Goal: Task Accomplishment & Management: Use online tool/utility

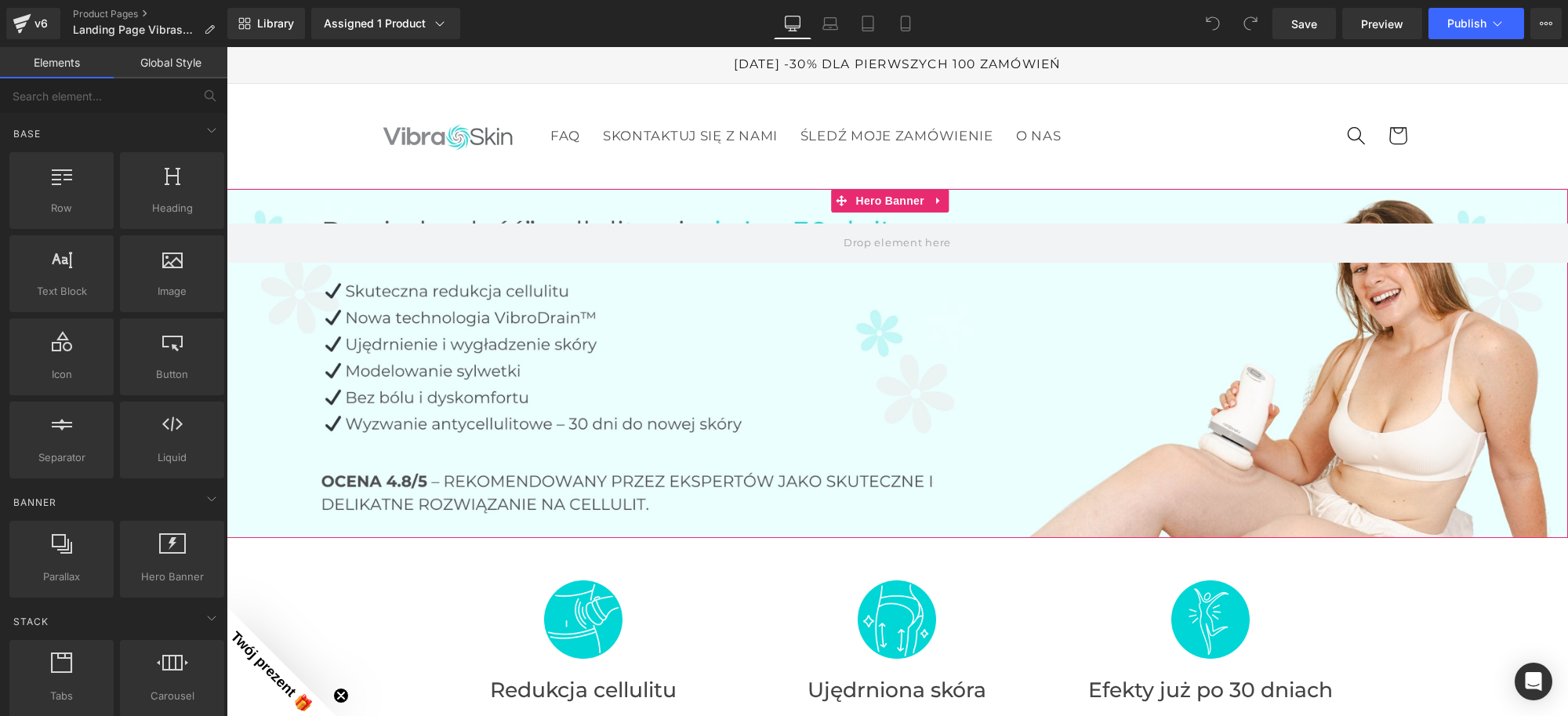
click at [867, 343] on div at bounding box center [897, 364] width 1342 height 349
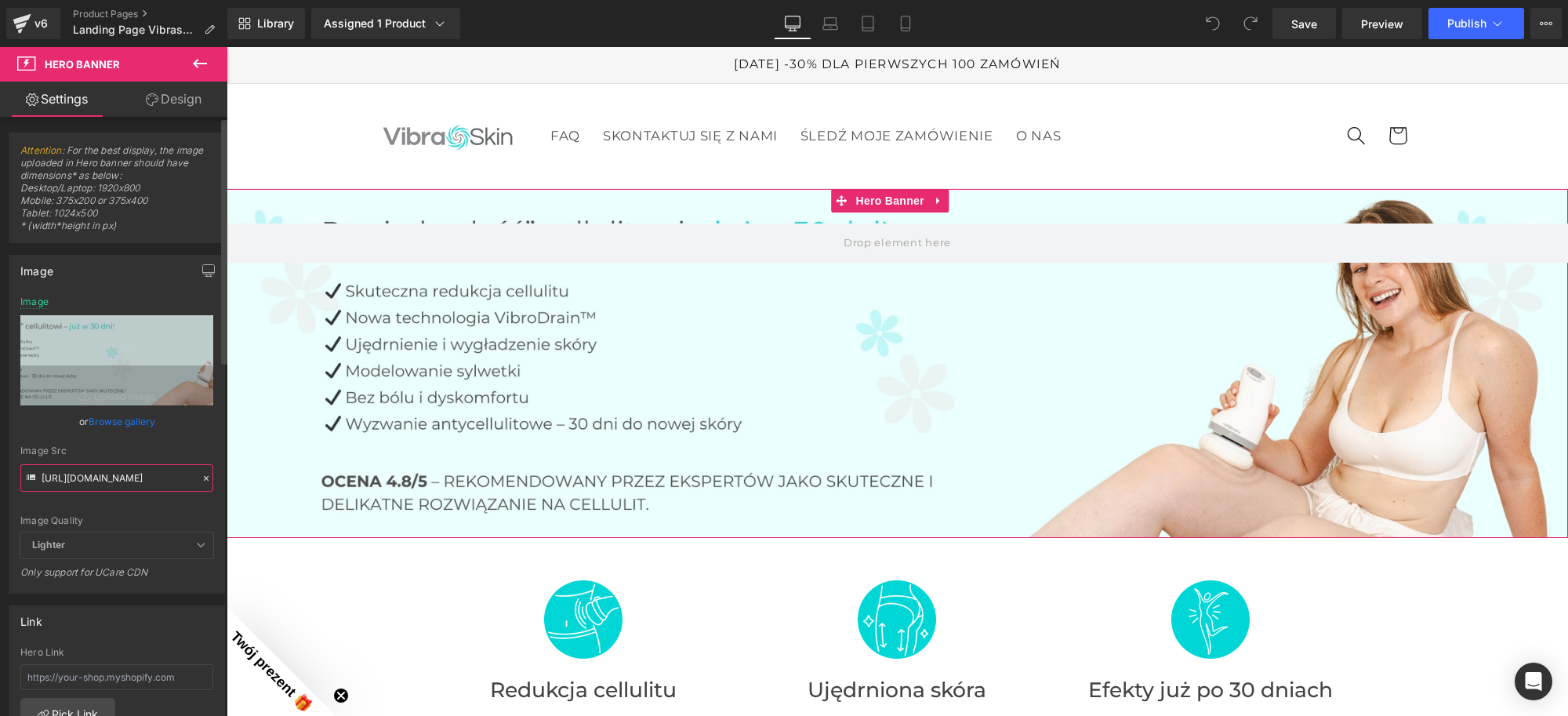
click at [102, 482] on input "[URL][DOMAIN_NAME]" at bounding box center [117, 479] width 193 height 28
paste input "_ffe56720-641e-4469-9dc4-9a87ce7d7718.jpg?v=1755176369"
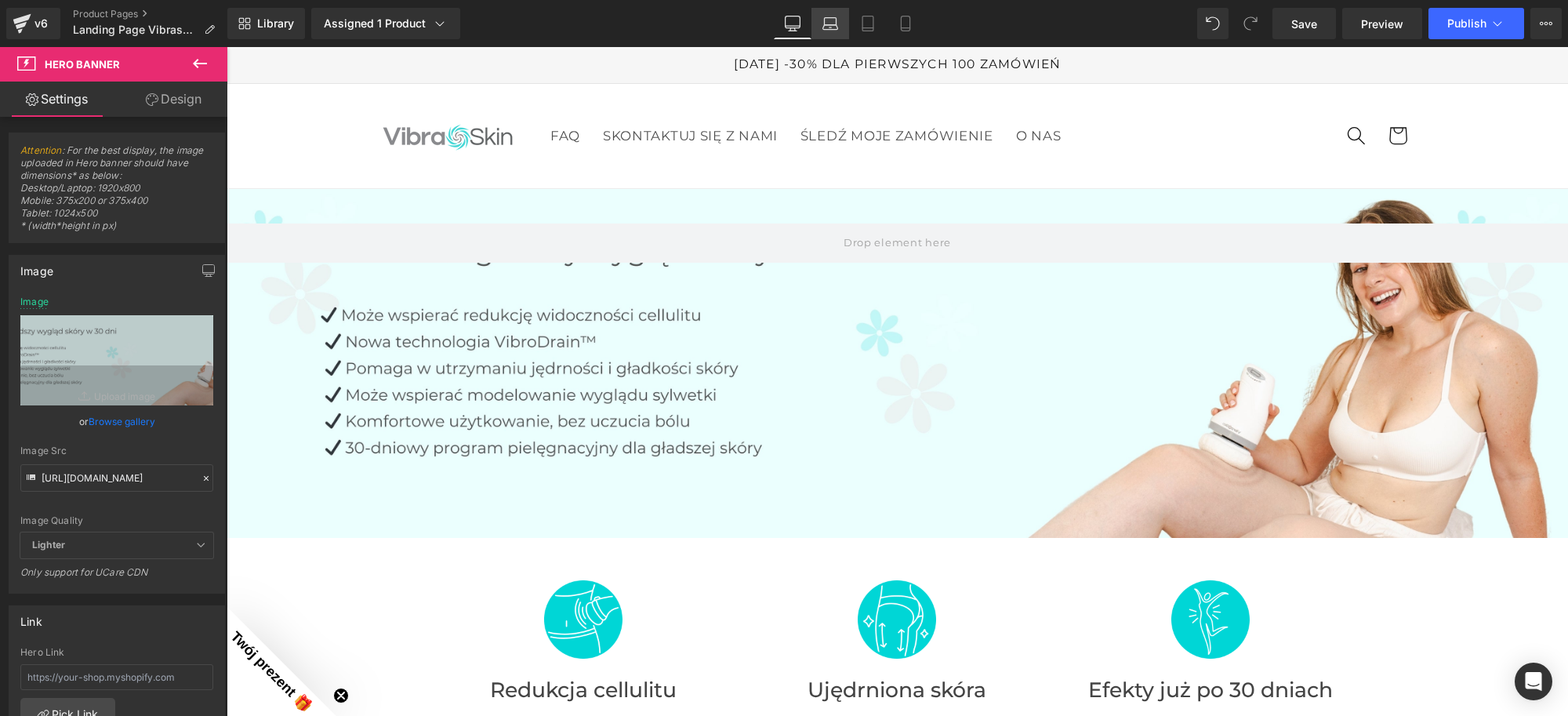
click at [834, 30] on icon at bounding box center [830, 23] width 16 height 16
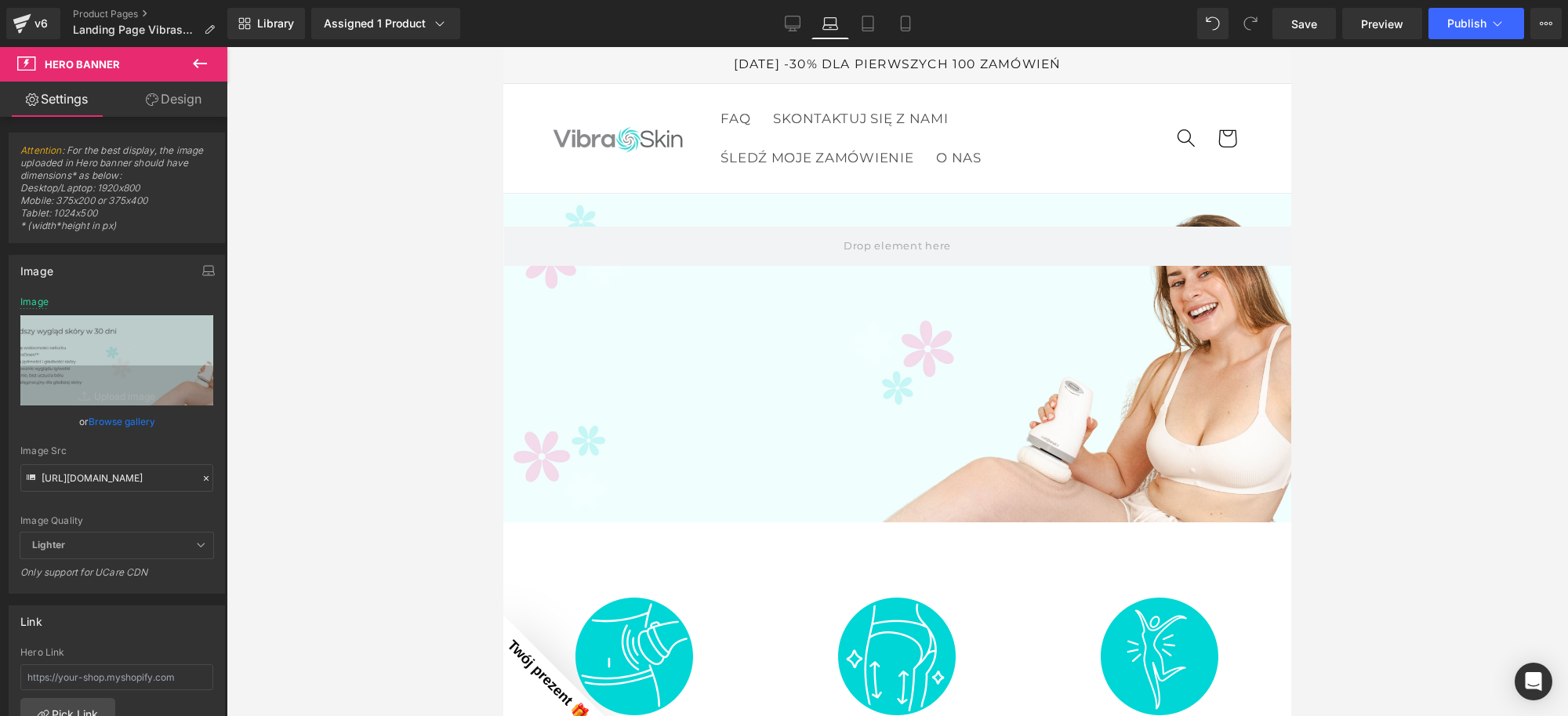
scroll to position [0, 0]
click at [871, 365] on div at bounding box center [898, 358] width 788 height 328
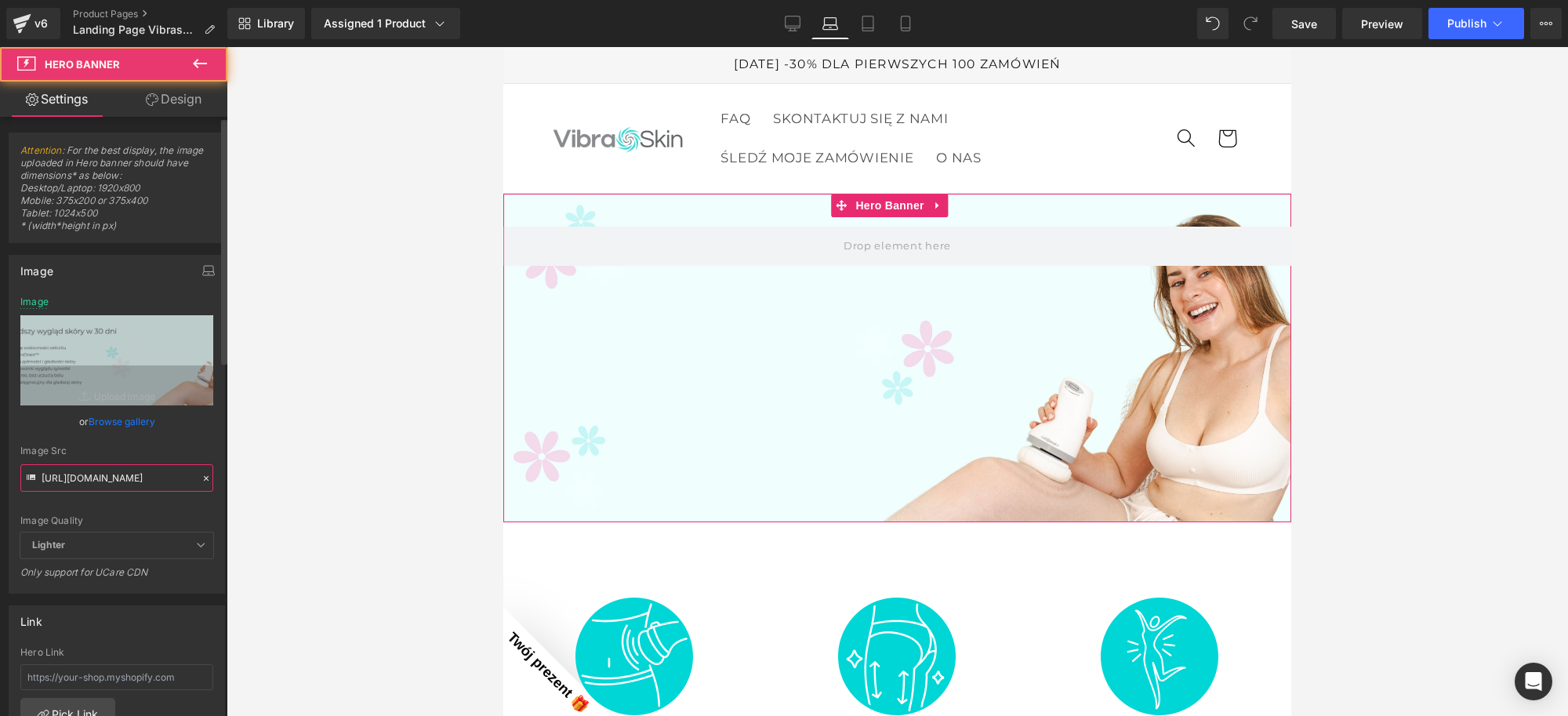
click at [94, 480] on input "[URL][DOMAIN_NAME]" at bounding box center [117, 479] width 193 height 28
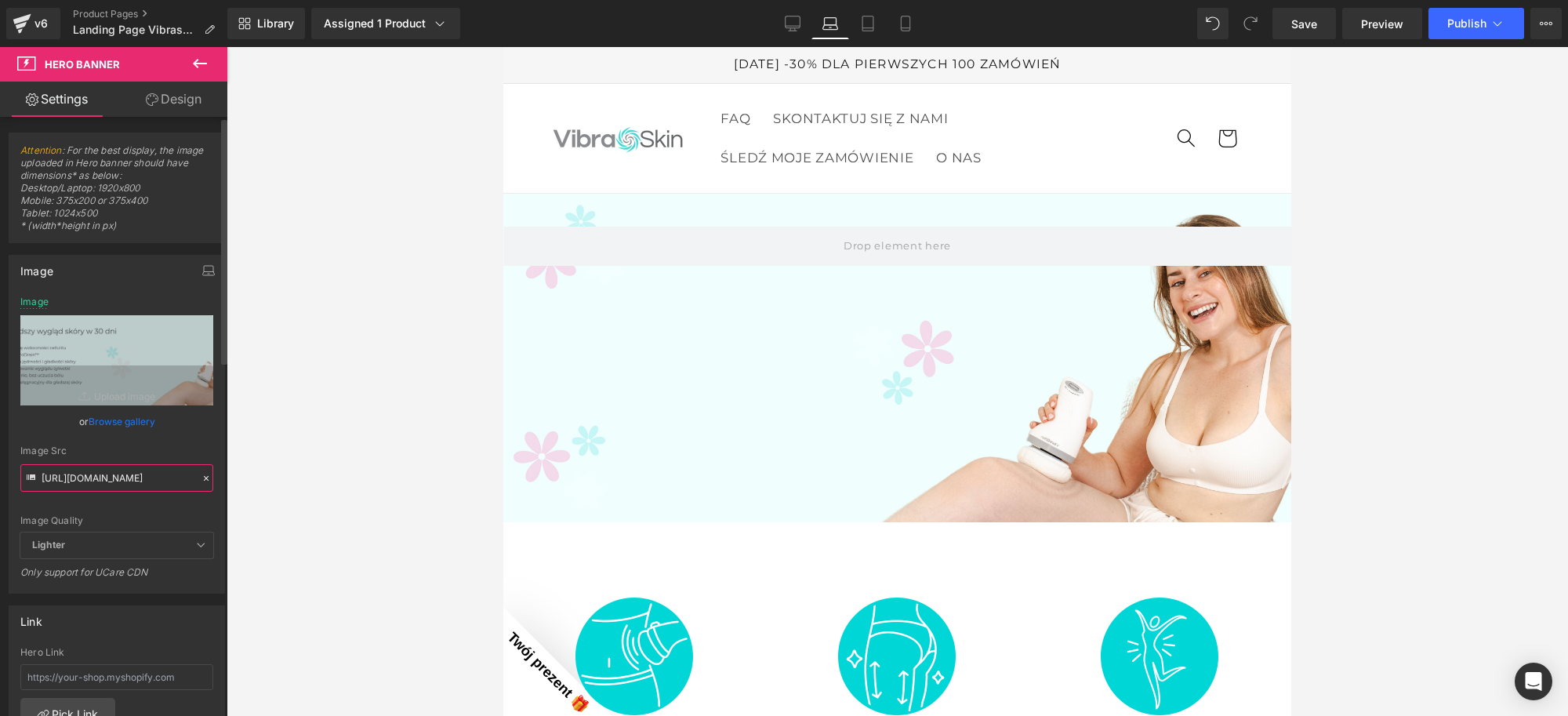
scroll to position [0, 491]
click at [185, 433] on div "Image Quality Lighter Lightest Lighter Lighter Lightest Only support for UCare …" at bounding box center [117, 415] width 193 height 237
drag, startPoint x: 872, startPoint y: 26, endPoint x: 281, endPoint y: 232, distance: 625.9
click at [872, 26] on icon at bounding box center [868, 23] width 16 height 16
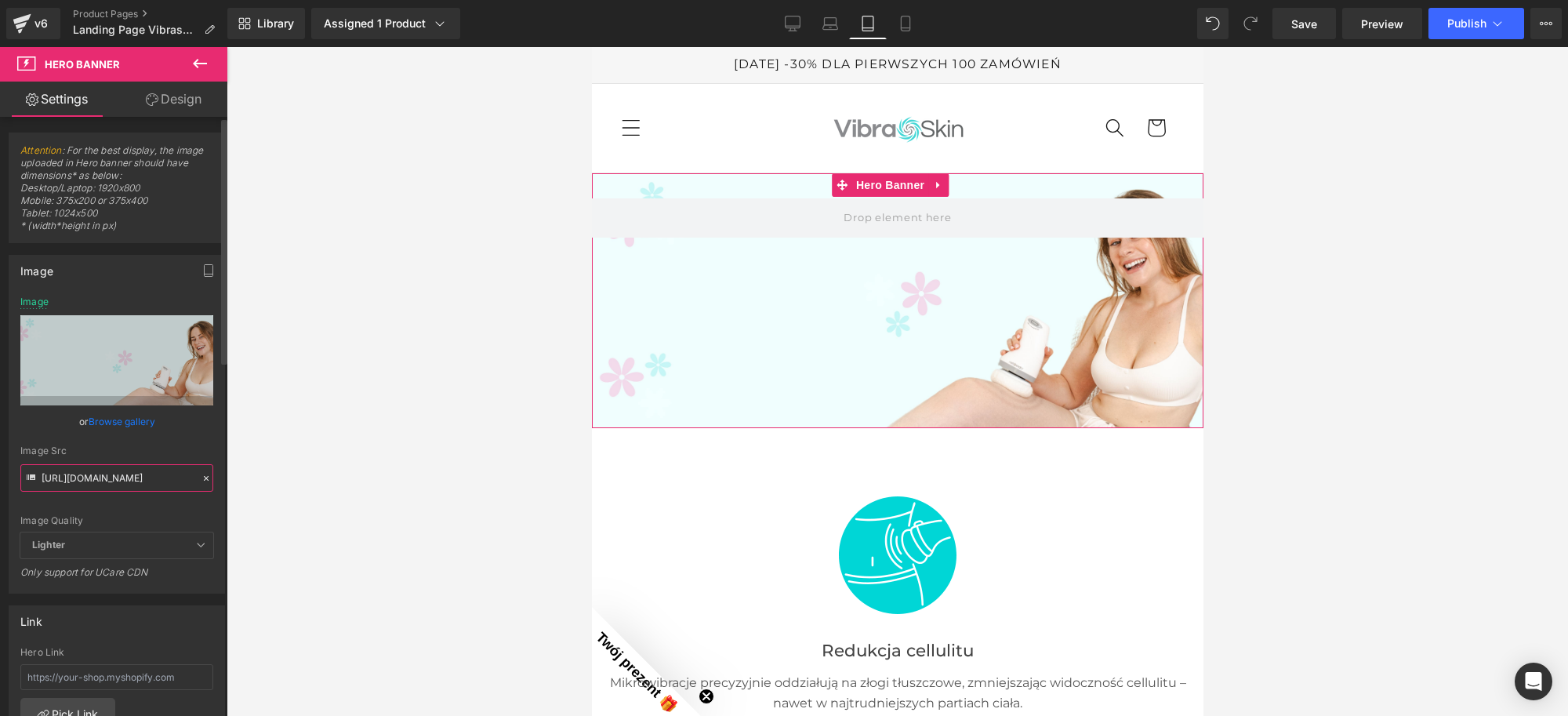
click at [139, 482] on input "[URL][DOMAIN_NAME]" at bounding box center [117, 479] width 193 height 28
paste input "972/2082/1331/files/ban_haut_vibraskin_pro_1_ffe56720-641e-4469-9dc4-9a87ce7d77…"
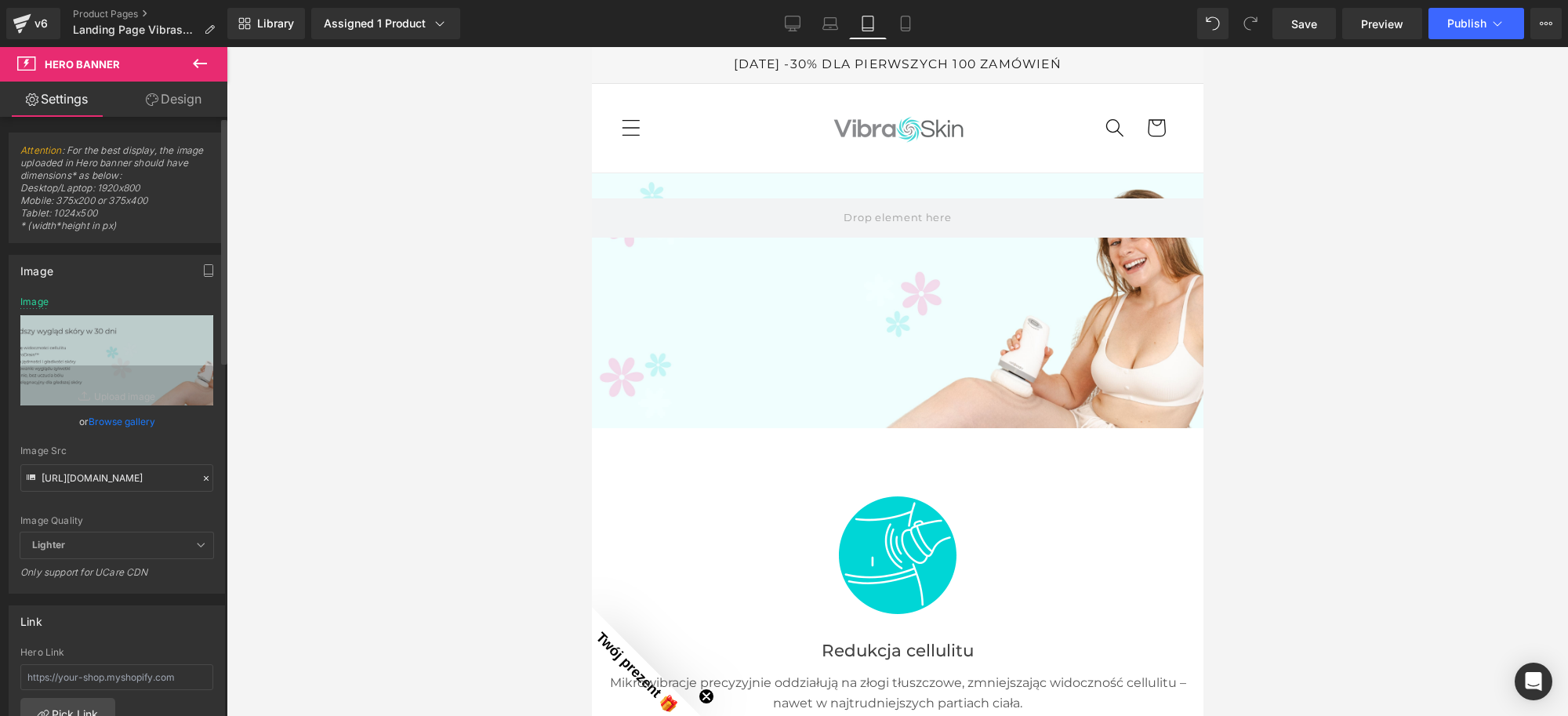
click at [188, 445] on div "Image Src" at bounding box center [117, 451] width 193 height 11
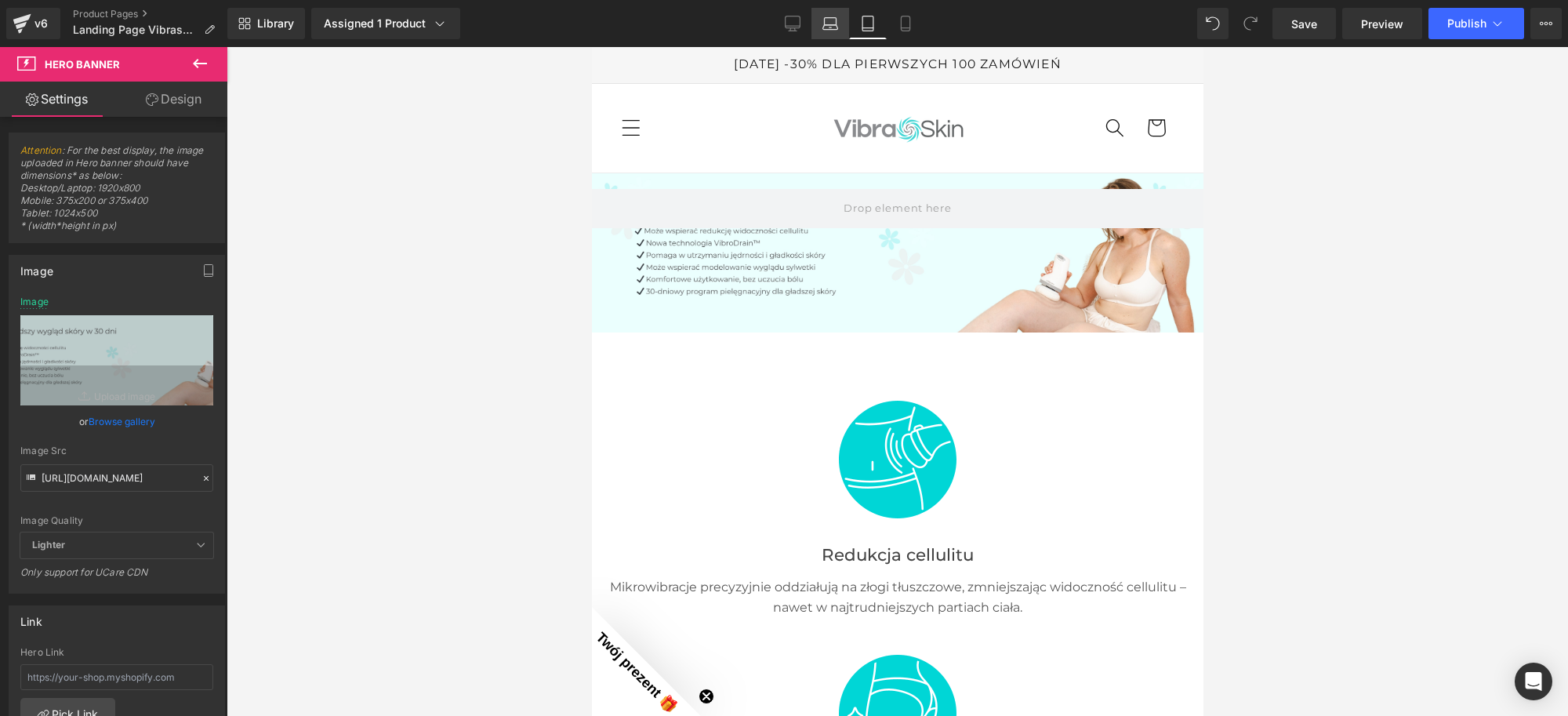
click at [835, 30] on icon at bounding box center [830, 23] width 16 height 16
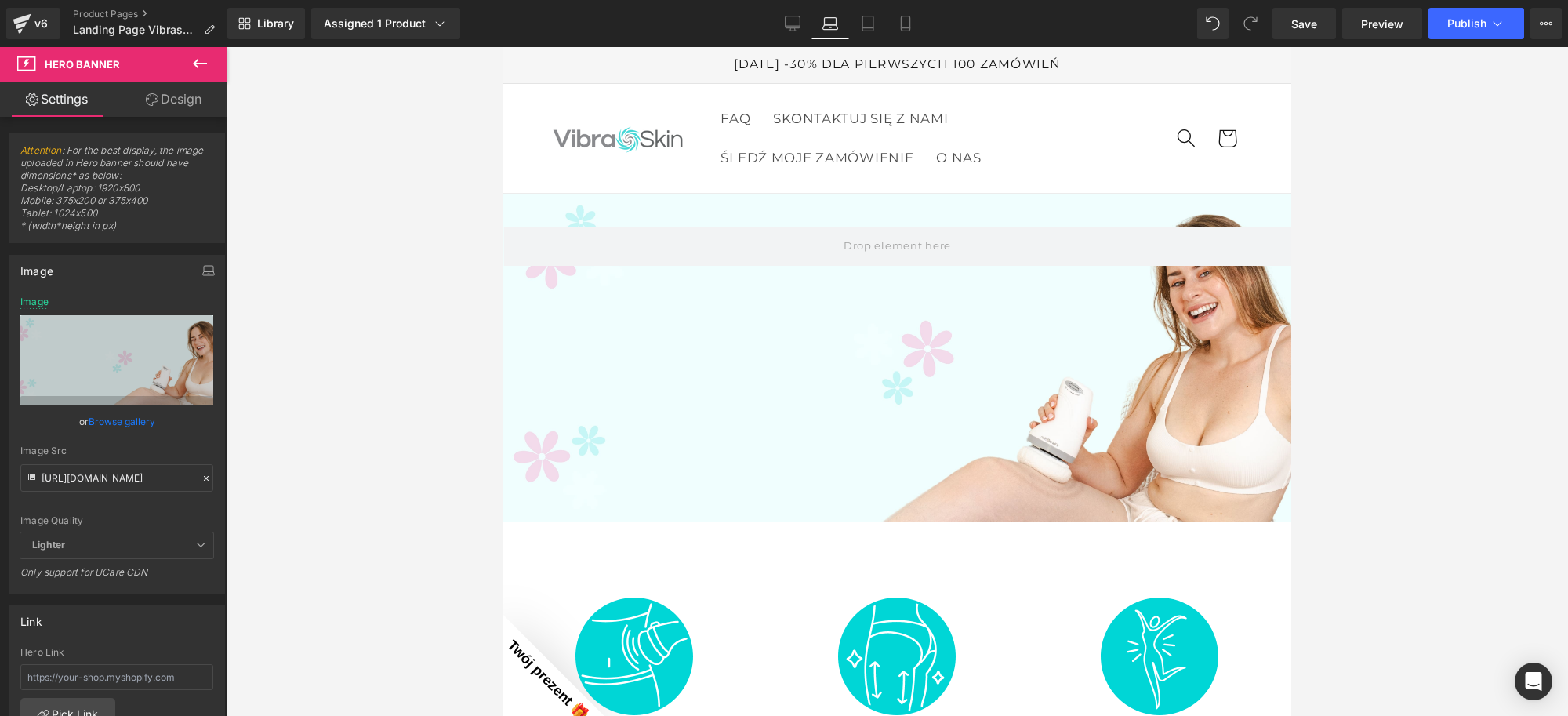
scroll to position [20, 0]
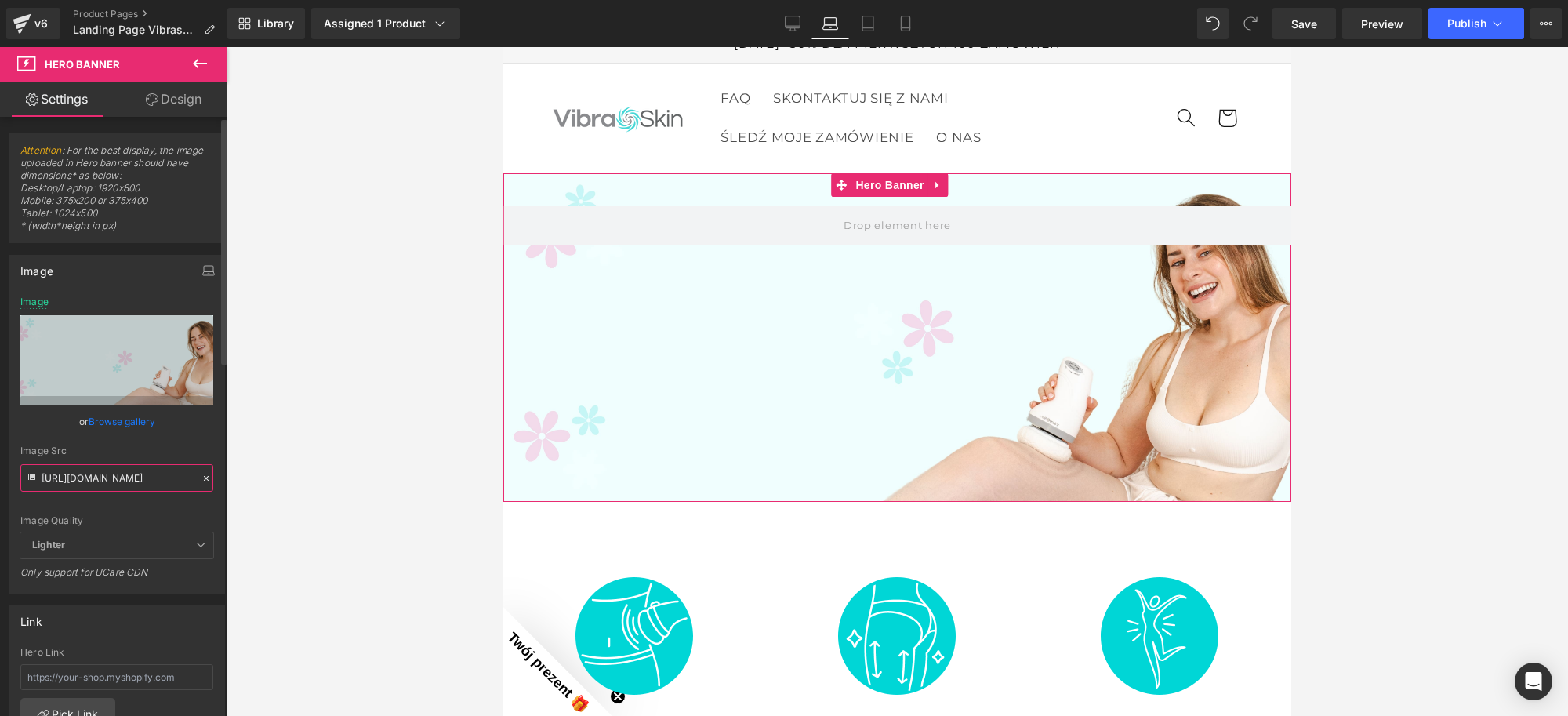
click at [171, 473] on input "[URL][DOMAIN_NAME]" at bounding box center [117, 479] width 193 height 28
paste input "972/2082/1331/files/ban_haut_vibraskin_pro_1_ffe56720-641e-4469-9dc4-9a87ce7d77…"
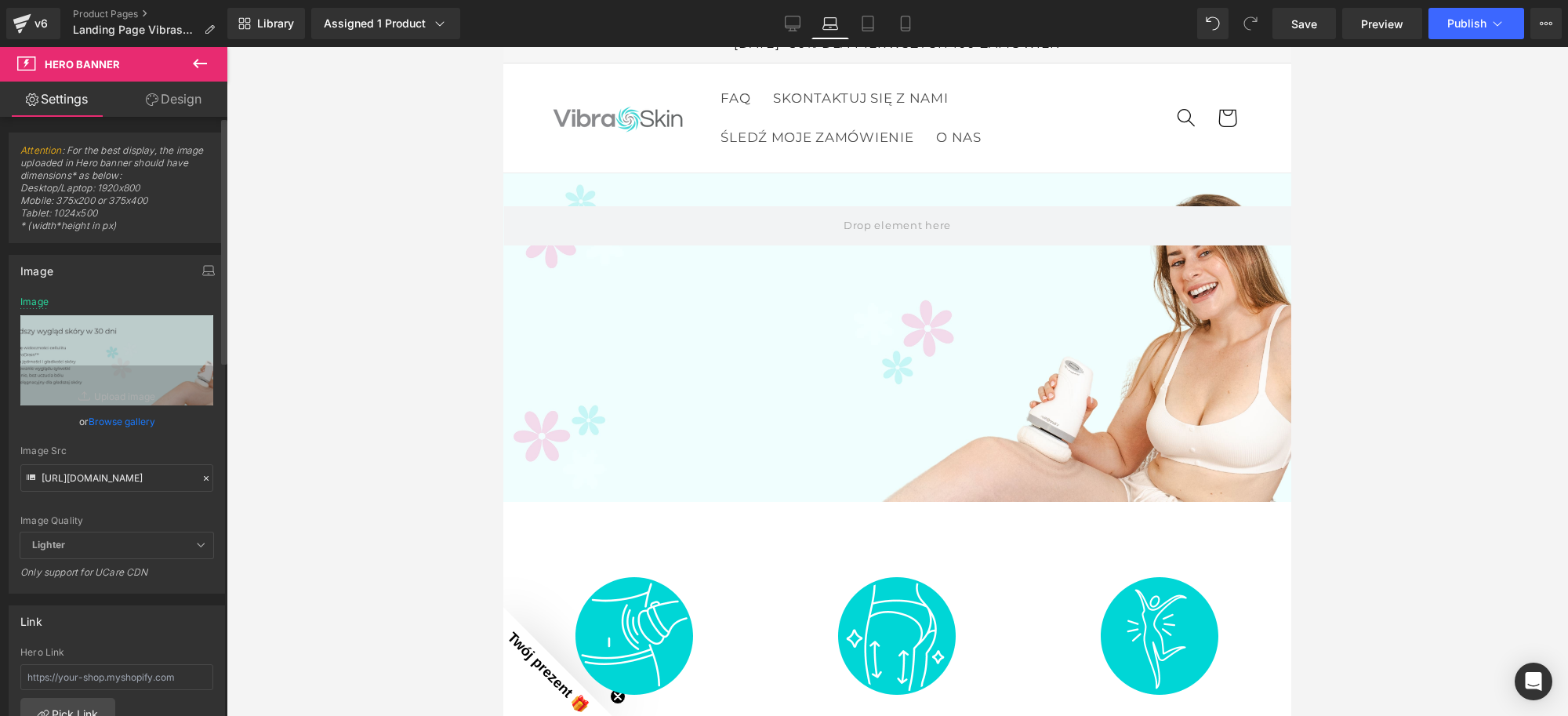
click at [190, 445] on div "Image Src" at bounding box center [117, 451] width 193 height 11
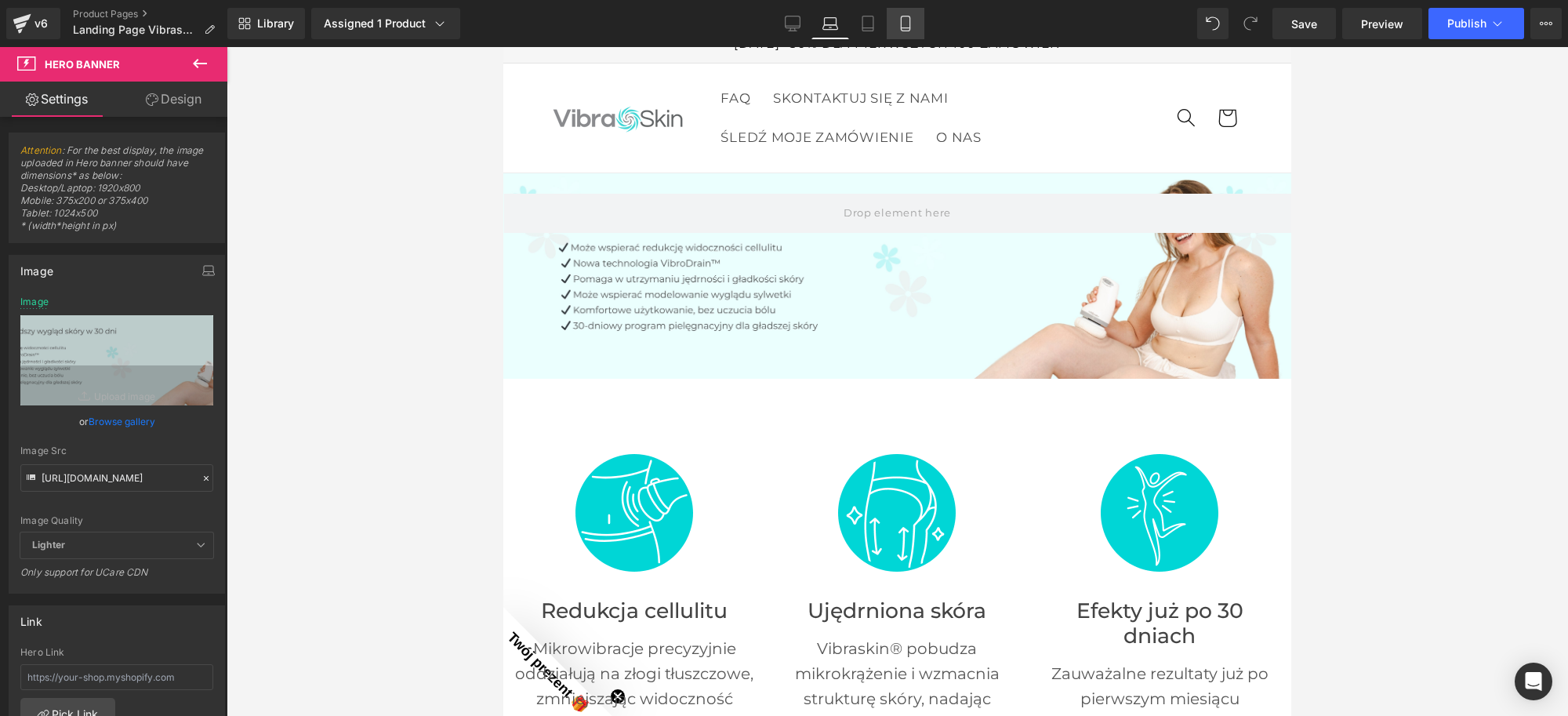
click at [901, 24] on icon at bounding box center [905, 23] width 16 height 16
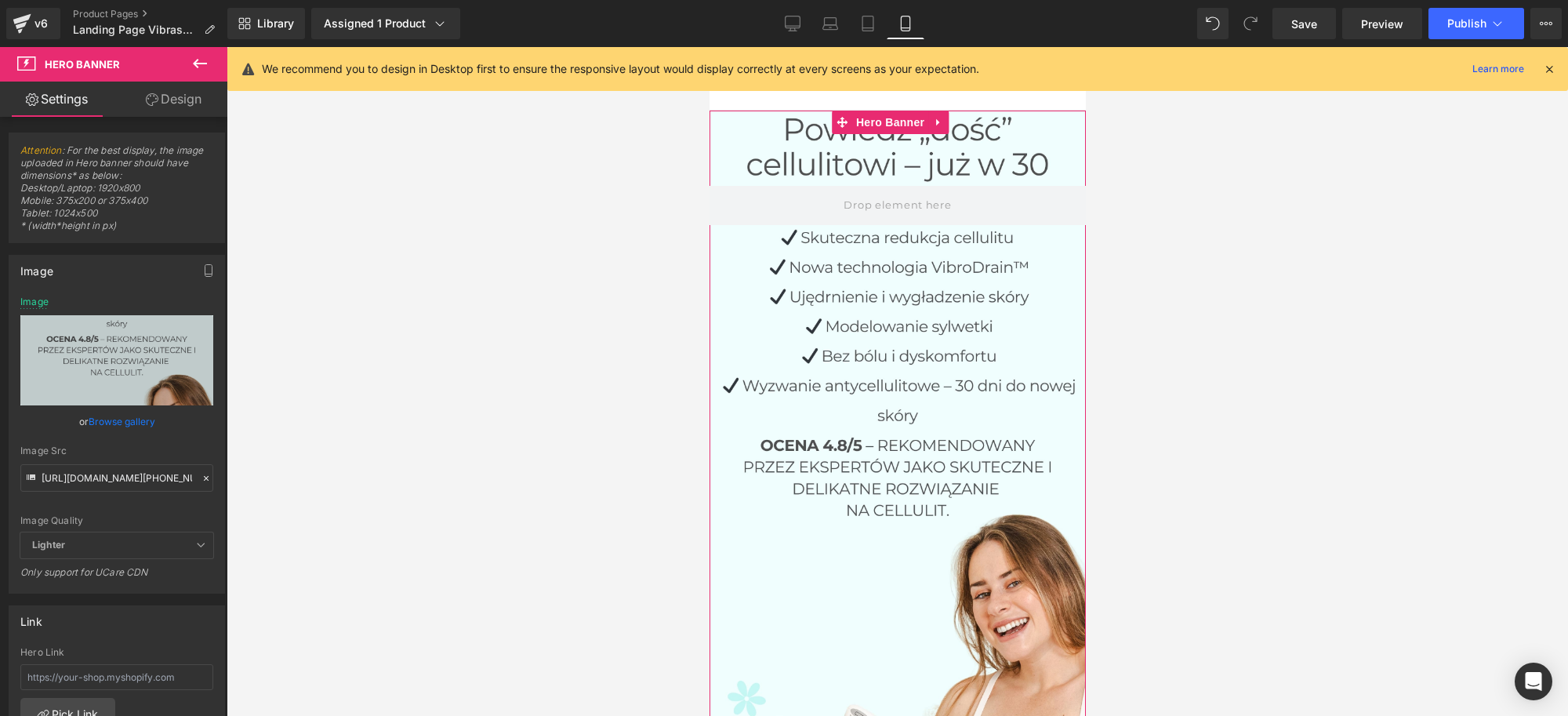
scroll to position [98, 0]
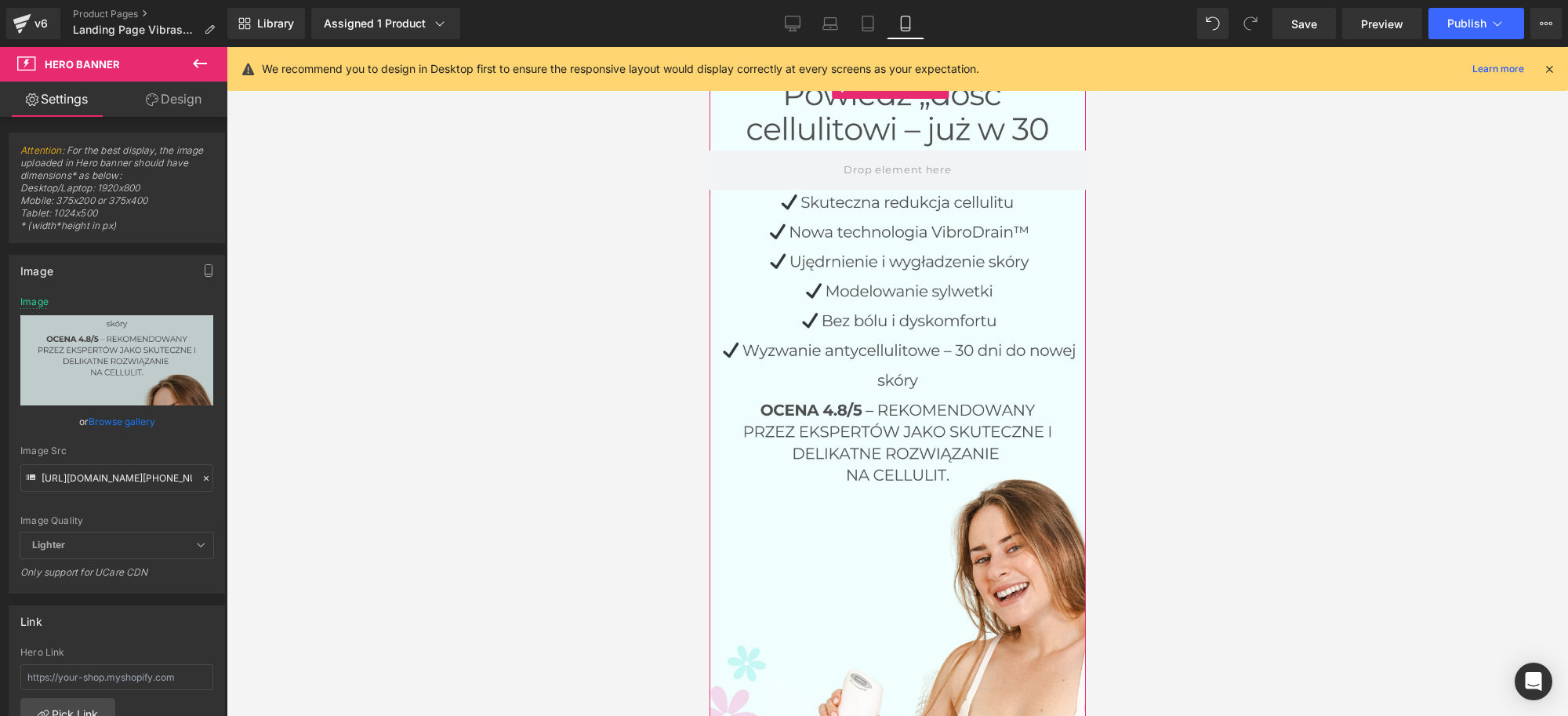
click at [896, 414] on div at bounding box center [897, 452] width 376 height 753
click at [92, 470] on input "[URL][DOMAIN_NAME][PHONE_NUMBER]" at bounding box center [117, 479] width 193 height 28
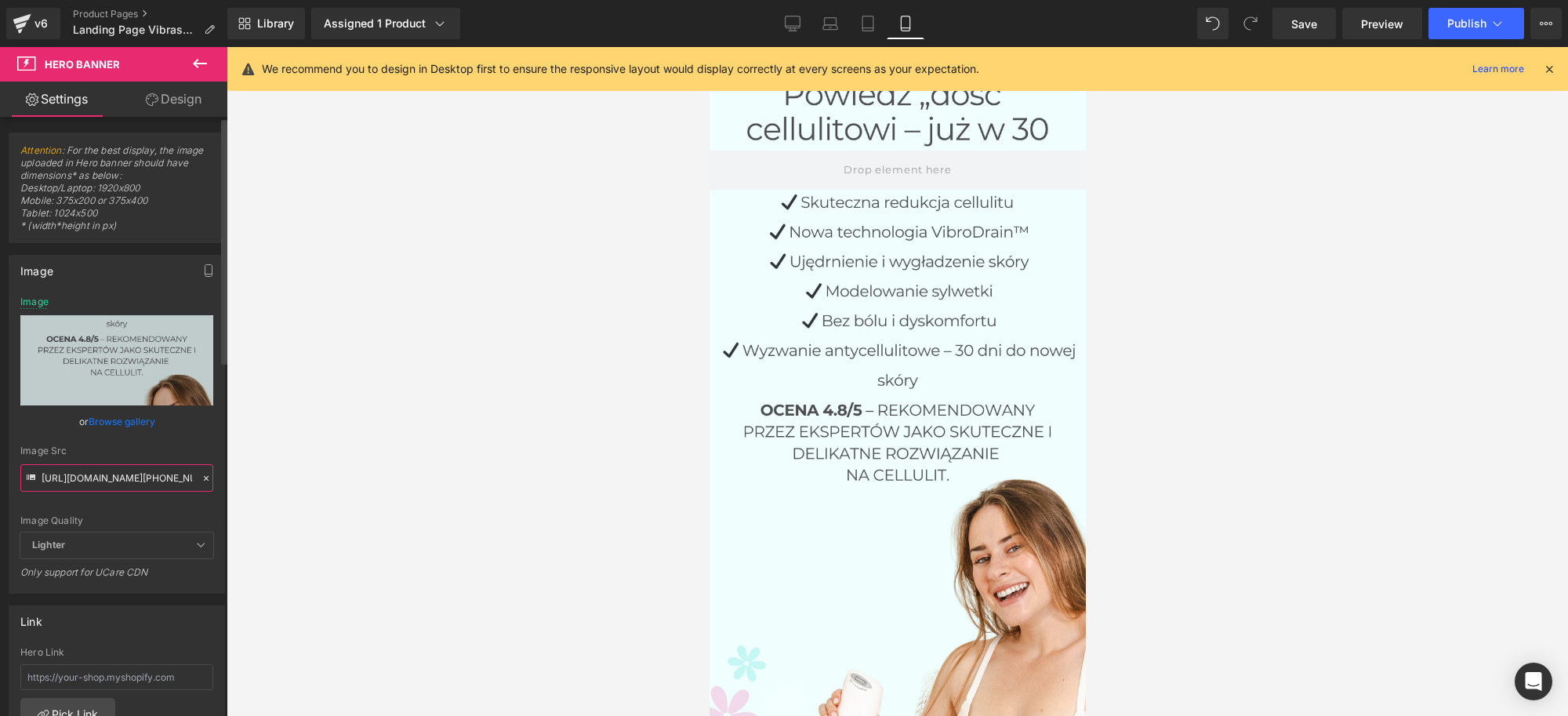
scroll to position [0, 312]
click at [190, 447] on div "Image Src" at bounding box center [117, 451] width 193 height 11
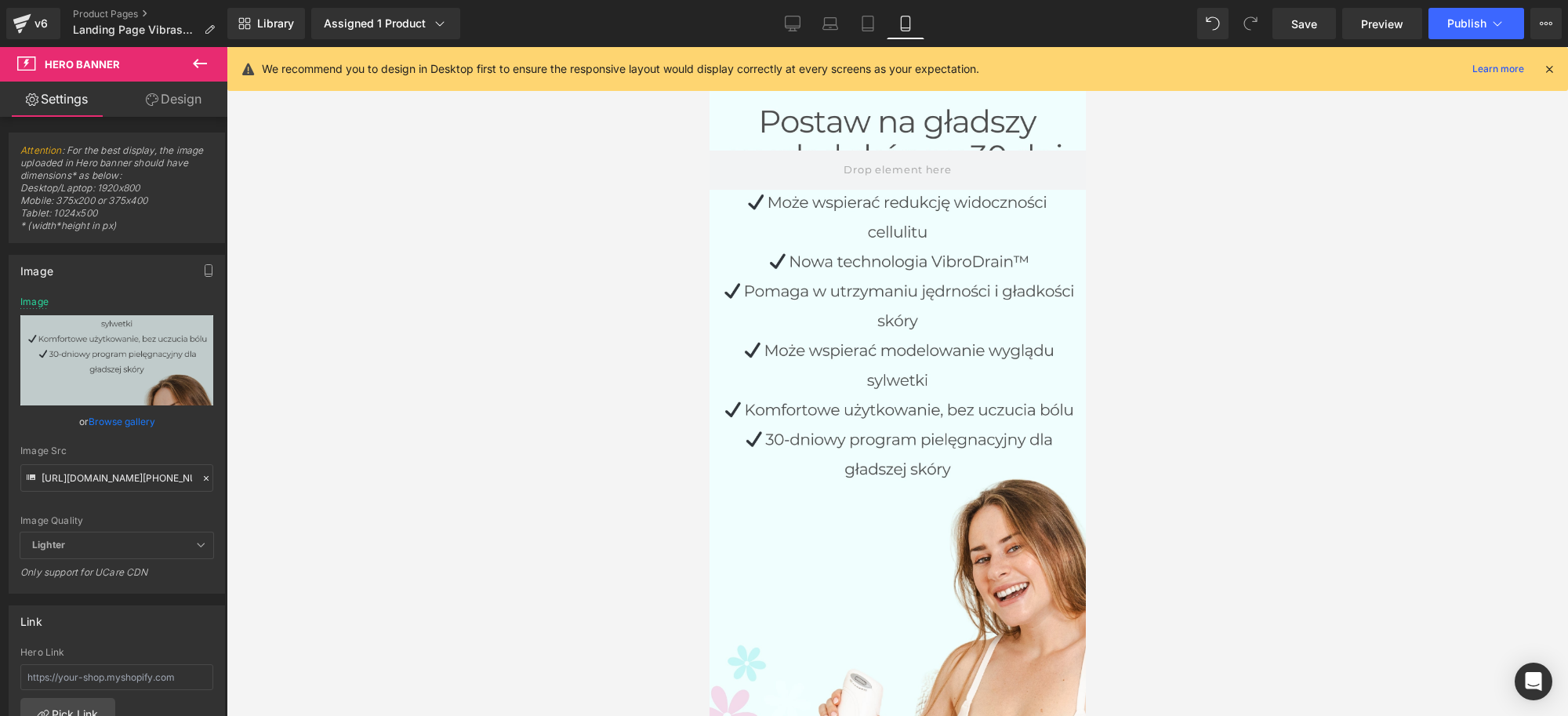
click at [1298, 18] on span "Save" at bounding box center [1305, 24] width 26 height 17
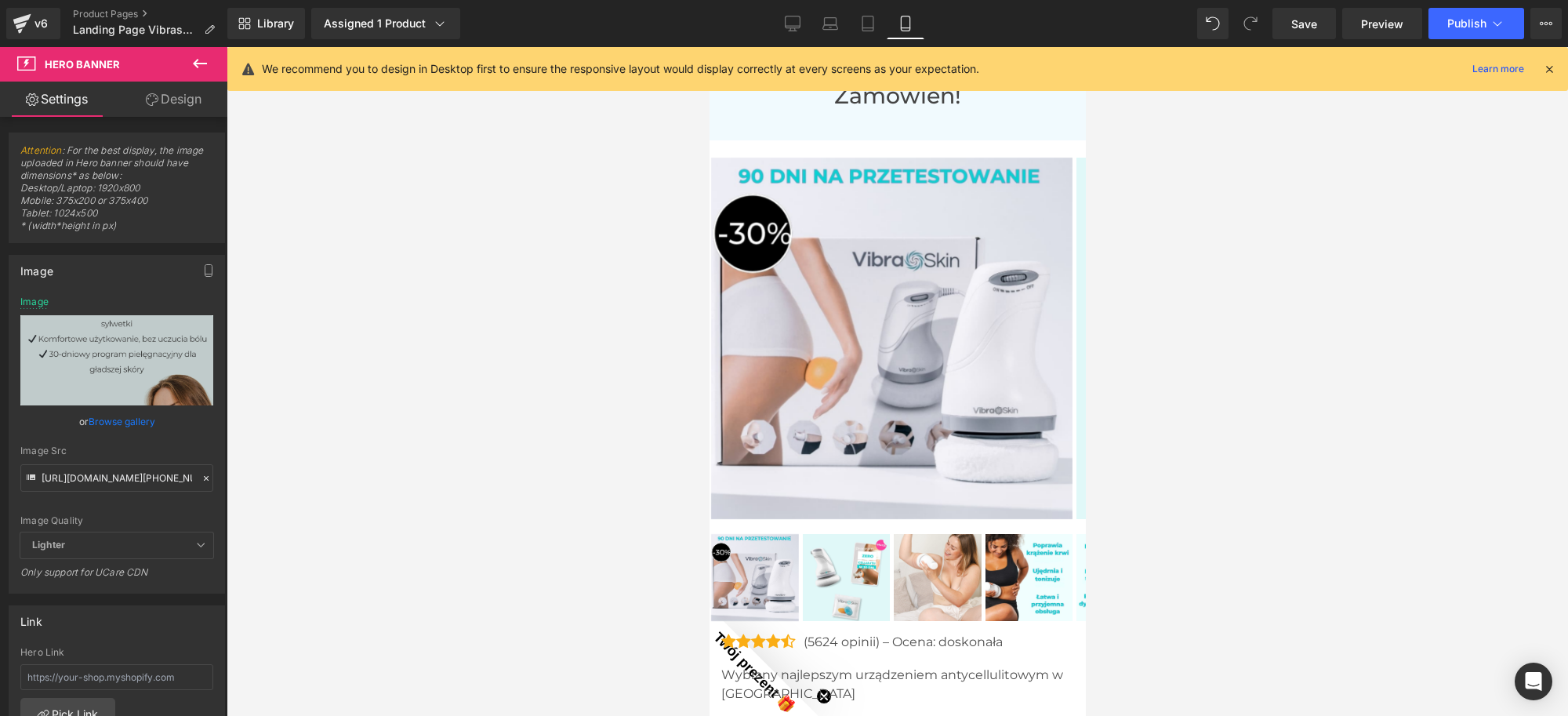
scroll to position [6373, 0]
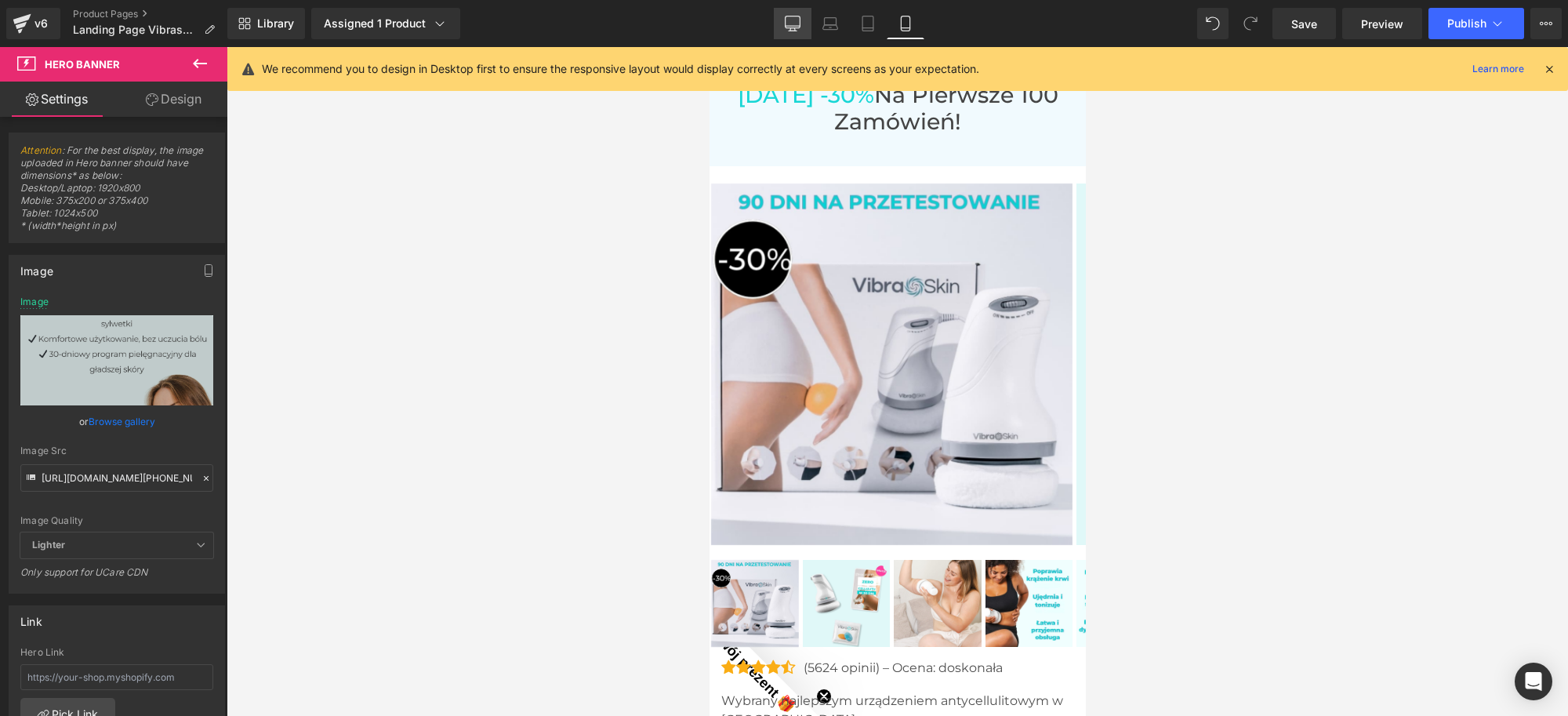
click at [805, 24] on link "Desktop" at bounding box center [793, 23] width 38 height 32
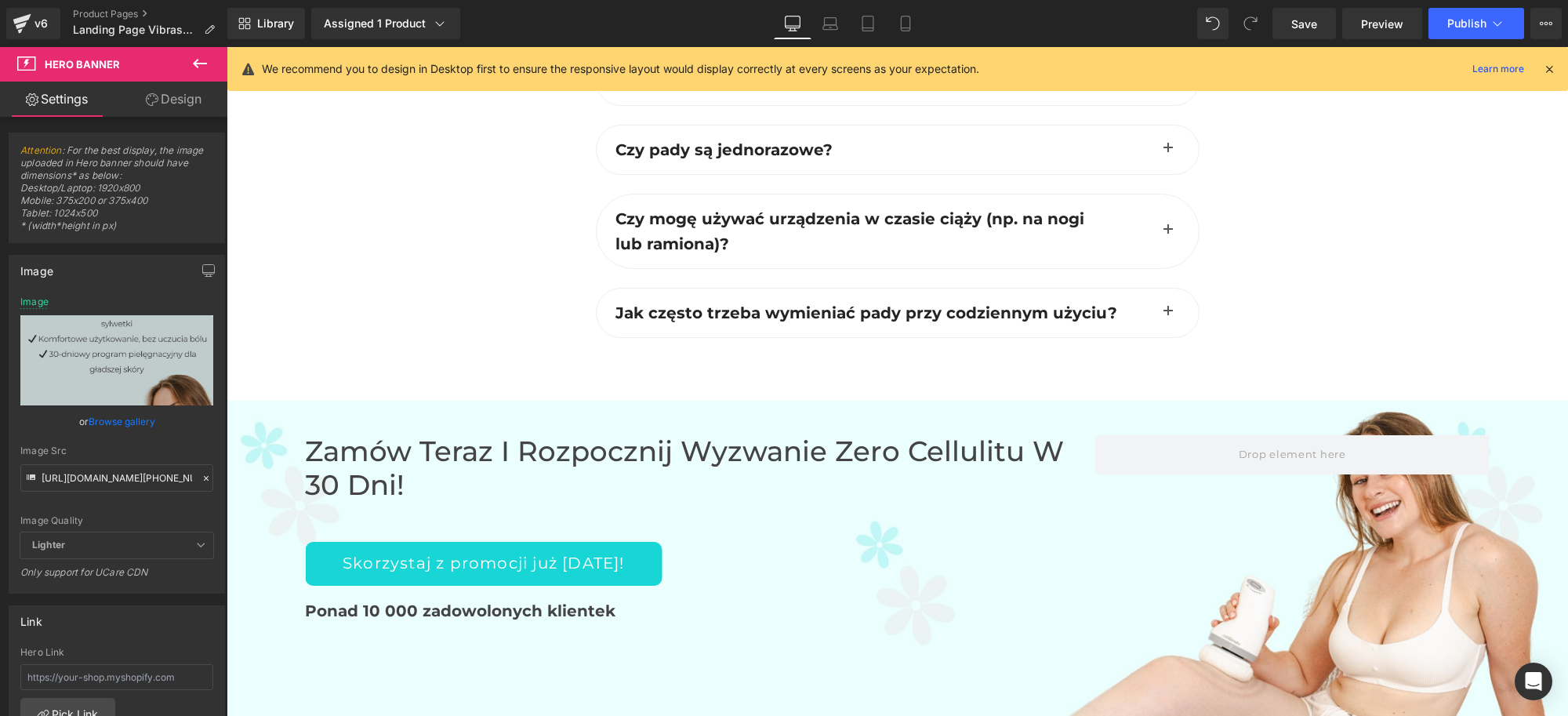
scroll to position [0, 0]
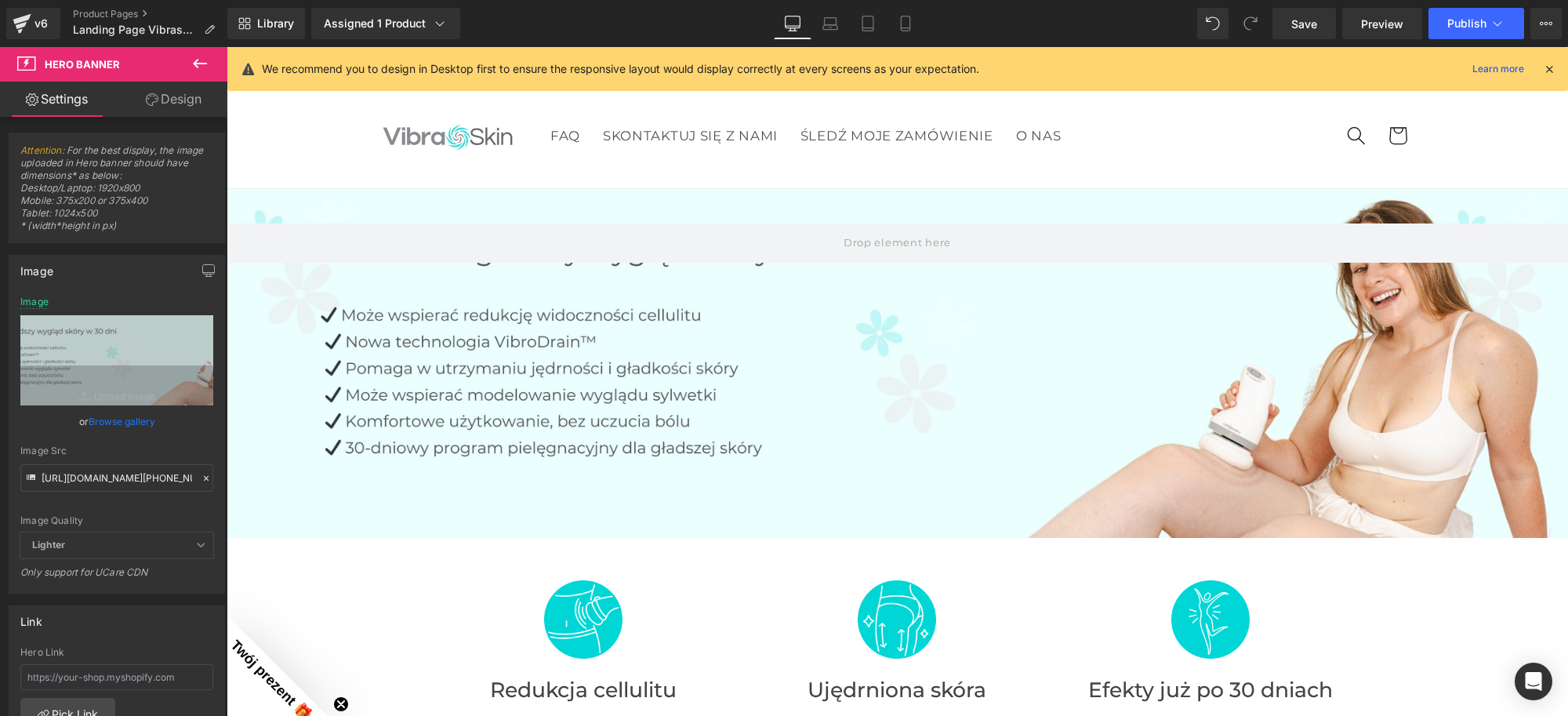
type input "[URL][DOMAIN_NAME]"
click at [881, 546] on span "Product" at bounding box center [890, 549] width 51 height 23
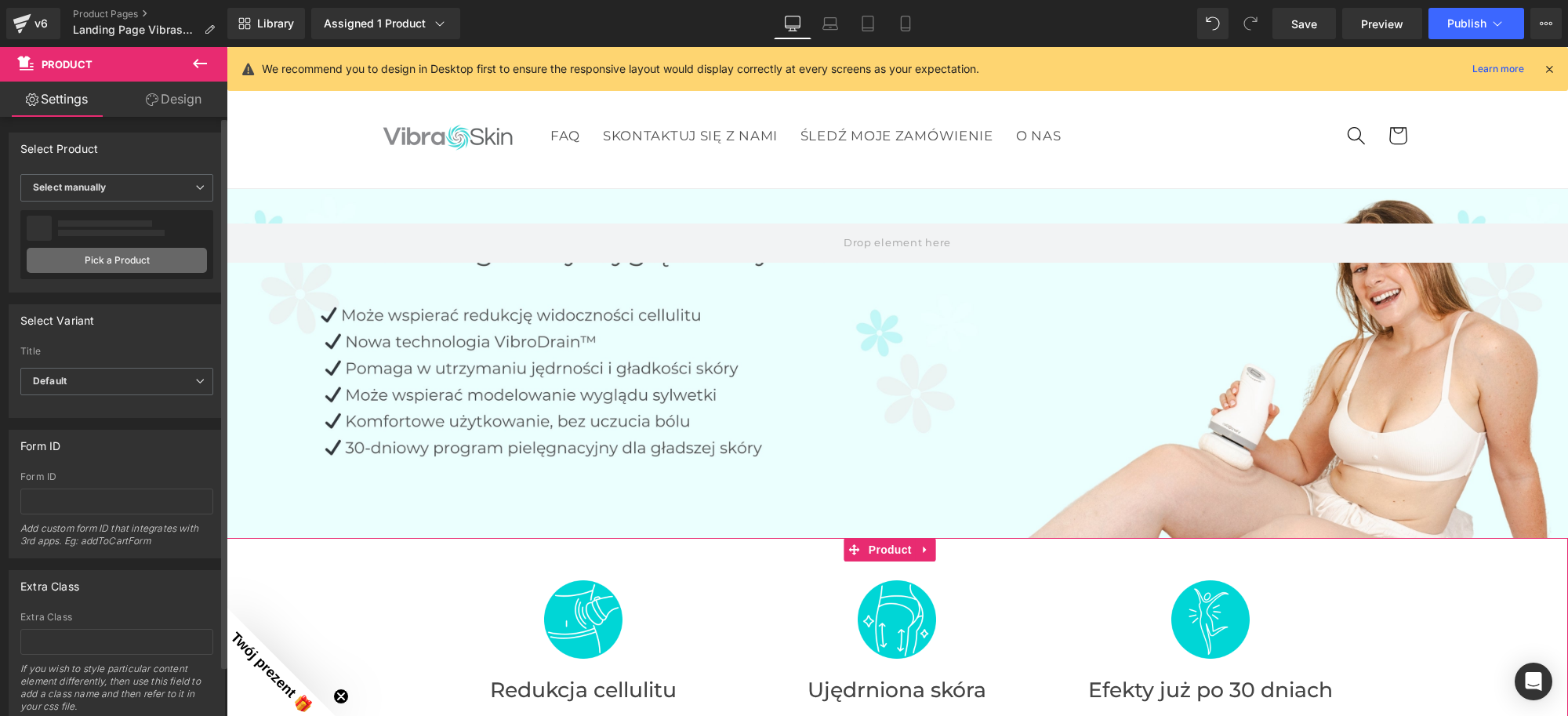
click at [138, 267] on link "Pick a Product" at bounding box center [117, 260] width 180 height 25
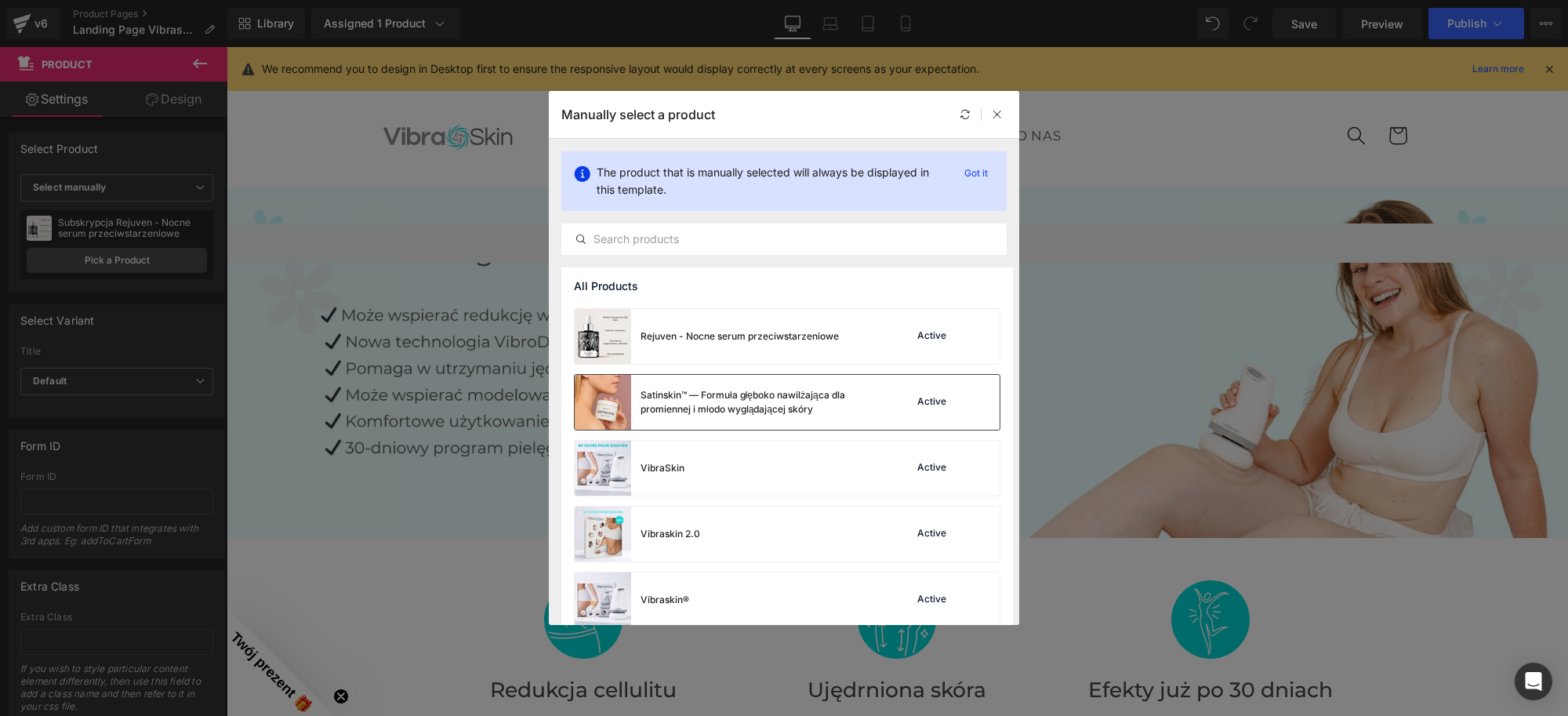
scroll to position [473, 0]
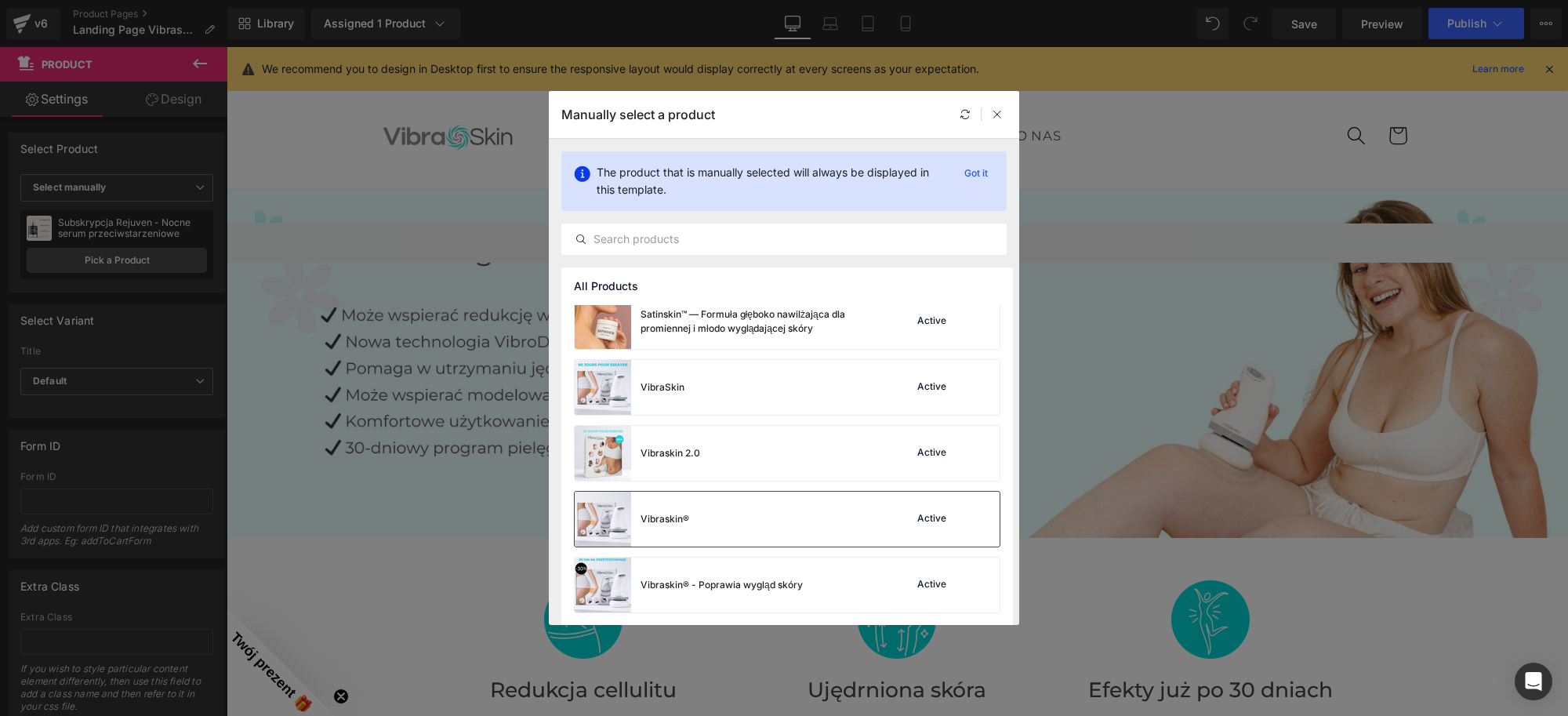
drag, startPoint x: 794, startPoint y: 521, endPoint x: 567, endPoint y: 473, distance: 232.0
click at [794, 521] on div "Vibraskin® Active" at bounding box center [787, 518] width 425 height 55
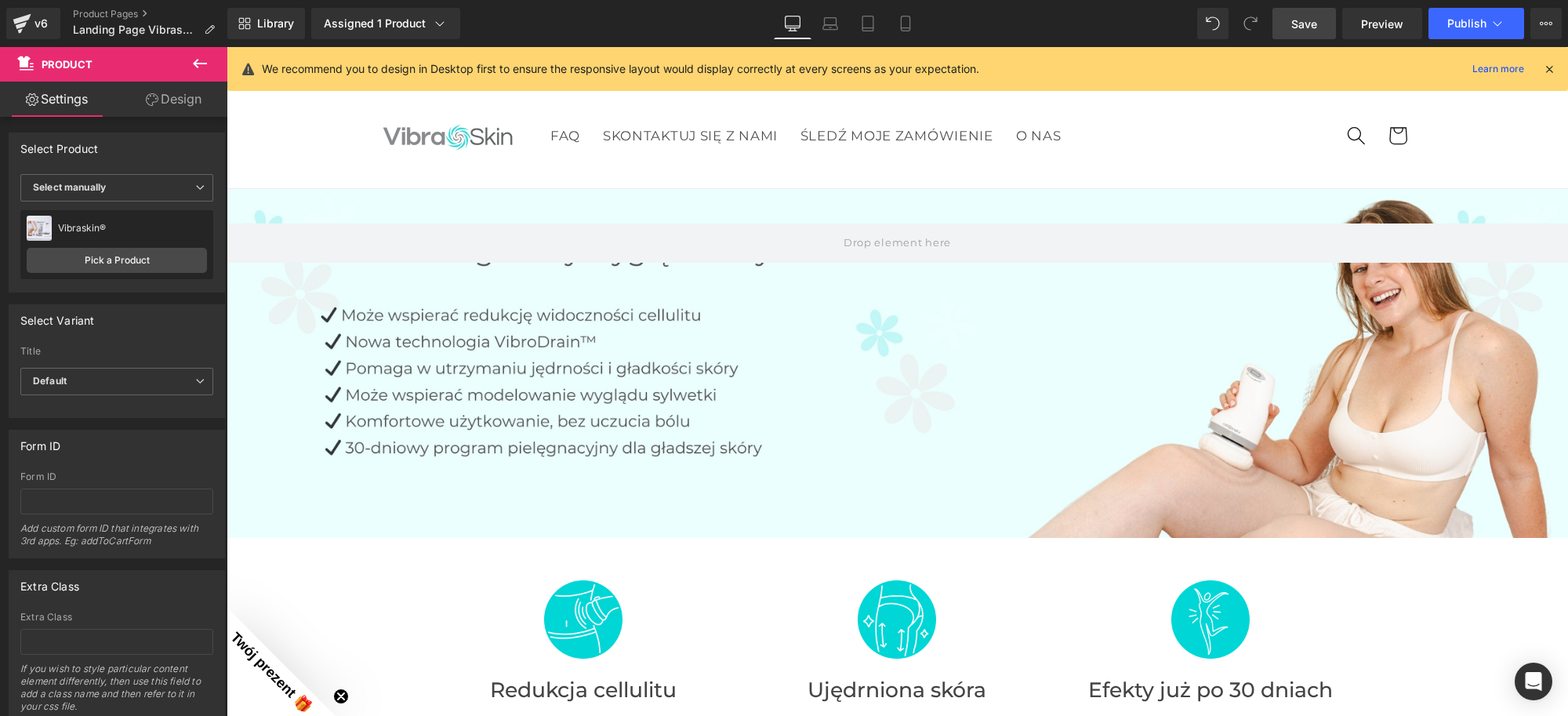
click at [1315, 24] on span "Save" at bounding box center [1305, 24] width 26 height 17
click at [1409, 150] on icon at bounding box center [1398, 135] width 42 height 42
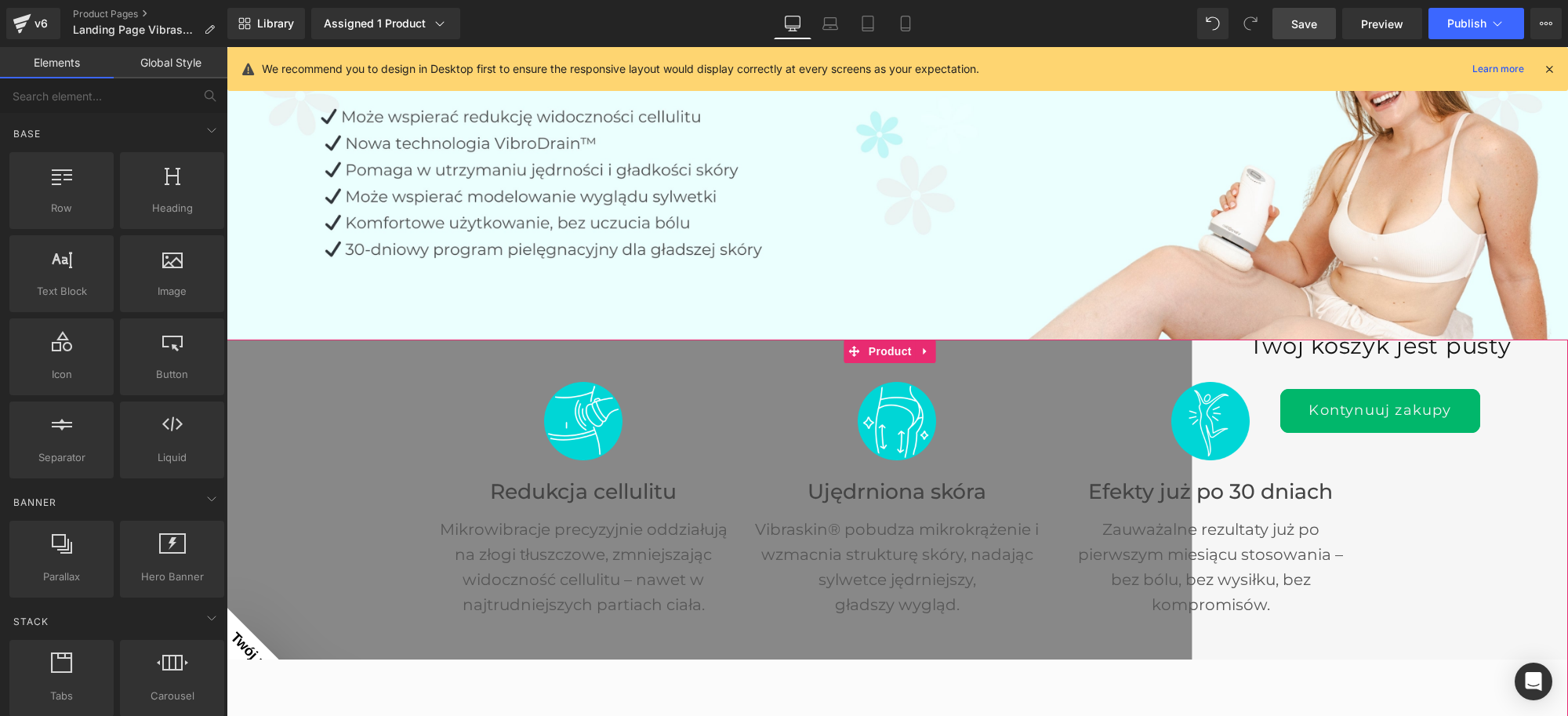
scroll to position [196, 0]
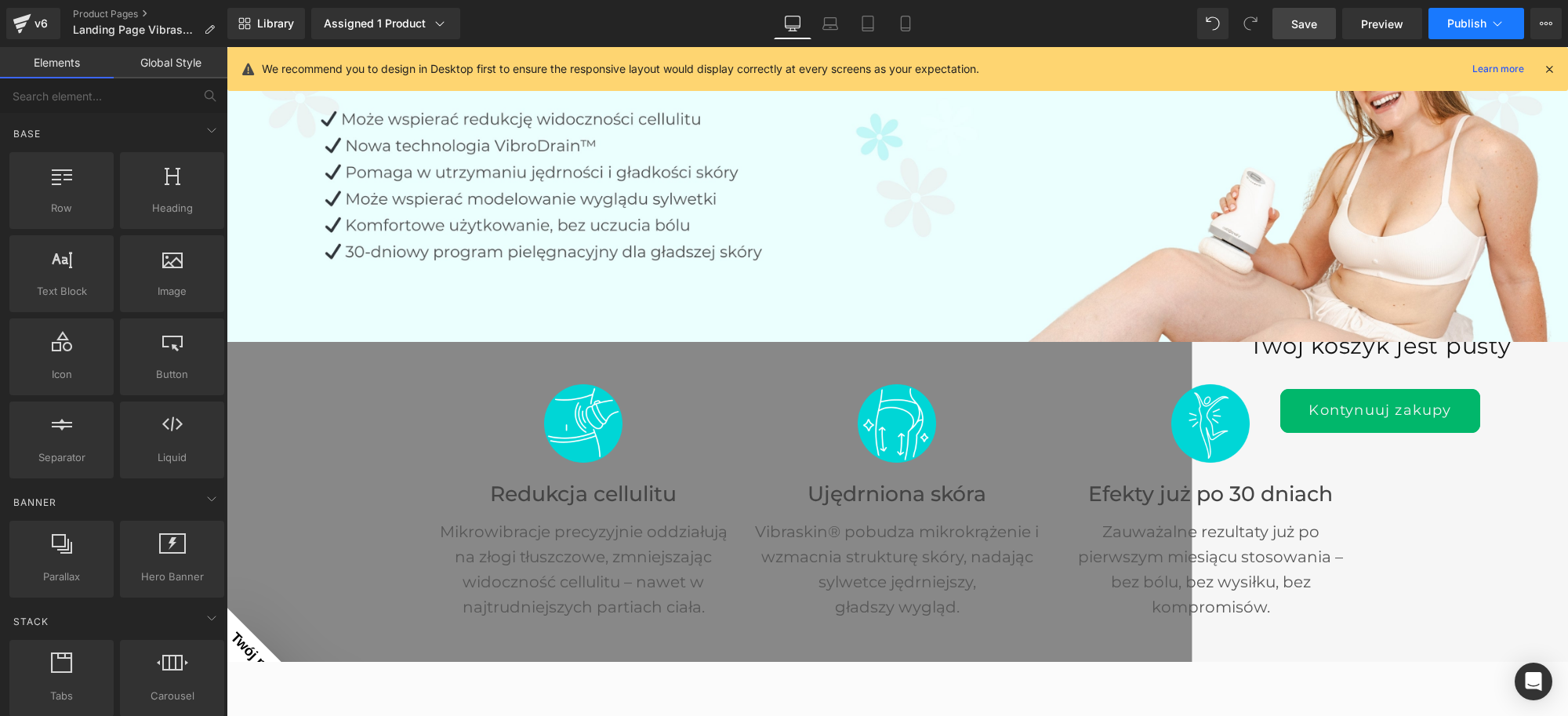
click at [1455, 18] on span "Publish" at bounding box center [1467, 24] width 39 height 13
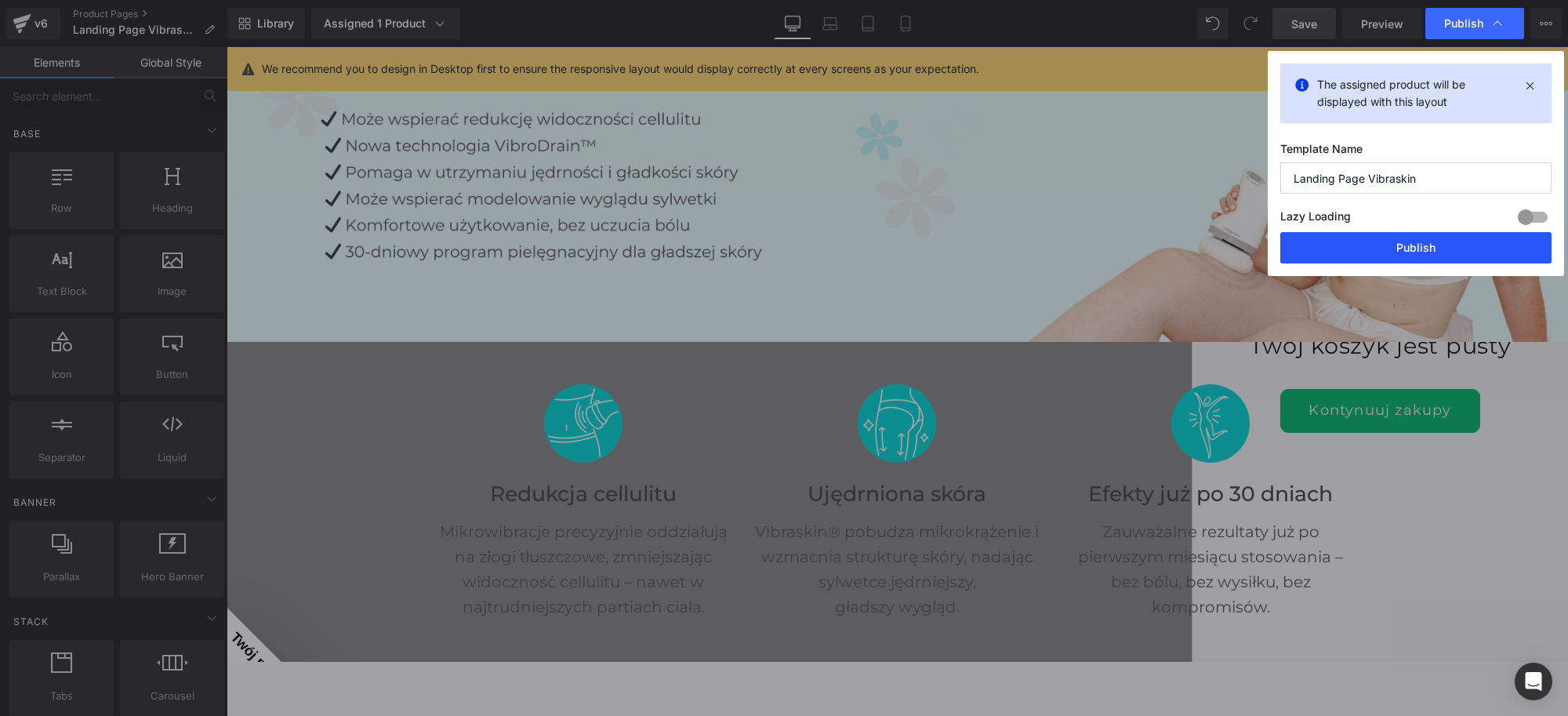
click at [1421, 248] on button "Publish" at bounding box center [1416, 248] width 272 height 32
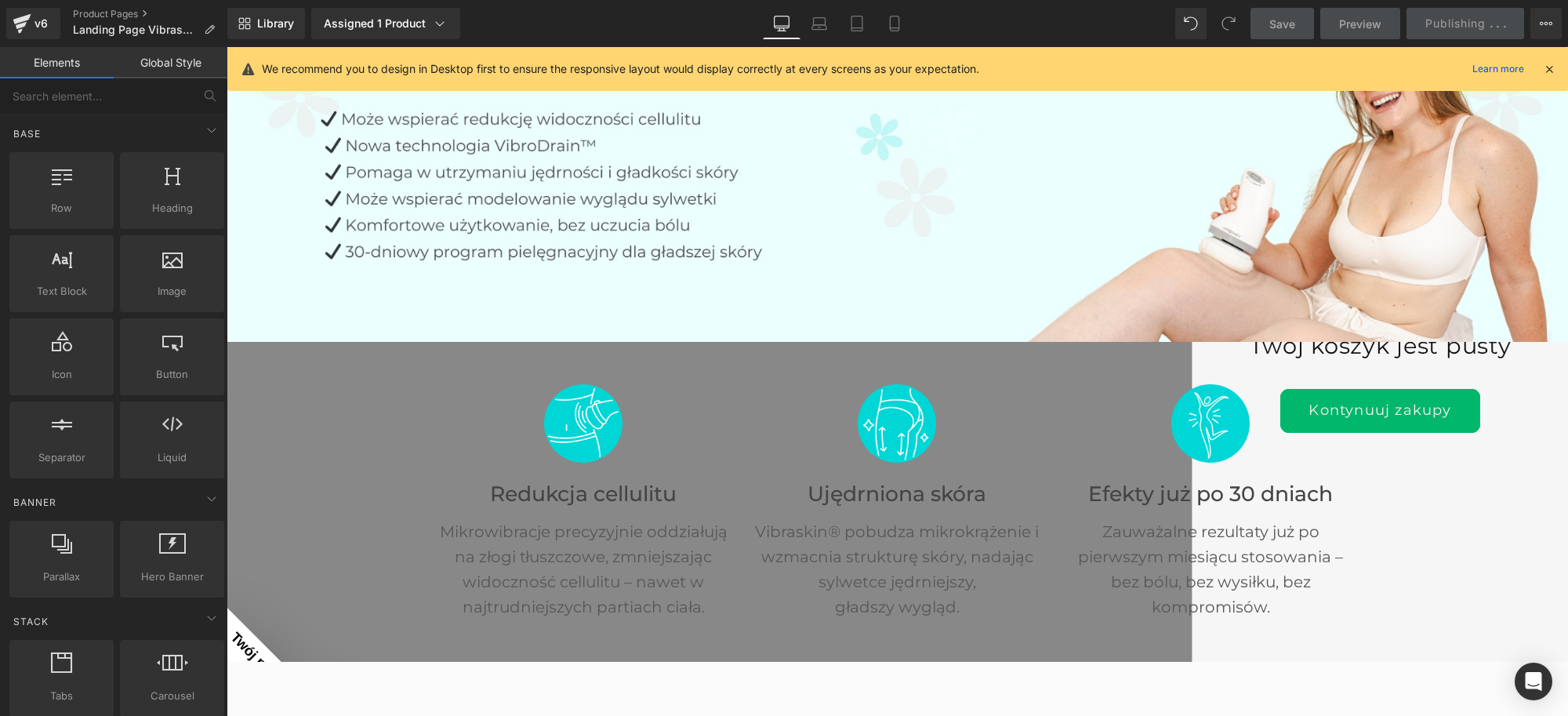
scroll to position [0, 0]
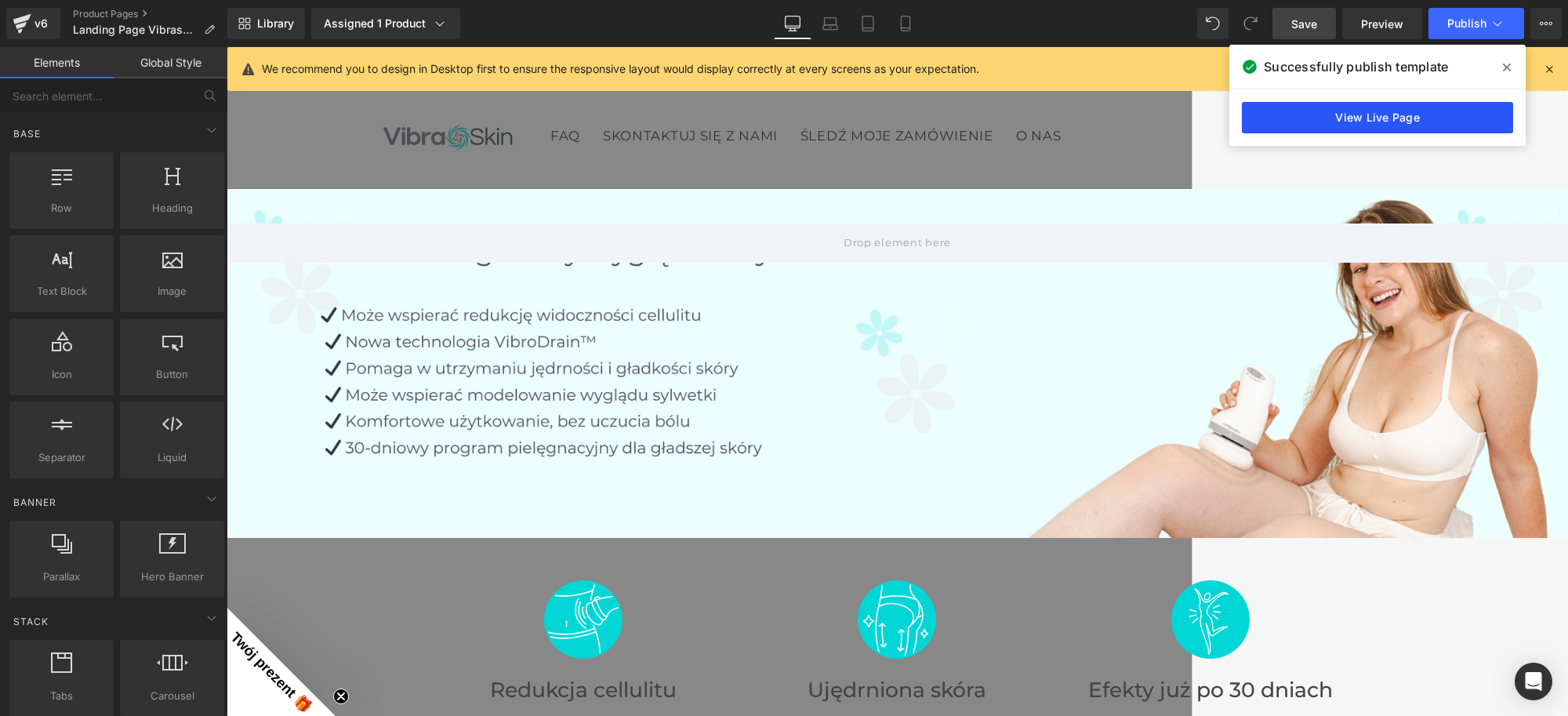
click at [1367, 114] on link "View Live Page" at bounding box center [1377, 118] width 272 height 32
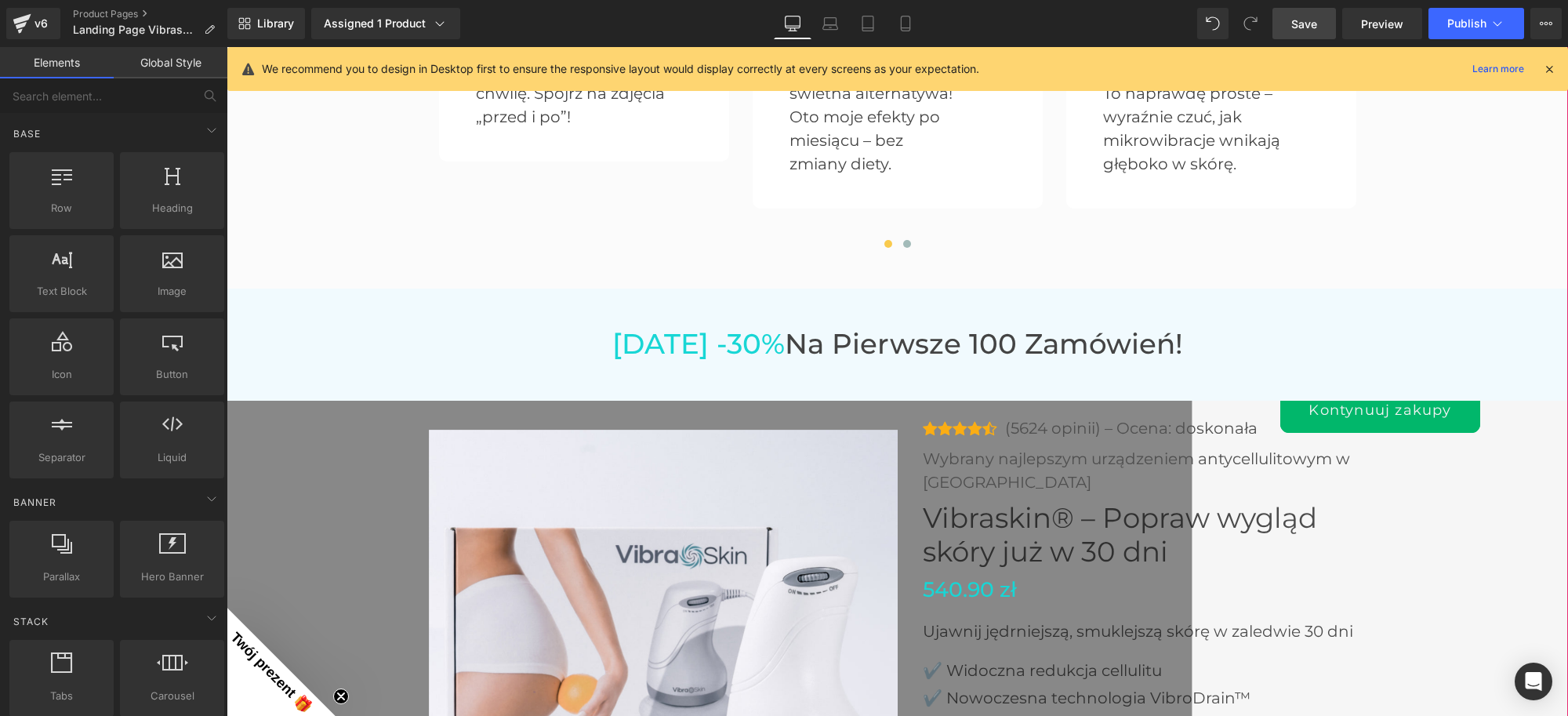
scroll to position [4608, 0]
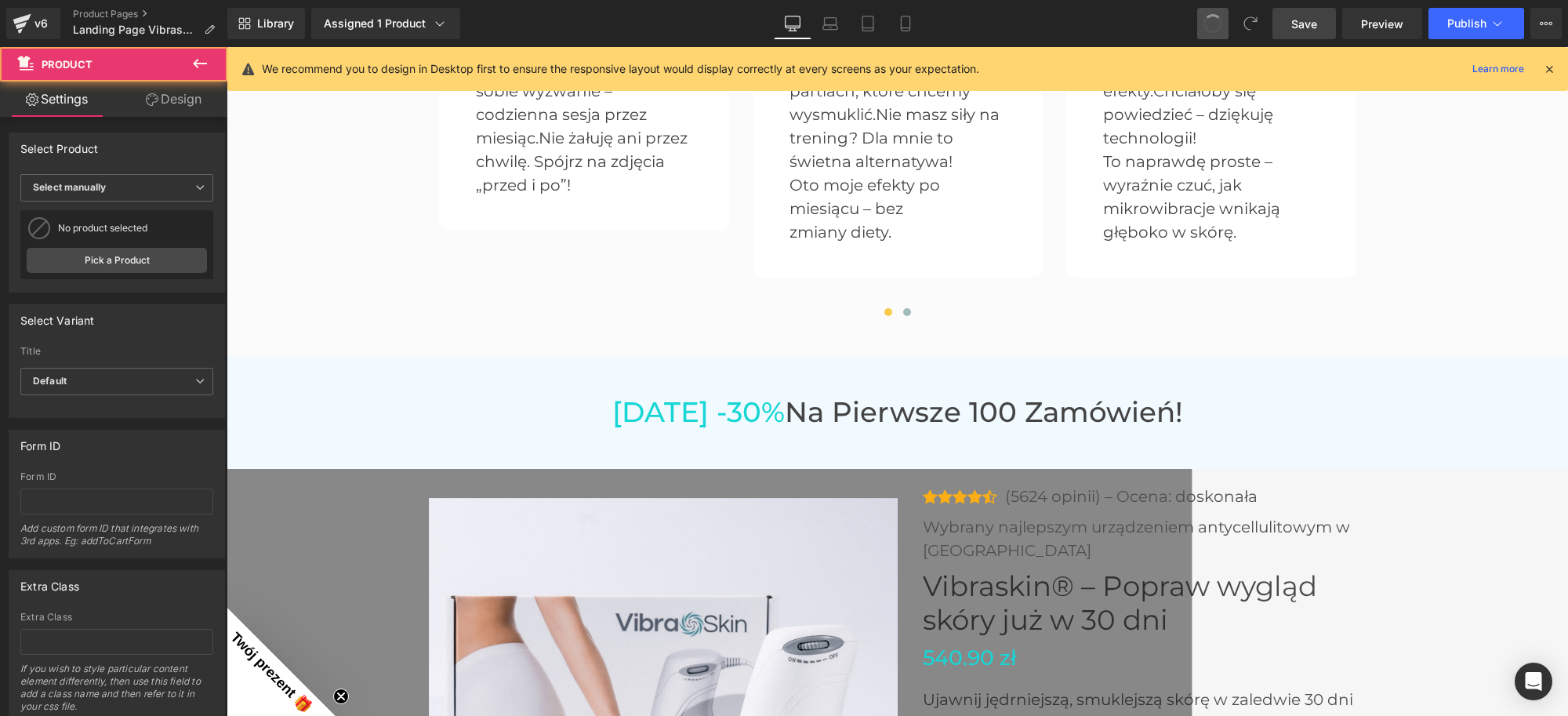
click at [1220, 18] on span at bounding box center [1213, 23] width 25 height 25
click at [1220, 18] on span at bounding box center [1213, 23] width 27 height 27
click at [1220, 18] on span at bounding box center [1213, 23] width 20 height 20
click at [1220, 18] on span at bounding box center [1213, 23] width 27 height 27
click at [1214, 29] on span at bounding box center [1214, 24] width 26 height 26
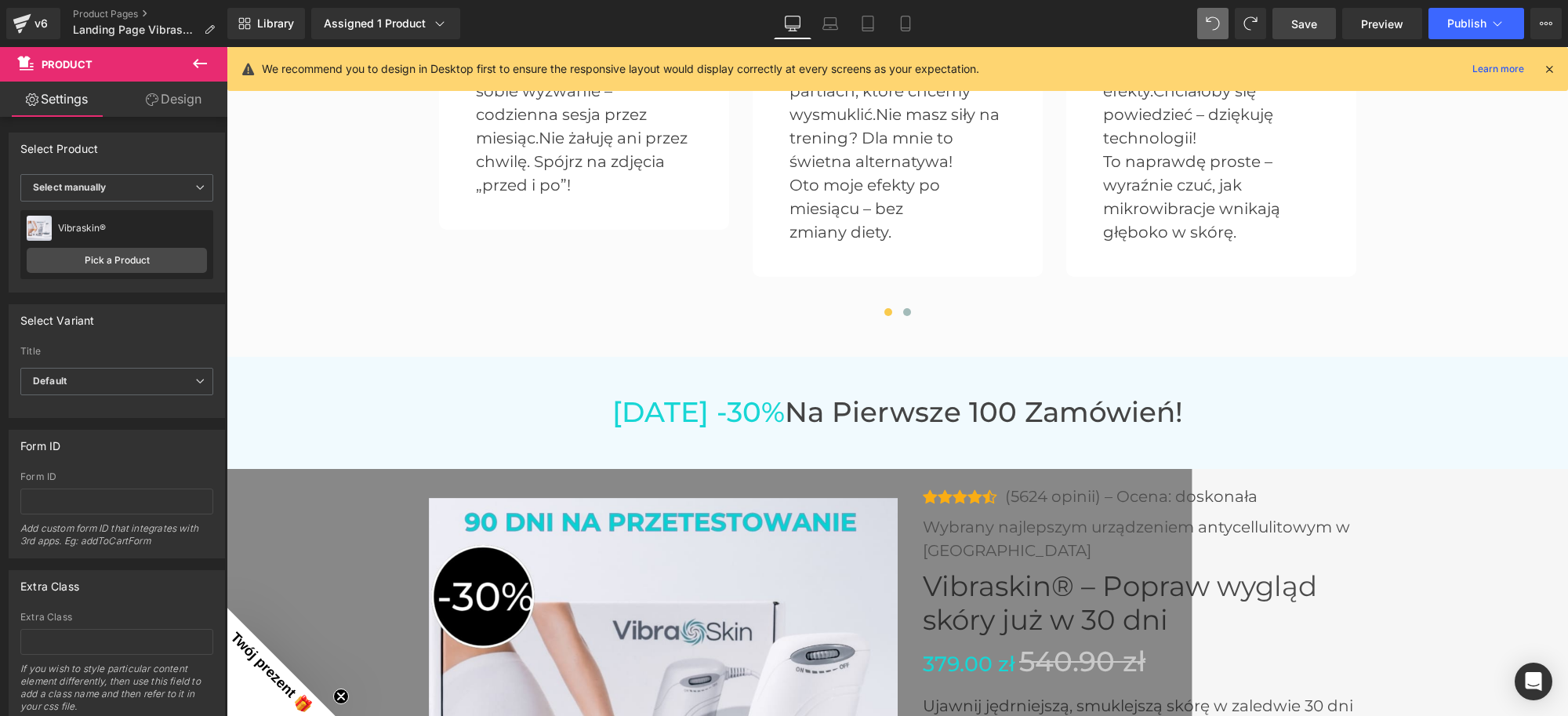
scroll to position [262, 0]
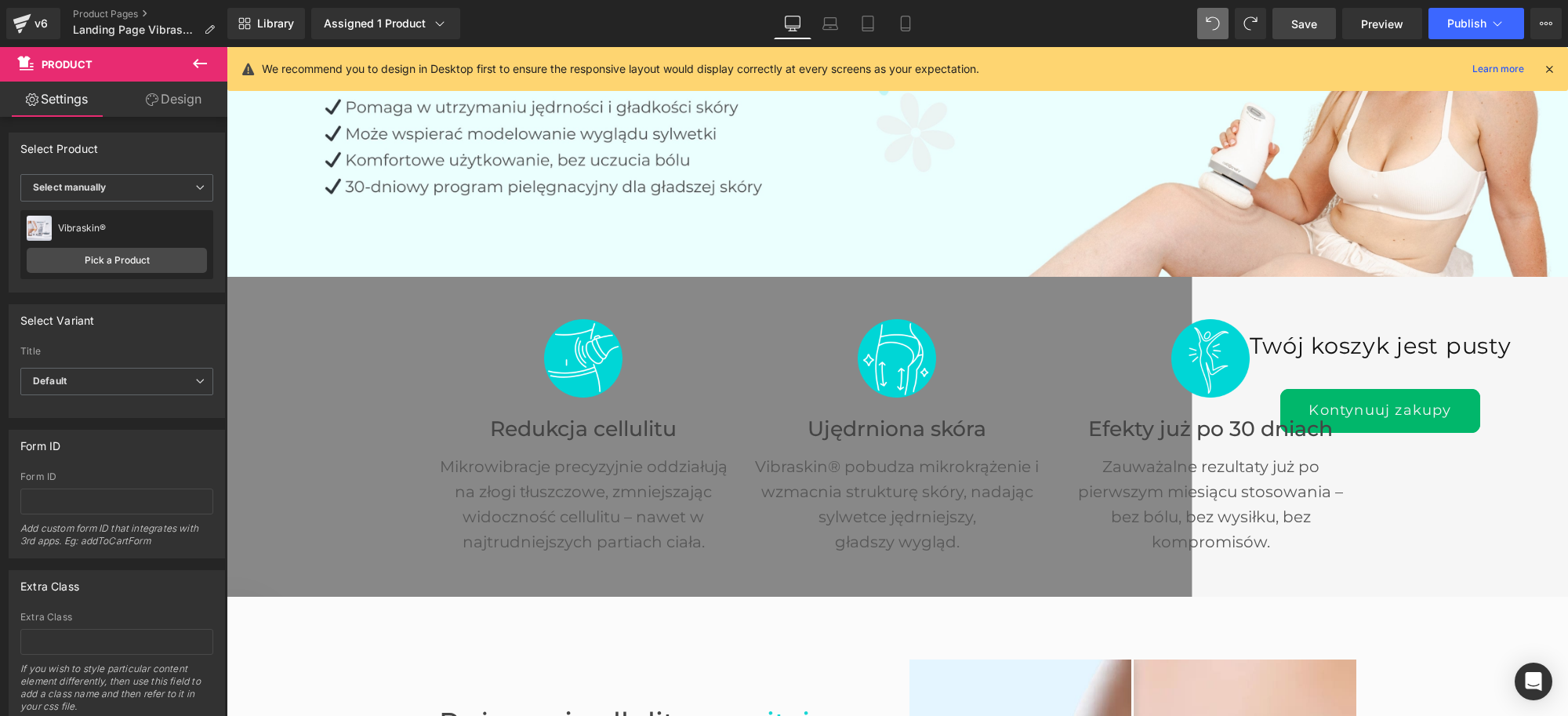
click at [1201, 17] on button at bounding box center [1213, 23] width 32 height 32
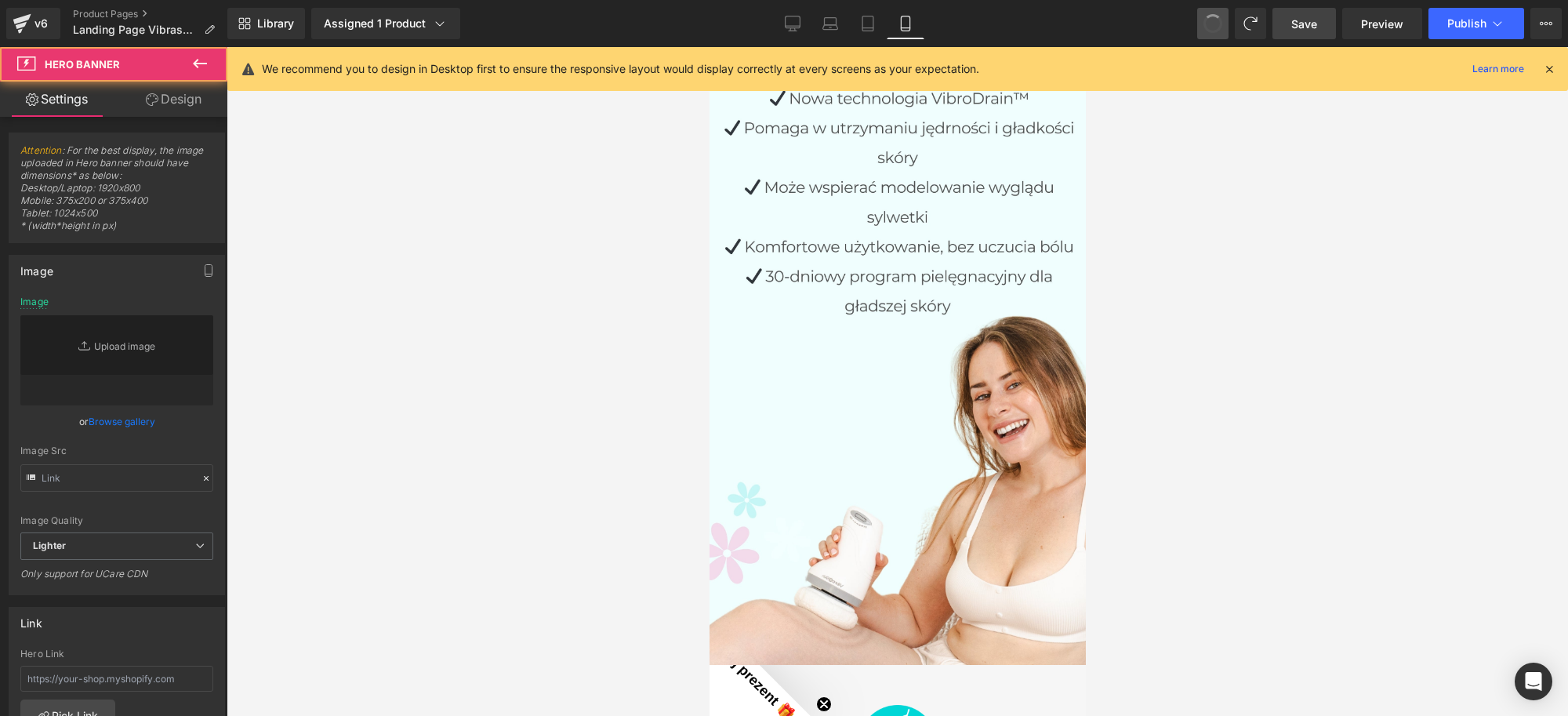
scroll to position [0, 0]
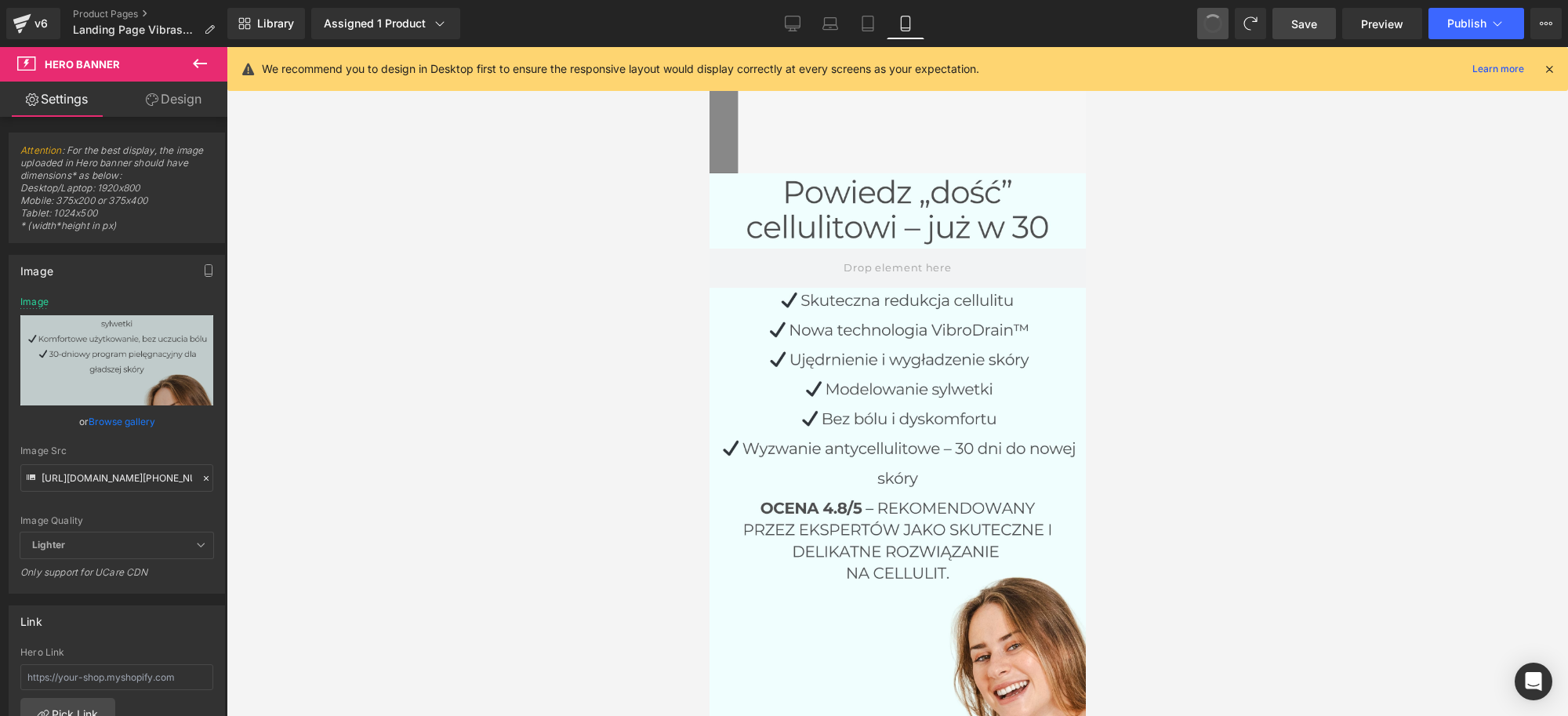
click at [1217, 23] on span at bounding box center [1213, 23] width 25 height 25
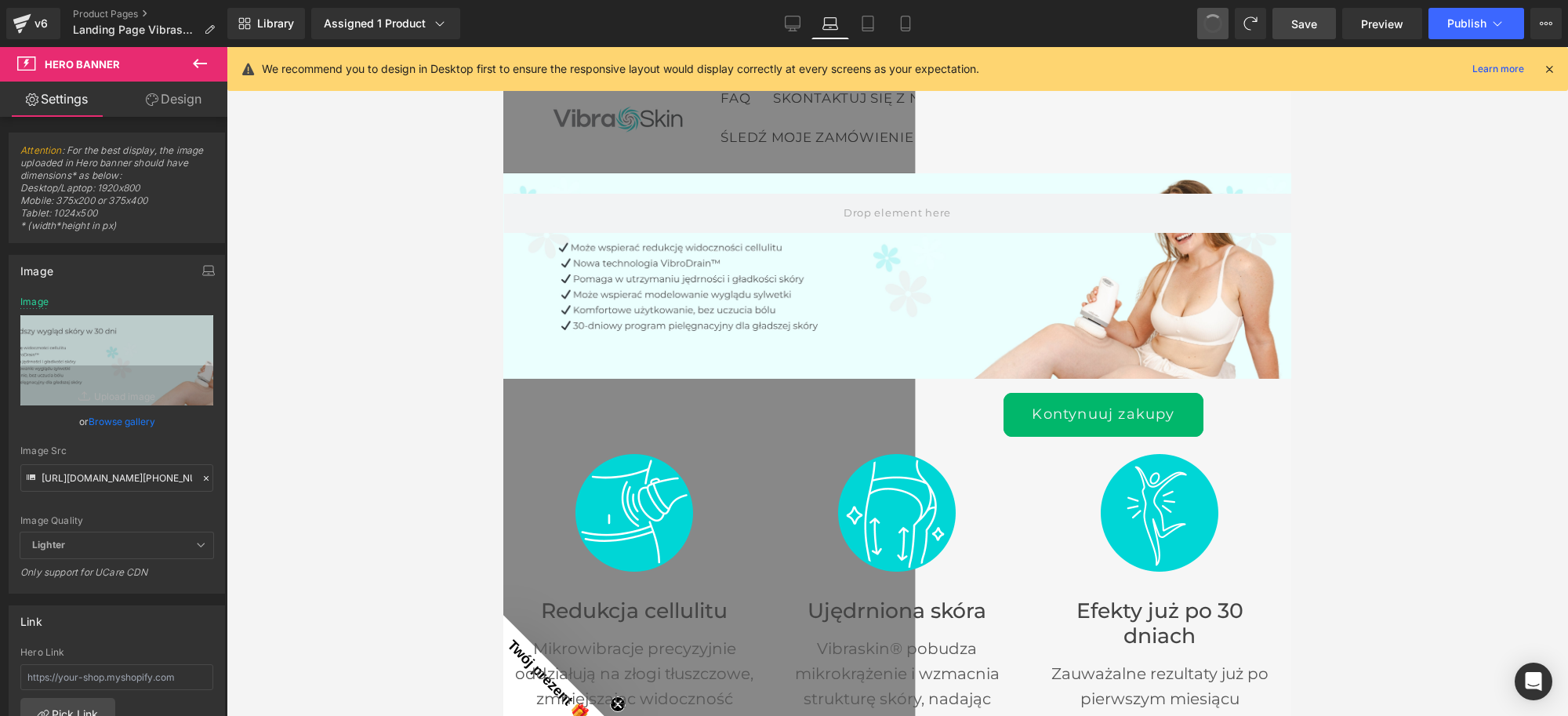
click at [1217, 23] on span at bounding box center [1213, 23] width 27 height 27
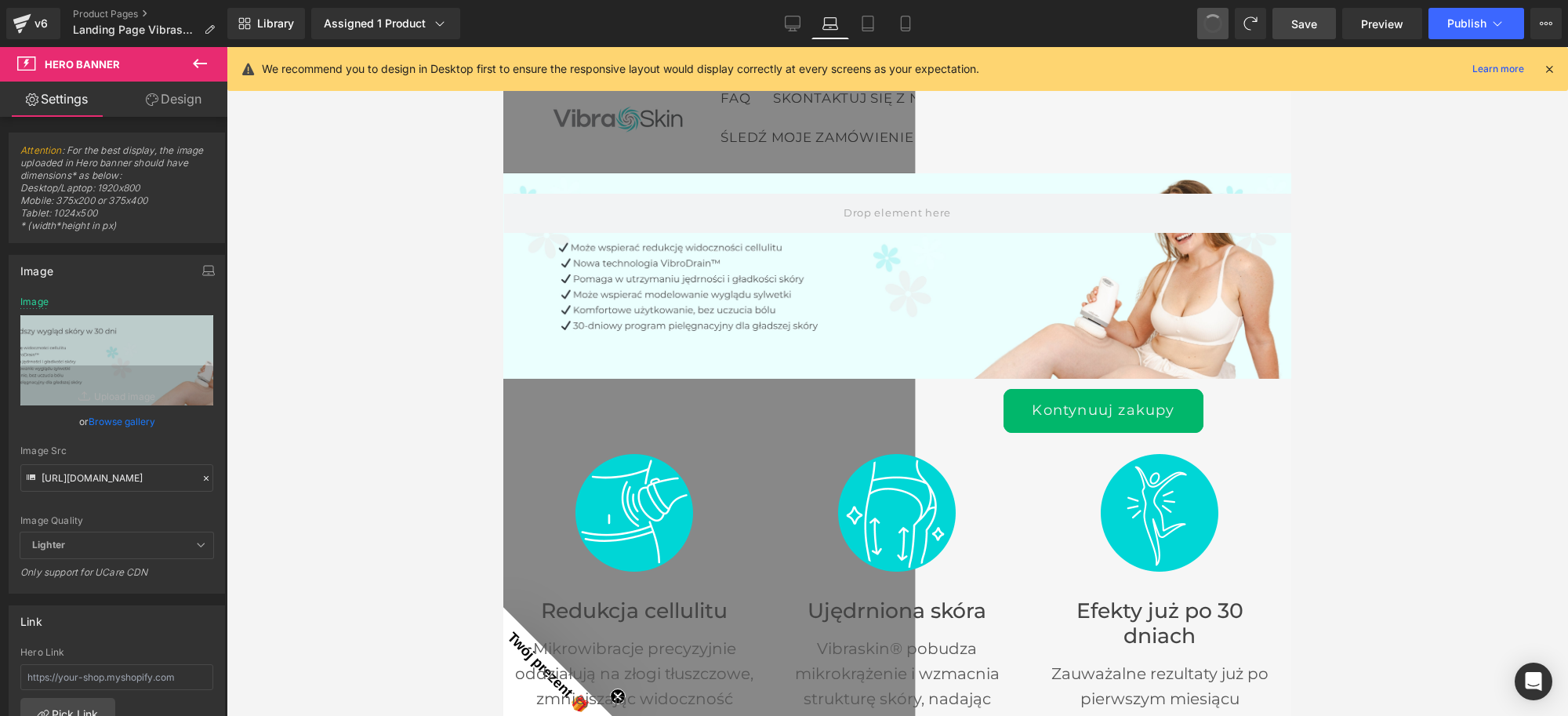
click at [1217, 23] on span at bounding box center [1213, 23] width 27 height 27
click at [1217, 23] on span at bounding box center [1213, 23] width 19 height 19
click at [1217, 23] on span at bounding box center [1212, 23] width 23 height 23
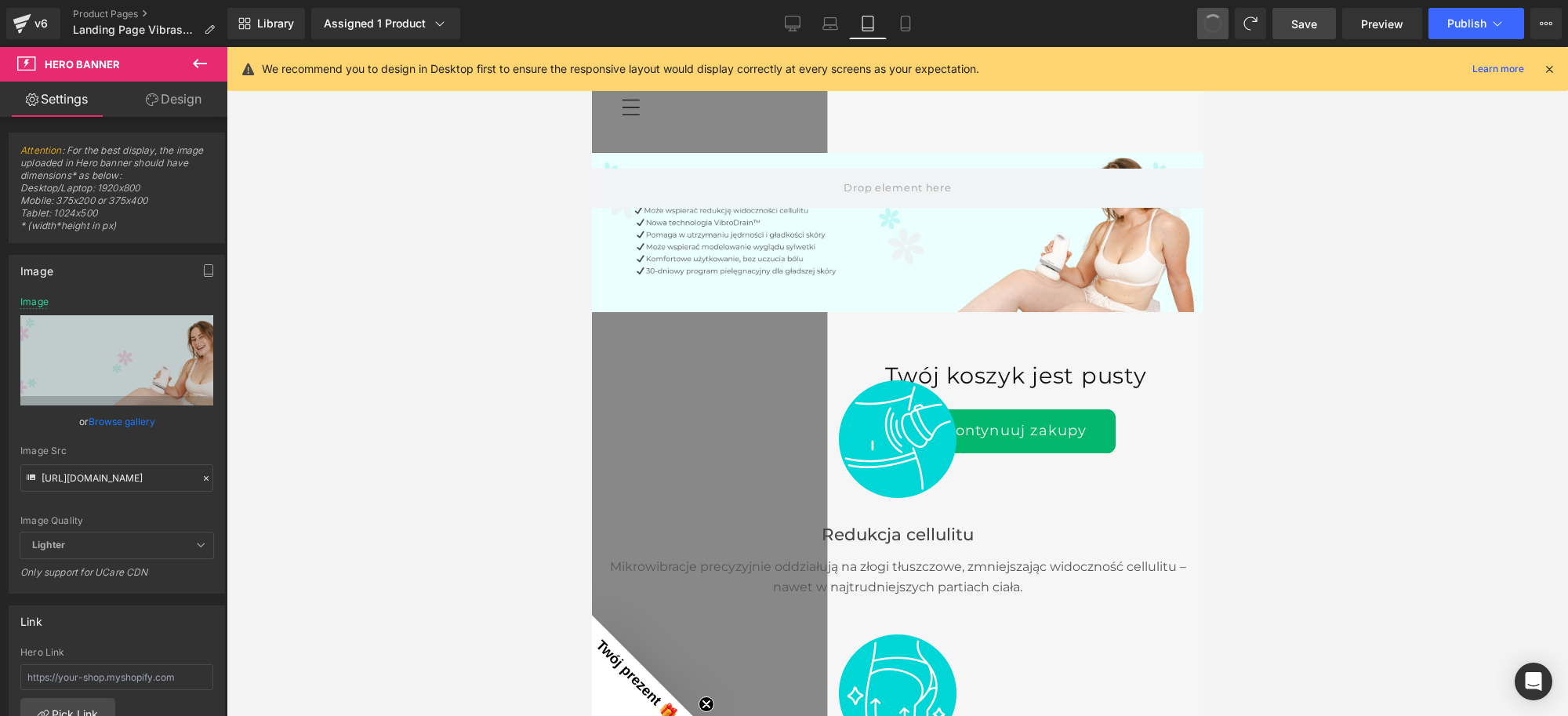
click at [1217, 23] on span at bounding box center [1213, 23] width 27 height 27
click at [1217, 23] on span at bounding box center [1213, 23] width 25 height 25
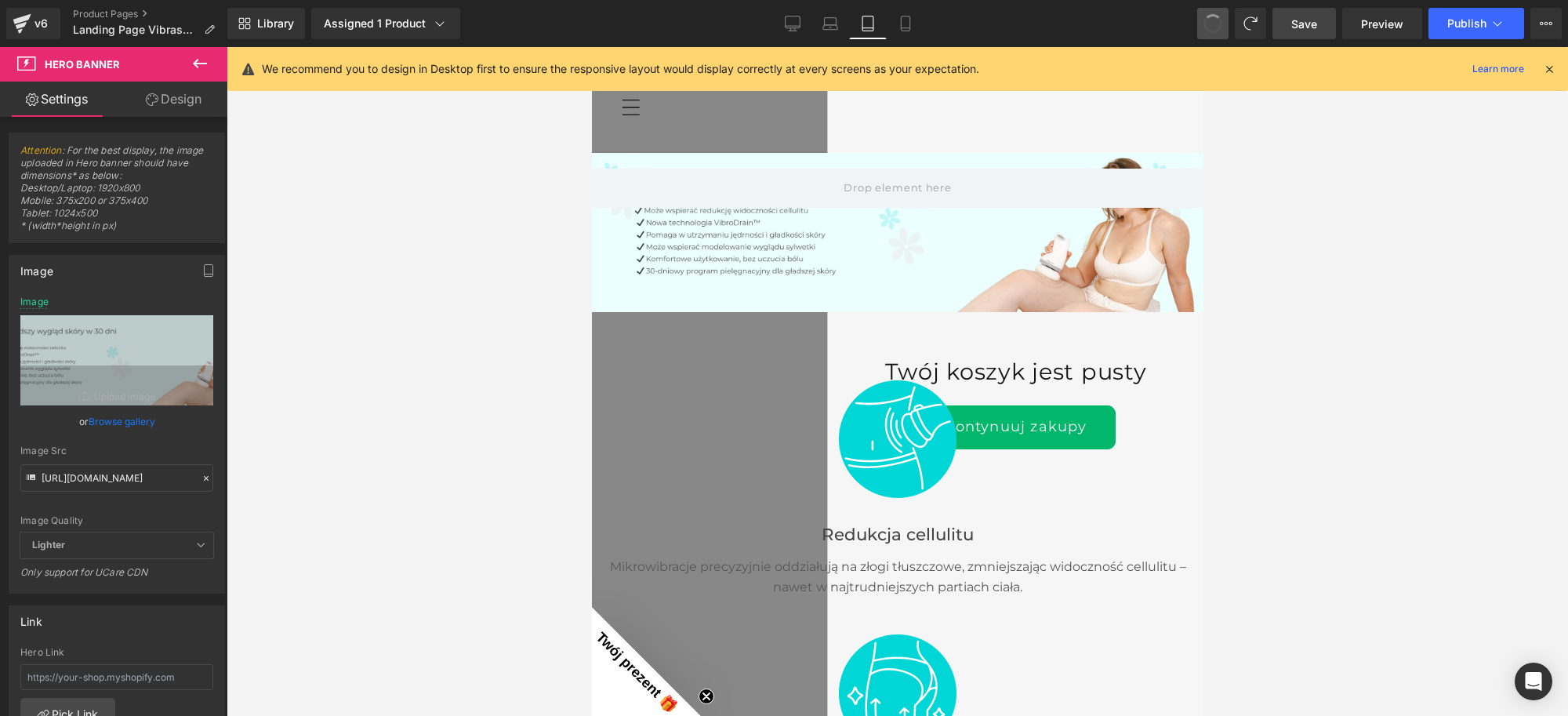
click at [1217, 23] on span at bounding box center [1213, 23] width 27 height 27
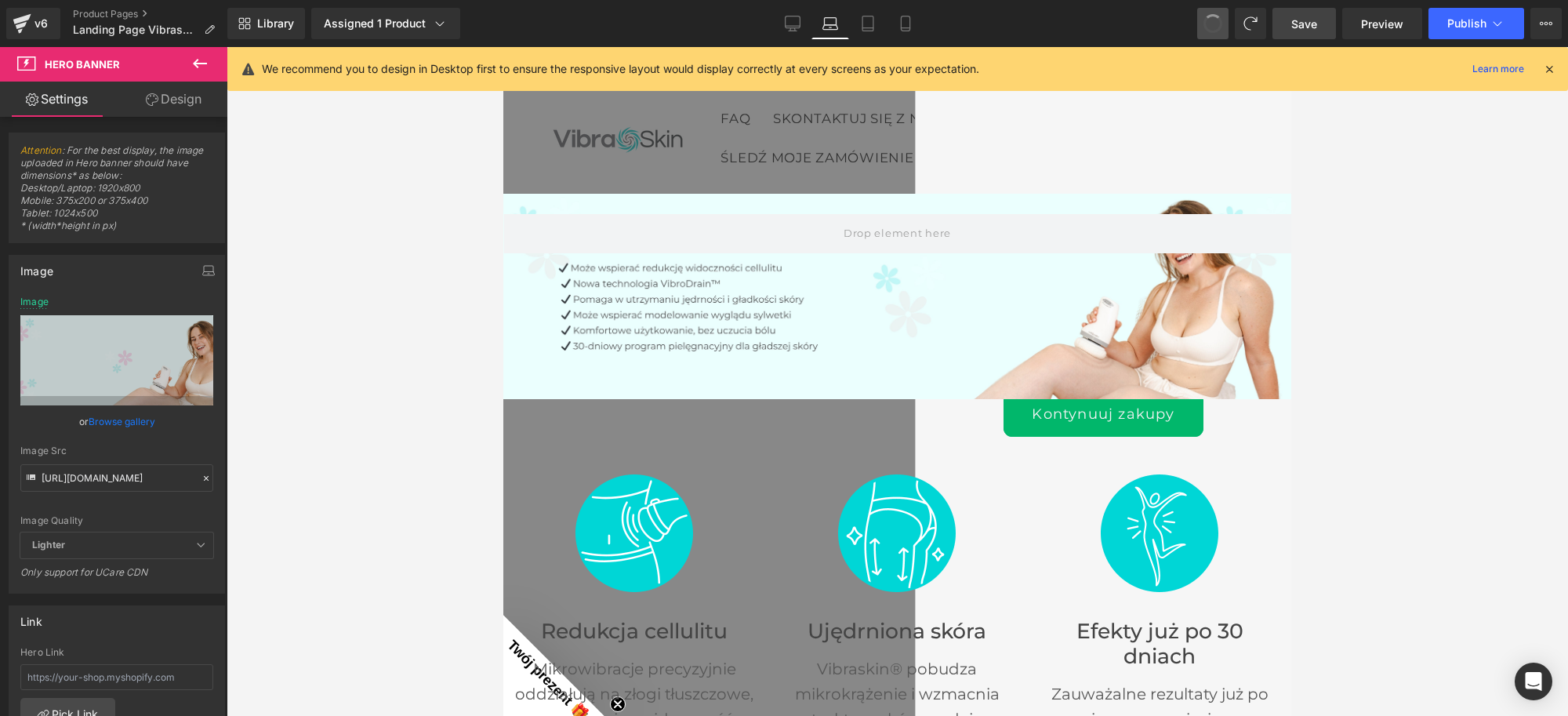
click at [1217, 23] on span at bounding box center [1213, 23] width 27 height 27
click at [1217, 23] on span at bounding box center [1214, 24] width 26 height 26
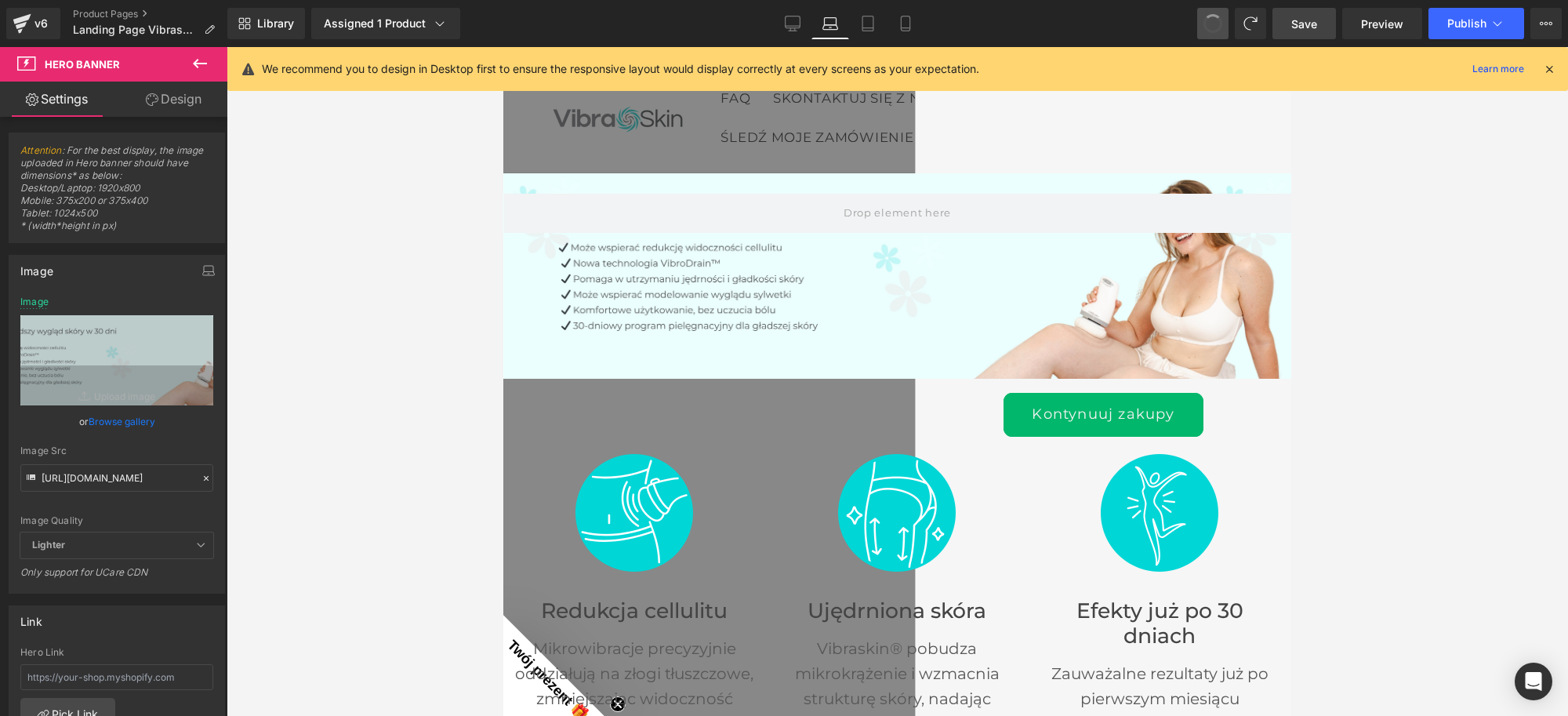
click at [1217, 23] on span at bounding box center [1213, 23] width 25 height 25
click at [1217, 23] on span at bounding box center [1213, 23] width 27 height 27
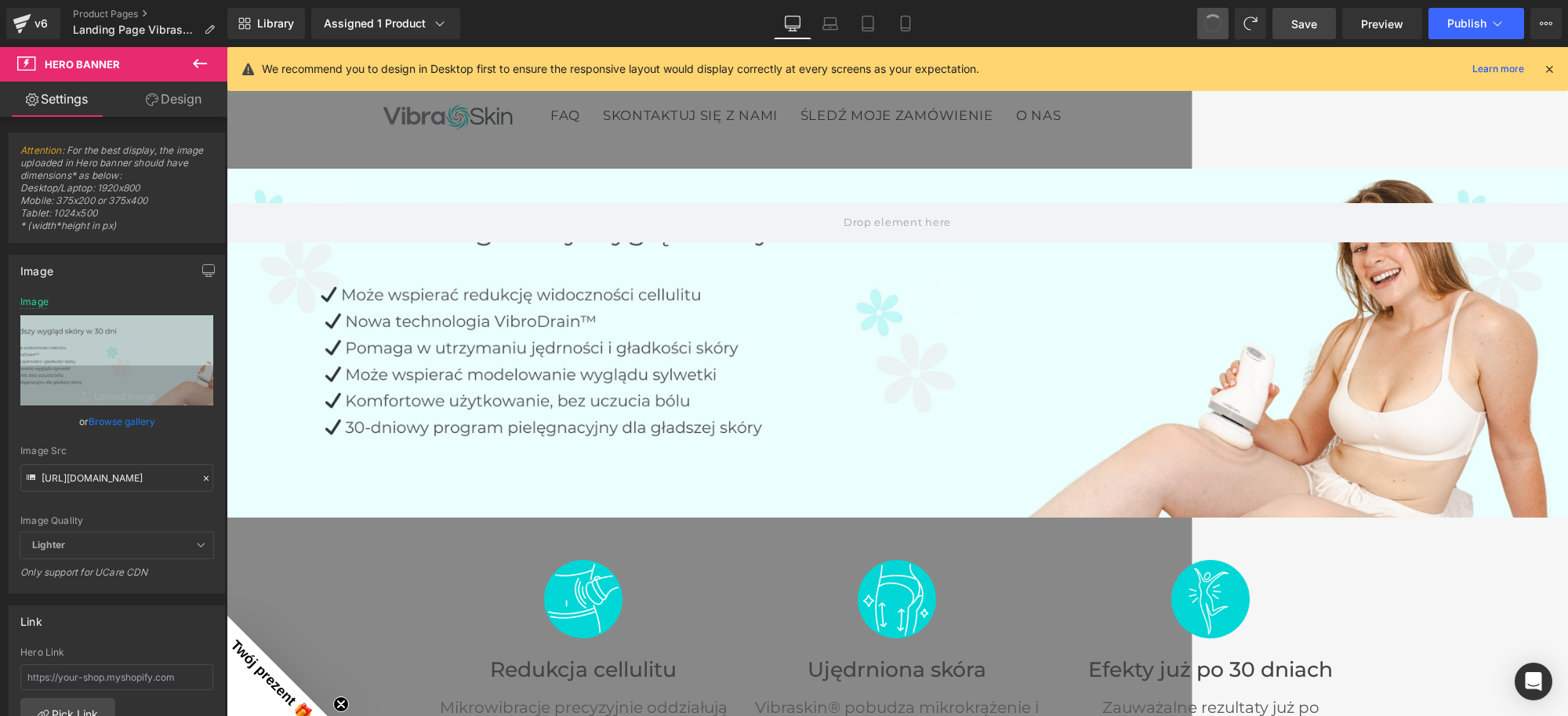
click at [1217, 23] on span at bounding box center [1213, 24] width 22 height 22
click at [1217, 23] on span at bounding box center [1213, 23] width 25 height 25
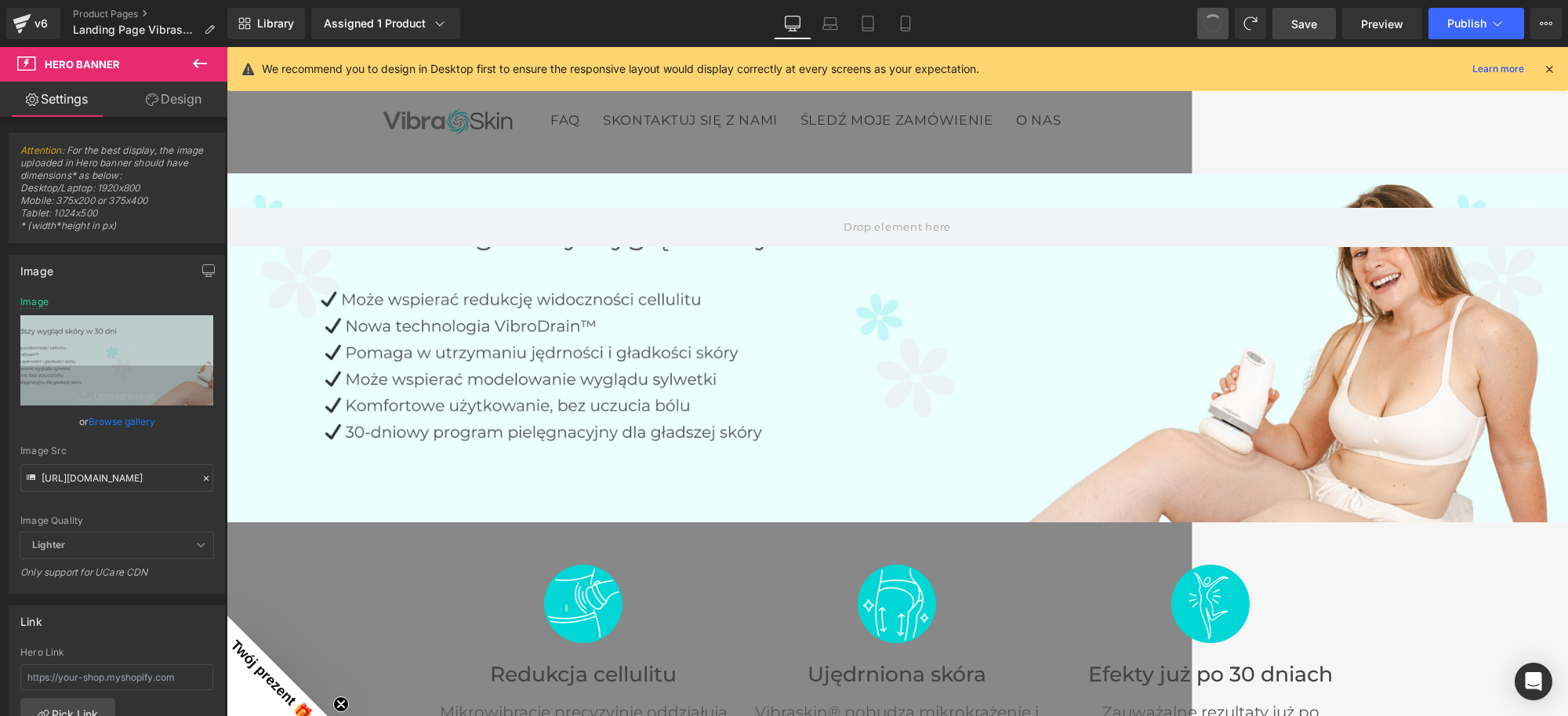
click at [1217, 23] on span at bounding box center [1213, 24] width 22 height 22
click at [1217, 23] on span at bounding box center [1212, 23] width 23 height 23
click at [1217, 23] on icon at bounding box center [1213, 23] width 14 height 14
click at [1214, 13] on span at bounding box center [1213, 23] width 32 height 32
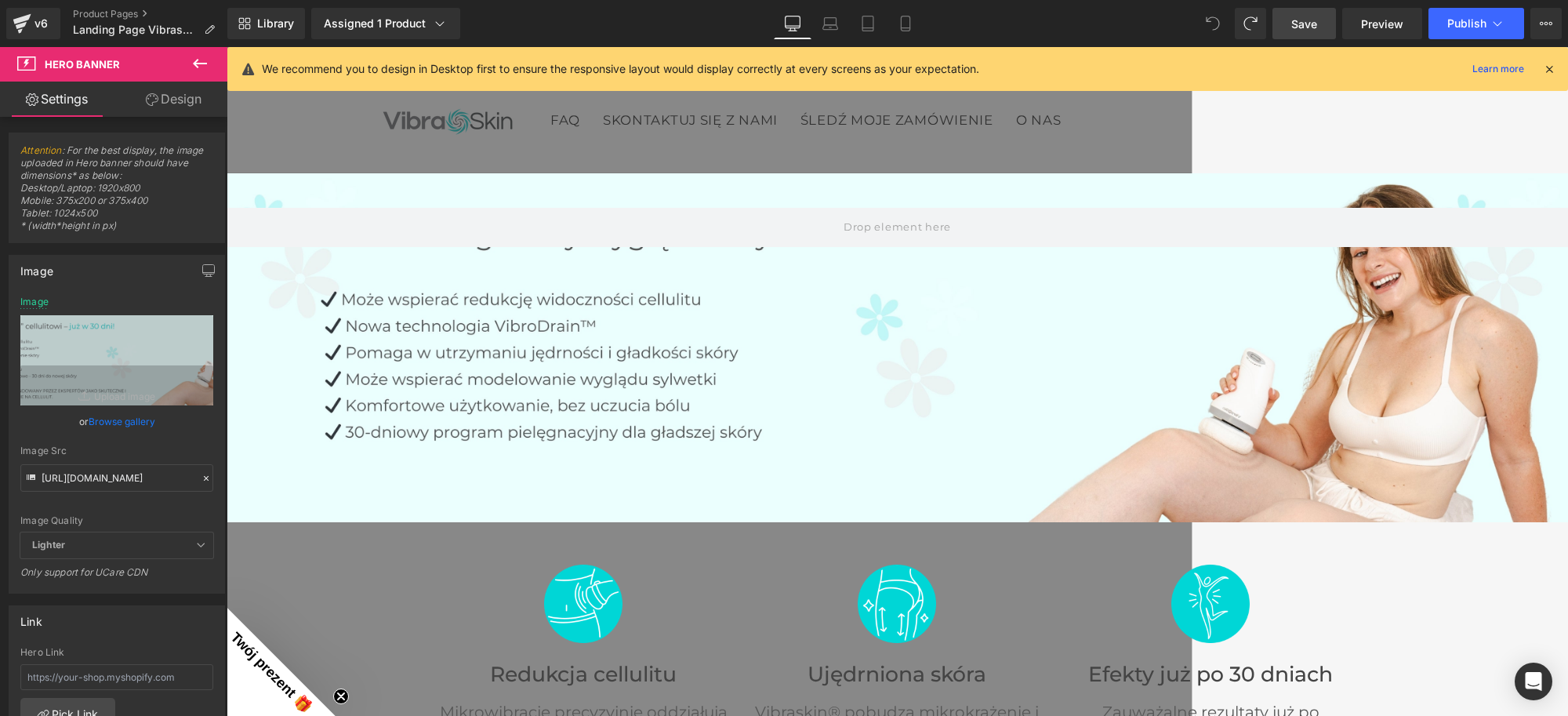
click at [1206, 23] on span at bounding box center [1213, 23] width 32 height 32
drag, startPoint x: 1303, startPoint y: 20, endPoint x: 1094, endPoint y: 75, distance: 216.1
click at [1303, 20] on span "Save" at bounding box center [1305, 24] width 26 height 17
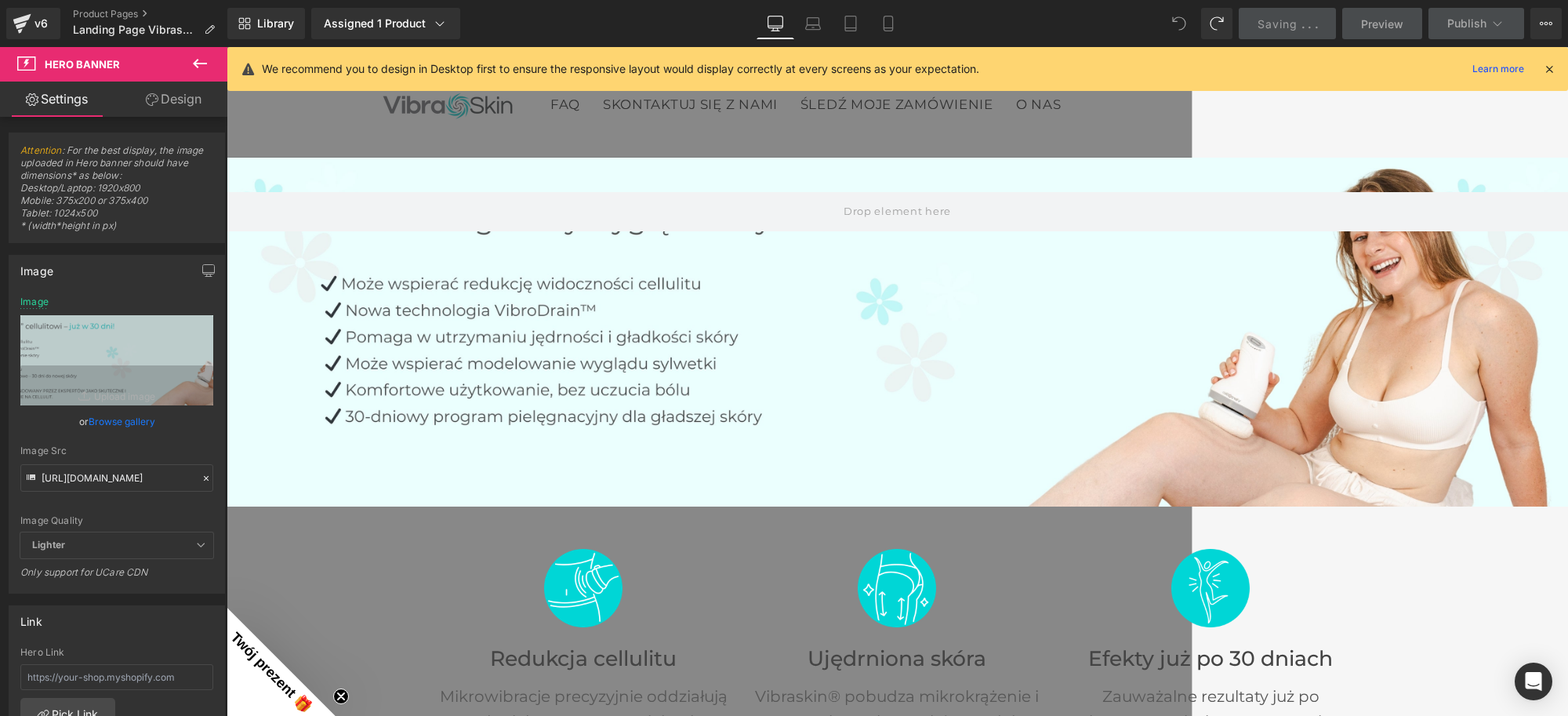
scroll to position [0, 0]
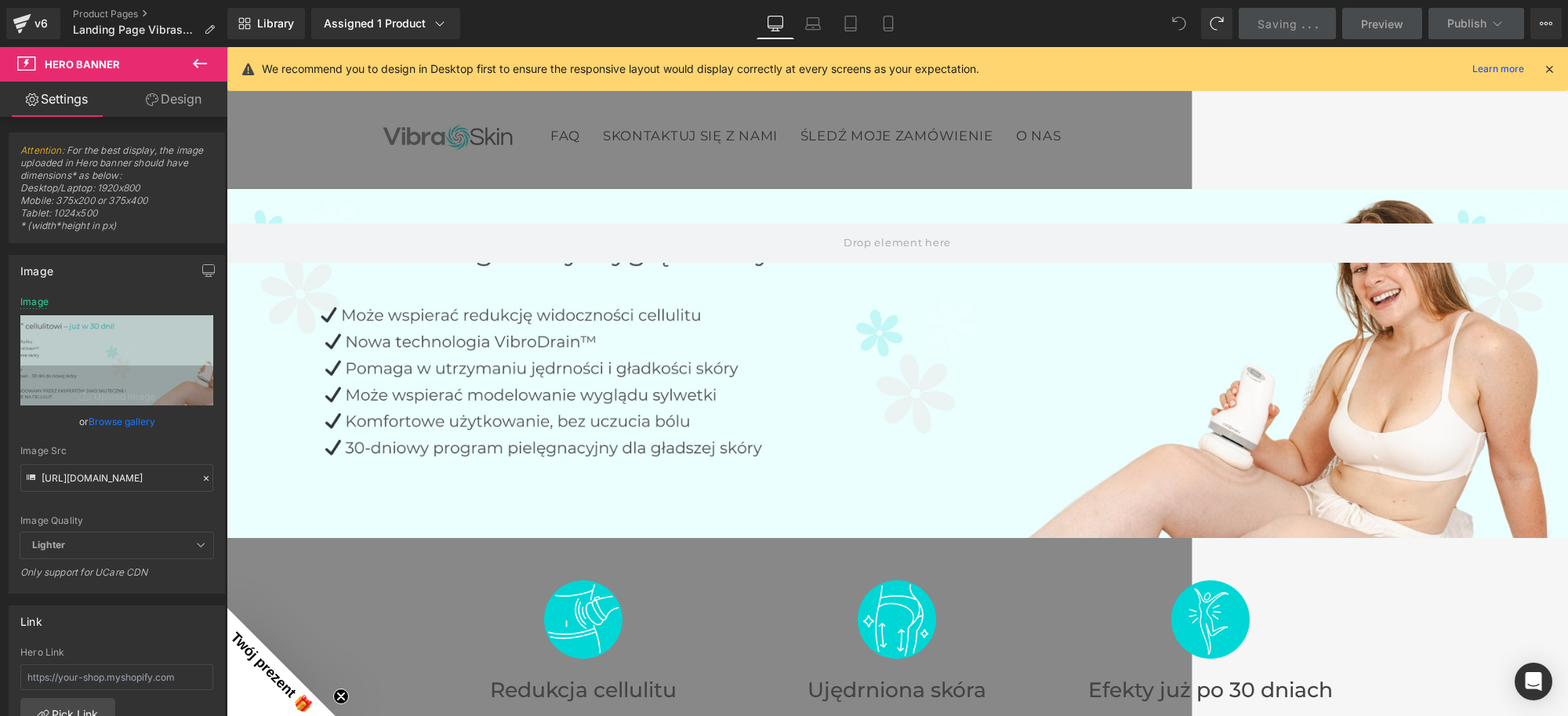
click at [819, 386] on div at bounding box center [897, 364] width 1342 height 349
click at [1178, 22] on icon at bounding box center [1179, 23] width 14 height 14
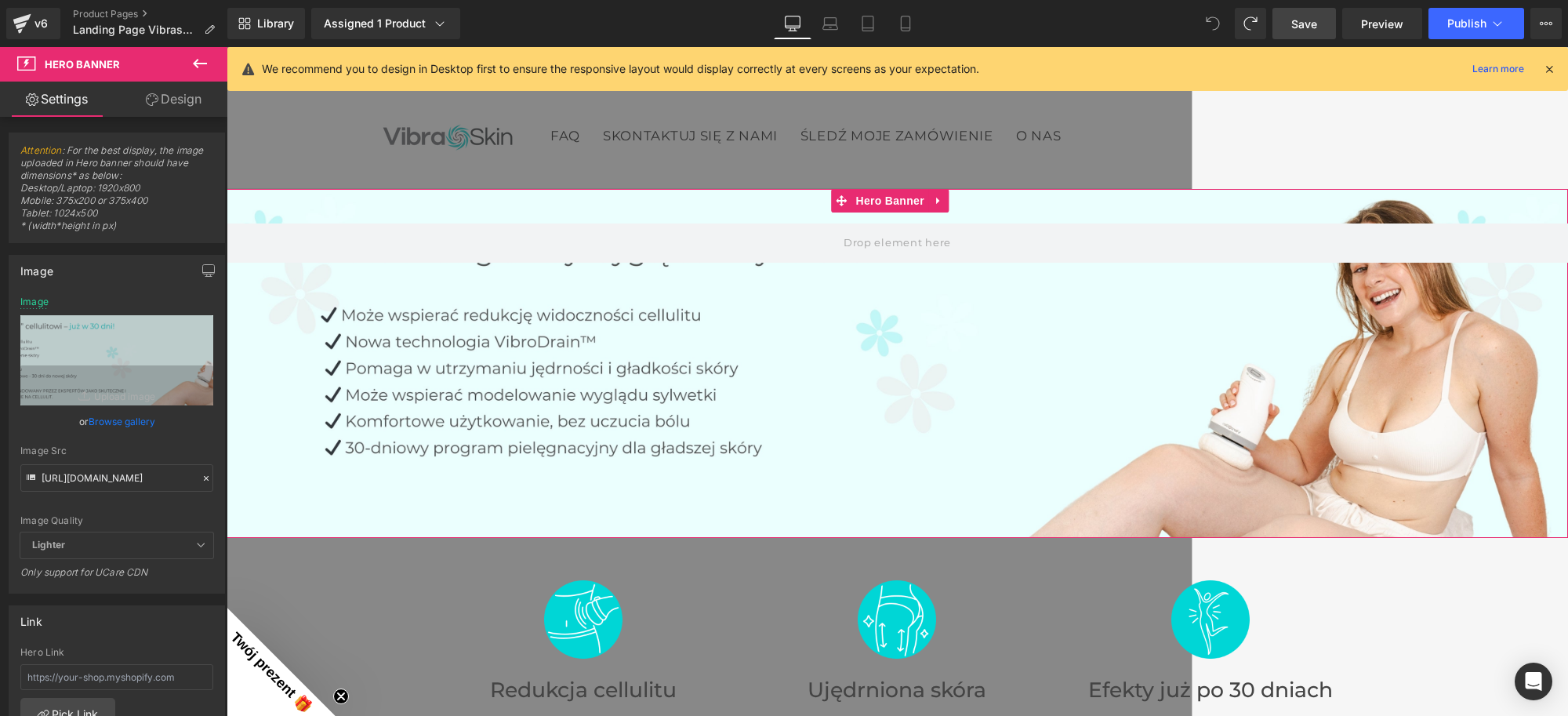
click at [871, 370] on div at bounding box center [897, 364] width 1342 height 349
click at [889, 409] on div at bounding box center [897, 364] width 1342 height 349
click at [1211, 23] on icon at bounding box center [1213, 23] width 14 height 14
click at [886, 441] on div at bounding box center [897, 364] width 1342 height 349
click at [1001, 364] on div at bounding box center [897, 364] width 1342 height 349
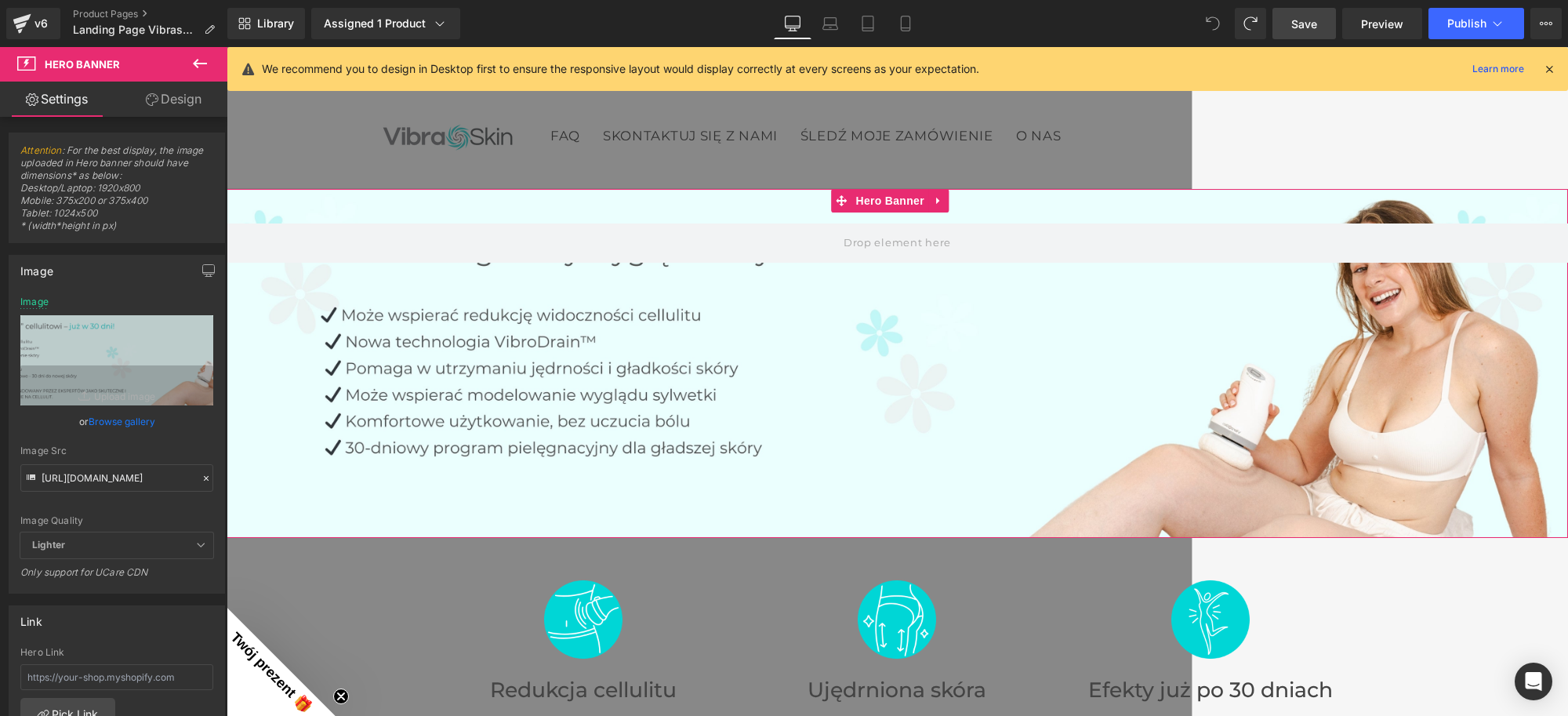
click at [1001, 364] on div at bounding box center [897, 364] width 1342 height 349
click at [108, 479] on input "[URL][DOMAIN_NAME]" at bounding box center [117, 479] width 193 height 28
paste input ".jpg?v=1752134304"
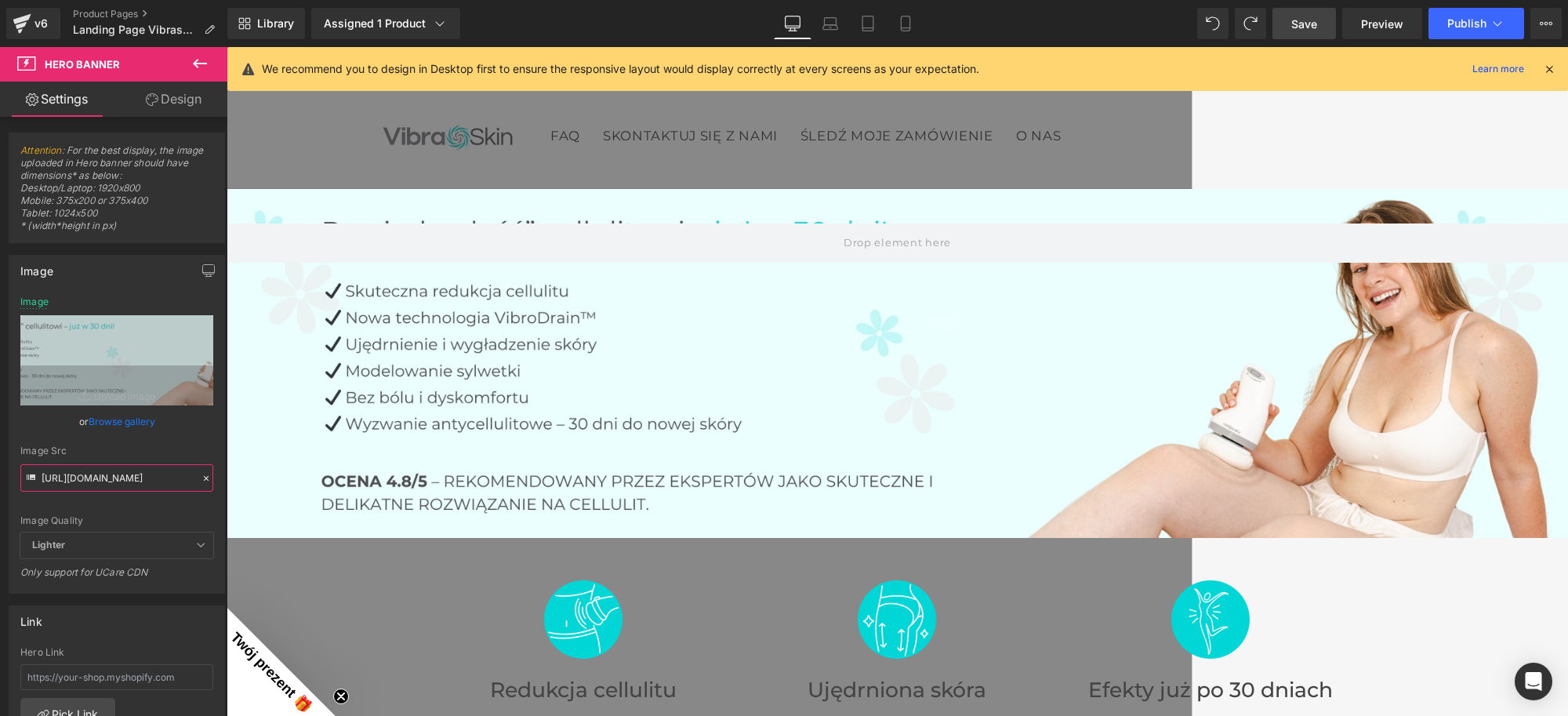
scroll to position [0, 291]
click at [834, 21] on icon at bounding box center [830, 23] width 16 height 16
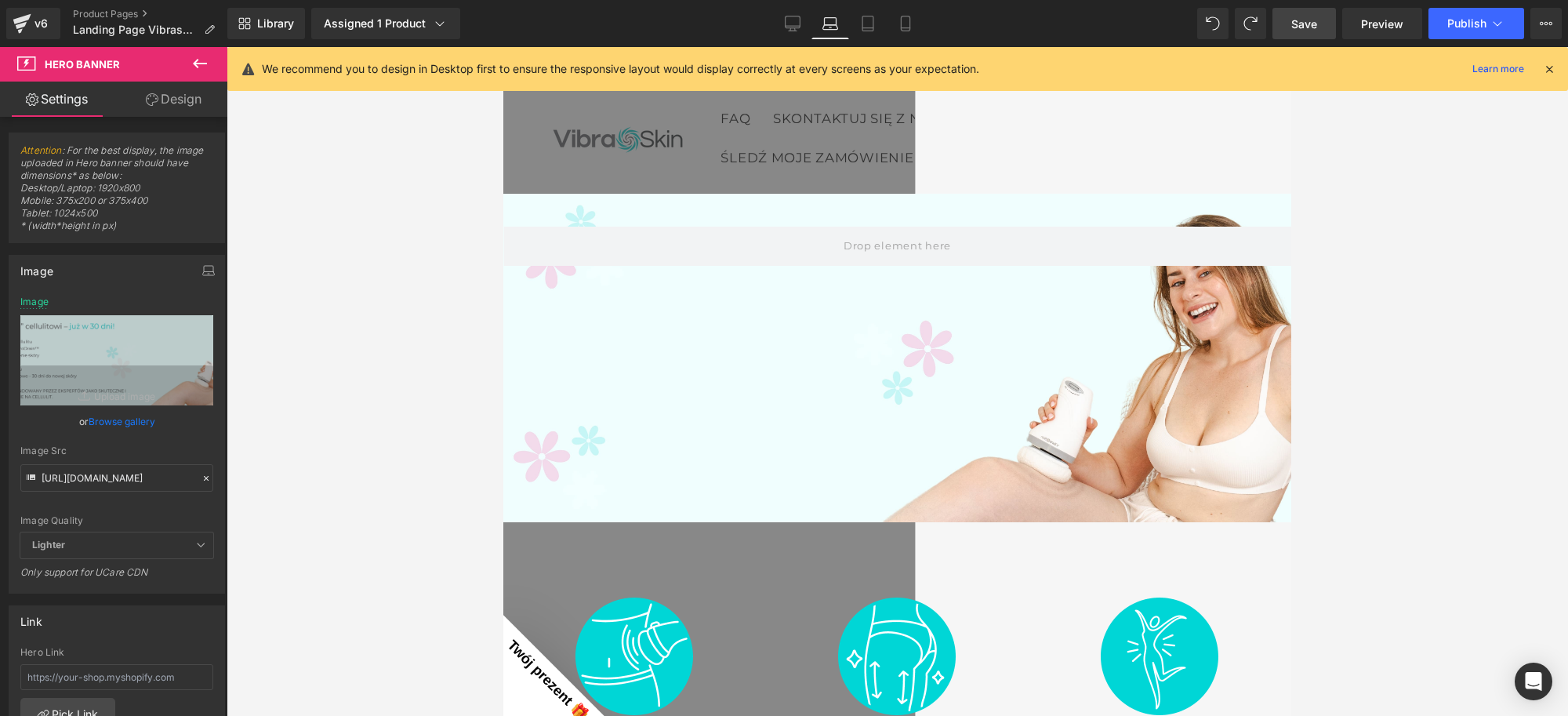
scroll to position [5, 0]
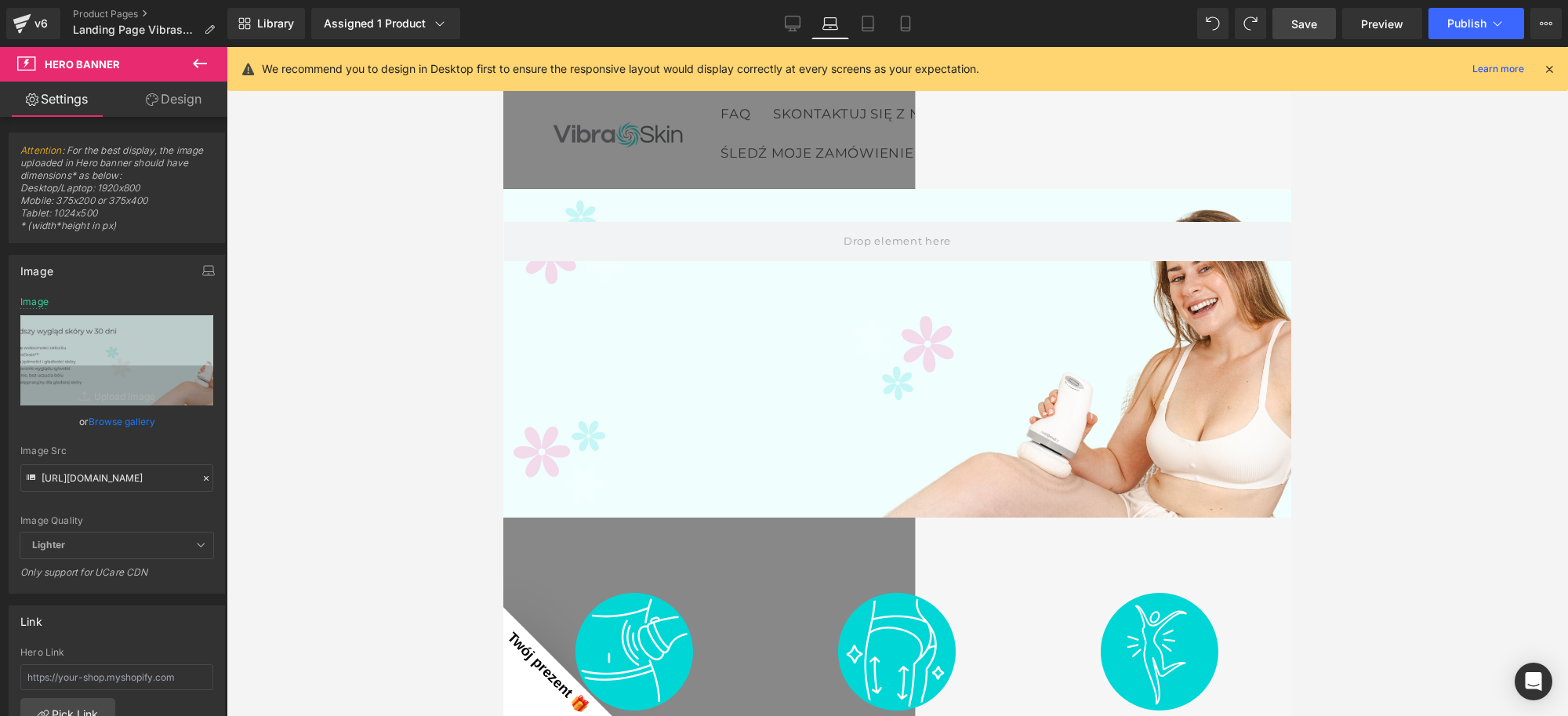
click at [780, 371] on div at bounding box center [898, 353] width 788 height 328
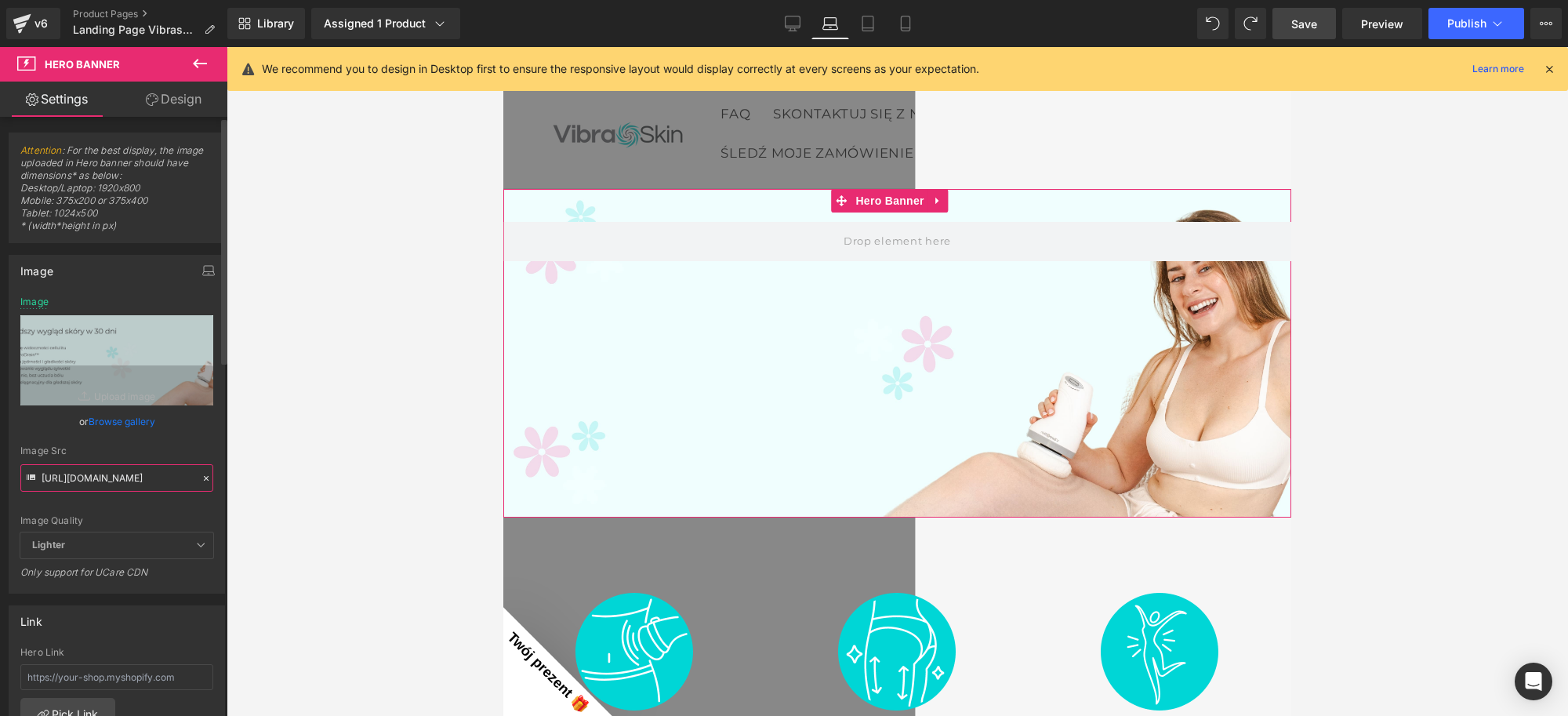
click at [121, 475] on input "[URL][DOMAIN_NAME]" at bounding box center [117, 479] width 193 height 28
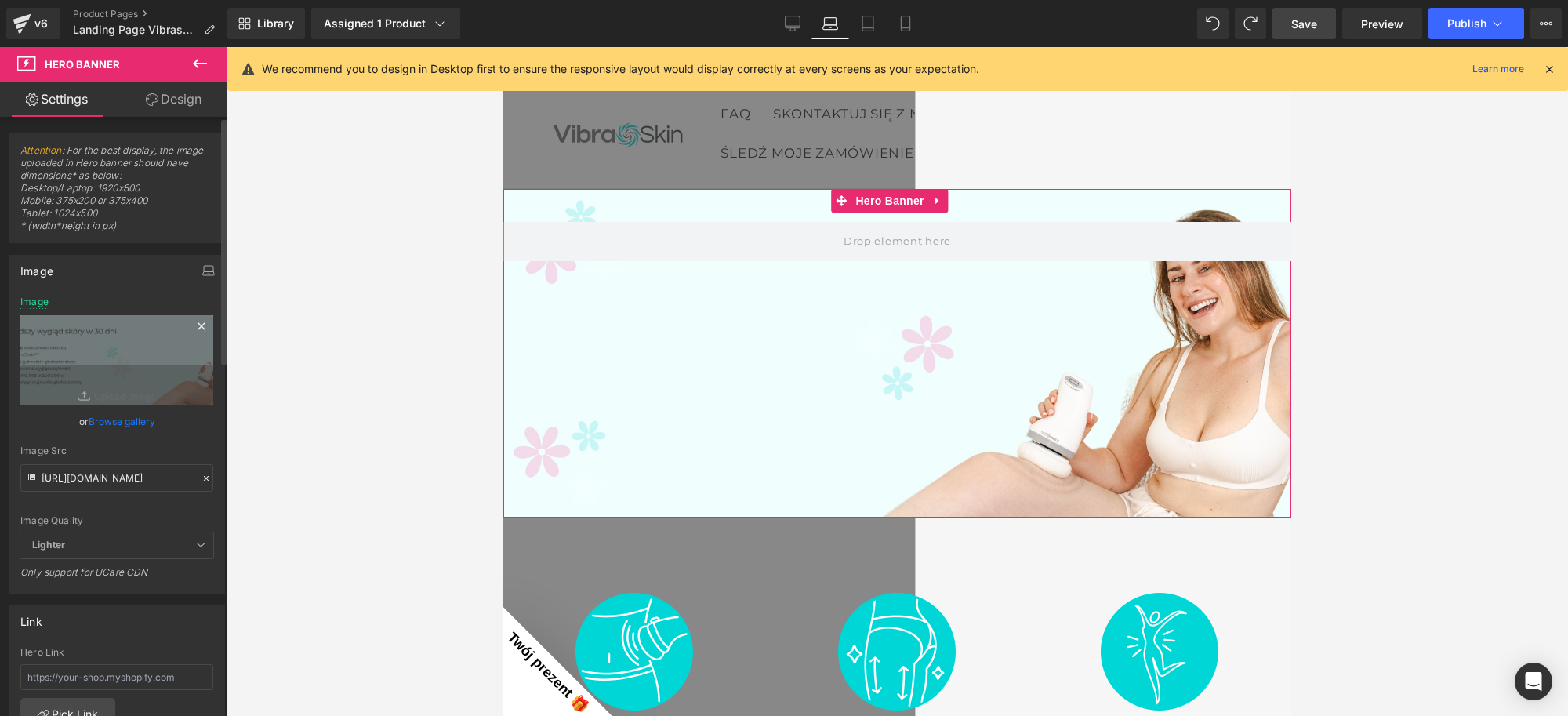
click at [150, 297] on div "Image Replace Image Upload image" at bounding box center [117, 352] width 193 height 109
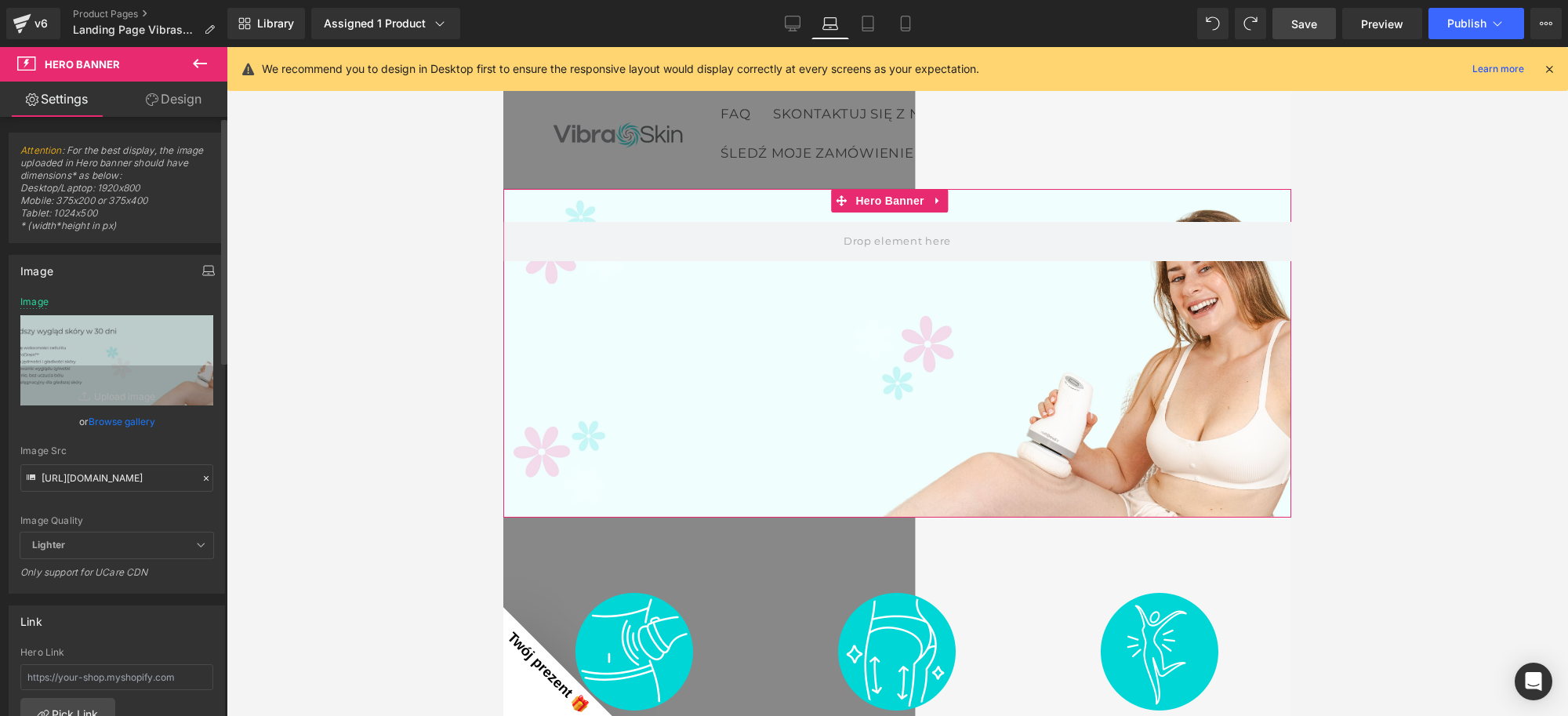
scroll to position [0, 0]
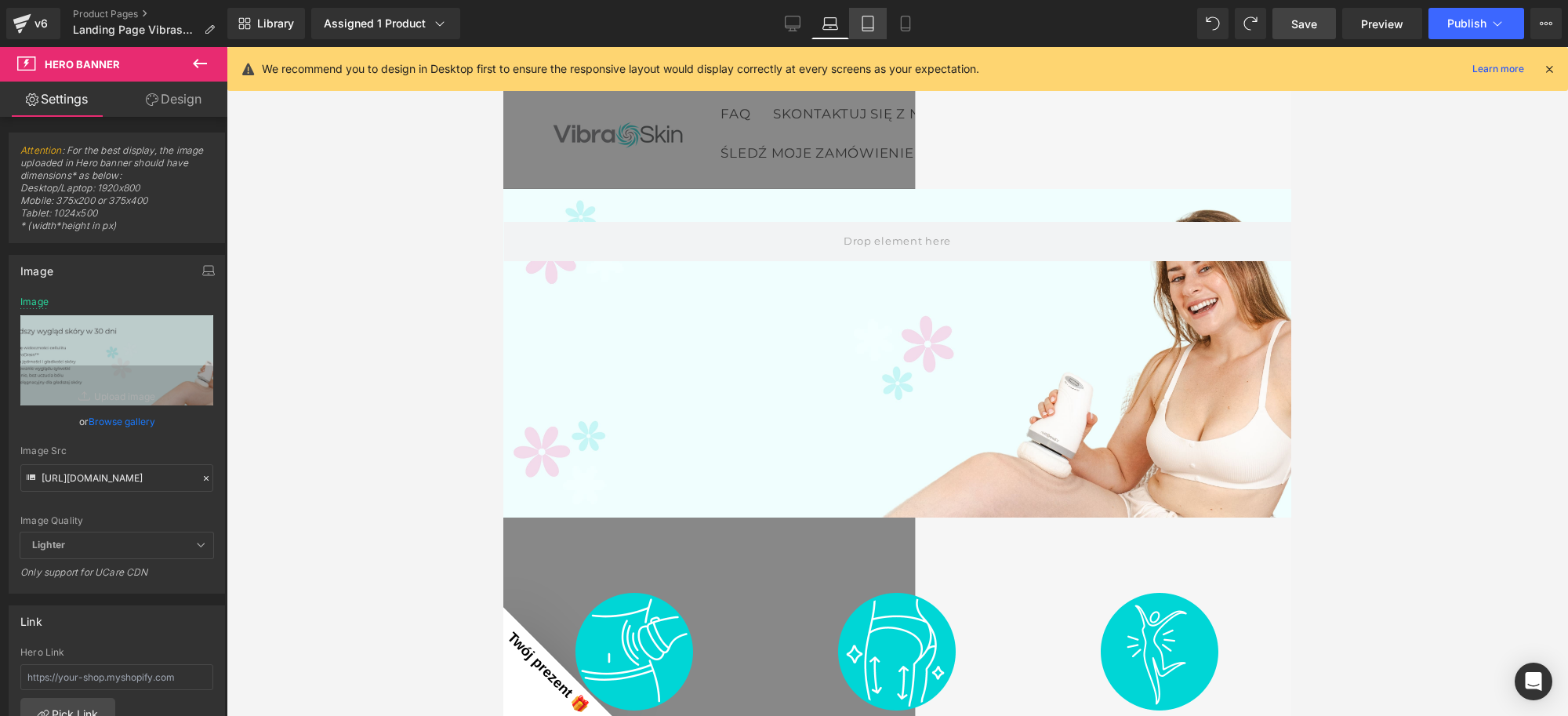
click at [866, 19] on icon at bounding box center [868, 23] width 16 height 16
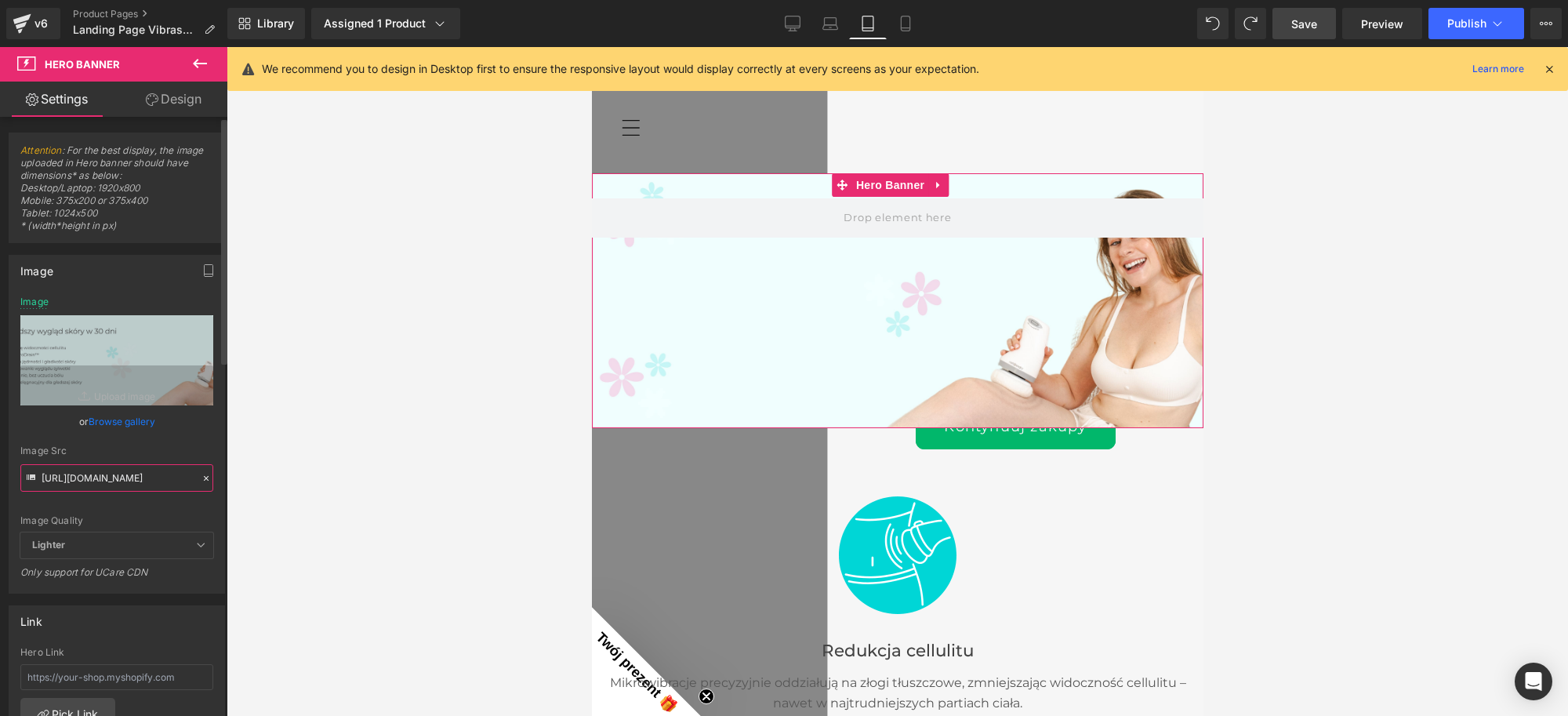
click at [120, 480] on input "[URL][DOMAIN_NAME]" at bounding box center [117, 479] width 193 height 28
paste input "text"
click at [165, 275] on div "Image" at bounding box center [117, 271] width 215 height 30
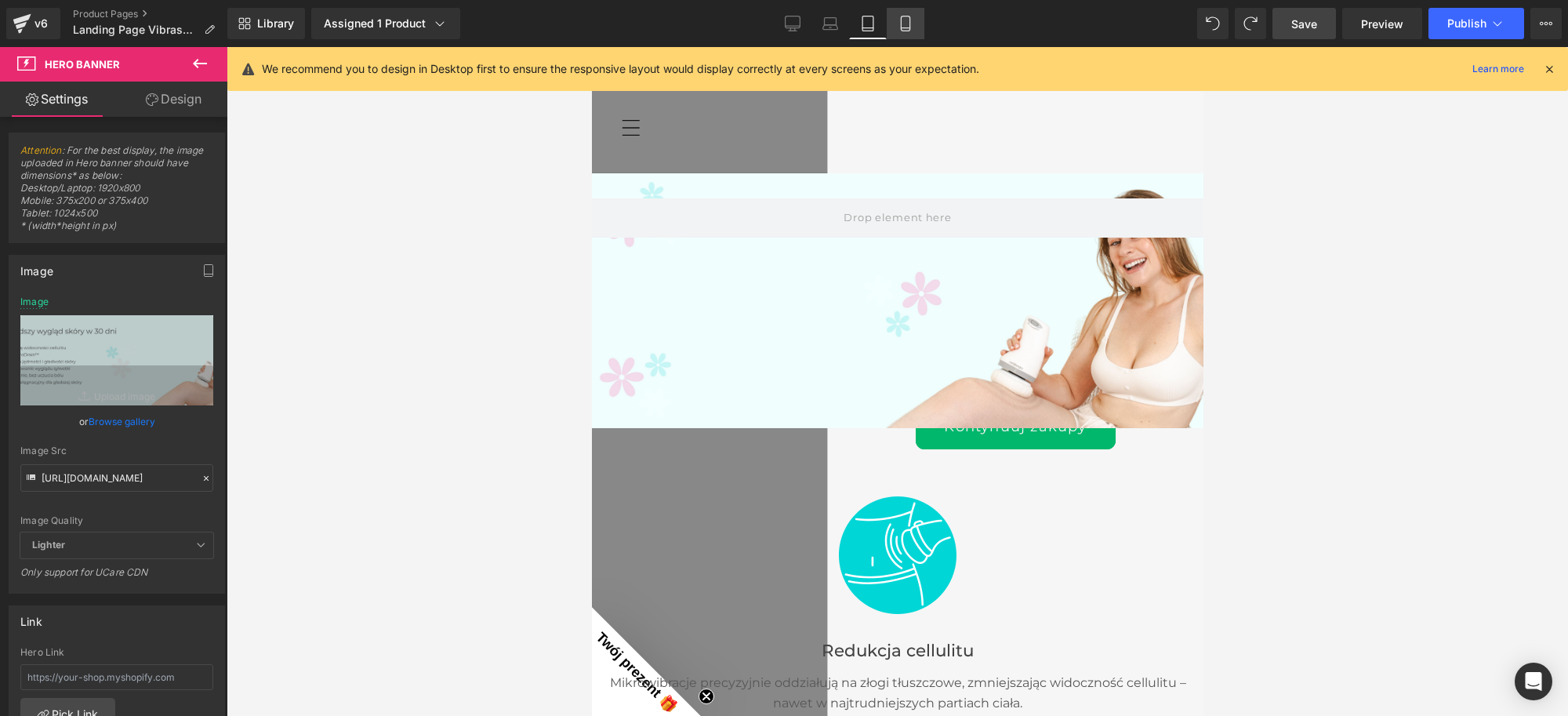
drag, startPoint x: 190, startPoint y: 179, endPoint x: 901, endPoint y: 20, distance: 728.6
click at [901, 20] on icon at bounding box center [905, 23] width 16 height 16
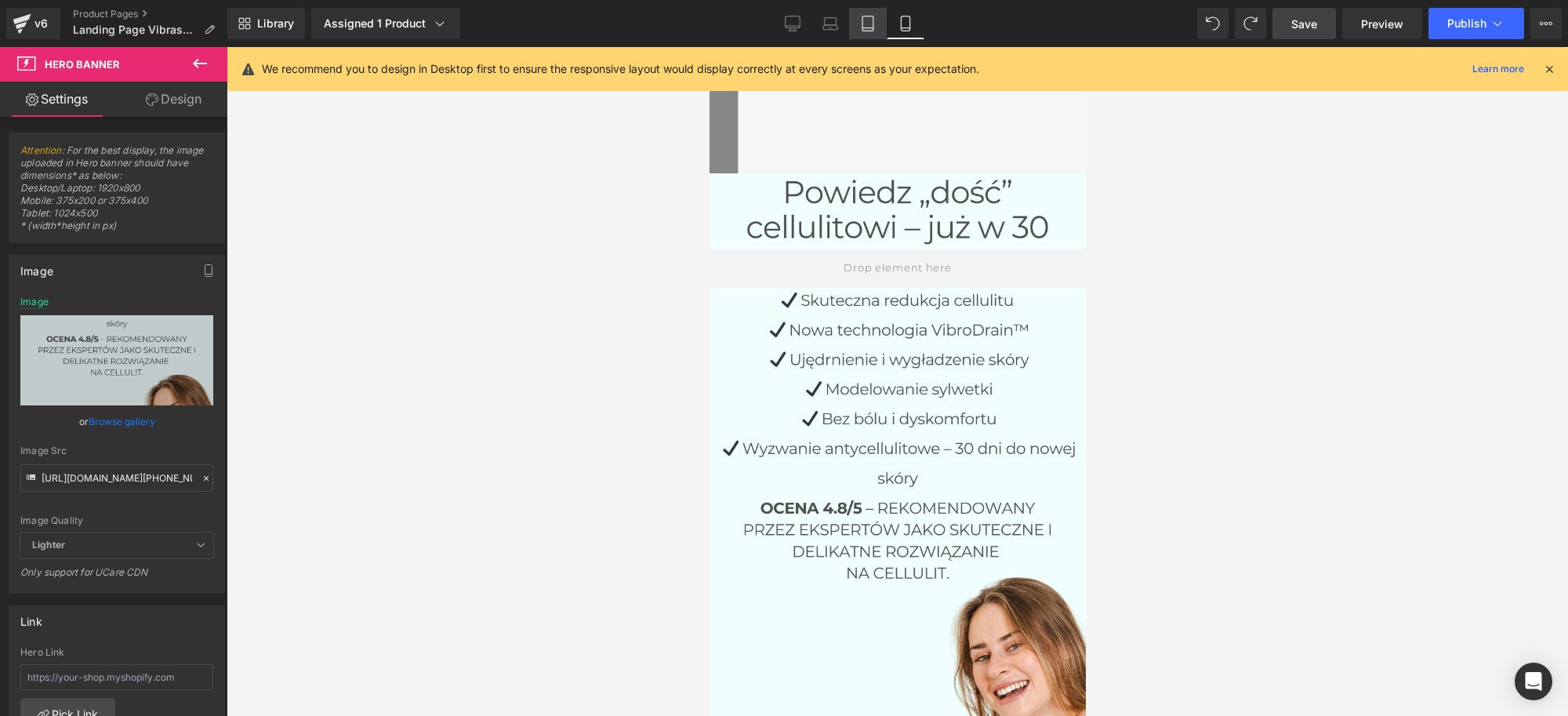
click at [874, 20] on icon at bounding box center [868, 23] width 16 height 16
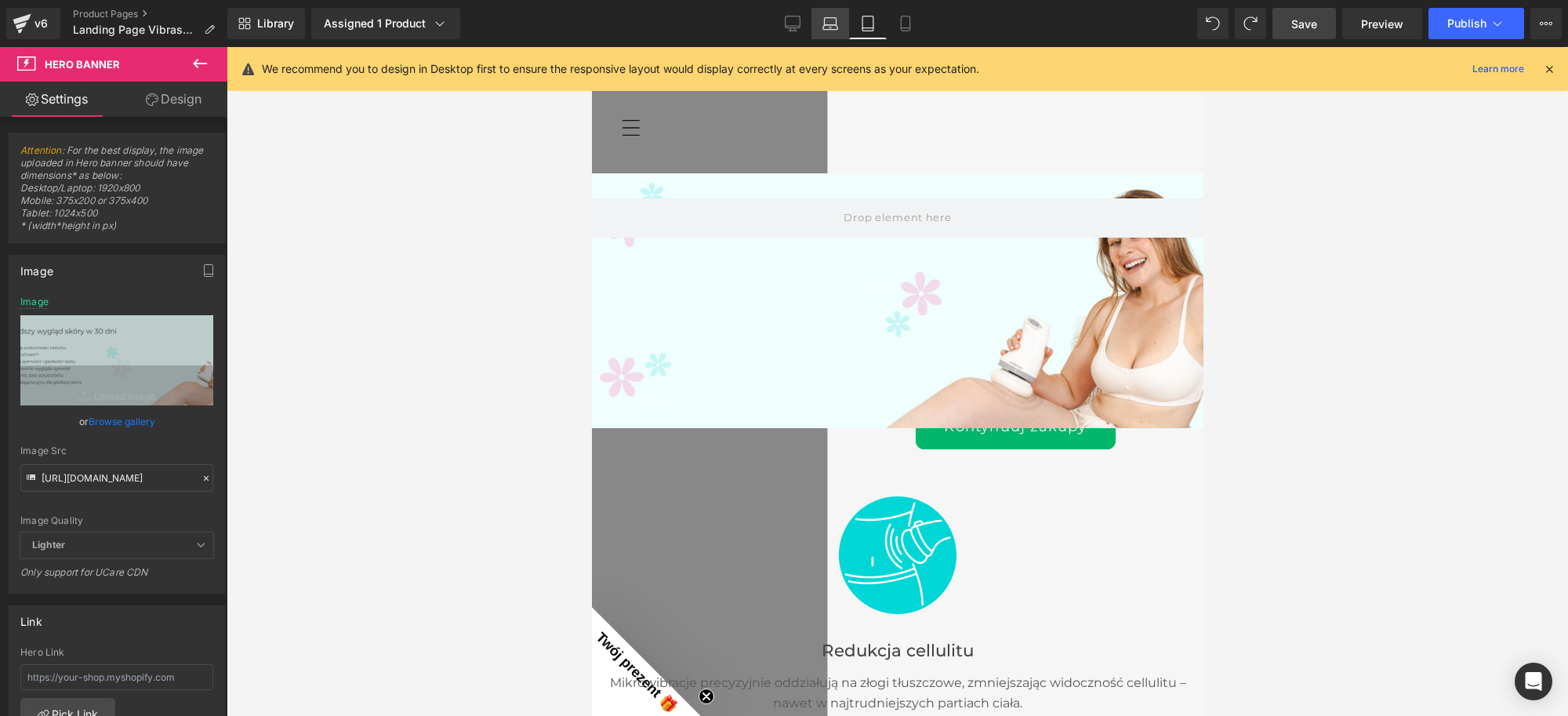
click at [813, 28] on link "Laptop" at bounding box center [830, 23] width 38 height 32
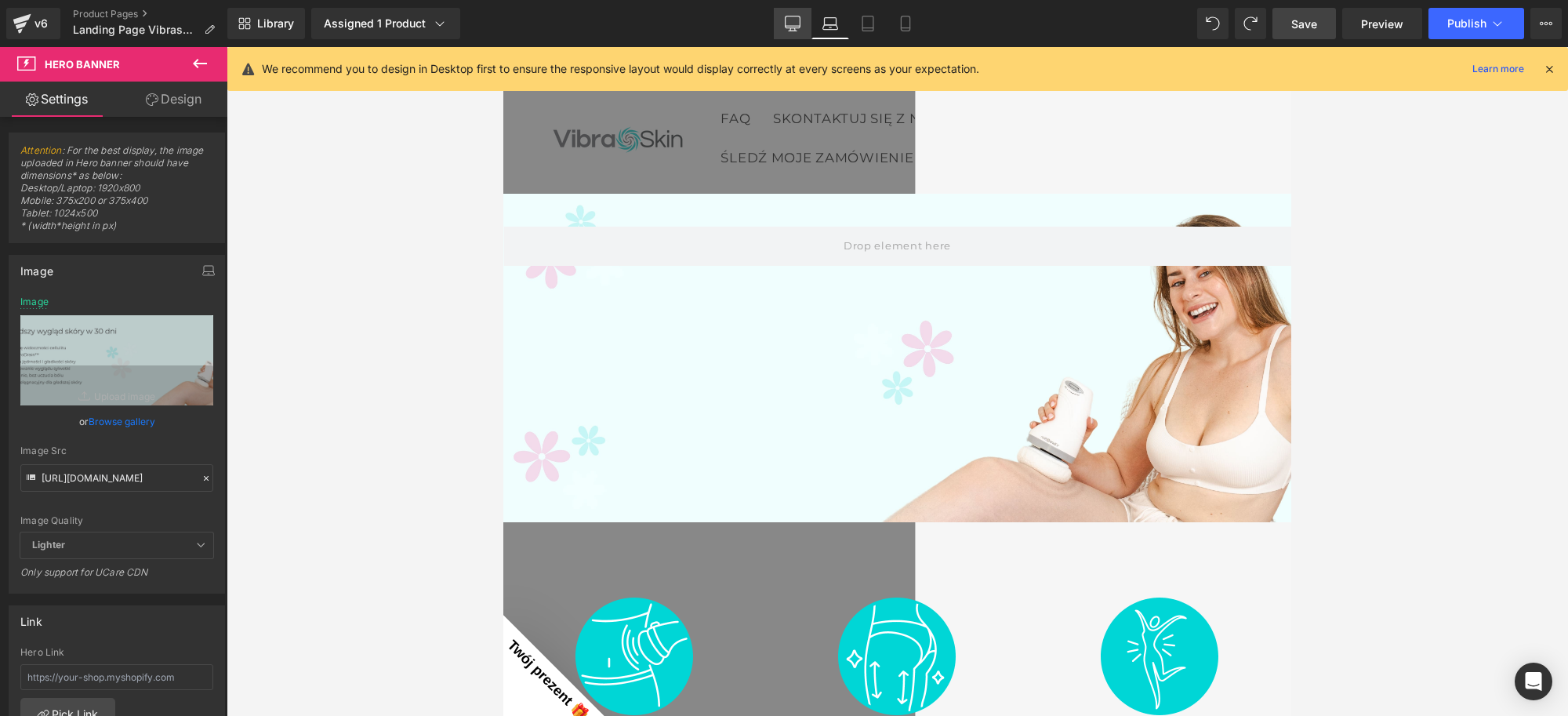
scroll to position [20, 0]
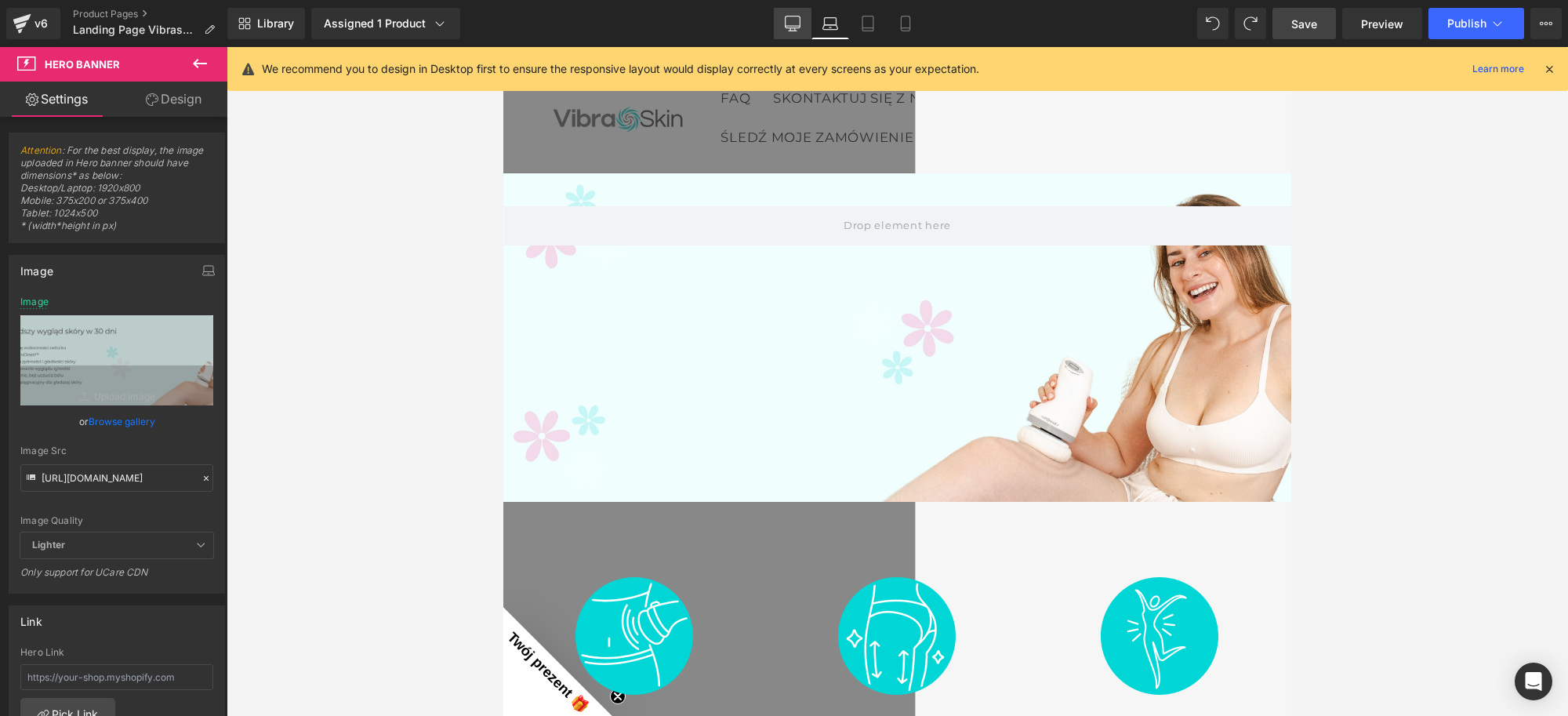
click at [783, 26] on link "Desktop" at bounding box center [793, 23] width 38 height 32
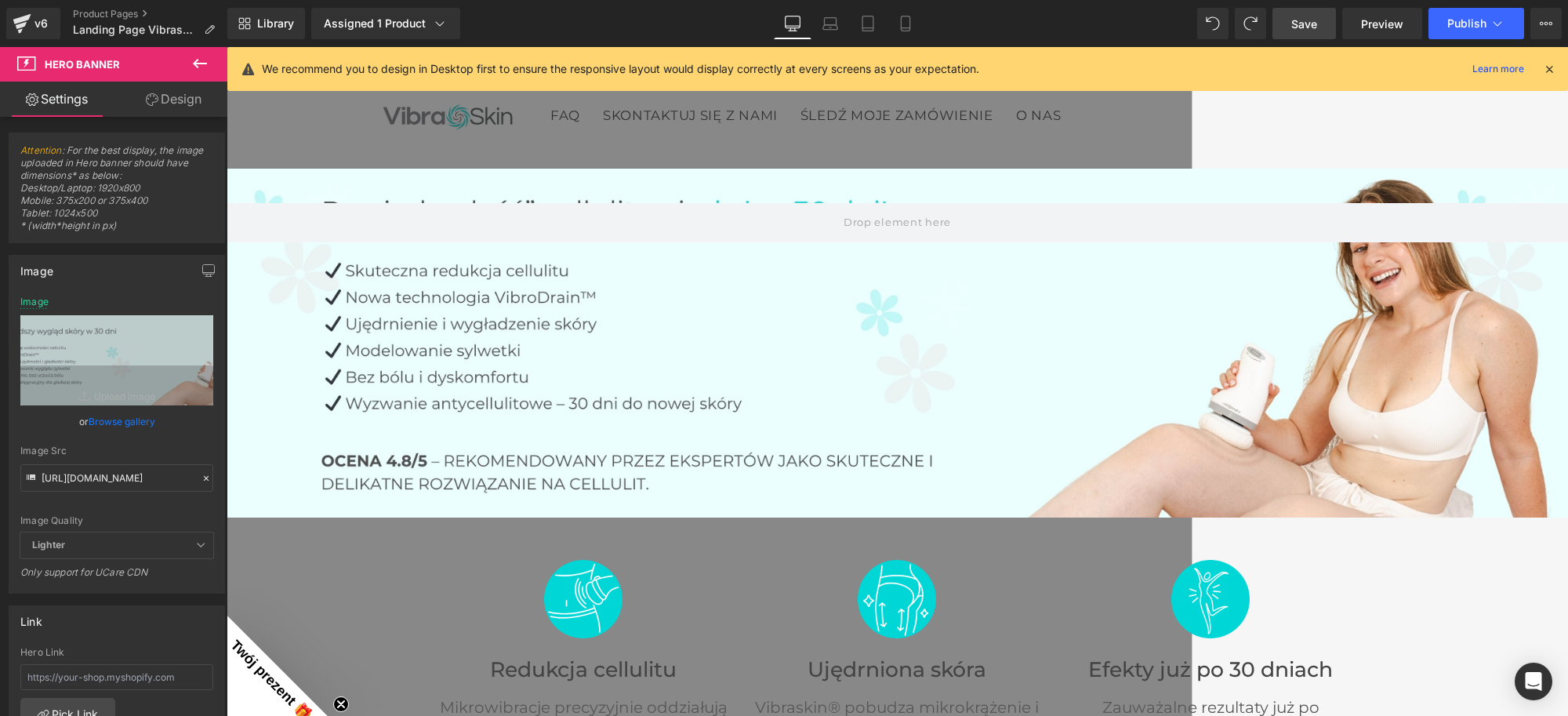
scroll to position [16, 0]
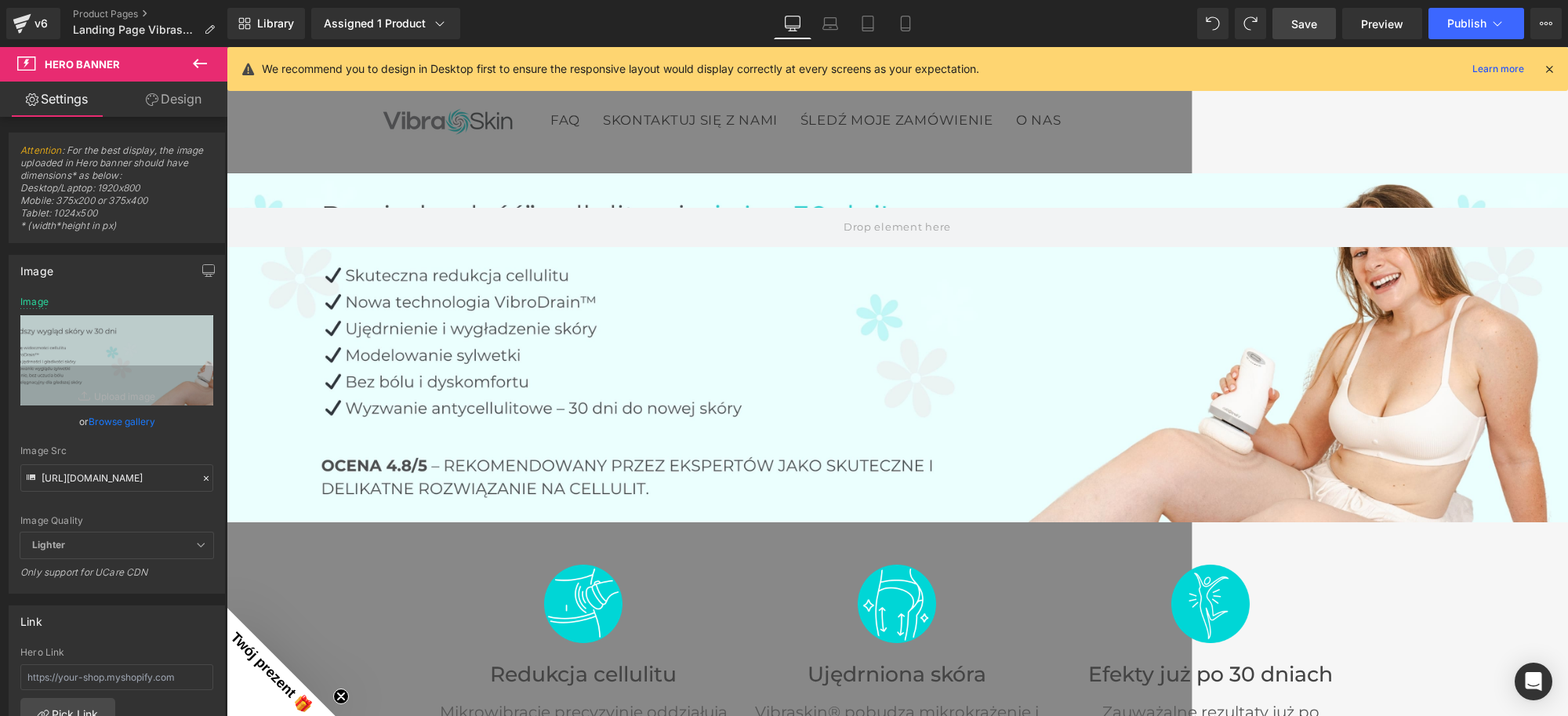
click at [1303, 20] on span "Save" at bounding box center [1305, 24] width 26 height 17
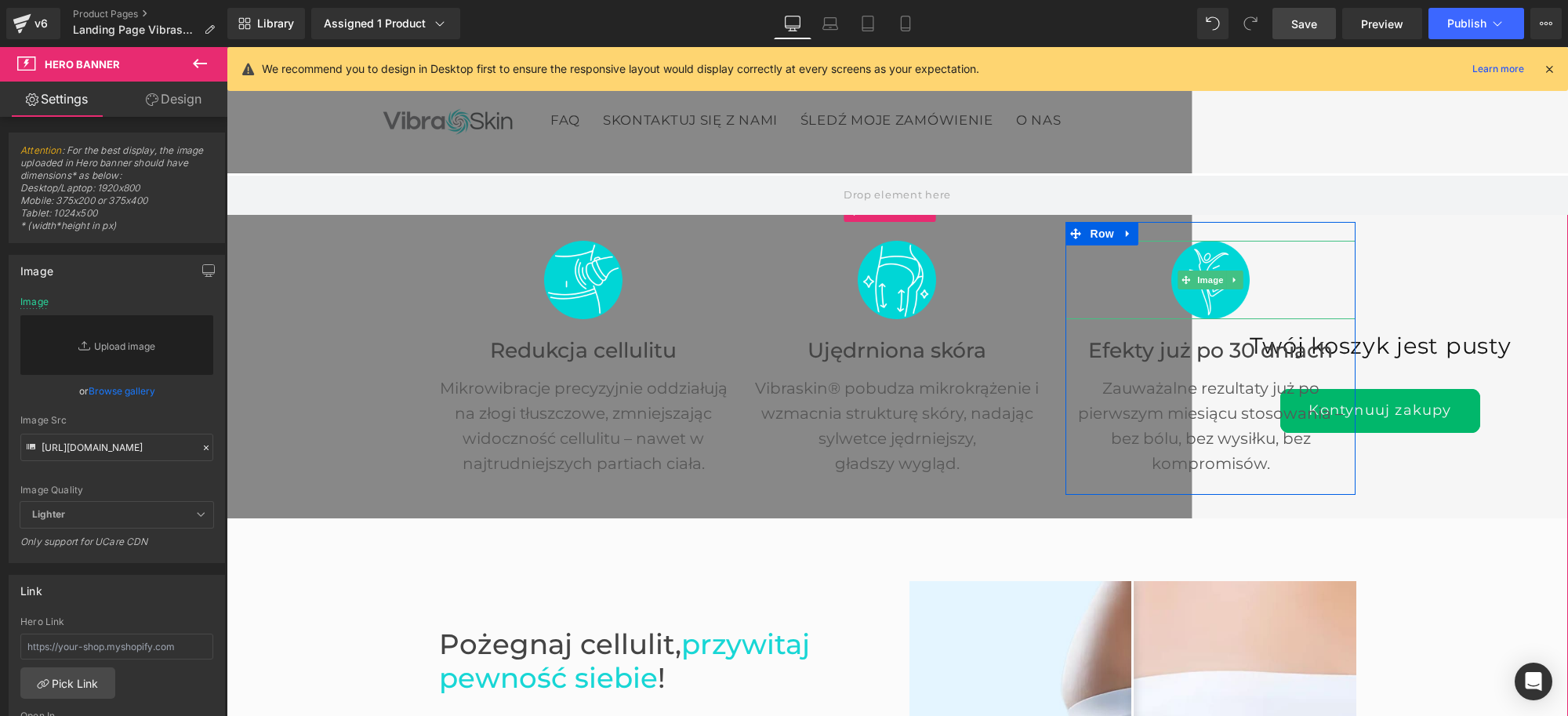
scroll to position [0, 0]
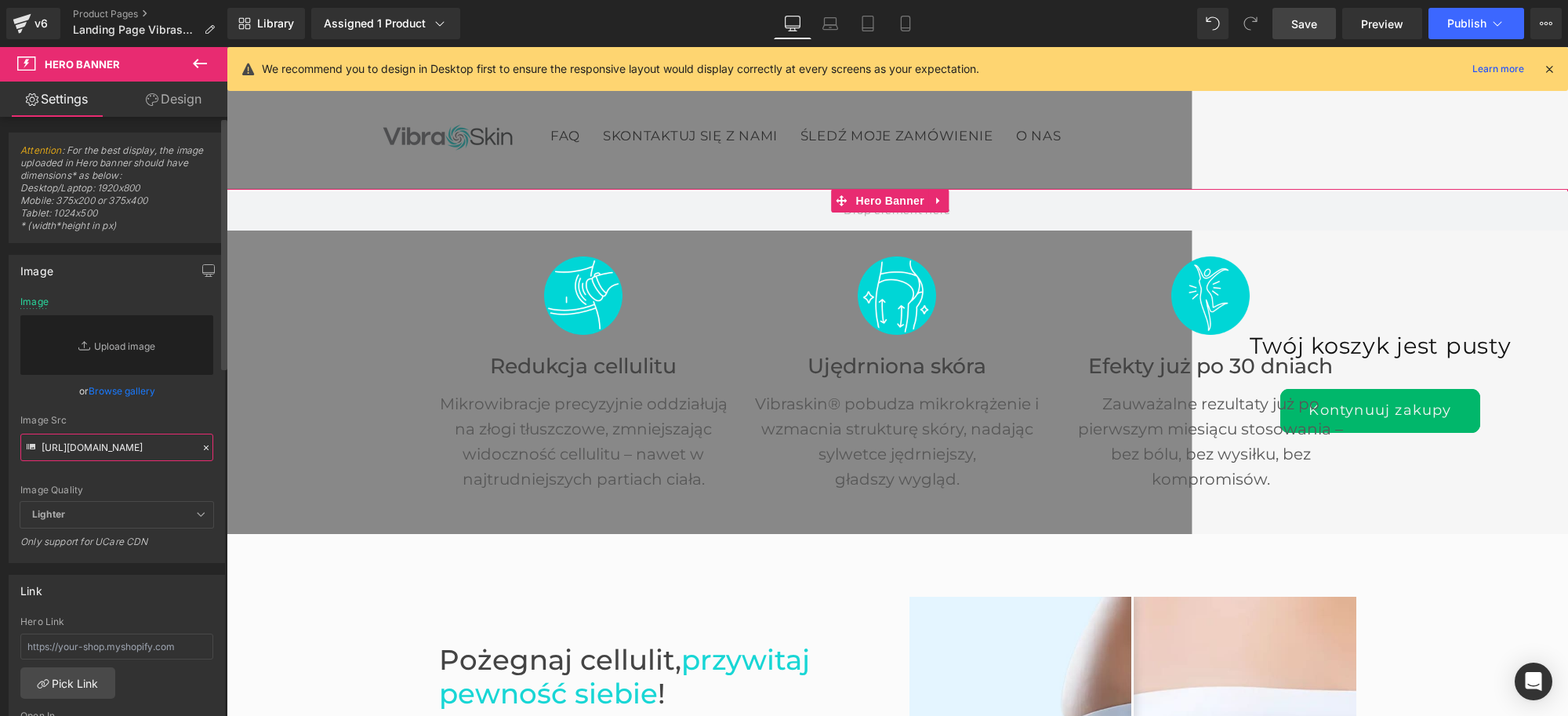
click at [103, 457] on input "[URL][DOMAIN_NAME]" at bounding box center [117, 448] width 193 height 28
paste input ".jpg?v=1752134304"
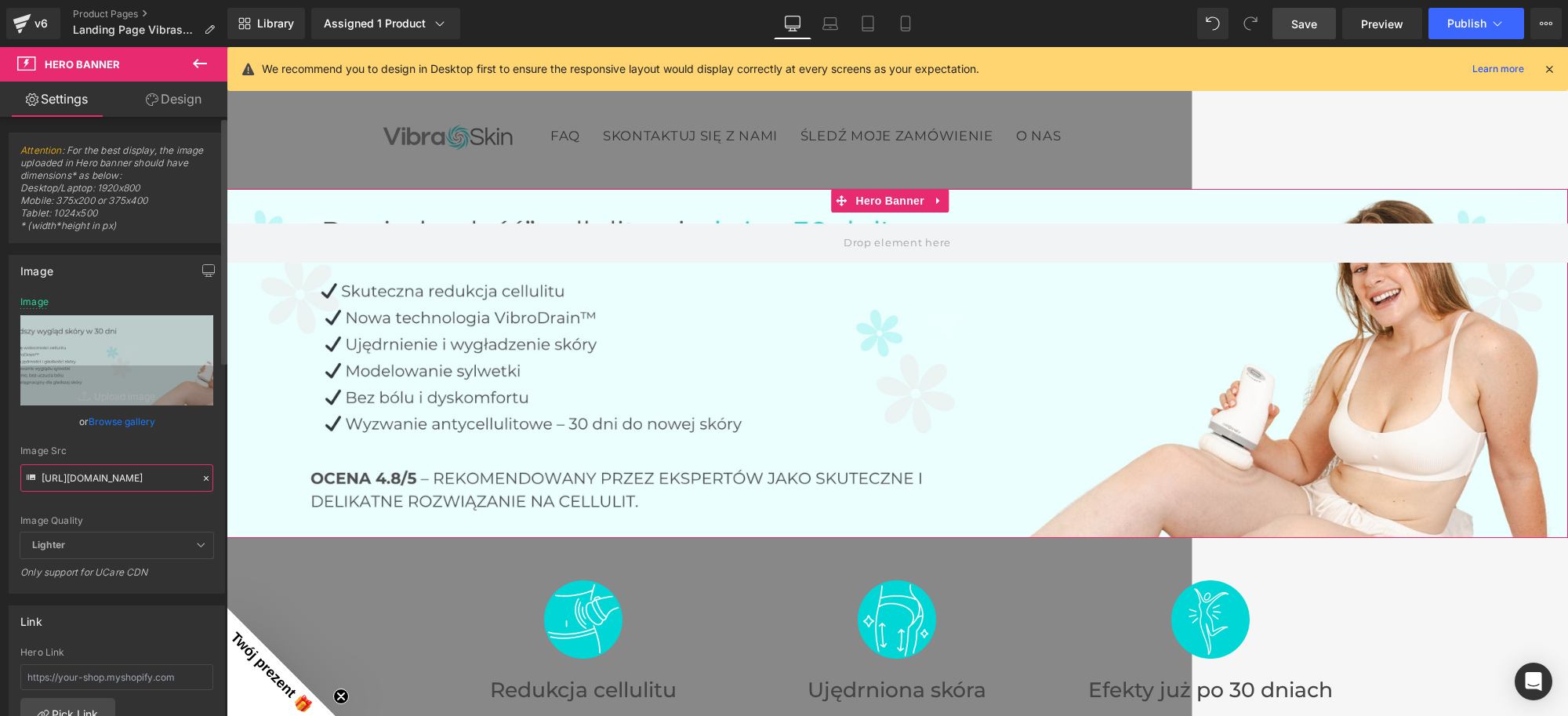
click at [115, 473] on input "[URL][DOMAIN_NAME]" at bounding box center [117, 479] width 193 height 28
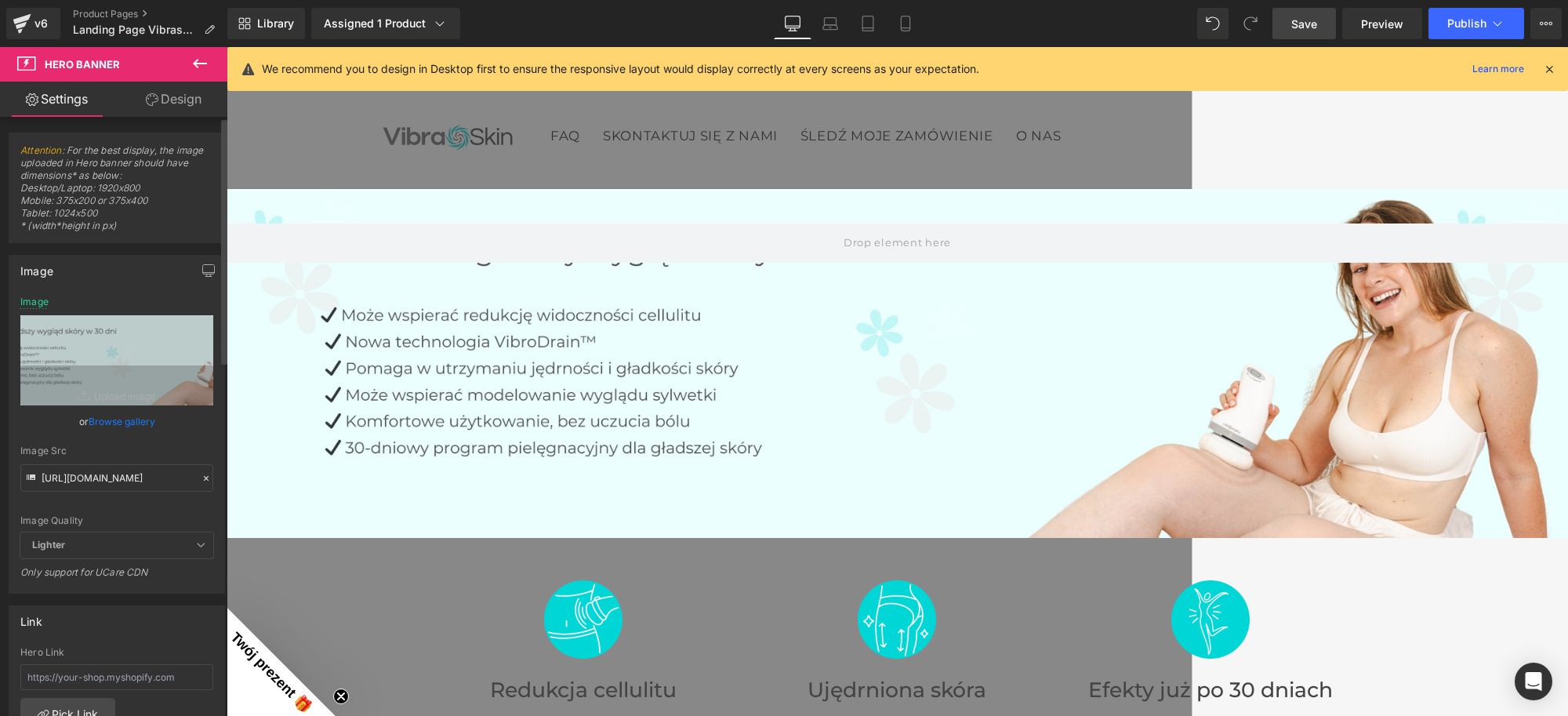
click at [130, 276] on div "Image" at bounding box center [117, 271] width 215 height 30
click at [829, 20] on icon at bounding box center [830, 23] width 16 height 16
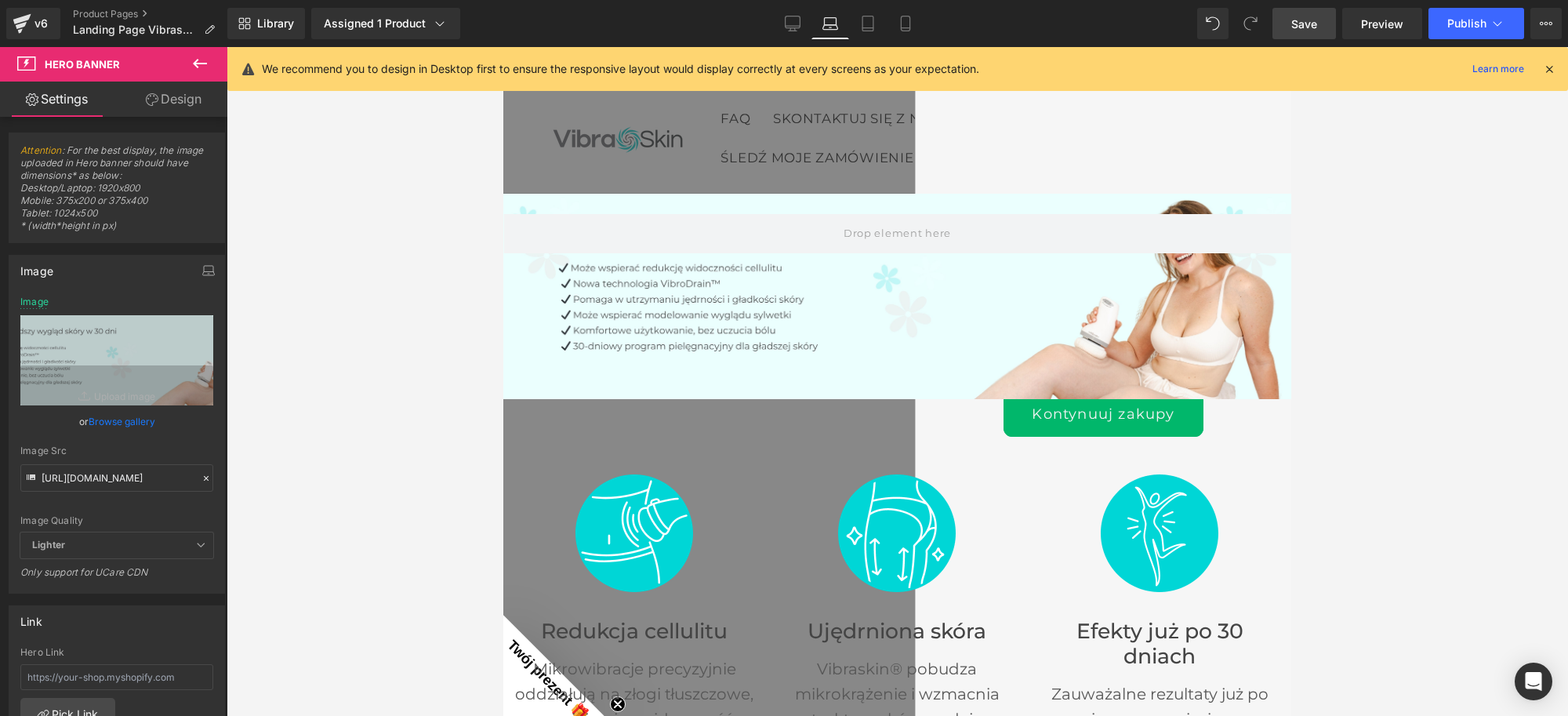
scroll to position [5, 0]
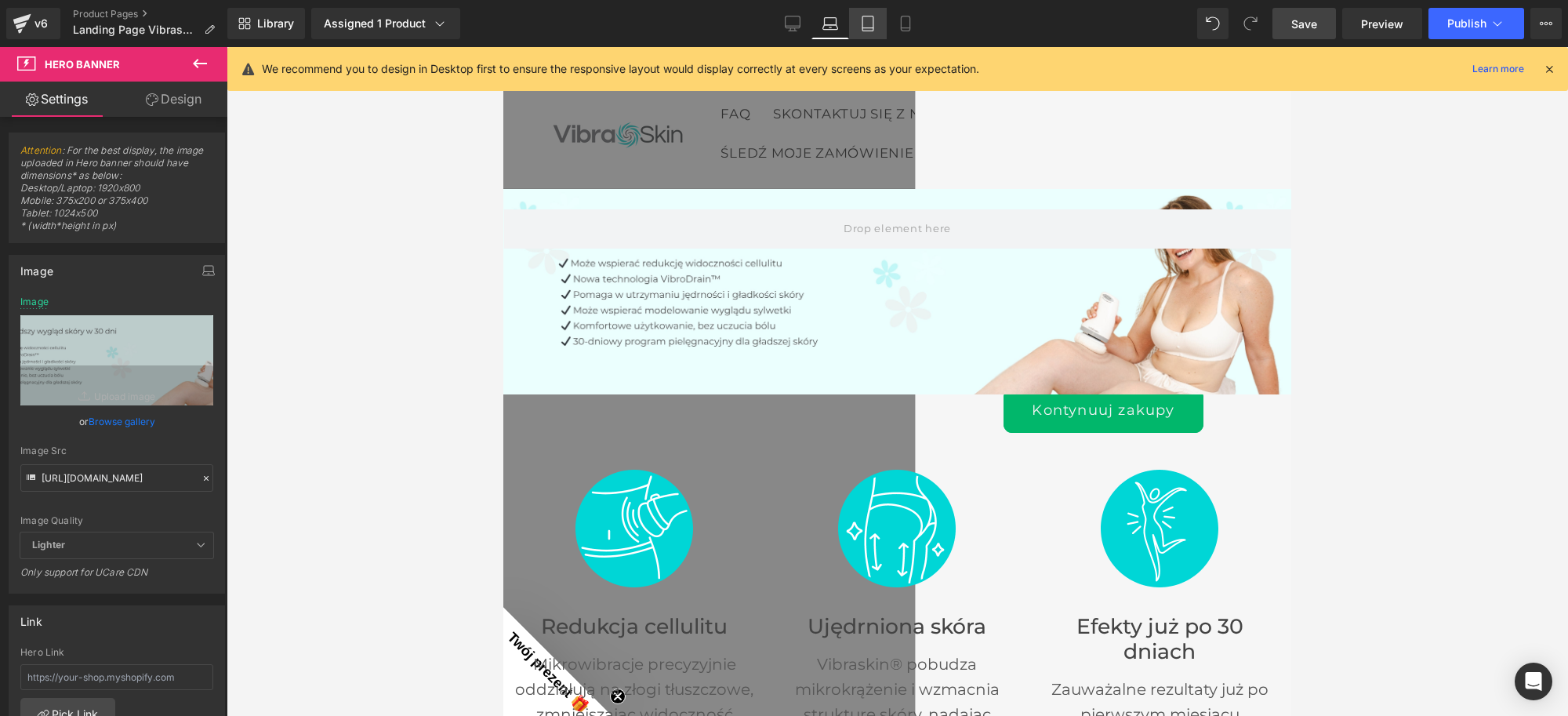
click at [860, 25] on icon at bounding box center [868, 23] width 16 height 16
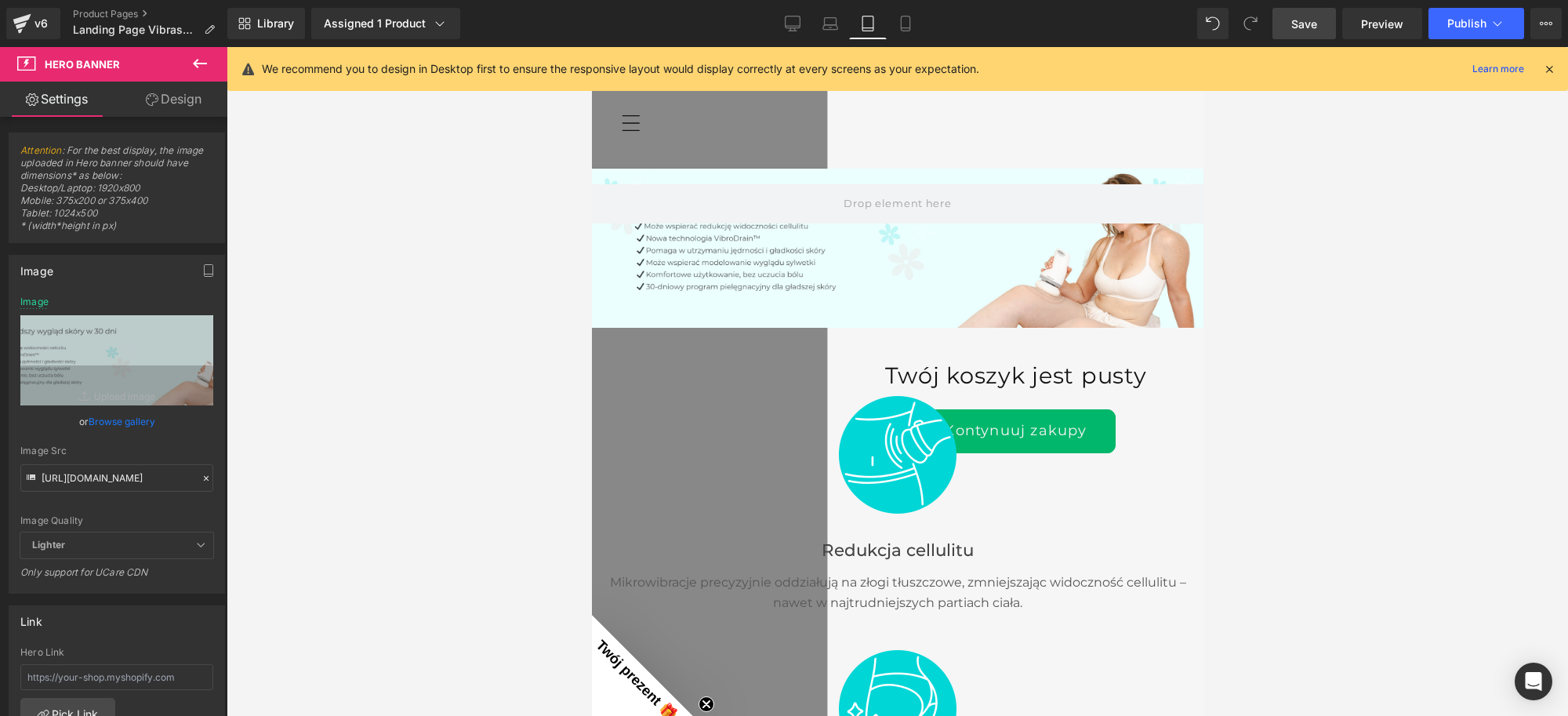
scroll to position [0, 0]
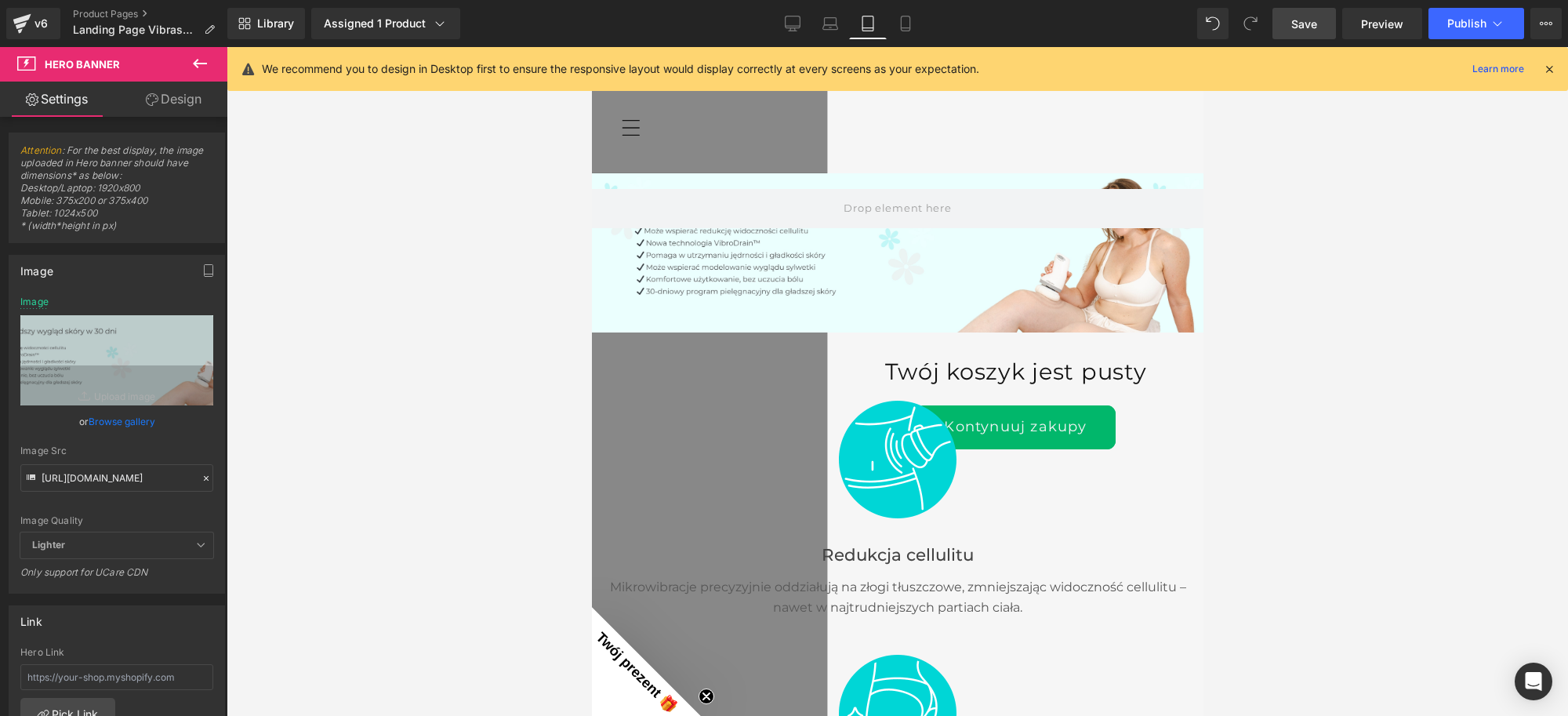
click at [1294, 26] on span "Save" at bounding box center [1305, 24] width 26 height 17
type input "[URL][DOMAIN_NAME]"
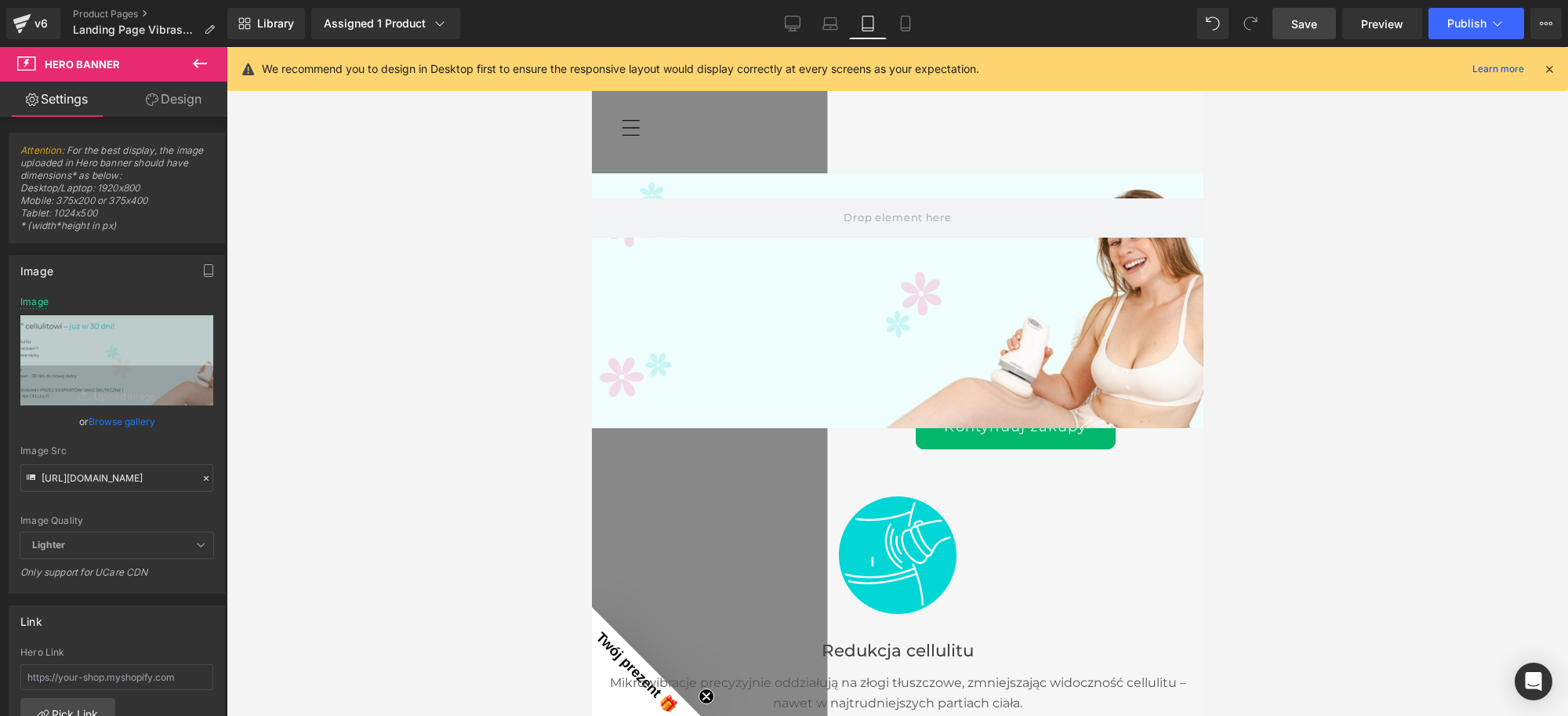
click at [1298, 22] on span "Save" at bounding box center [1305, 24] width 26 height 17
click at [1466, 22] on span "Publish" at bounding box center [1467, 24] width 39 height 13
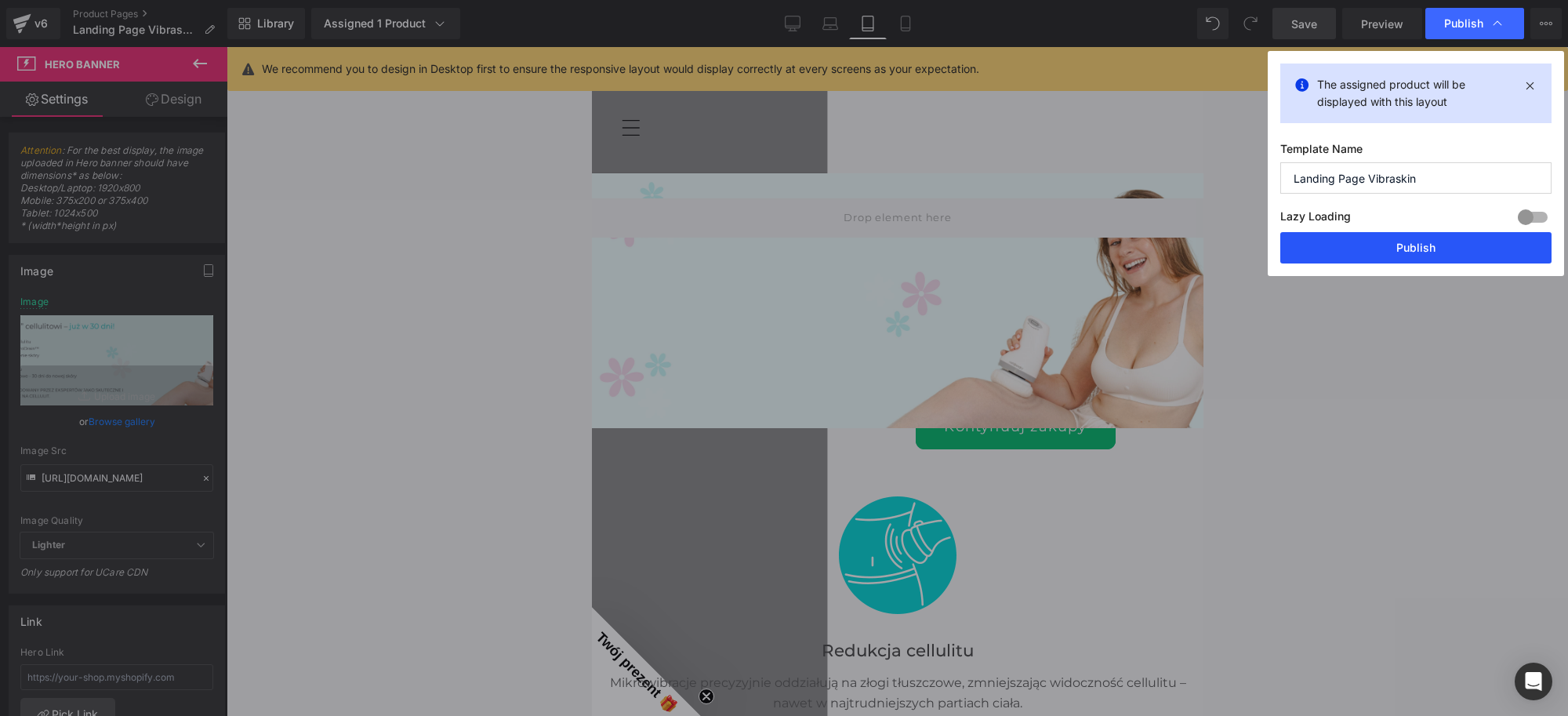
click at [1432, 243] on button "Publish" at bounding box center [1416, 248] width 272 height 32
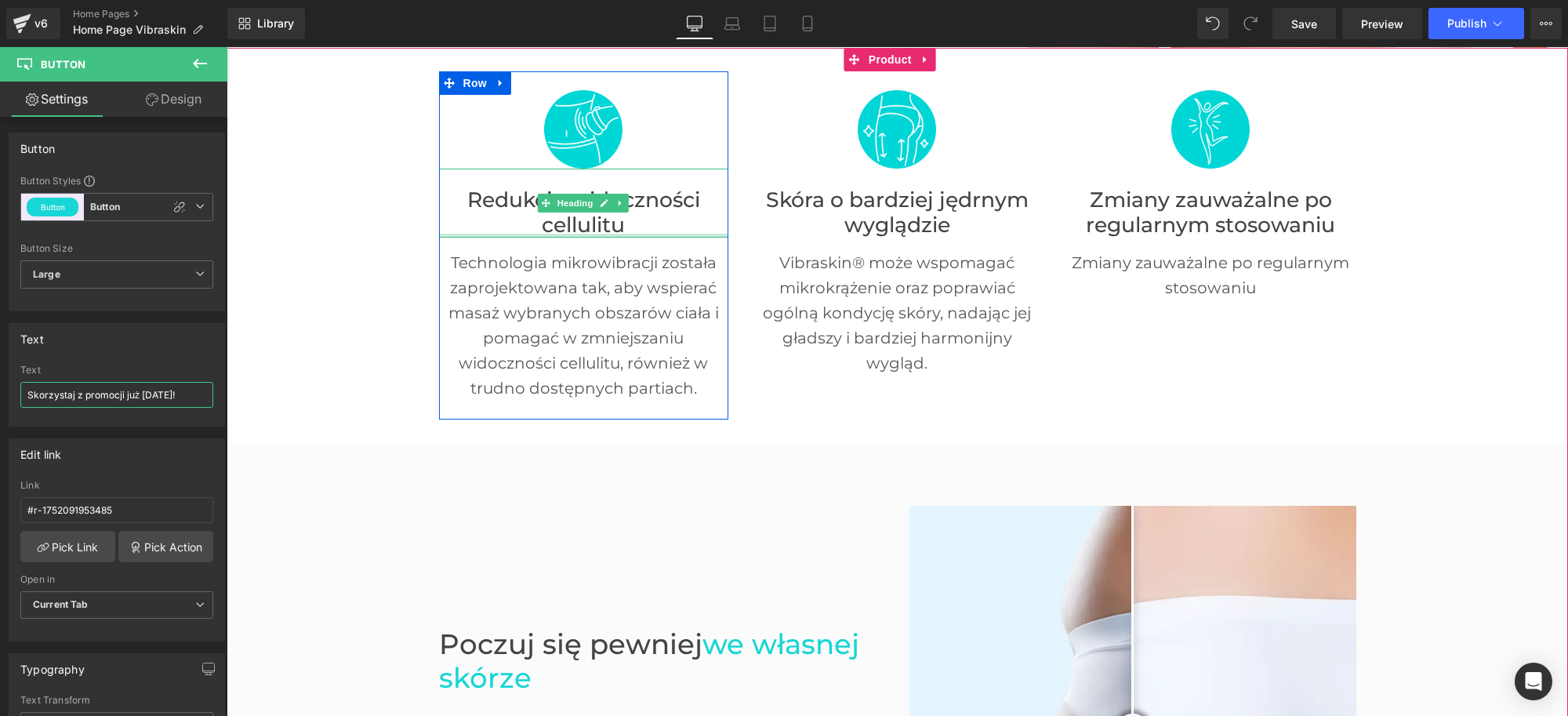
scroll to position [1176, 0]
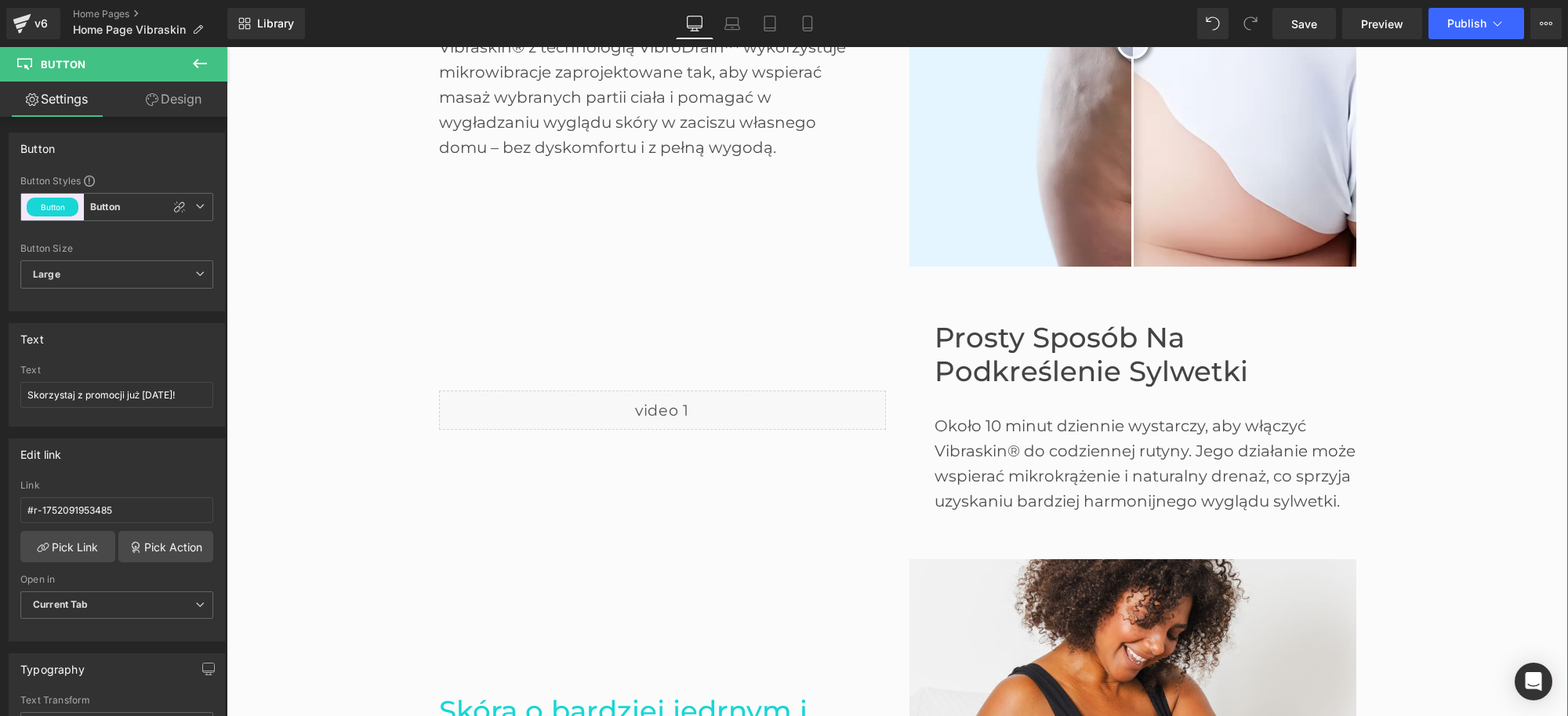
drag, startPoint x: 377, startPoint y: 276, endPoint x: 387, endPoint y: 288, distance: 15.6
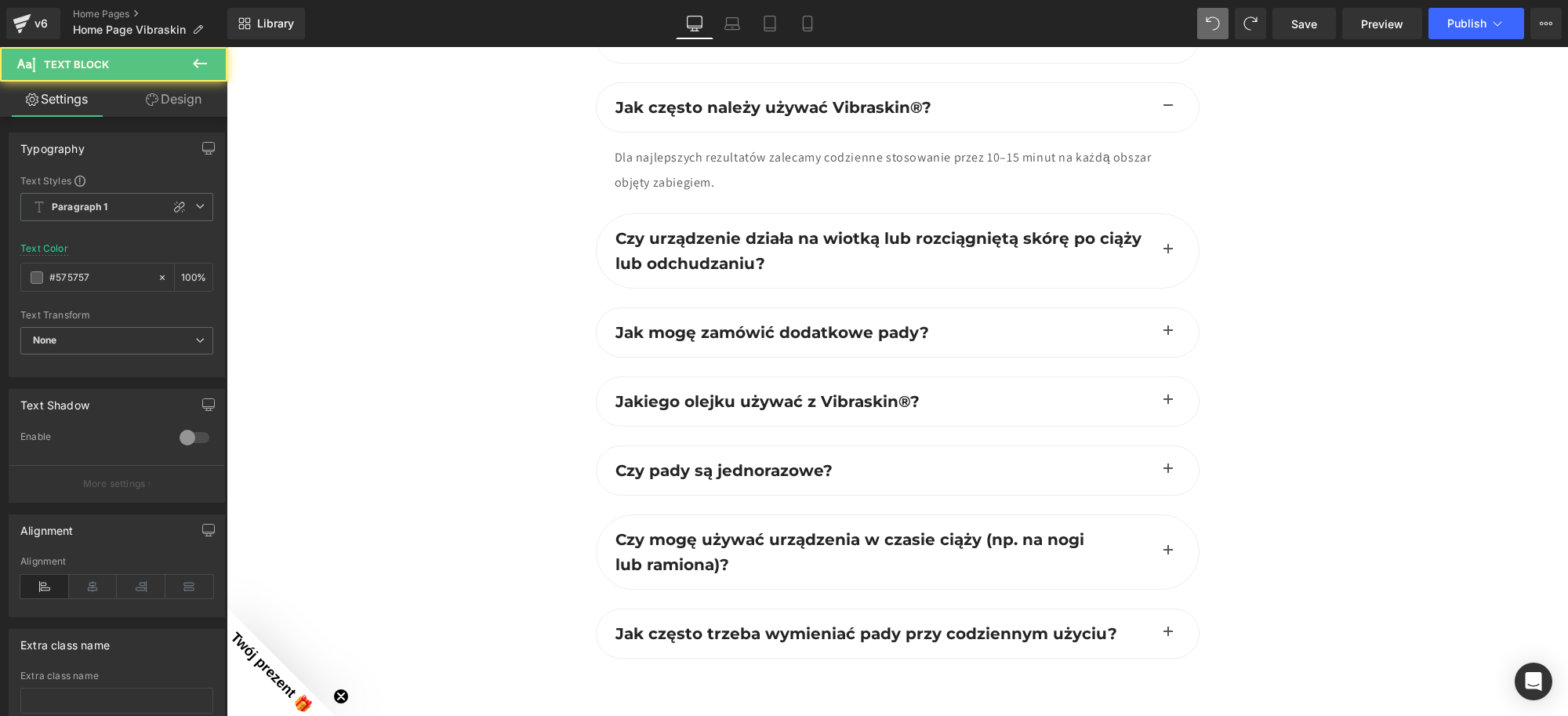
scroll to position [4628, 0]
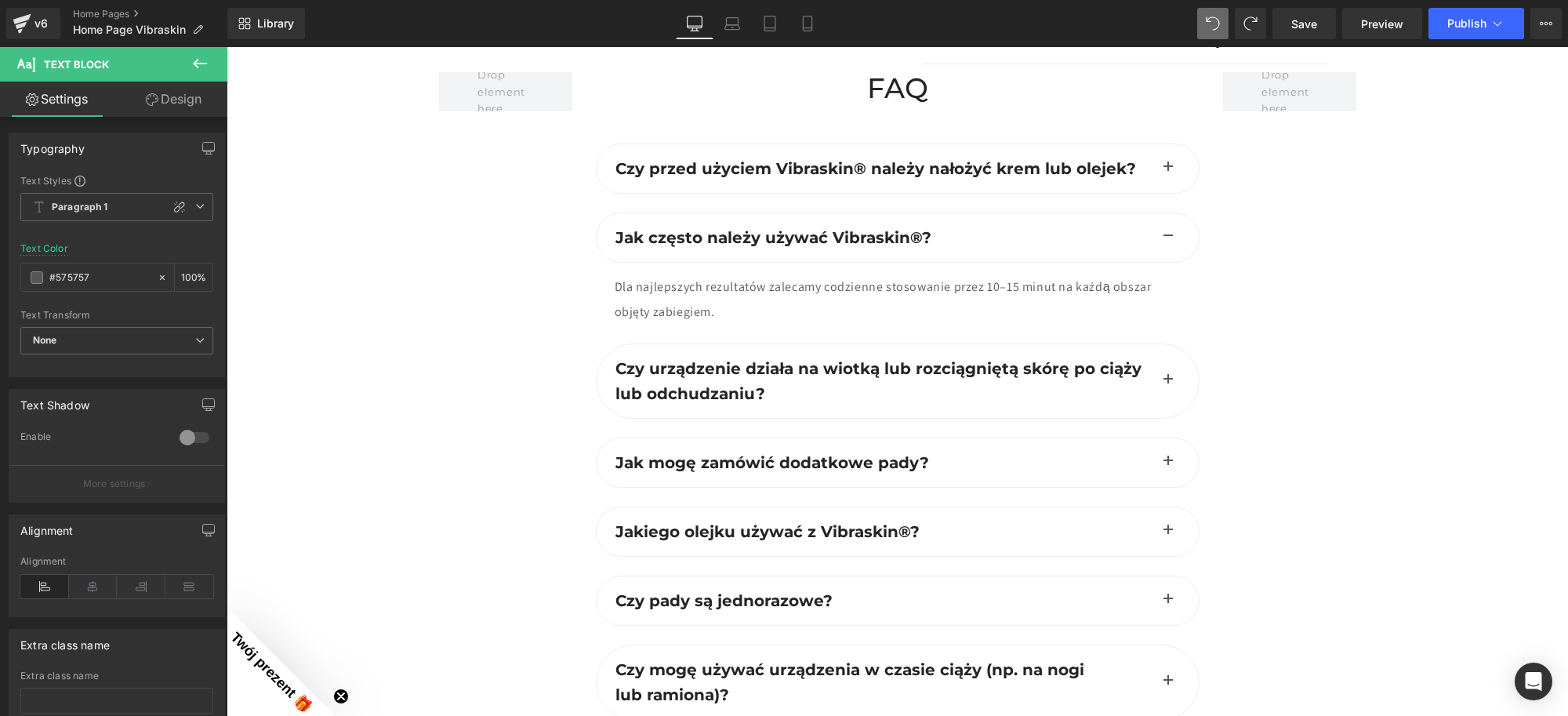
type input "1.5"
click at [1247, 28] on span at bounding box center [1250, 23] width 25 height 25
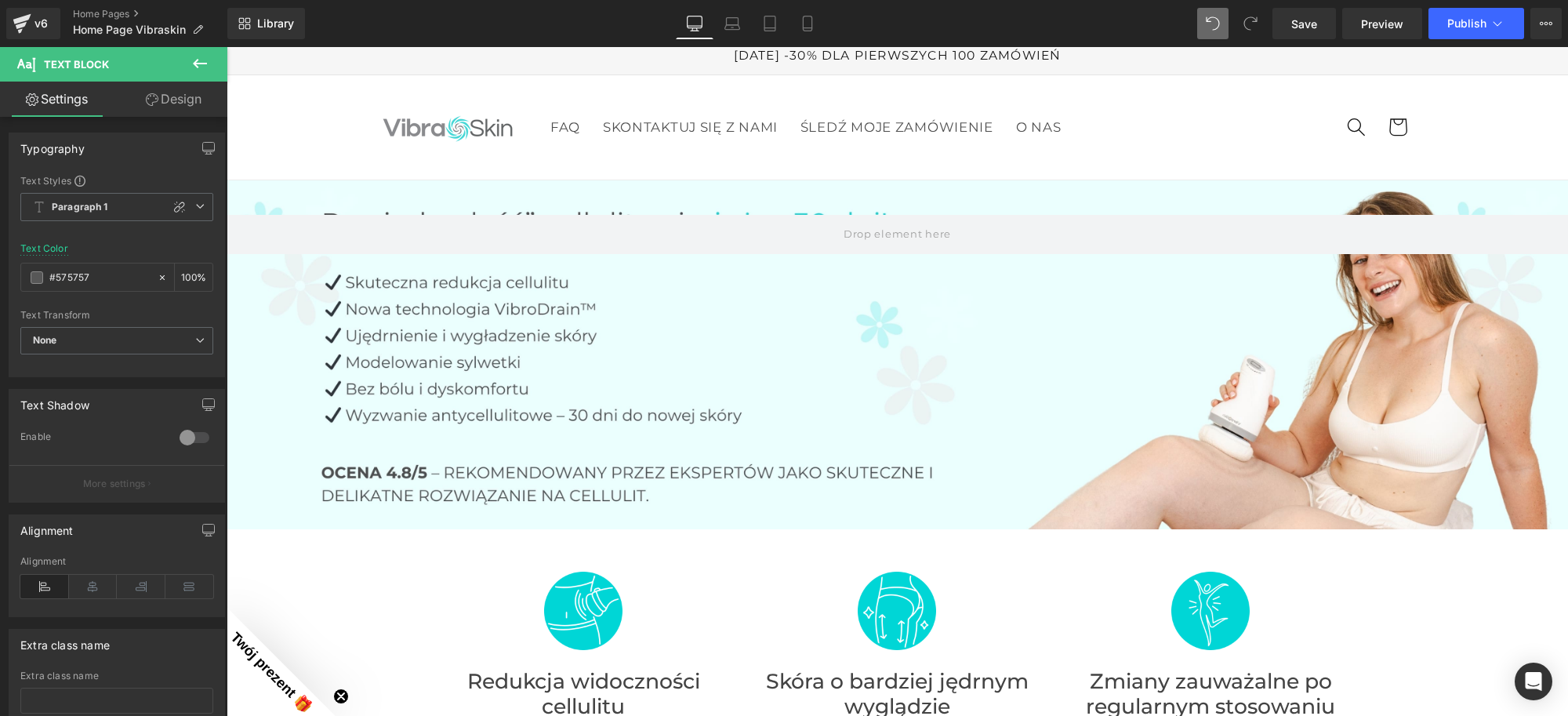
scroll to position [0, 0]
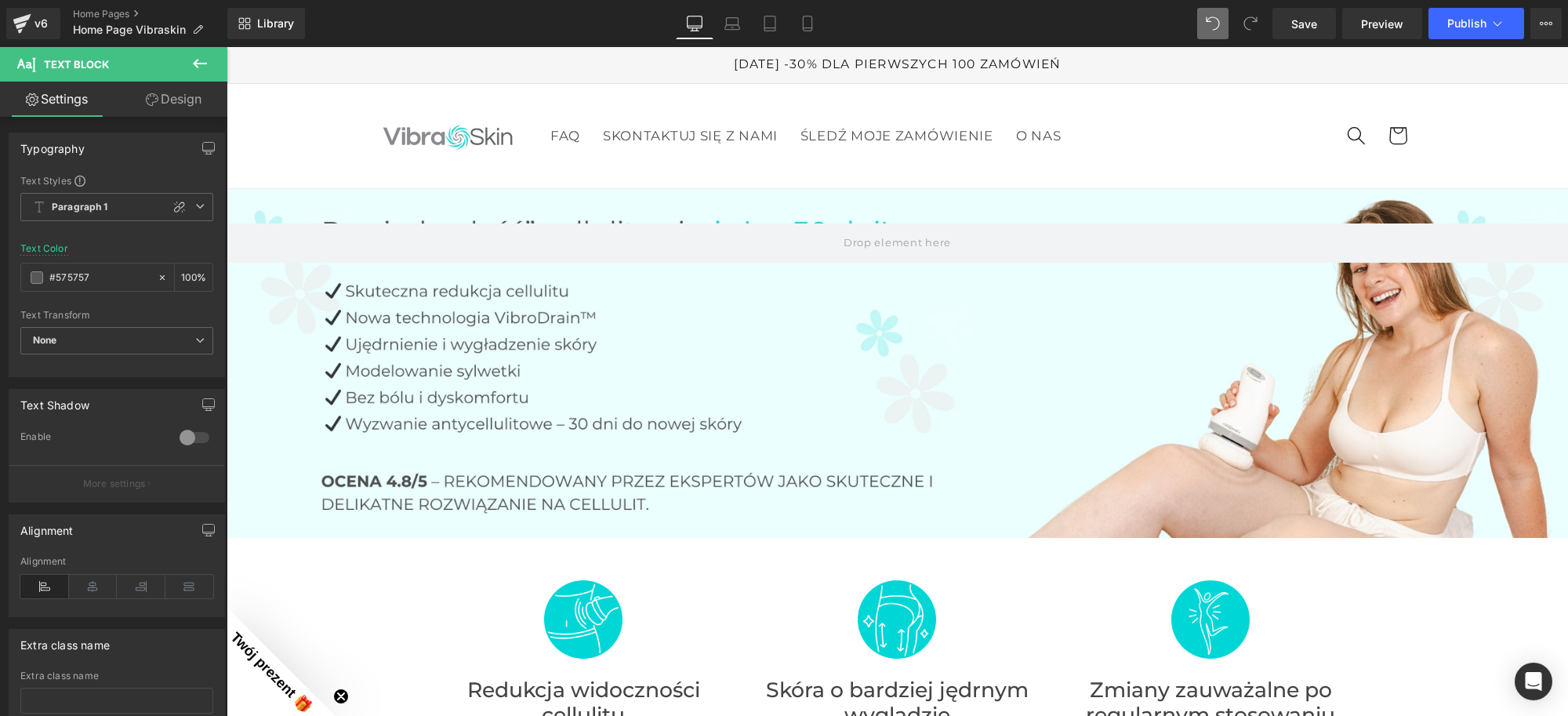
click at [877, 313] on div at bounding box center [897, 364] width 1342 height 349
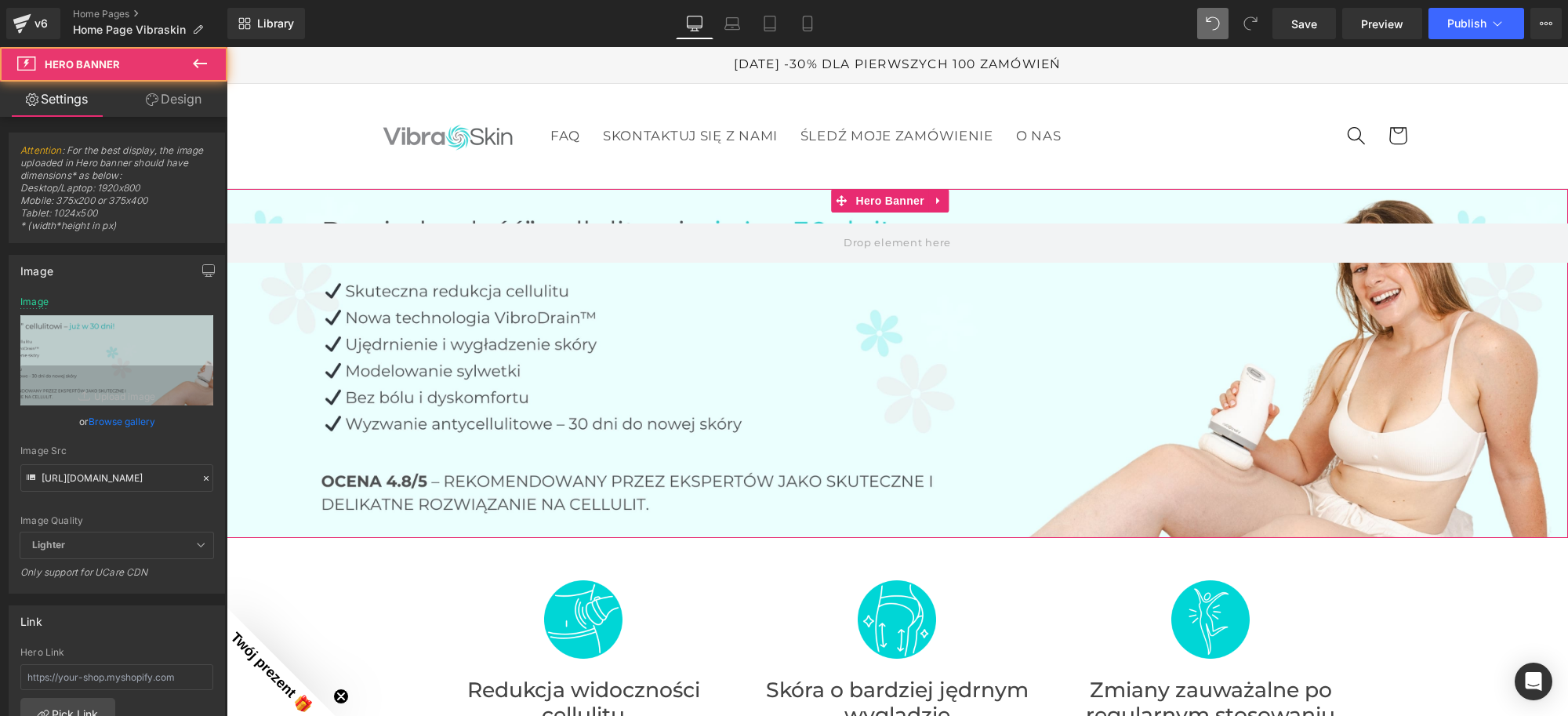
click at [918, 380] on div at bounding box center [897, 364] width 1342 height 349
click at [119, 486] on input "[URL][DOMAIN_NAME]" at bounding box center [117, 479] width 193 height 28
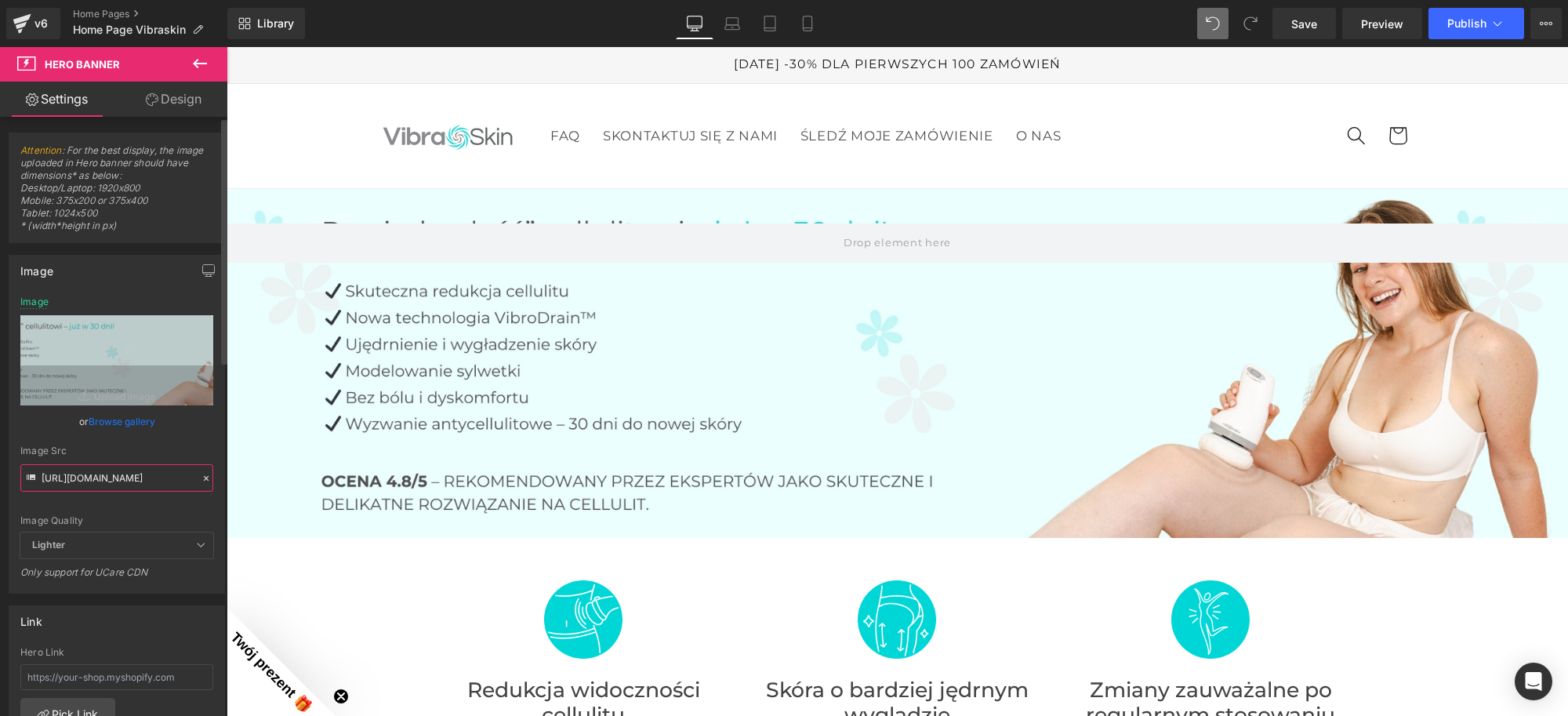
scroll to position [0, 491]
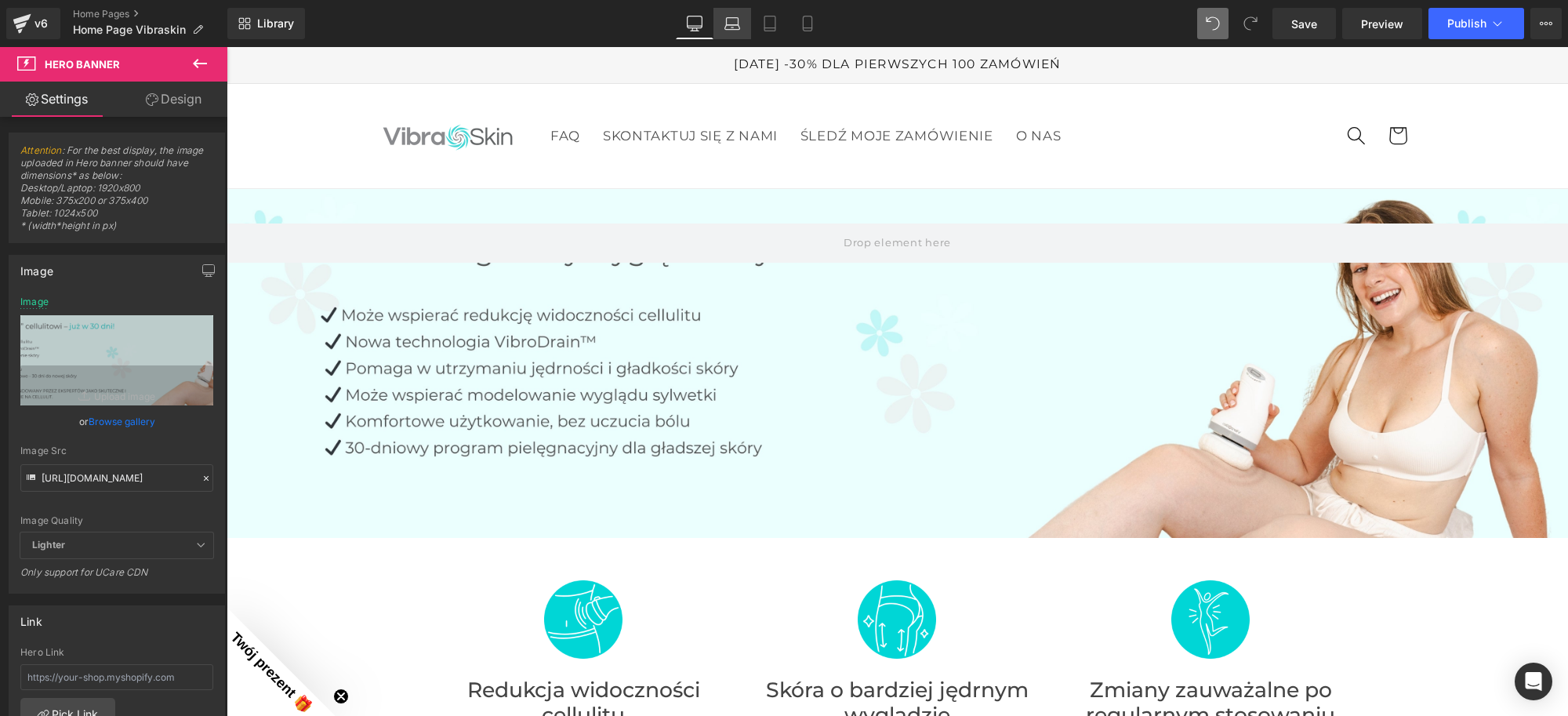
drag, startPoint x: 739, startPoint y: 18, endPoint x: 247, endPoint y: 252, distance: 544.8
click at [739, 18] on icon at bounding box center [732, 23] width 16 height 16
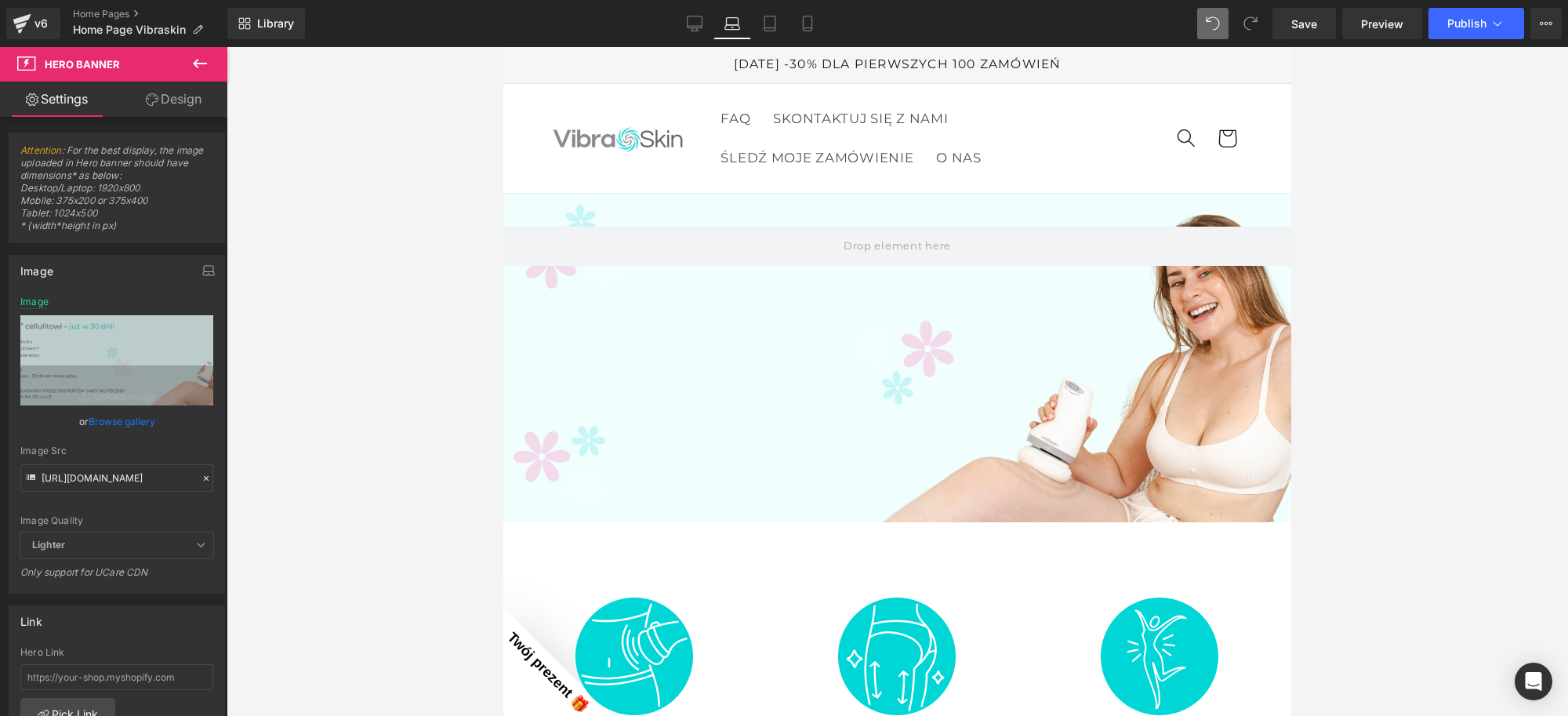
scroll to position [0, 0]
click at [804, 351] on div at bounding box center [898, 358] width 788 height 328
click at [119, 479] on input "[URL][DOMAIN_NAME]" at bounding box center [117, 479] width 193 height 28
click at [194, 436] on div "Image Quality Lighter Lightest Lighter Lighter Lightest Only support for UCare …" at bounding box center [117, 415] width 193 height 237
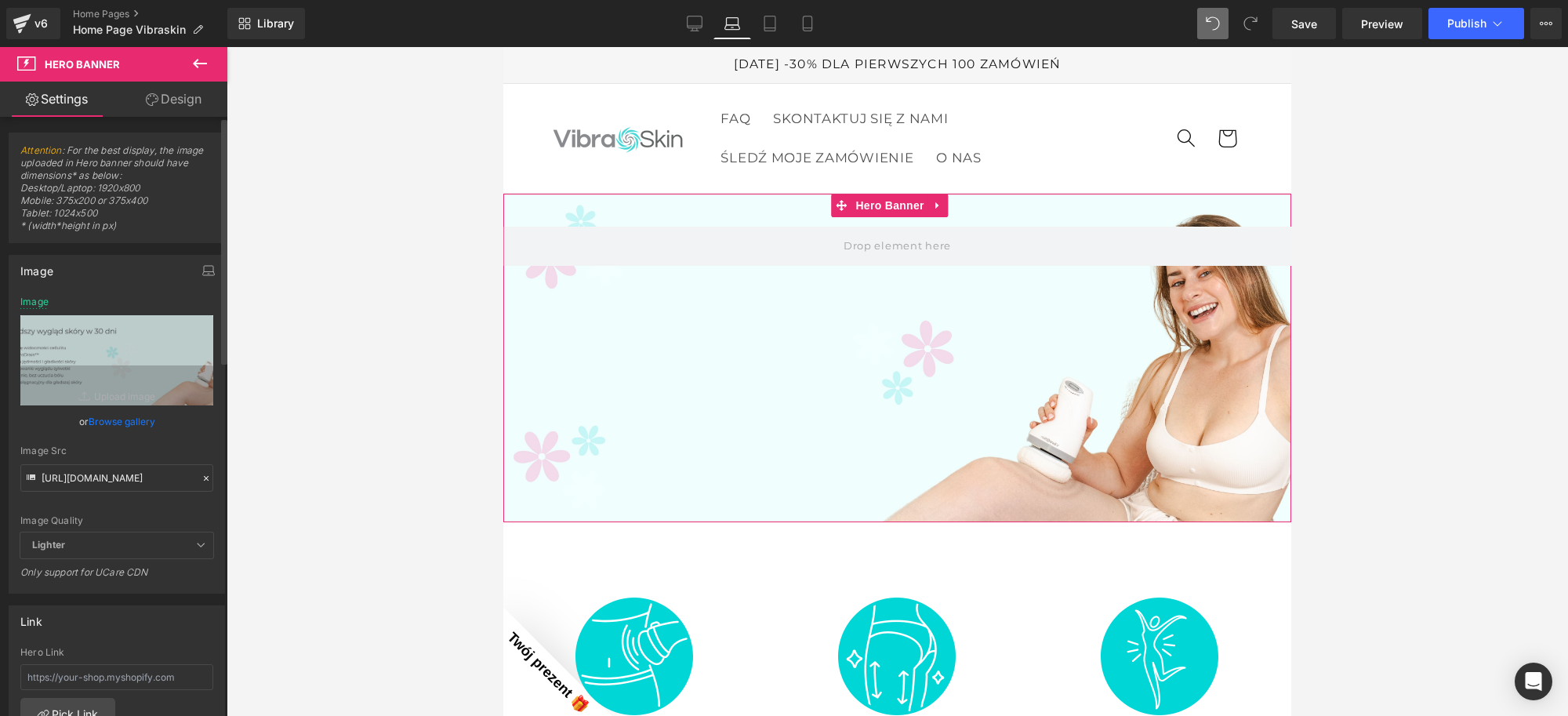
scroll to position [0, 0]
drag, startPoint x: 761, startPoint y: 25, endPoint x: 155, endPoint y: 211, distance: 633.9
click at [762, 25] on icon at bounding box center [770, 23] width 16 height 16
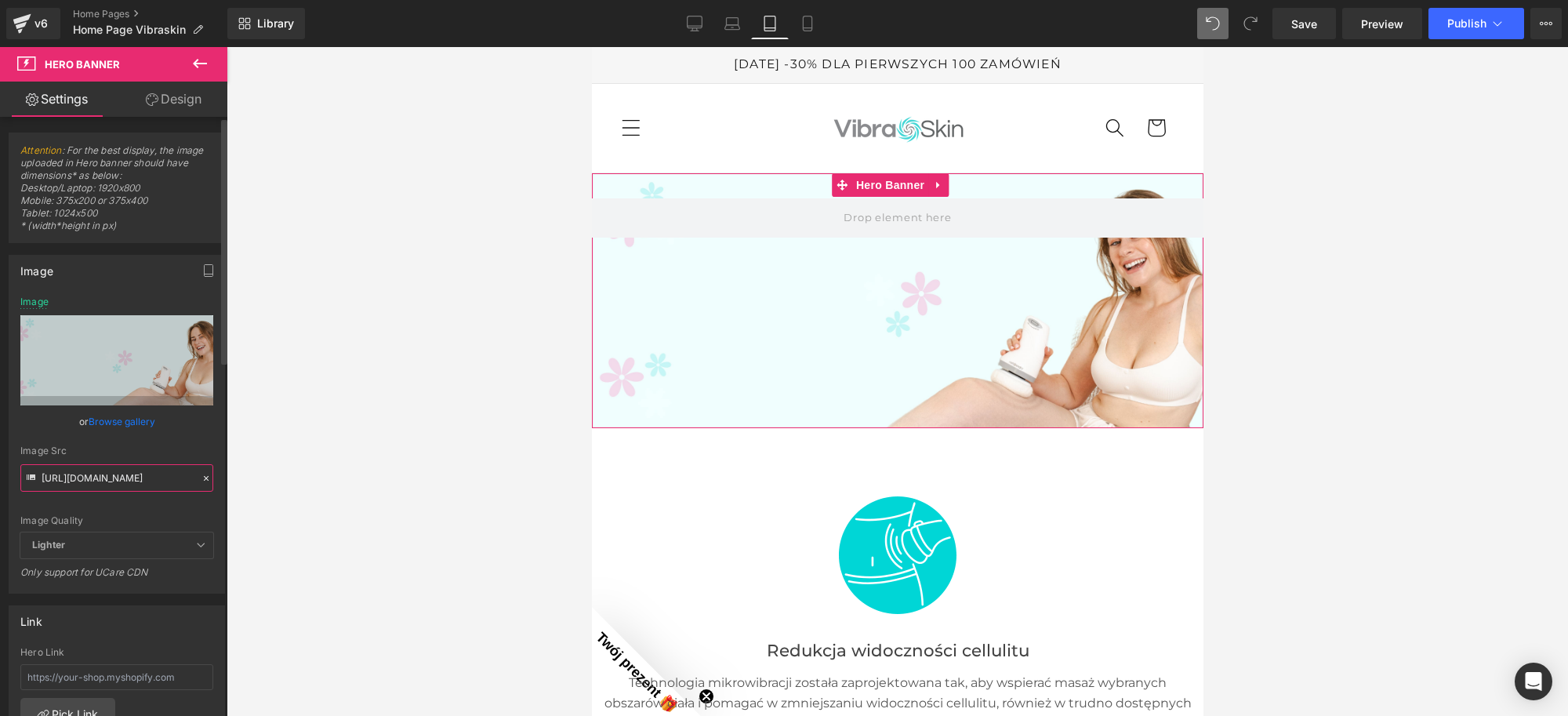
click at [130, 488] on input "[URL][DOMAIN_NAME]" at bounding box center [117, 479] width 193 height 28
paste input "972/2082/1331/files/ban_haut_vibraskin_pro_1_ffe56720-641e-4469-9dc4-9a87ce7d77…"
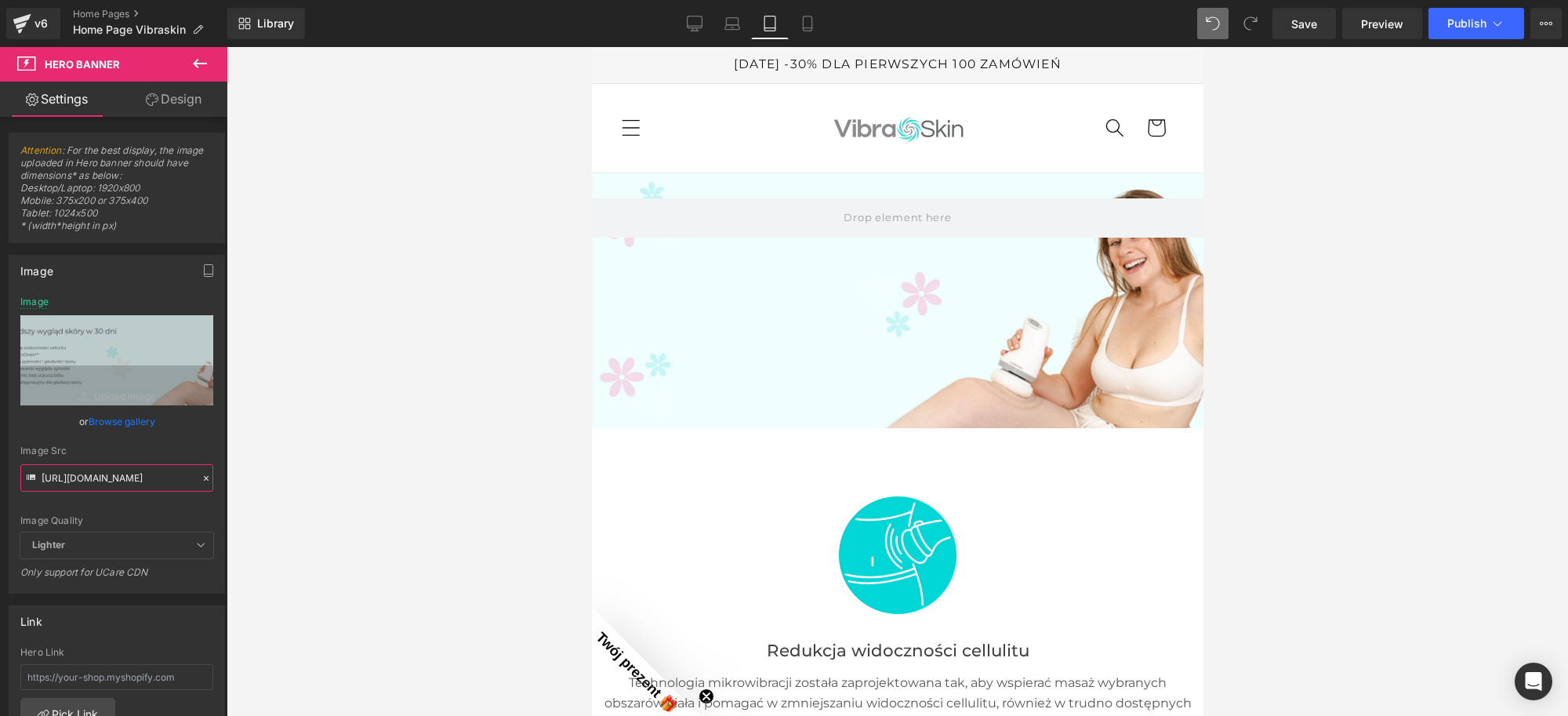
scroll to position [0, 386]
click at [186, 440] on div "Image Quality Lighter Lightest Lighter Lighter Lightest Only support for UCare …" at bounding box center [117, 415] width 193 height 237
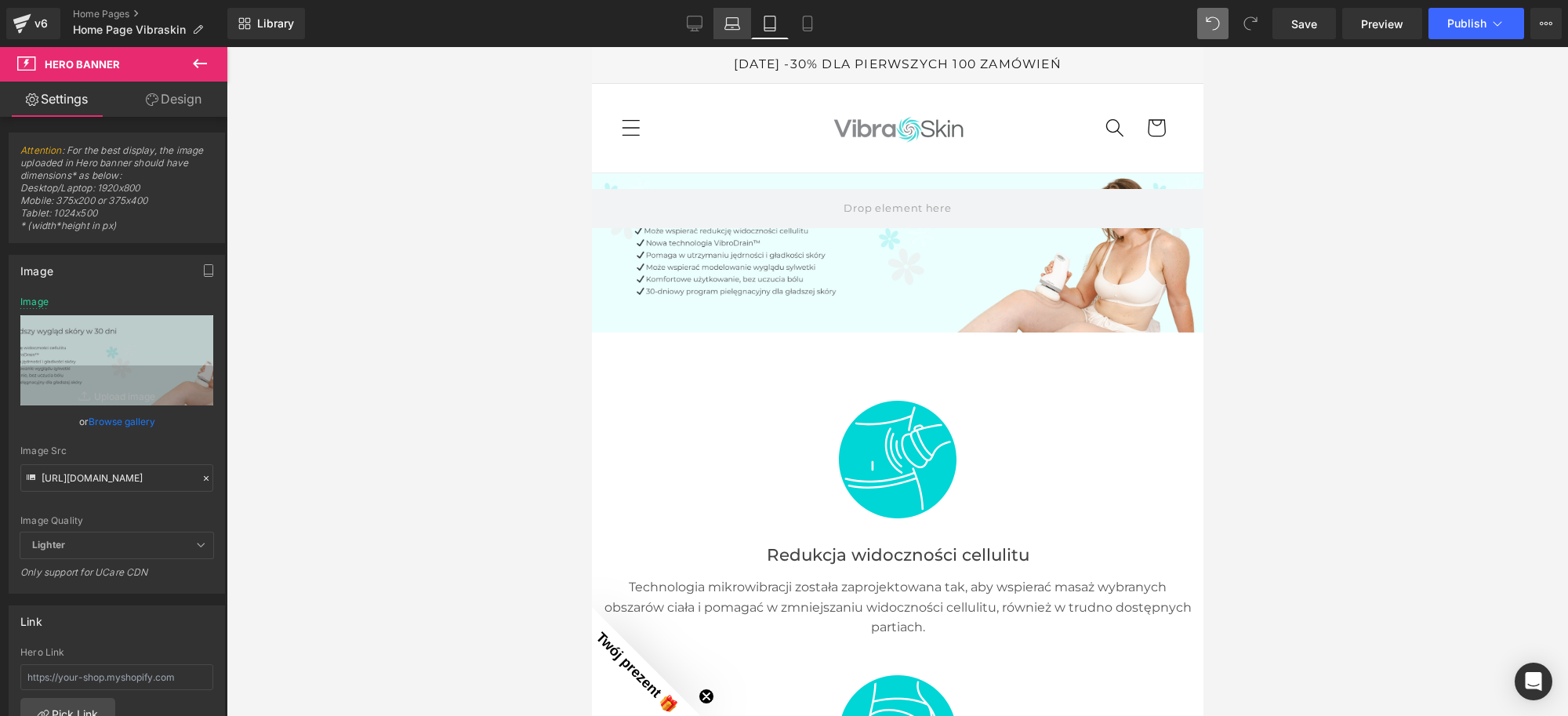
drag, startPoint x: 726, startPoint y: 32, endPoint x: 172, endPoint y: 300, distance: 615.4
click at [726, 32] on link "Laptop" at bounding box center [733, 23] width 38 height 32
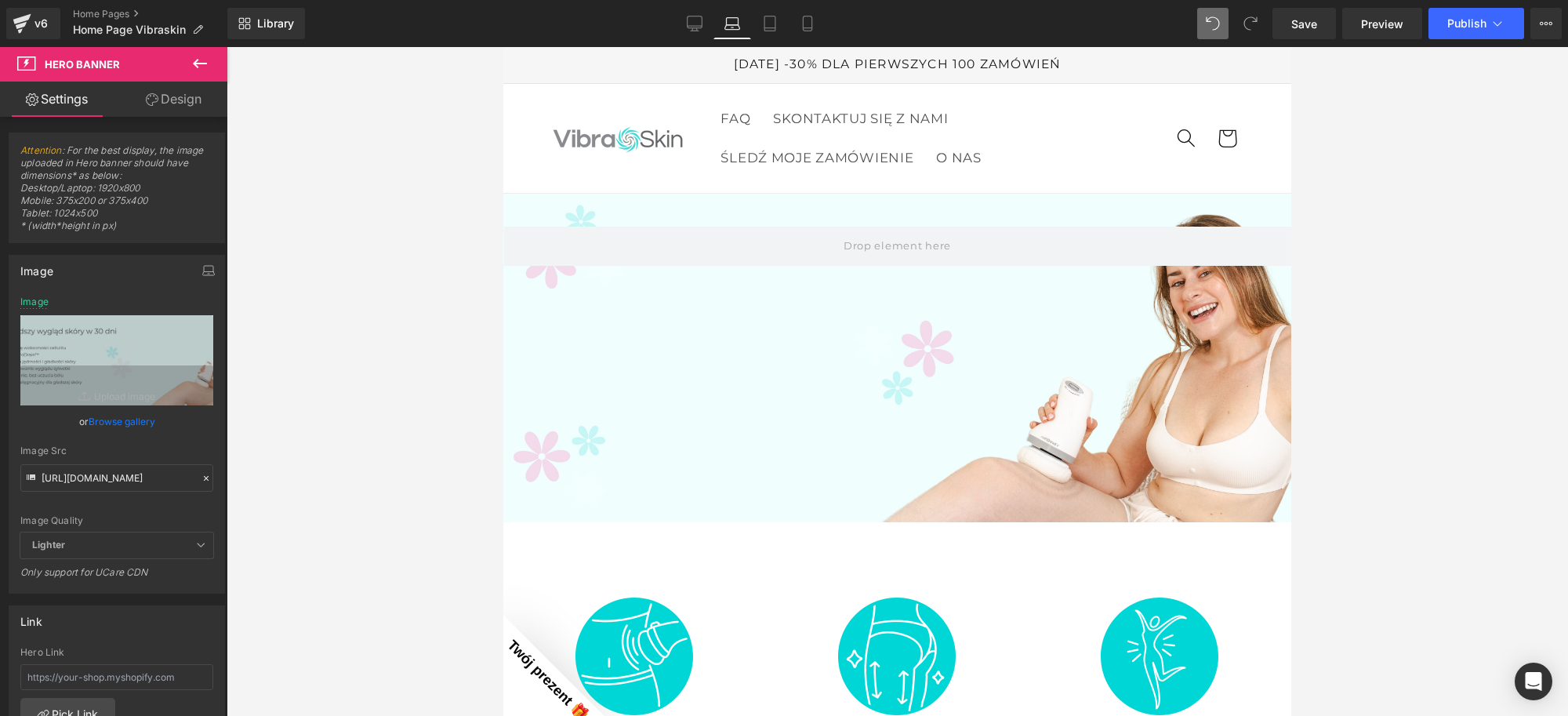
scroll to position [20, 0]
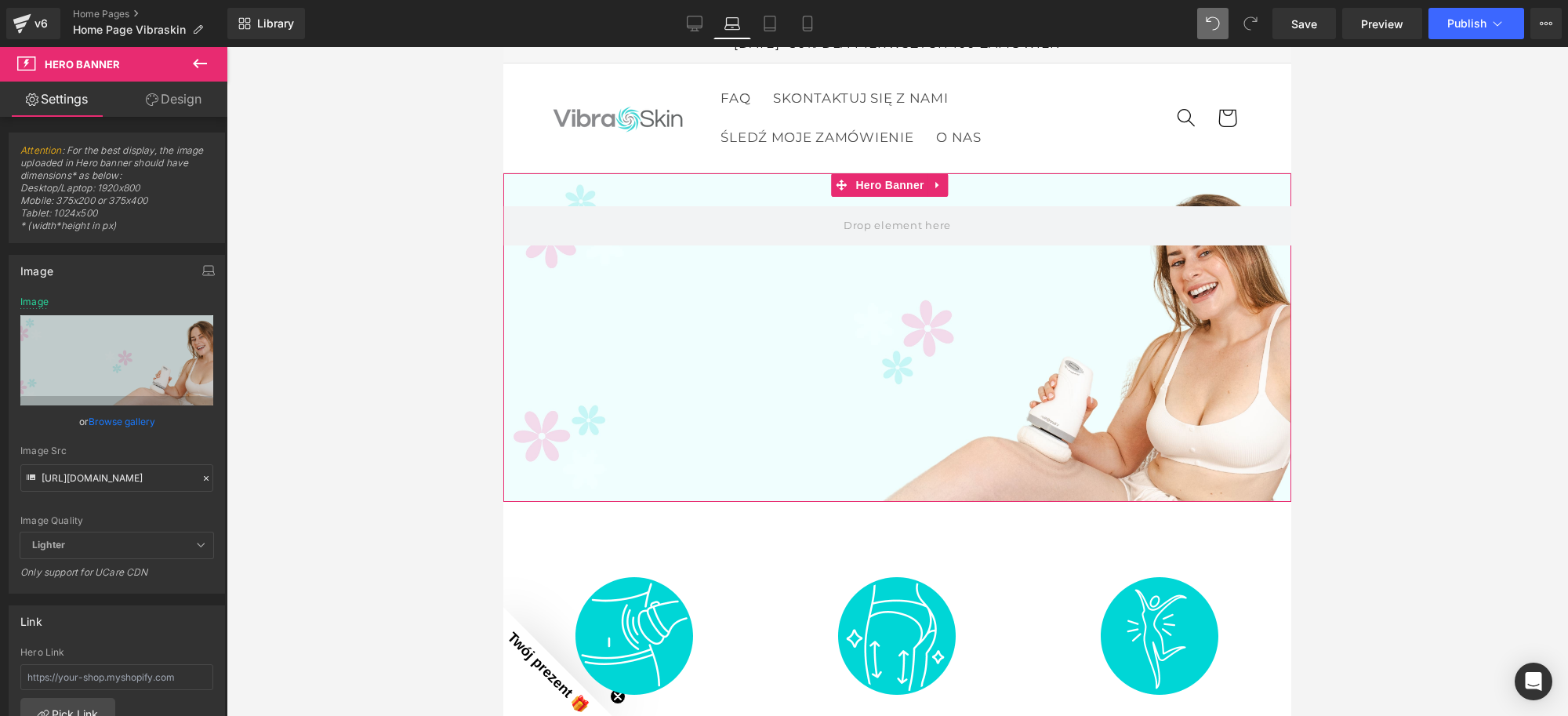
click at [821, 327] on div at bounding box center [898, 338] width 788 height 328
click at [127, 467] on input "[URL][DOMAIN_NAME]" at bounding box center [117, 479] width 193 height 28
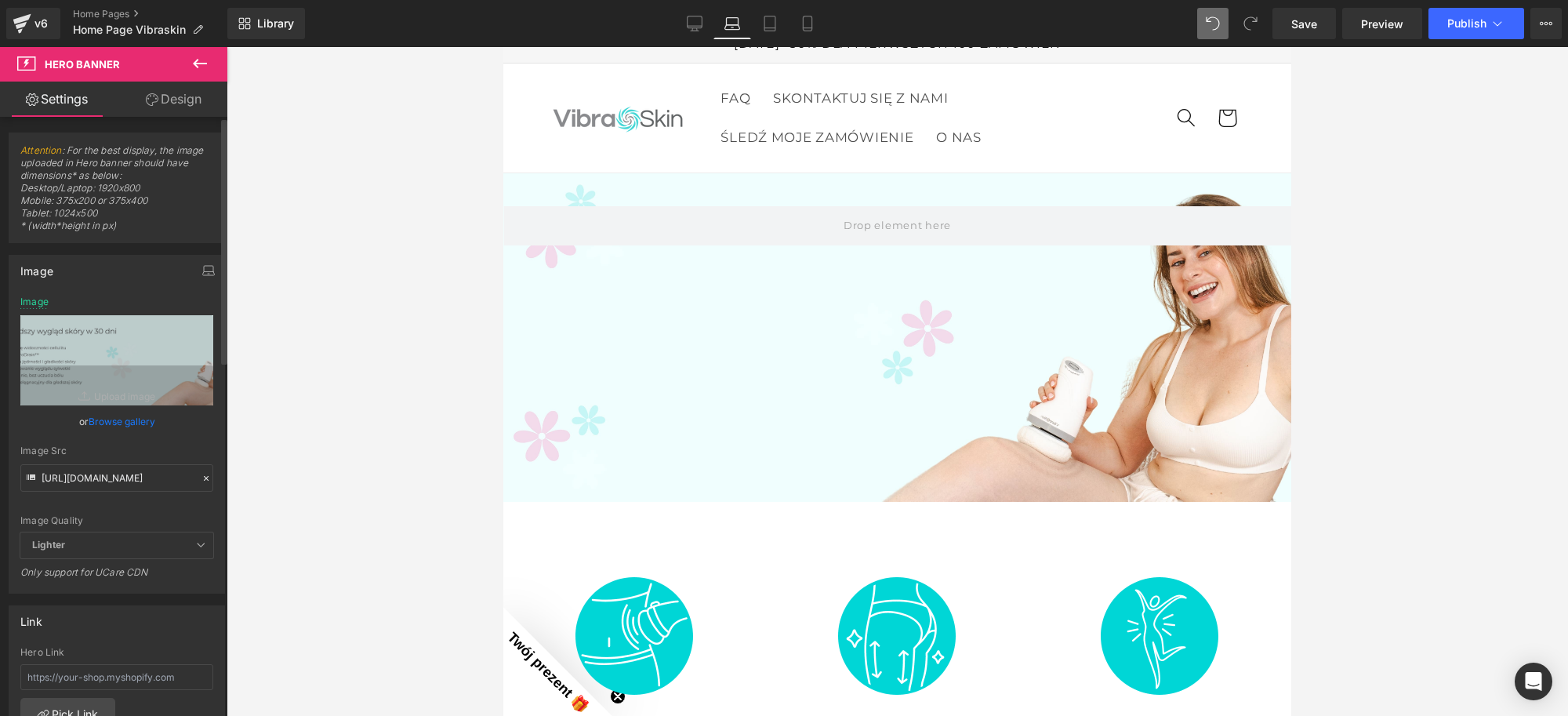
click at [183, 445] on div "Image Src" at bounding box center [117, 451] width 193 height 11
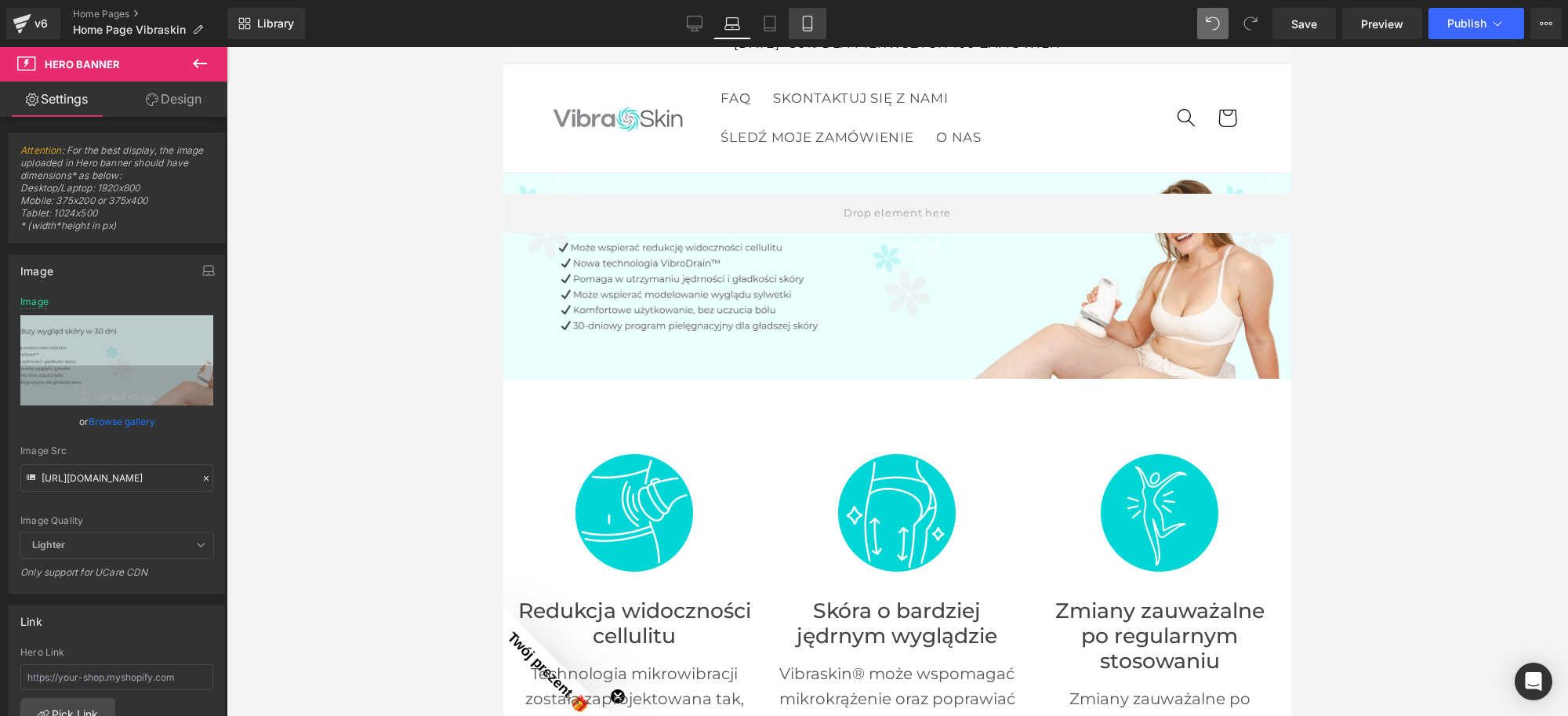
click at [805, 30] on icon at bounding box center [807, 24] width 8 height 15
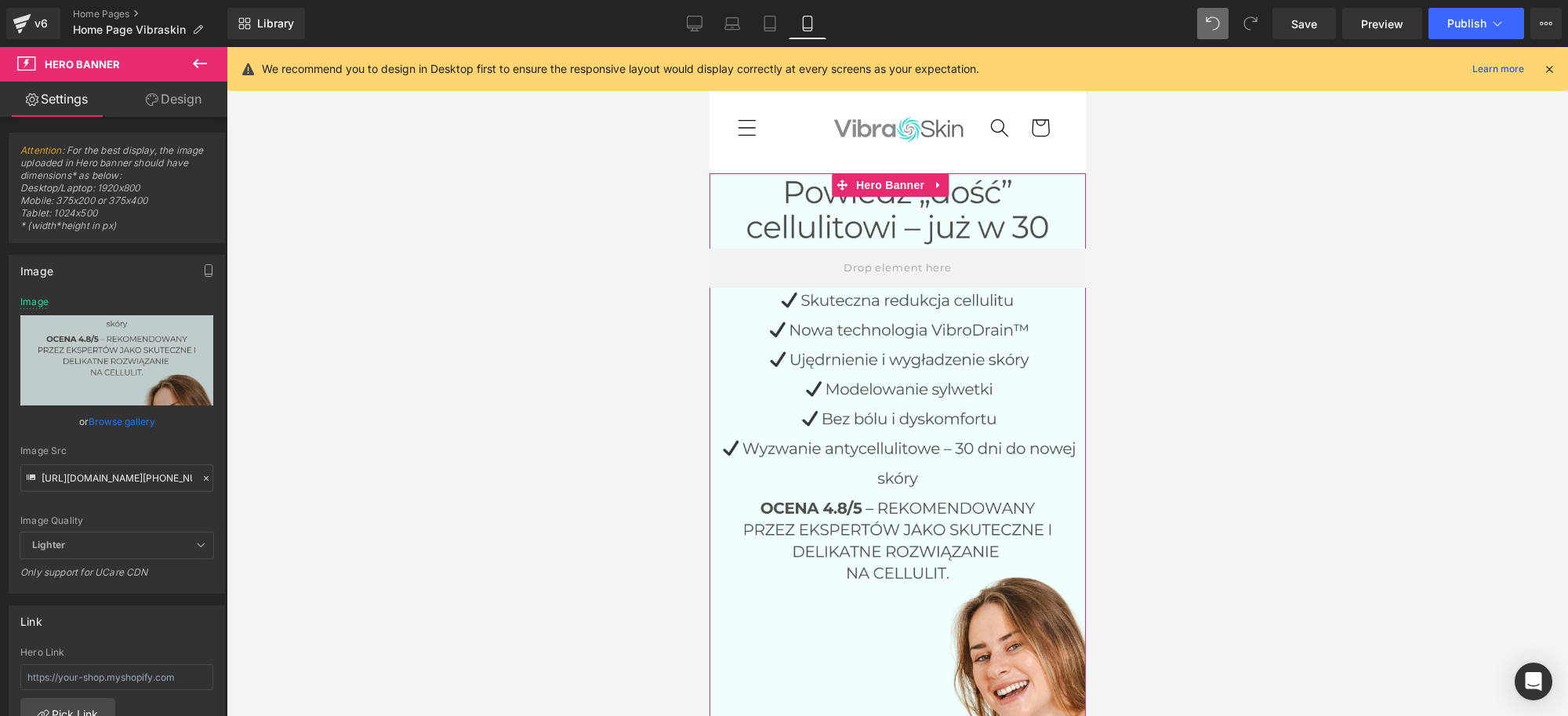
click at [891, 416] on div at bounding box center [897, 550] width 376 height 753
click at [868, 317] on div at bounding box center [897, 550] width 376 height 753
click at [114, 486] on input "[URL][DOMAIN_NAME][PHONE_NUMBER]" at bounding box center [117, 479] width 193 height 28
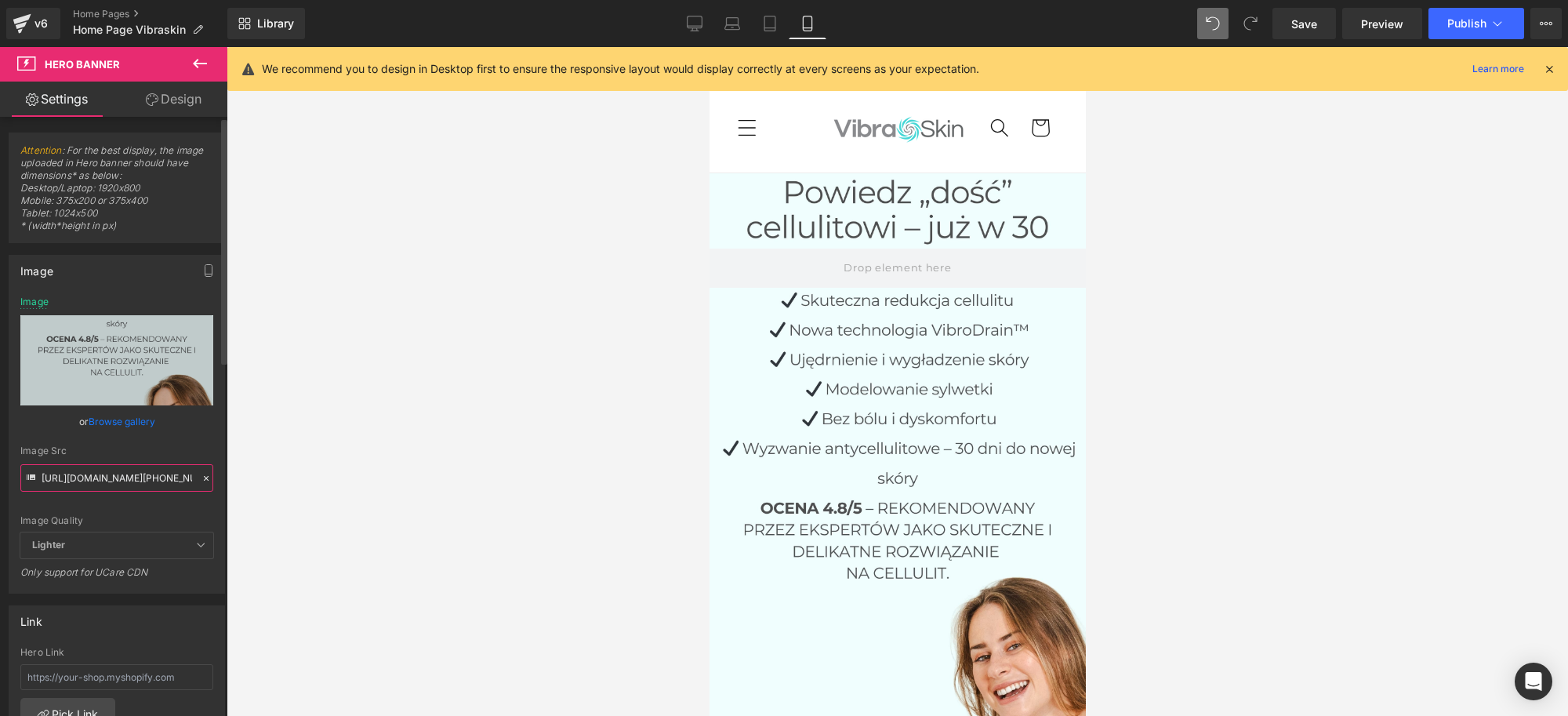
paste input "Copie_de_Banniere_mobile_1.jpg?v=1755176370"
click at [193, 444] on div "Image Quality Lighter Lightest Lighter Lighter Lightest Only support for UCare …" at bounding box center [117, 415] width 193 height 237
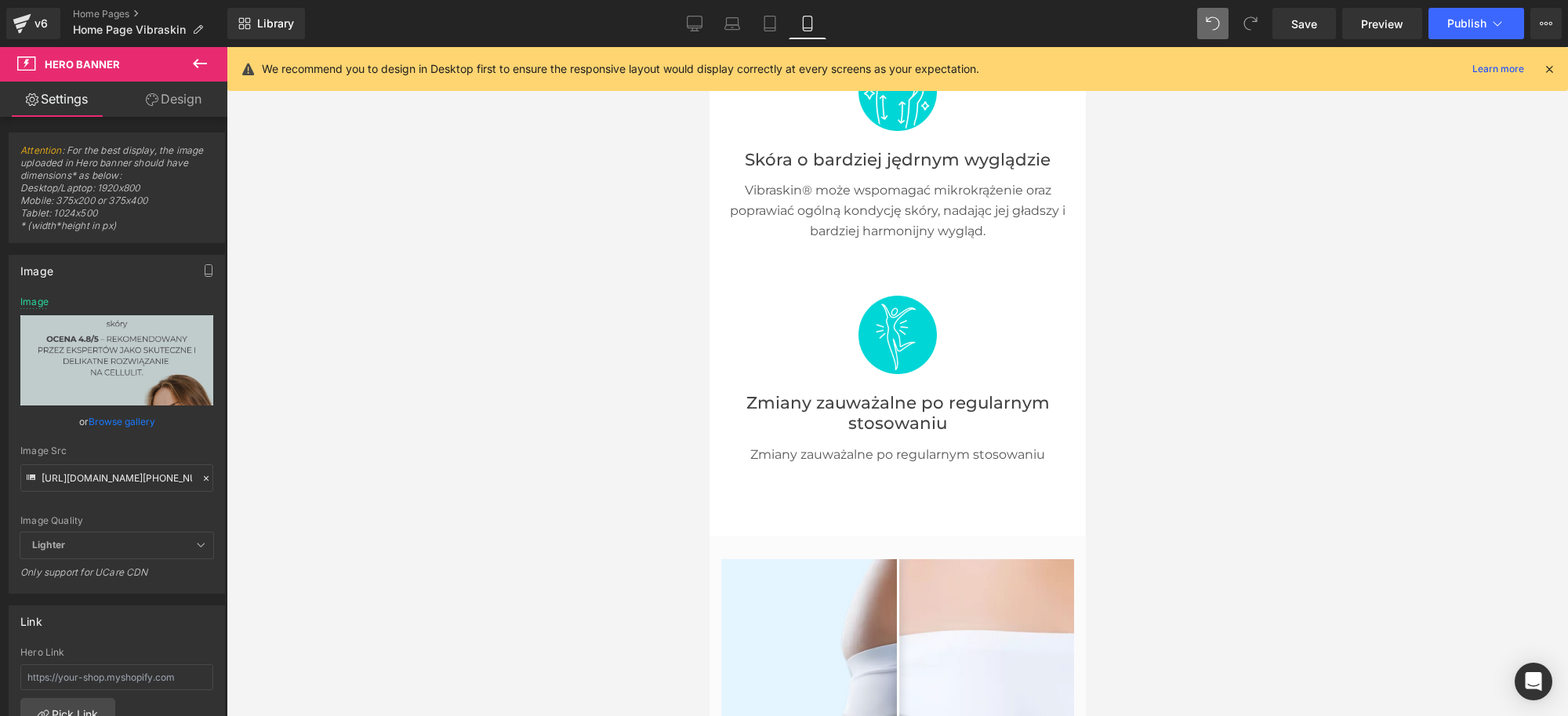
scroll to position [1765, 0]
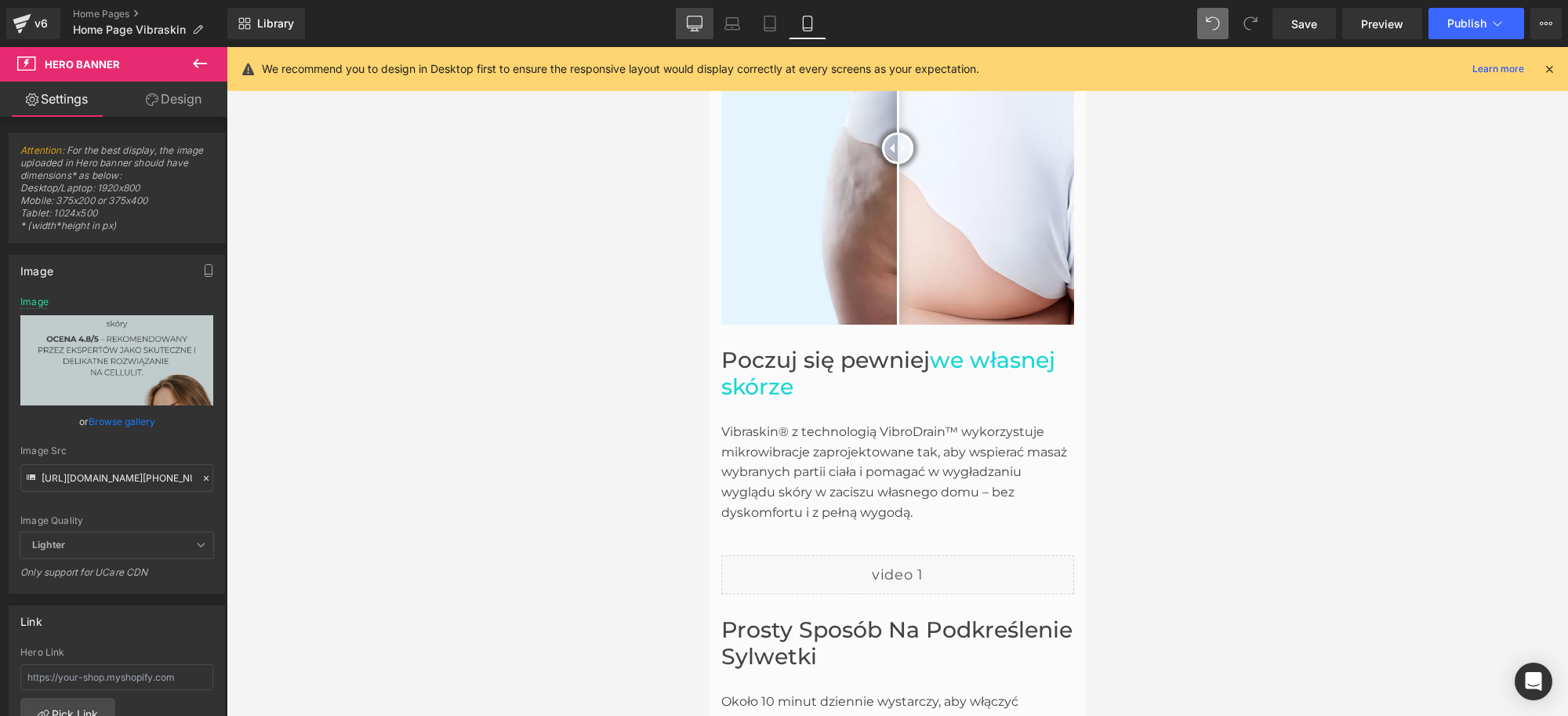
click at [688, 24] on link "Desktop" at bounding box center [695, 23] width 38 height 32
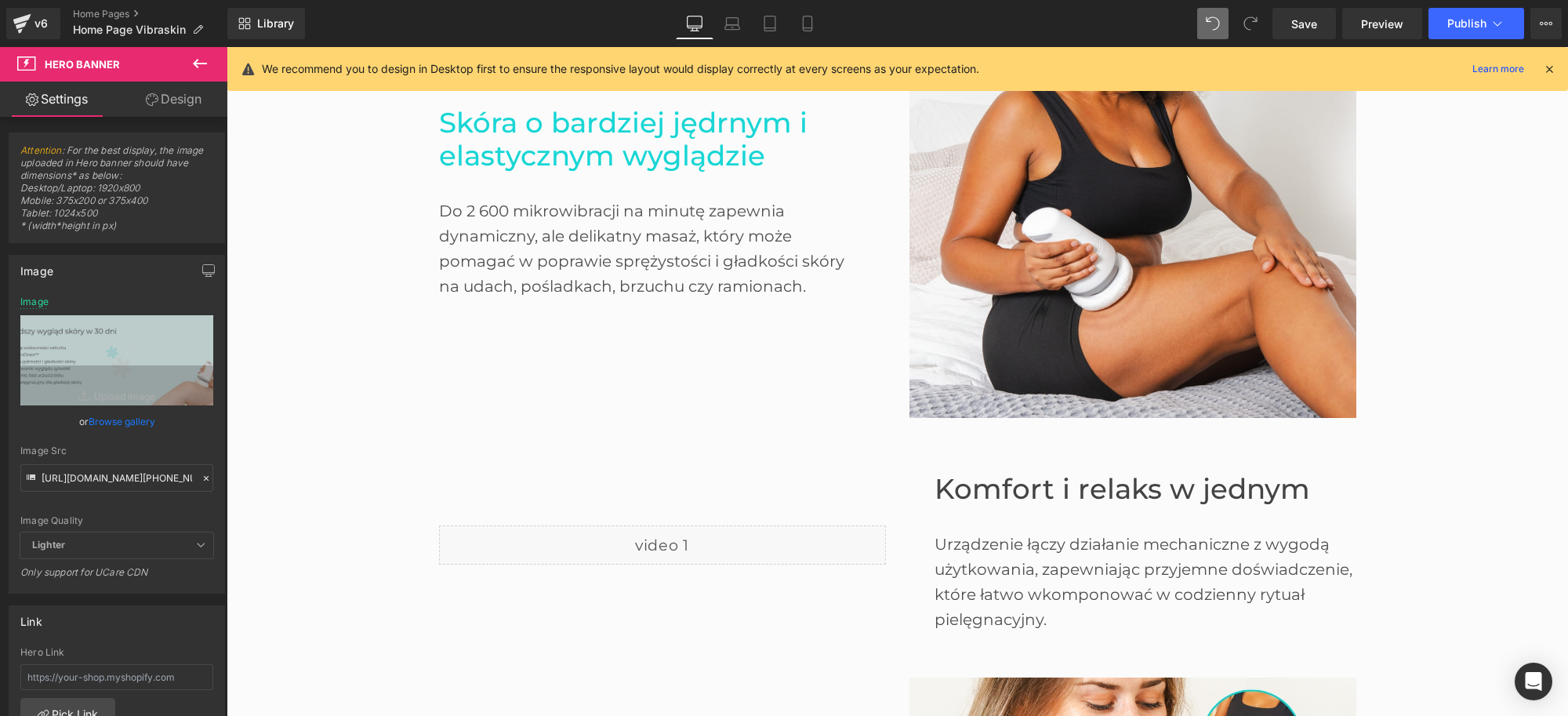
type input "[URL][DOMAIN_NAME]"
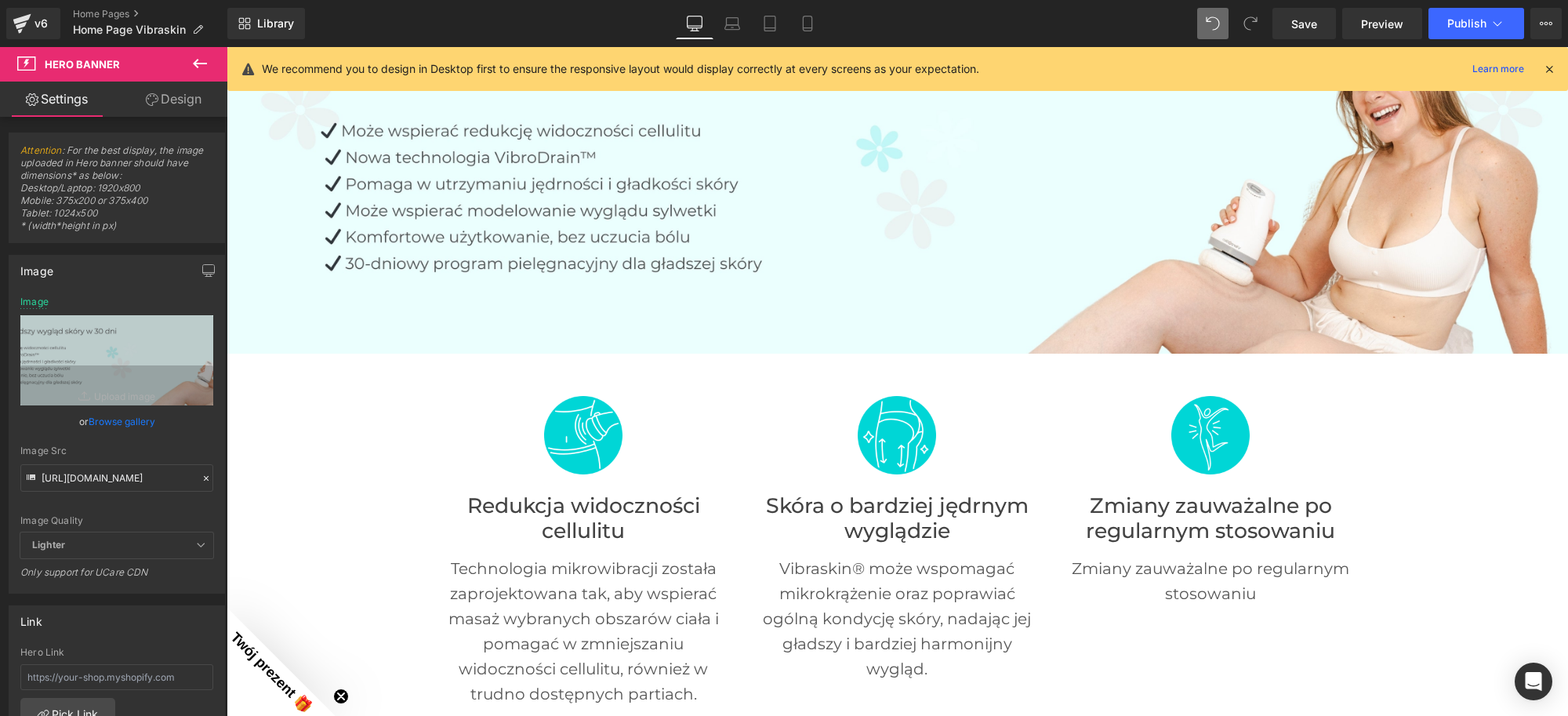
scroll to position [196, 0]
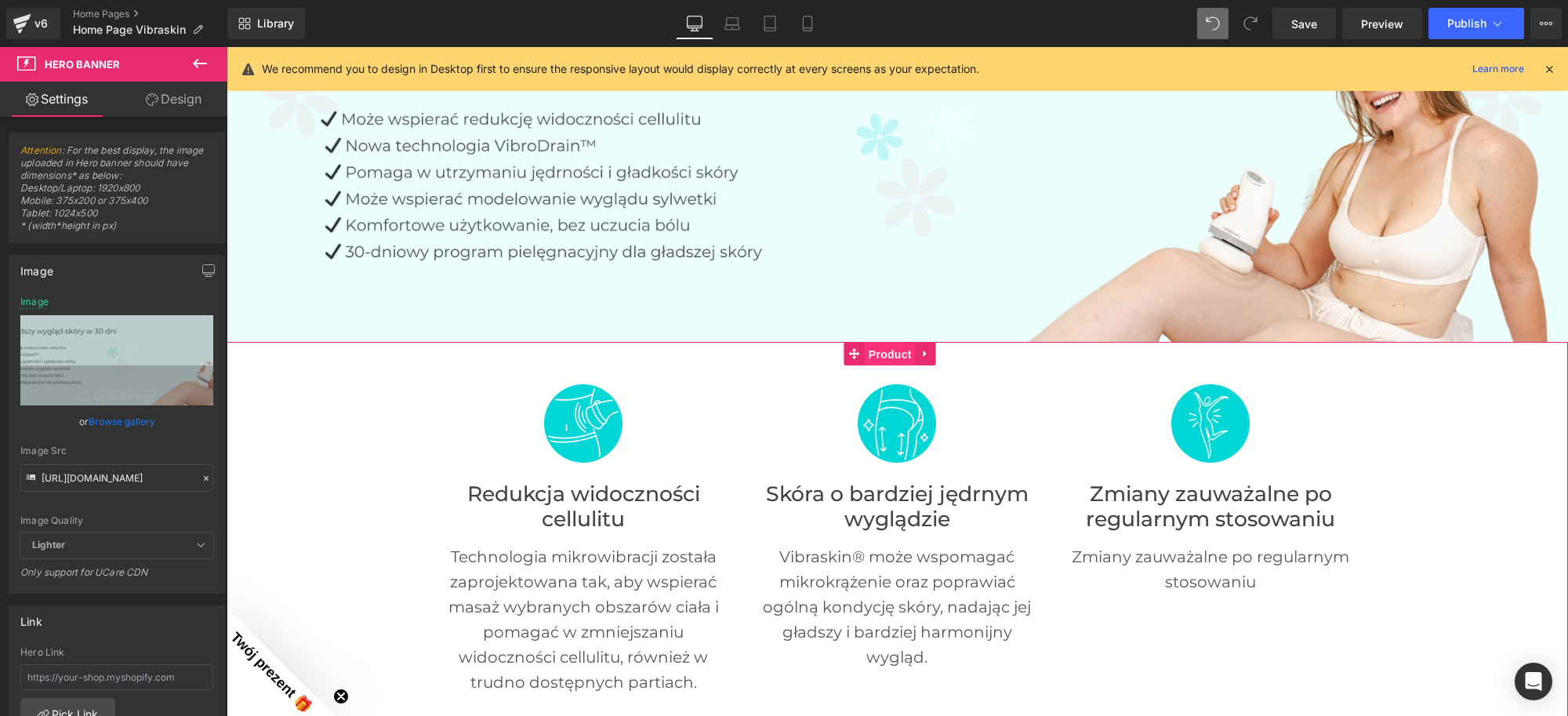
click at [911, 348] on span "Product" at bounding box center [890, 354] width 51 height 23
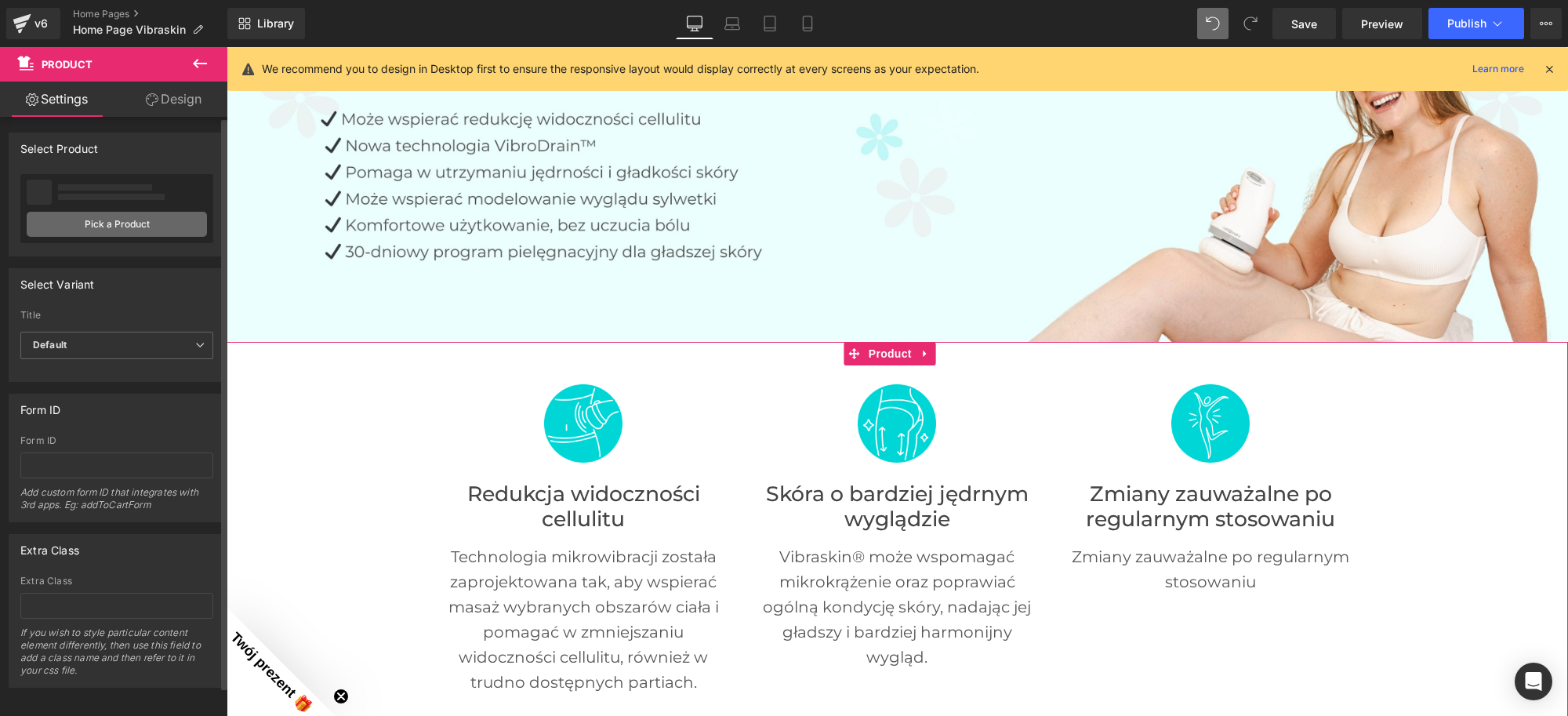
click at [104, 226] on link "Pick a Product" at bounding box center [117, 224] width 180 height 25
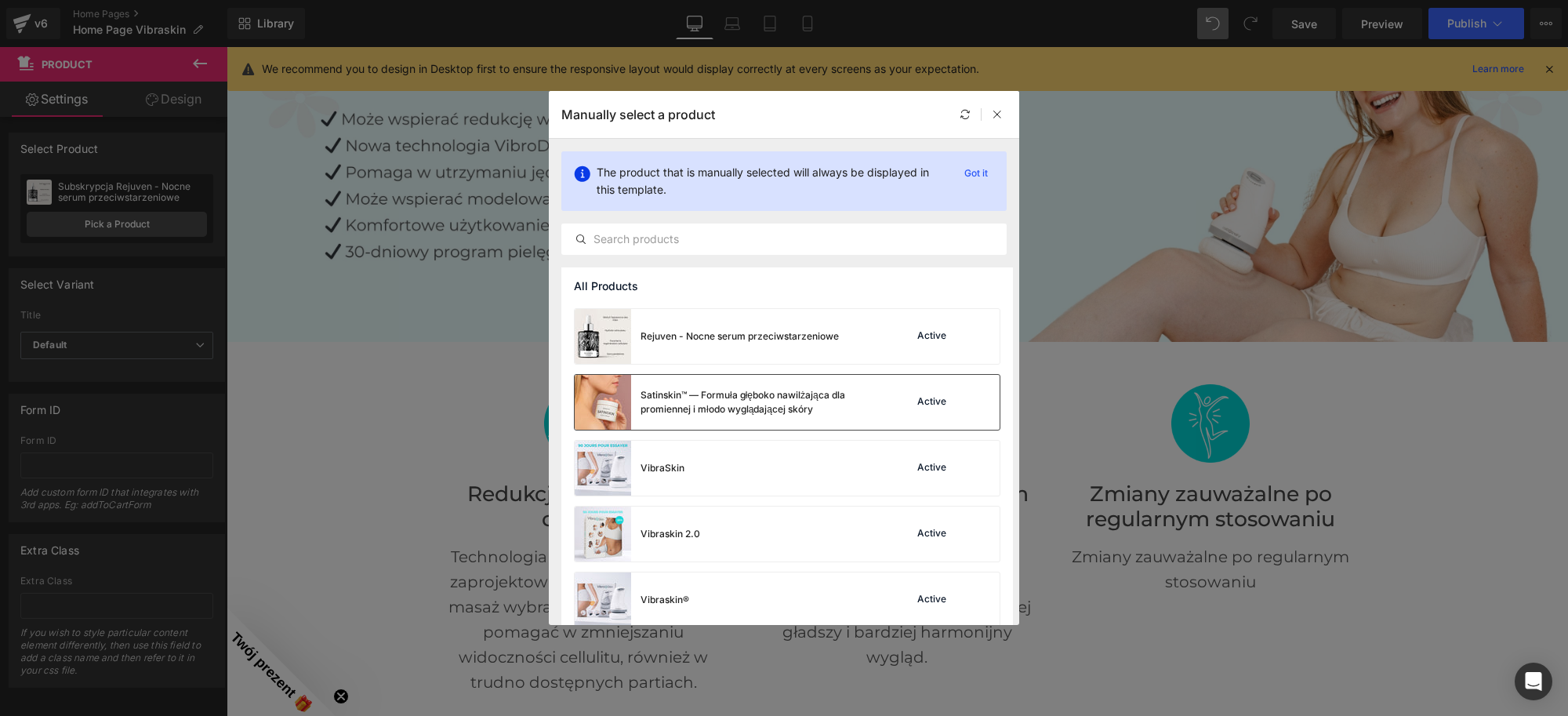
scroll to position [473, 0]
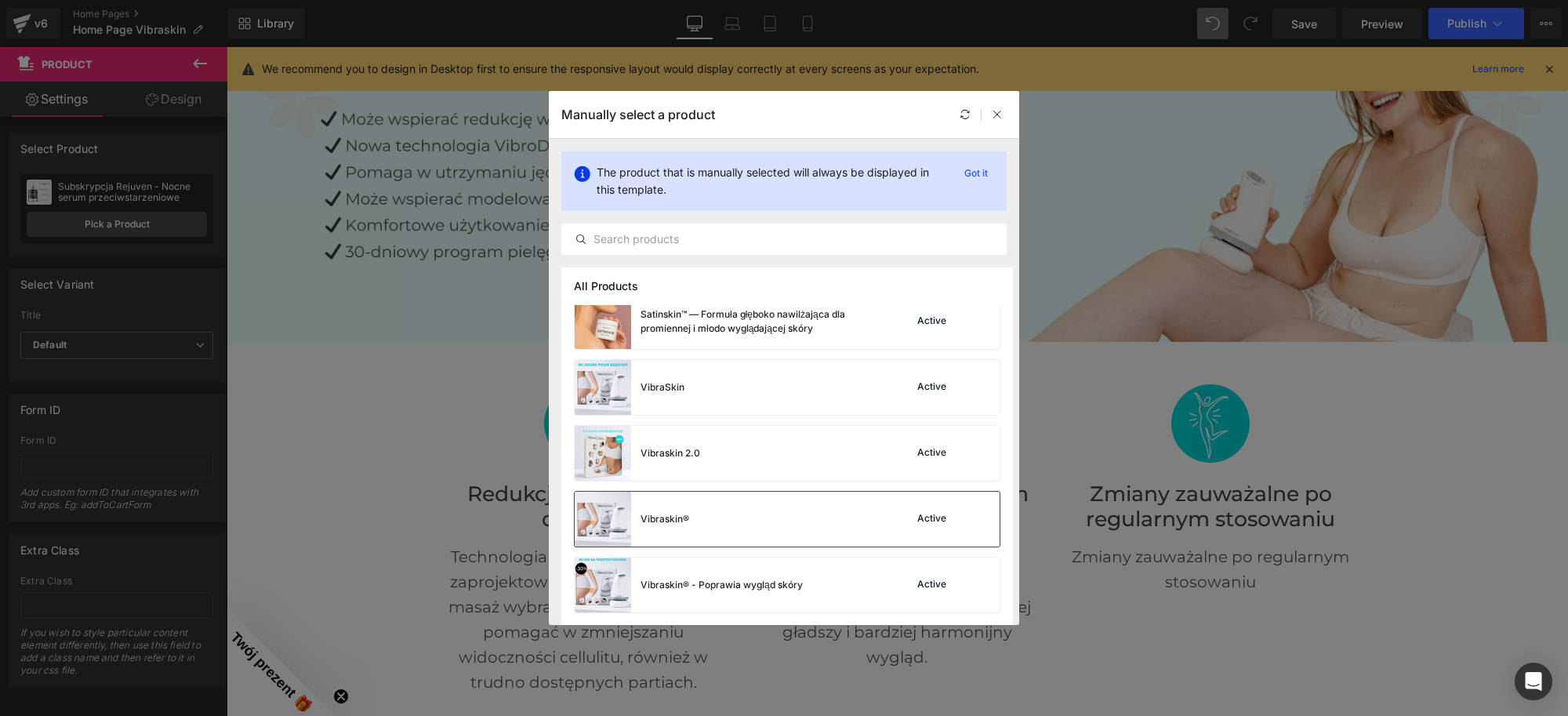
click at [725, 522] on div "Vibraskin® Active" at bounding box center [787, 518] width 425 height 55
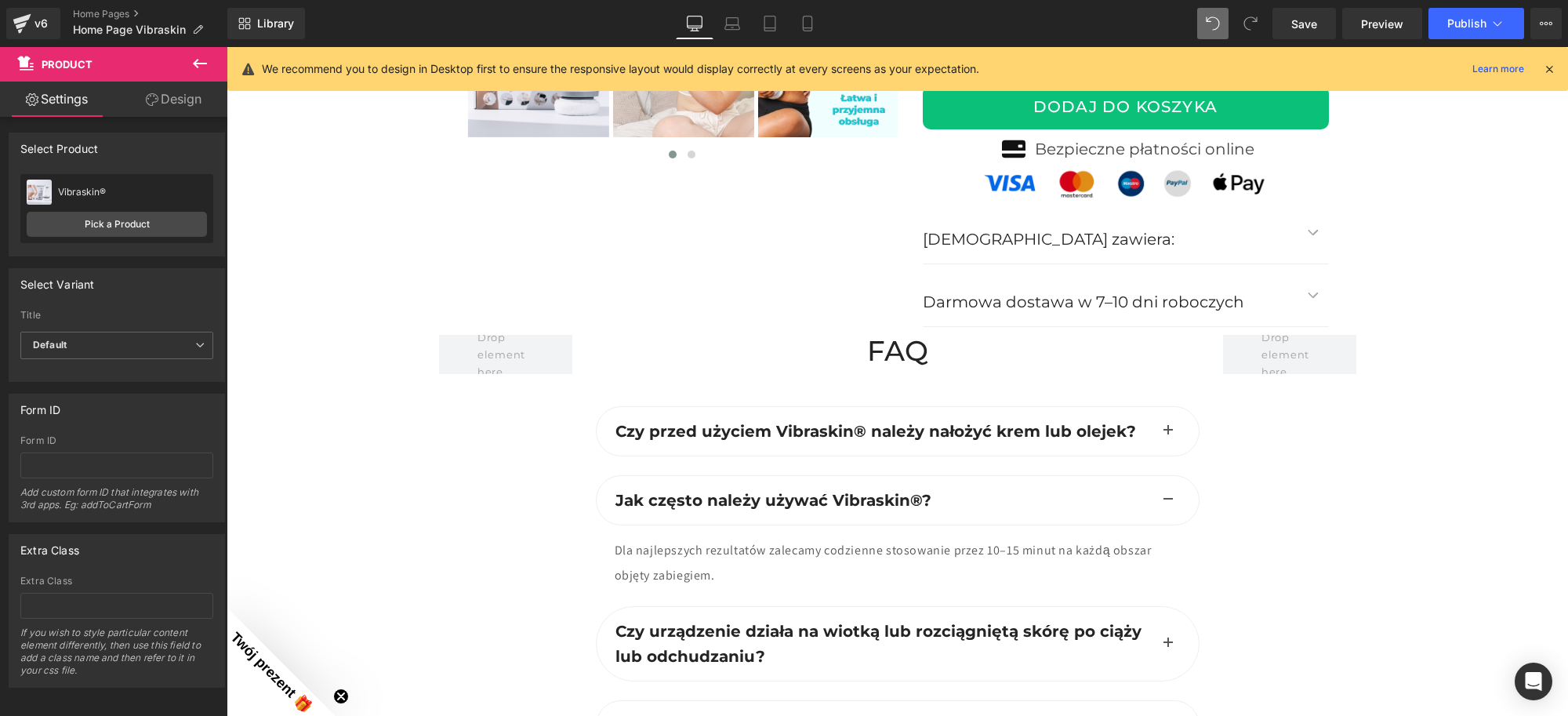
scroll to position [4412, 0]
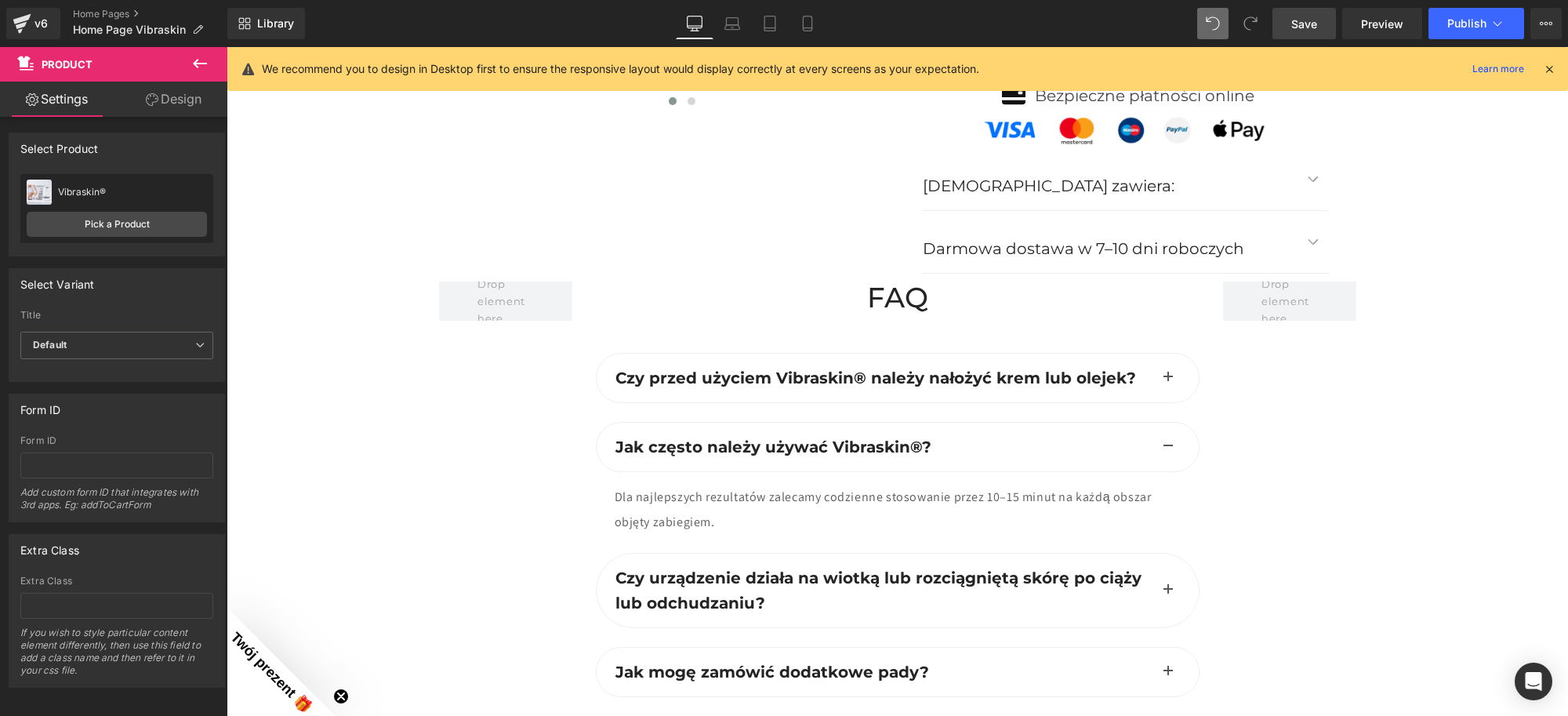
click at [1321, 23] on link "Save" at bounding box center [1304, 23] width 63 height 32
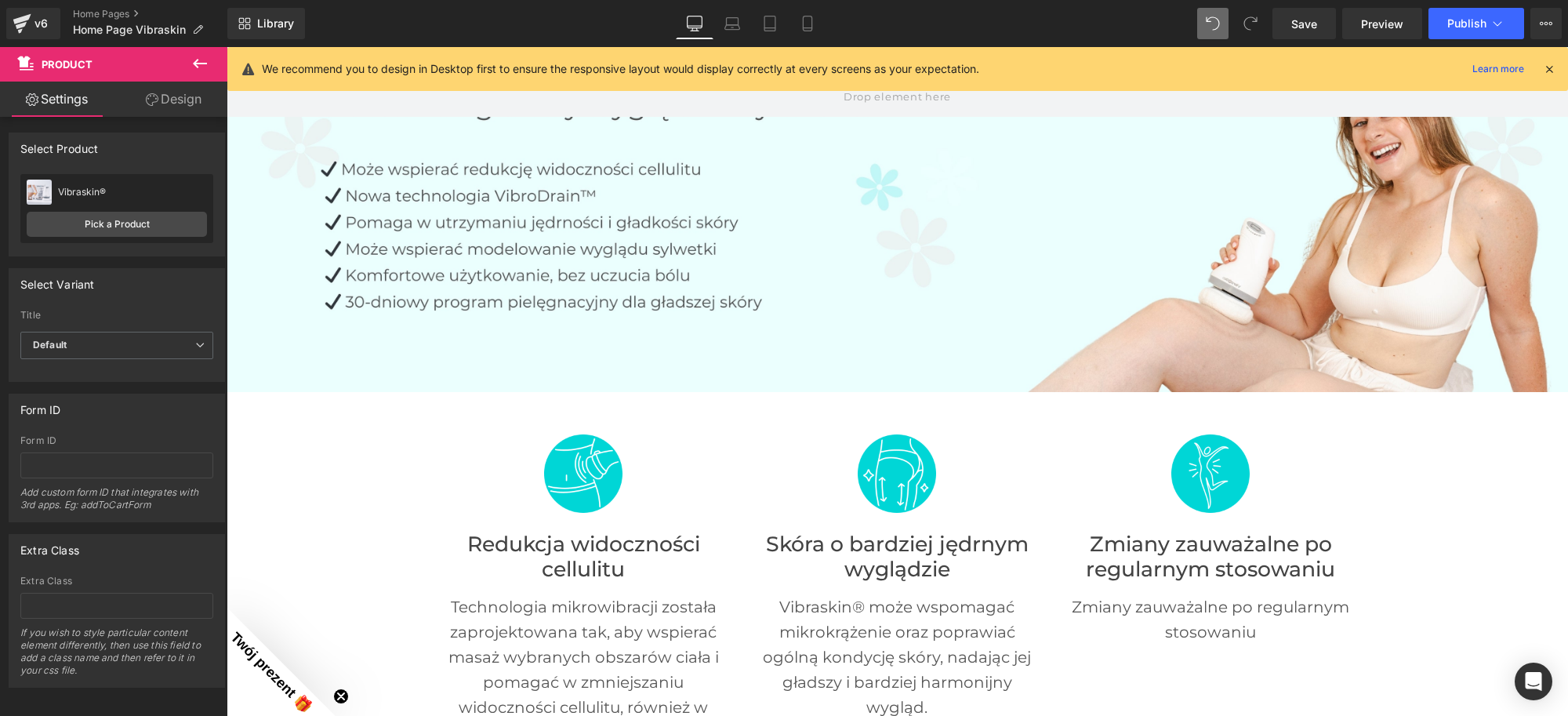
scroll to position [0, 0]
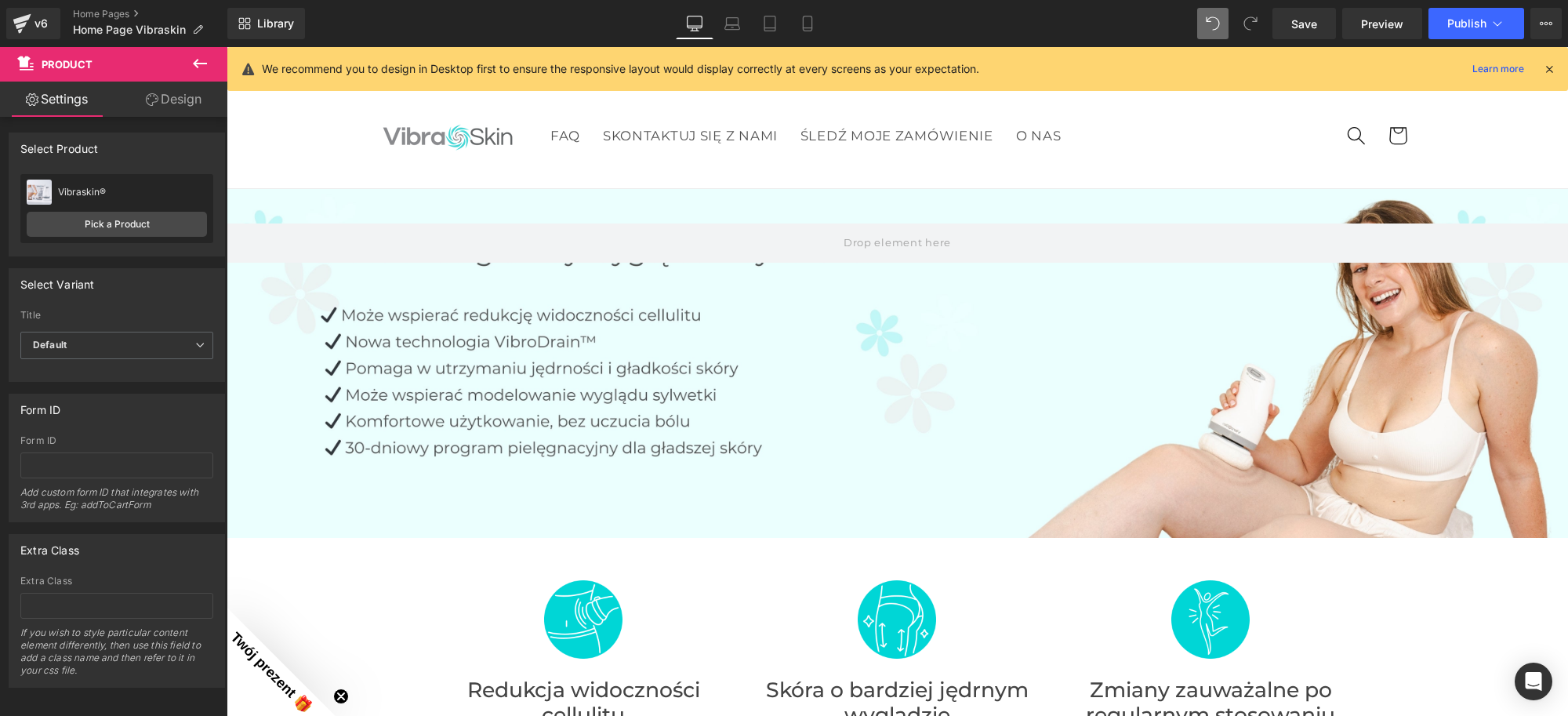
drag, startPoint x: 1567, startPoint y: 506, endPoint x: 1793, endPoint y: 99, distance: 465.5
click at [1460, 19] on span "Publish" at bounding box center [1467, 24] width 39 height 13
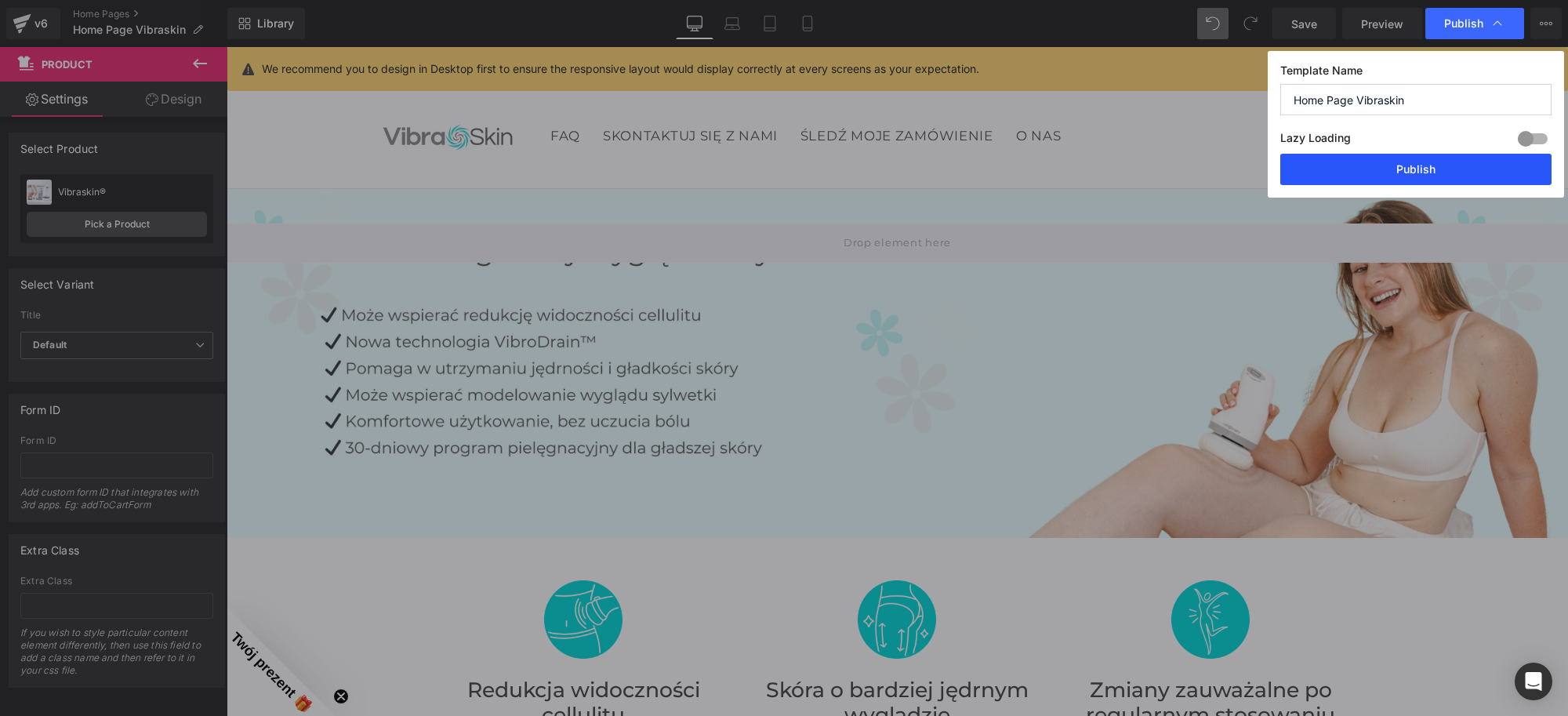
click at [1409, 180] on button "Publish" at bounding box center [1416, 170] width 272 height 32
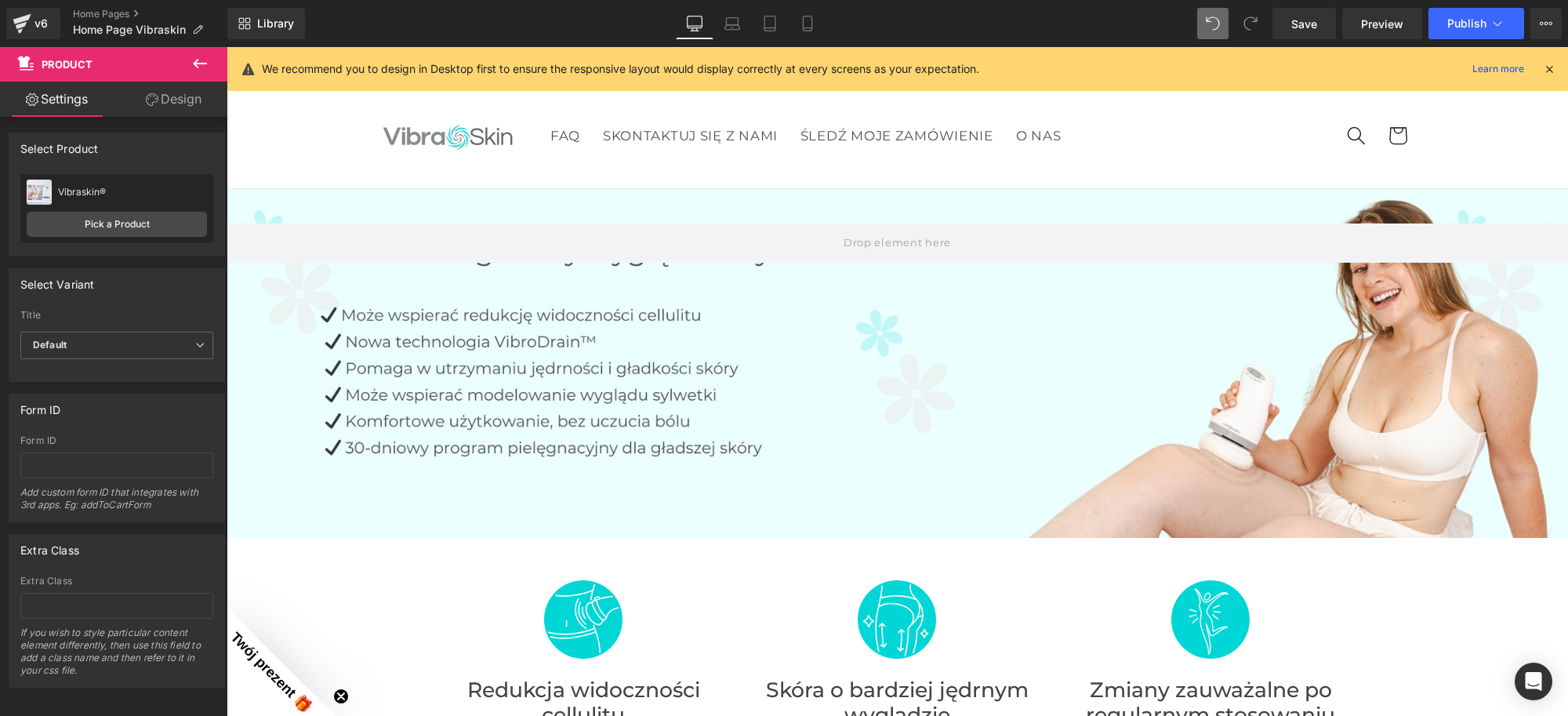
click at [301, 137] on sticky-header "FAQ SKONTAKTUJ SIĘ Z NAMI ŚLEDŹ MOJE ZAMÓWIENIE O NAS FAQ SKONTAKTUJ SIĘ Z NAMI…" at bounding box center [897, 135] width 1342 height 105
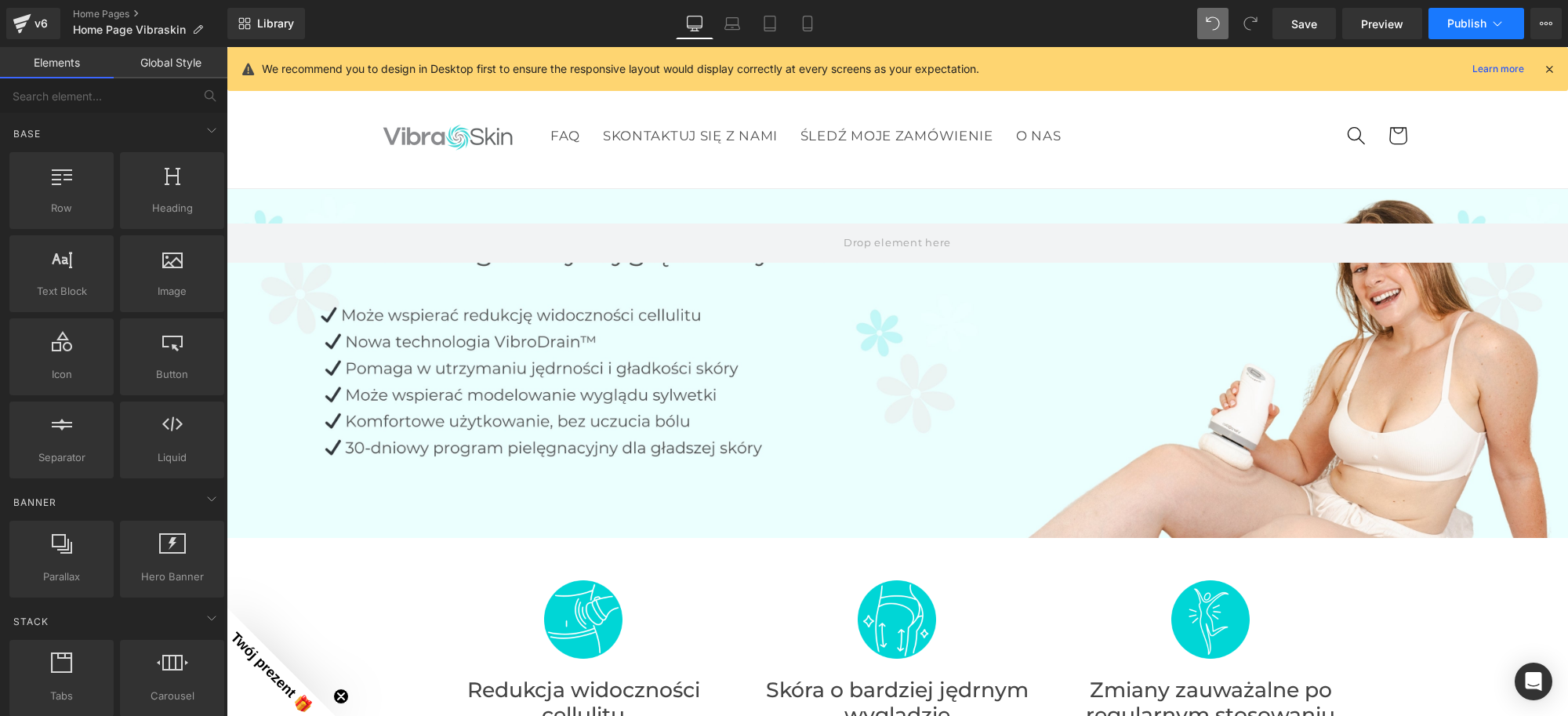
click at [1451, 28] on span "Publish" at bounding box center [1467, 24] width 39 height 13
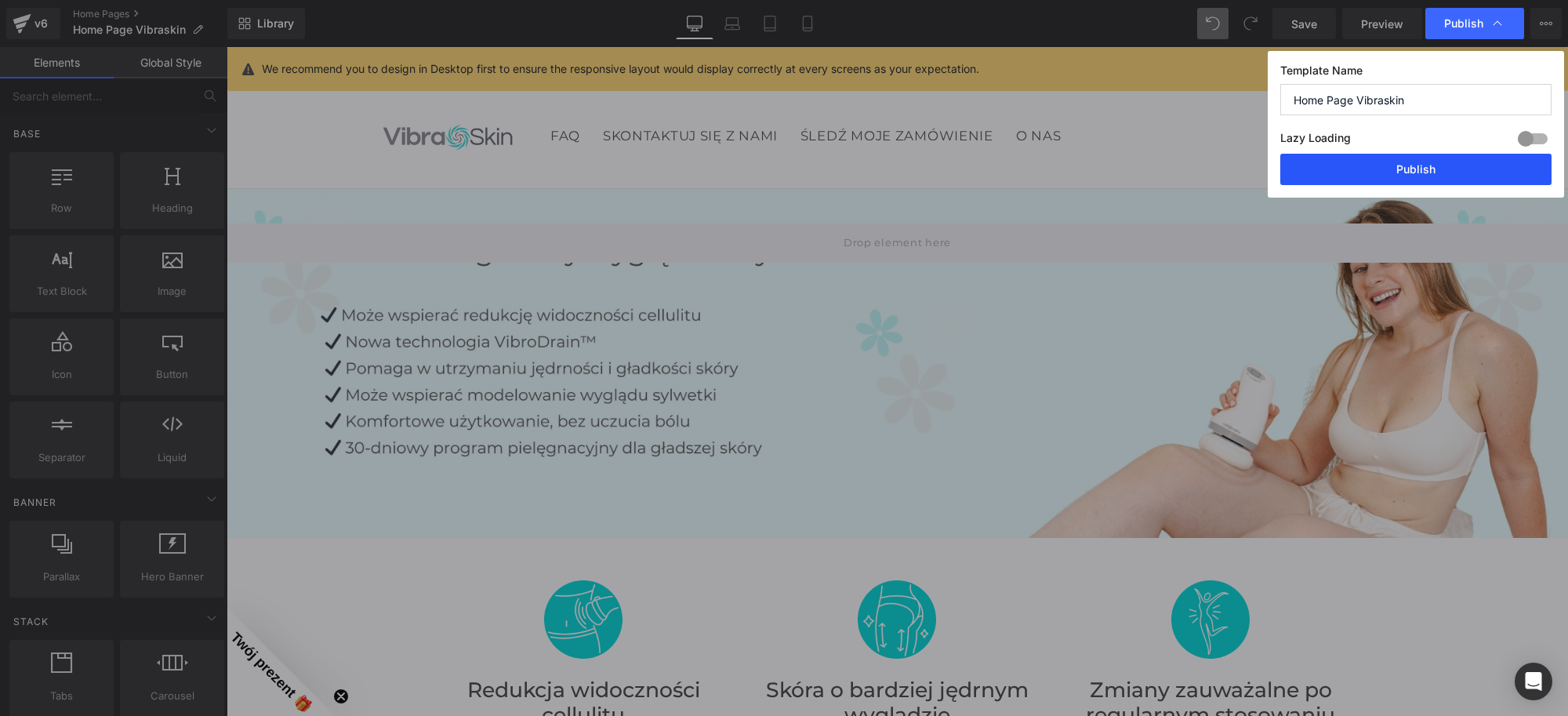
click at [1342, 158] on button "Publish" at bounding box center [1416, 170] width 272 height 32
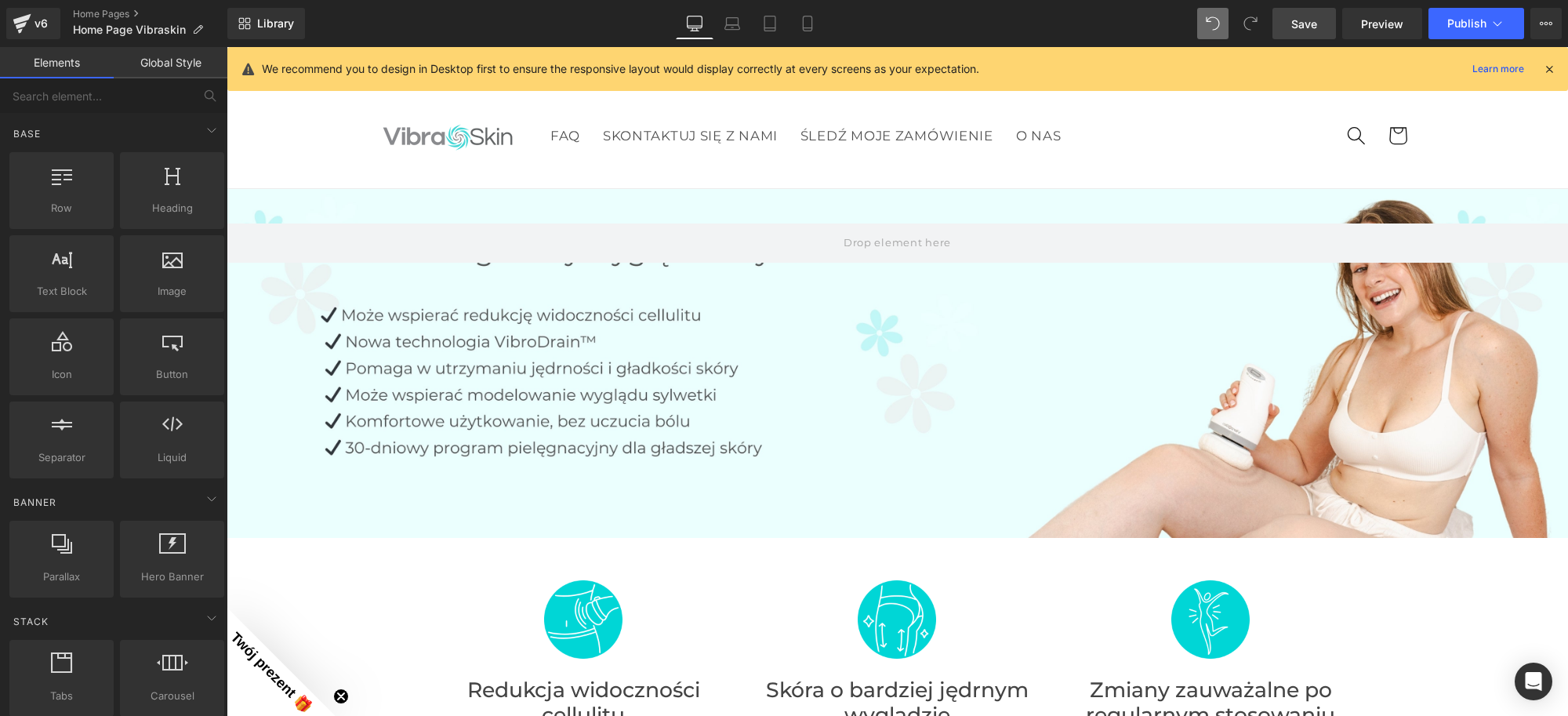
click at [1306, 30] on span "Save" at bounding box center [1305, 24] width 26 height 17
click at [1462, 18] on span "Publish" at bounding box center [1467, 24] width 39 height 13
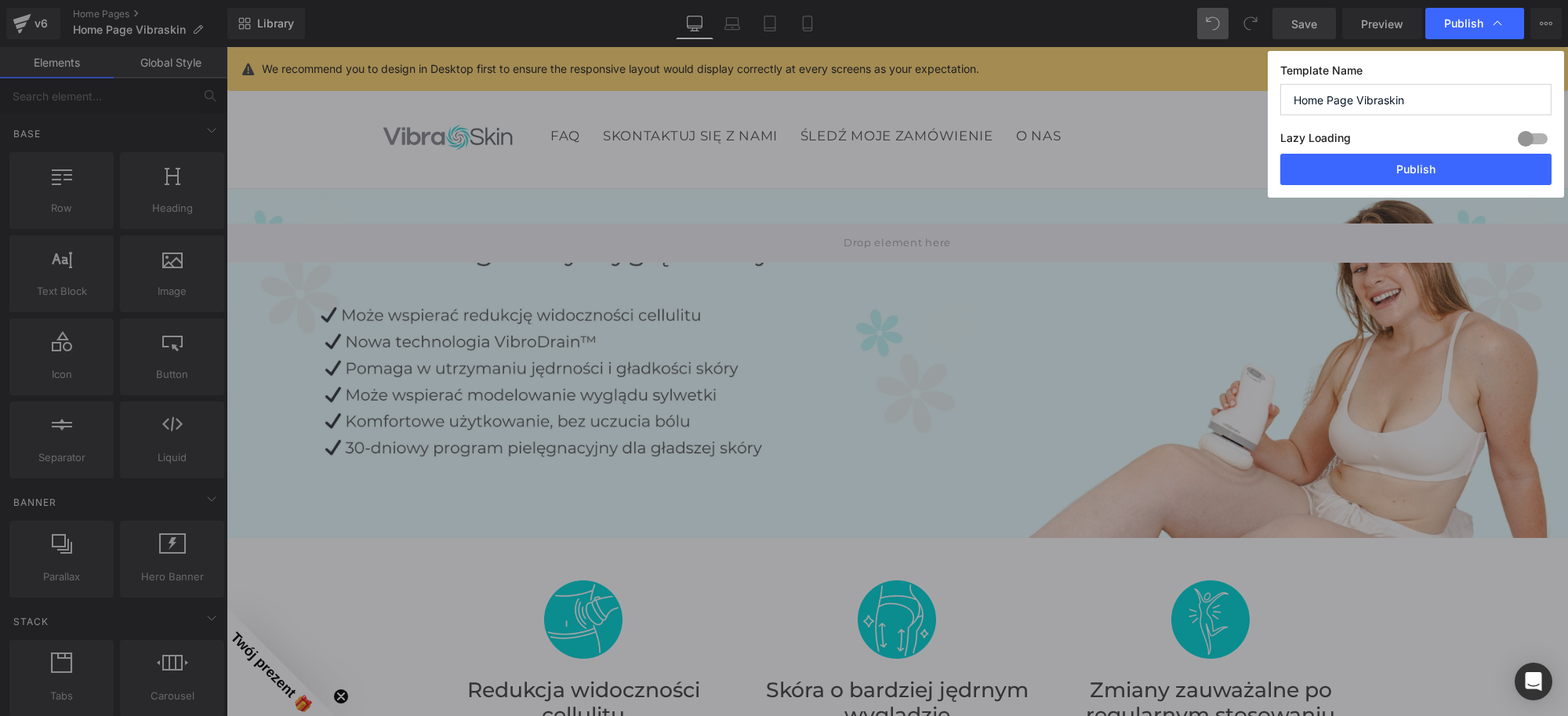
click at [1388, 185] on div "Template Name Home Page Vibraskin Lazy Loading Build Upgrade plan to unlock Laz…" at bounding box center [1416, 124] width 297 height 147
drag, startPoint x: 1389, startPoint y: 178, endPoint x: 1151, endPoint y: 180, distance: 238.0
click at [1389, 178] on button "Publish" at bounding box center [1416, 170] width 272 height 32
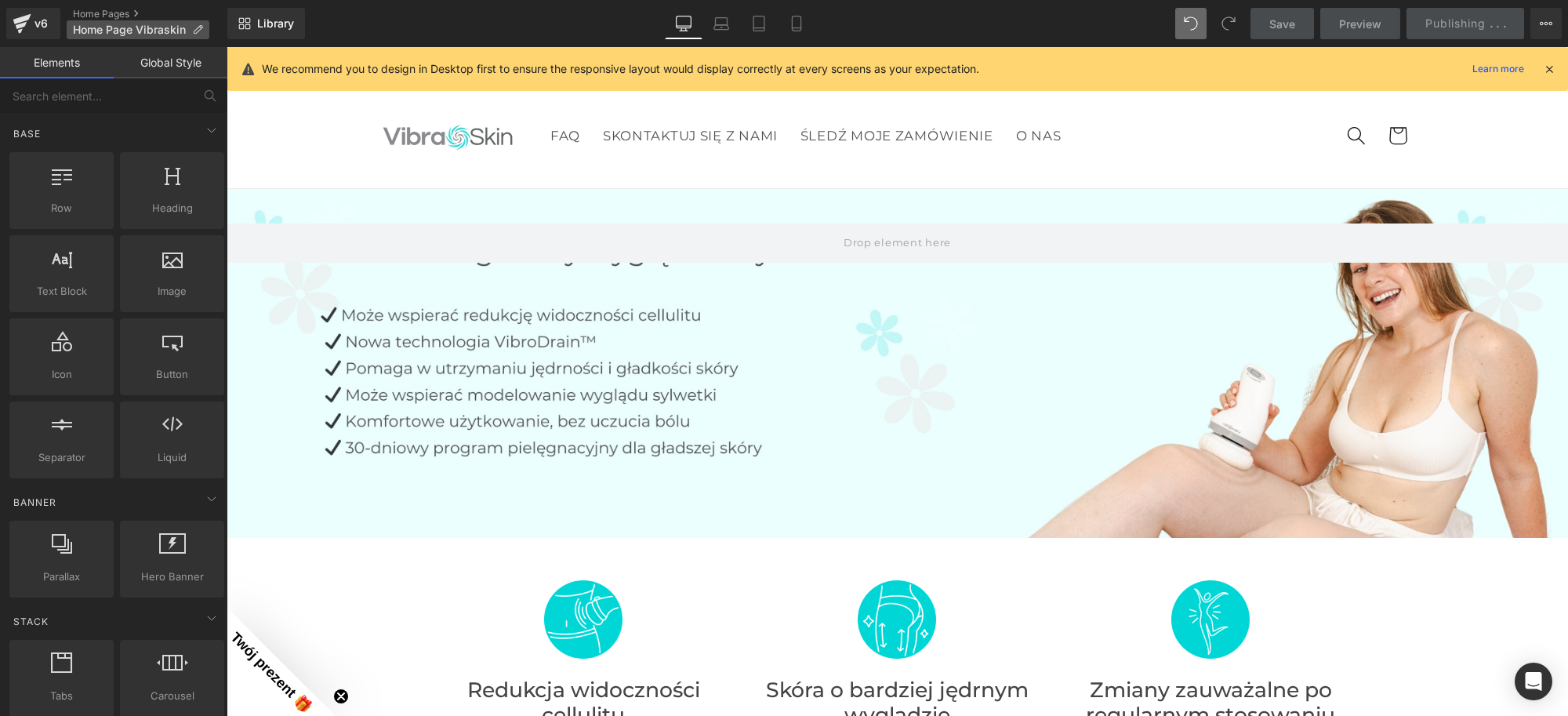
click at [192, 28] on icon at bounding box center [198, 30] width 11 height 11
click at [190, 28] on p "Home Page Vibraskin" at bounding box center [138, 30] width 143 height 19
click at [197, 30] on icon at bounding box center [198, 30] width 11 height 11
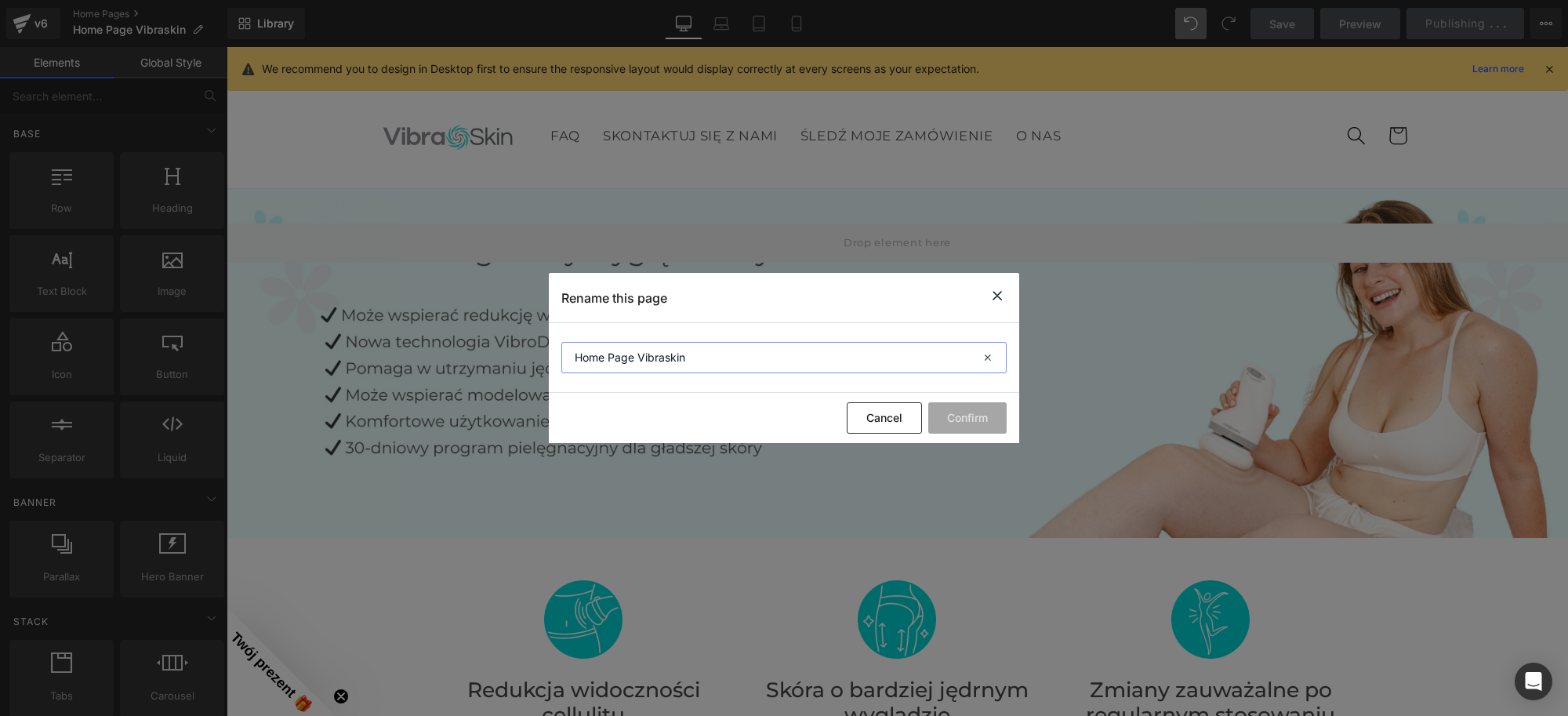
click at [688, 354] on input "Home Page Vibraskin" at bounding box center [784, 358] width 445 height 32
click at [709, 347] on input "HVibraskinome Page" at bounding box center [784, 358] width 445 height 32
drag, startPoint x: 690, startPoint y: 361, endPoint x: 499, endPoint y: 396, distance: 194.2
click at [499, 396] on div "Rename this page HVibraskinome Page Cancel Confirm" at bounding box center [784, 358] width 1568 height 716
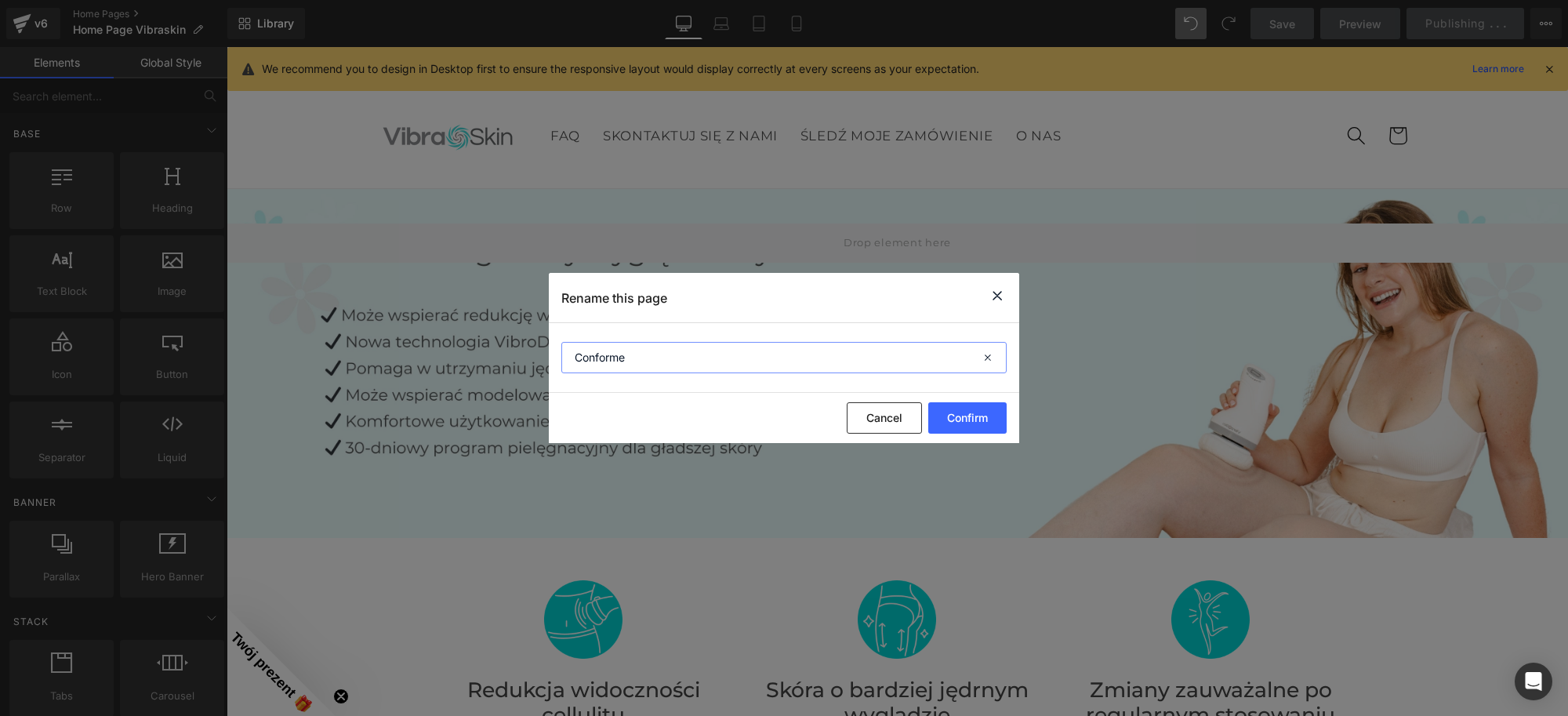
type input "Conforme"
click at [949, 428] on button "Confirm" at bounding box center [967, 418] width 79 height 32
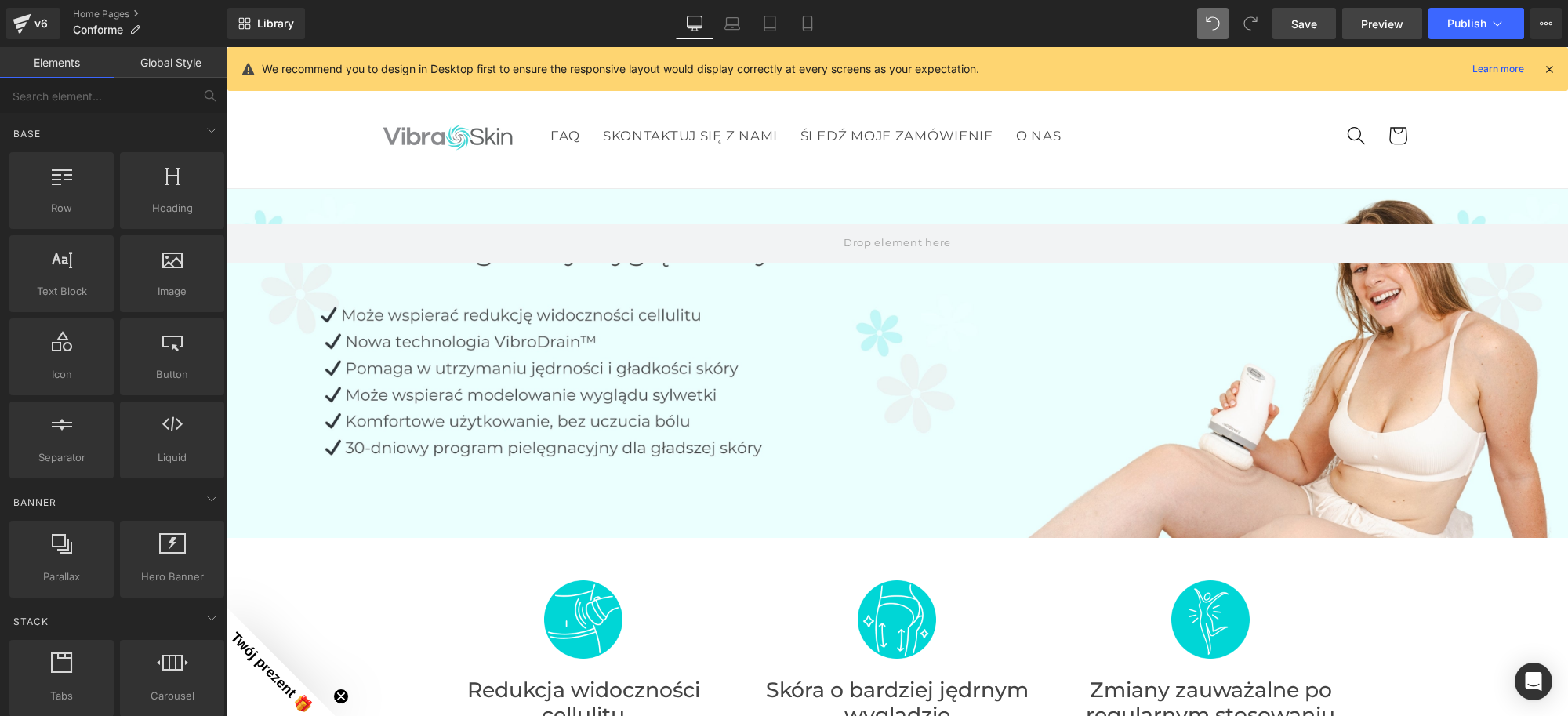
click at [1382, 17] on span "Preview" at bounding box center [1383, 24] width 43 height 17
click at [574, 369] on div at bounding box center [897, 364] width 1342 height 349
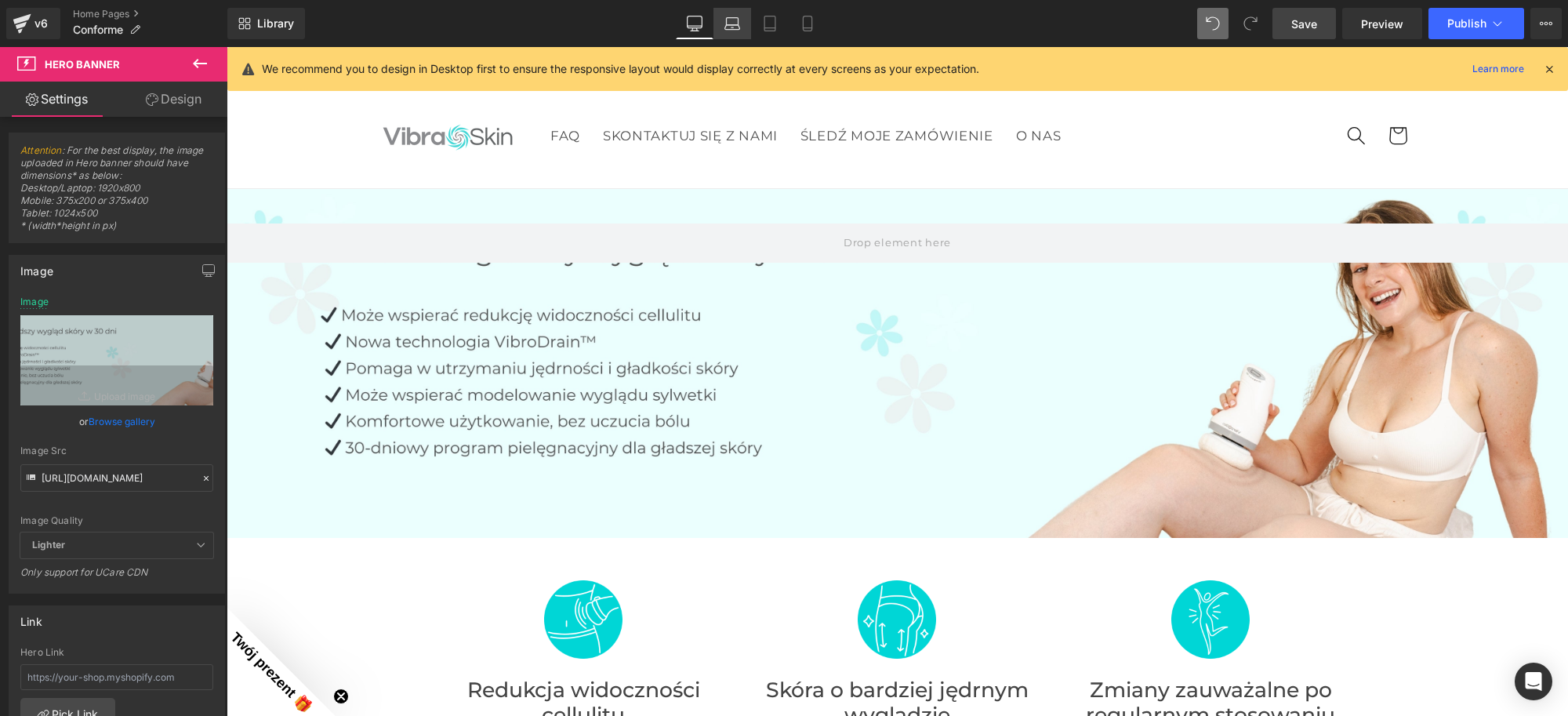
click at [749, 21] on link "Laptop" at bounding box center [733, 23] width 38 height 32
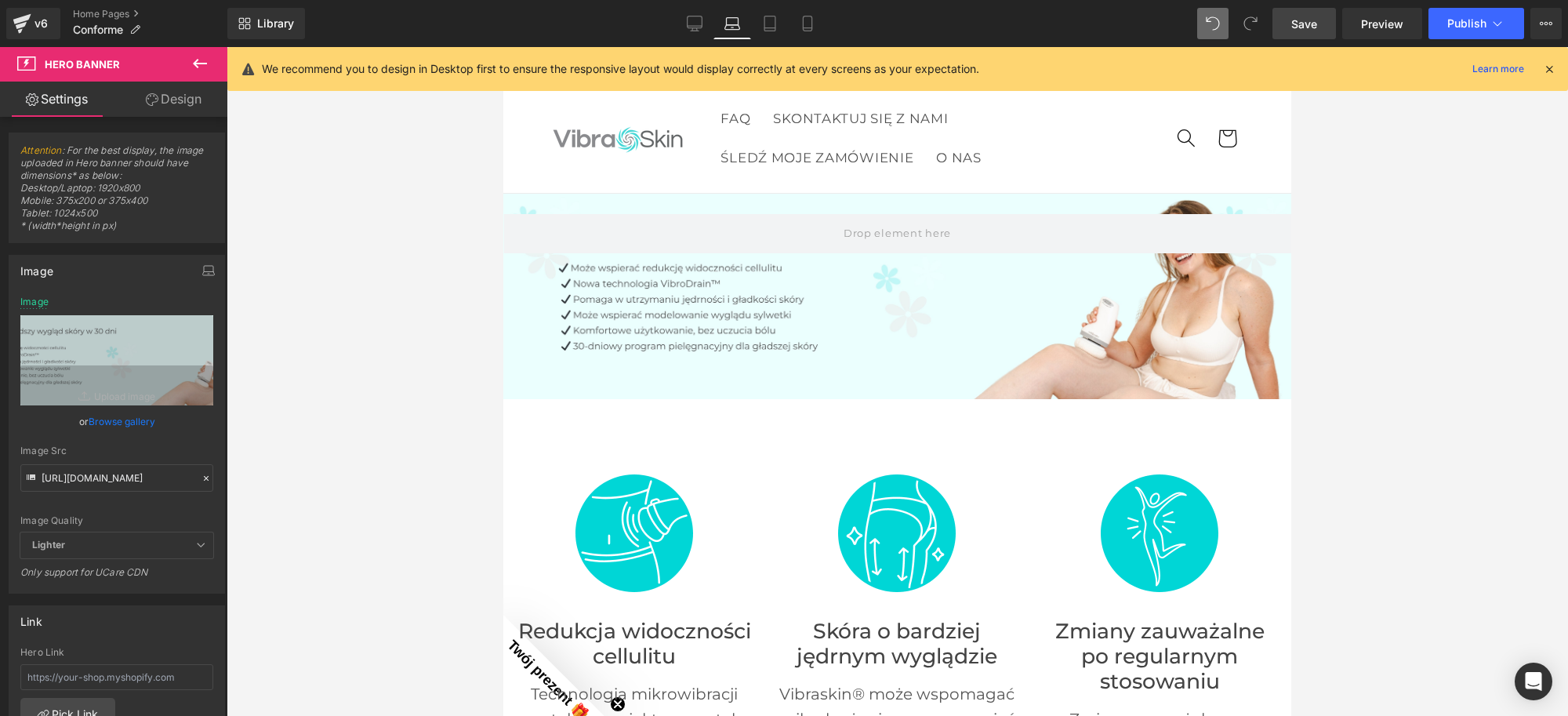
scroll to position [5, 0]
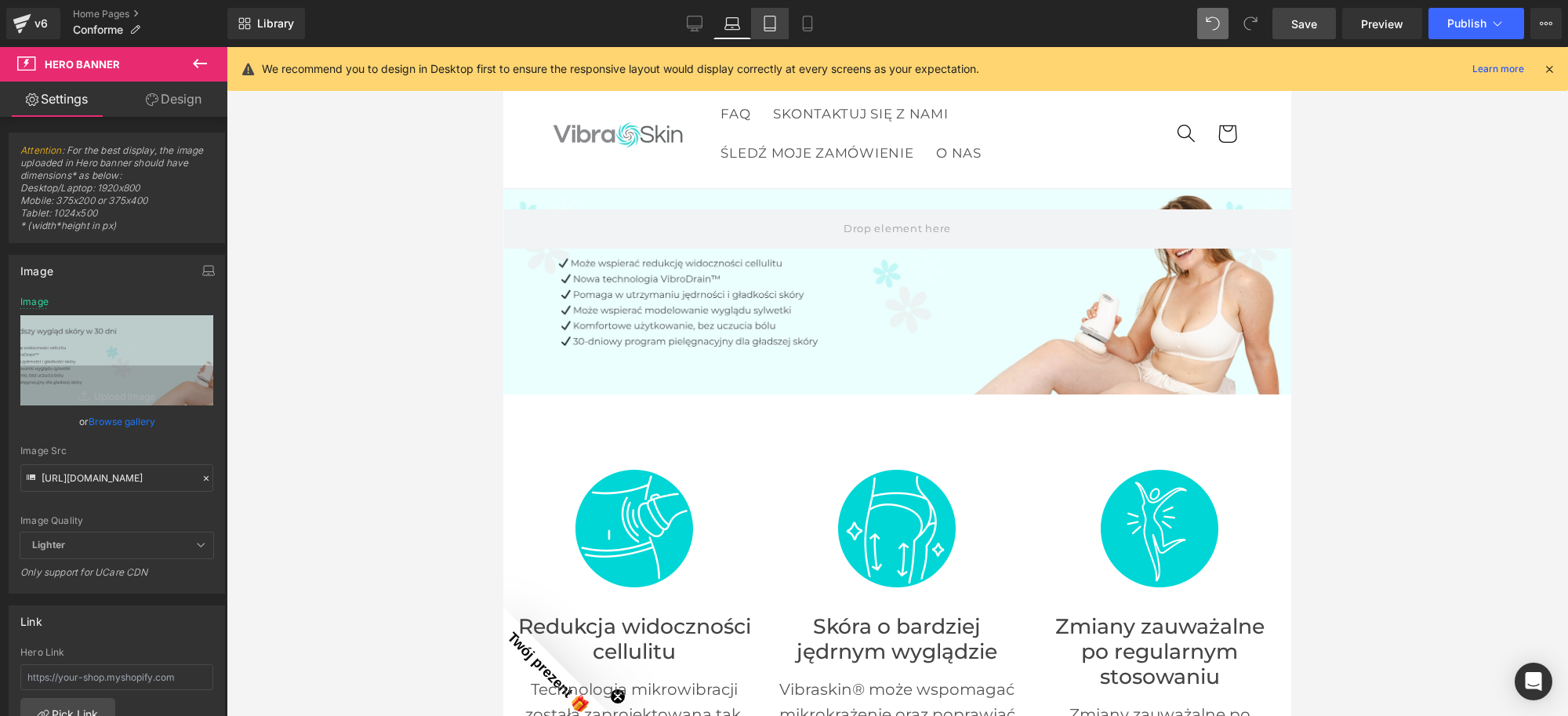
click at [770, 19] on icon at bounding box center [770, 23] width 16 height 16
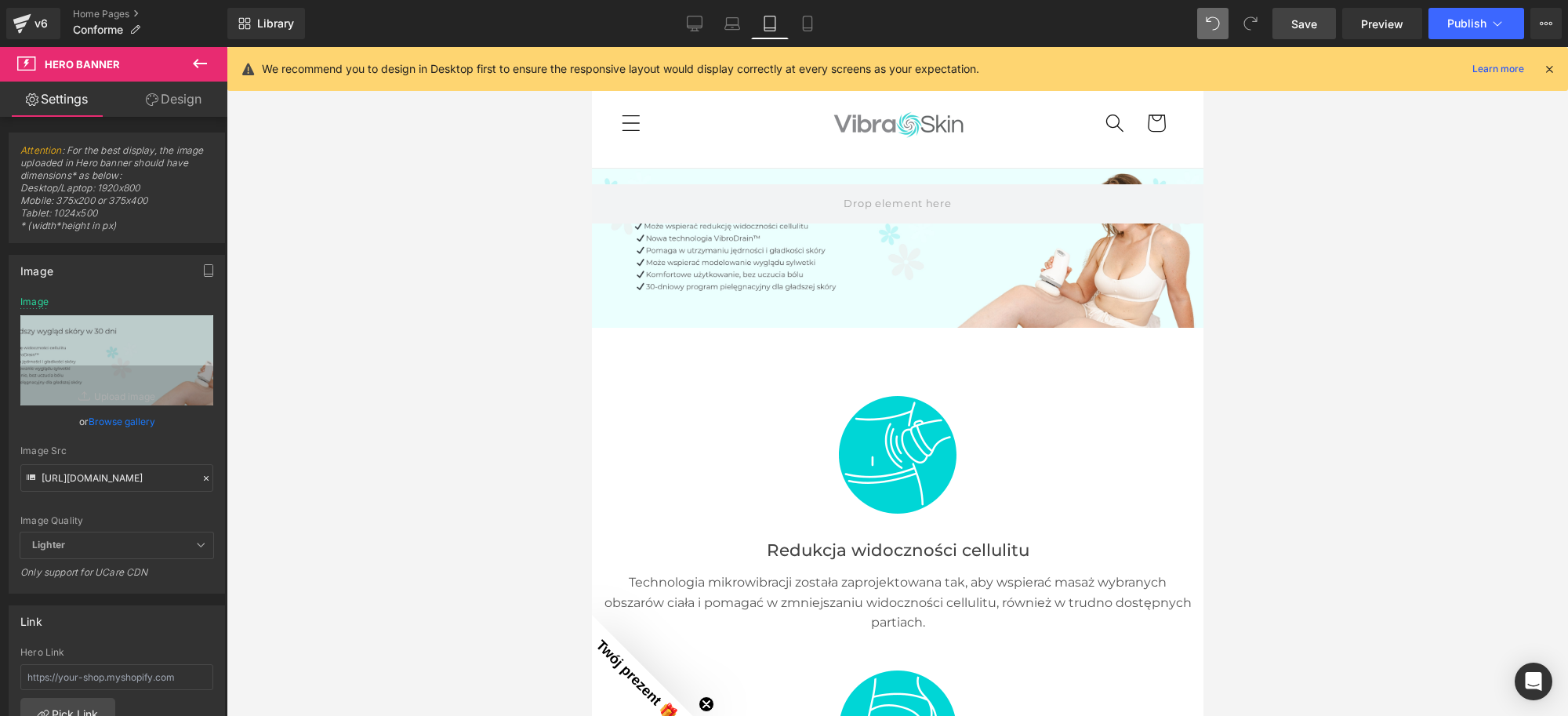
scroll to position [0, 0]
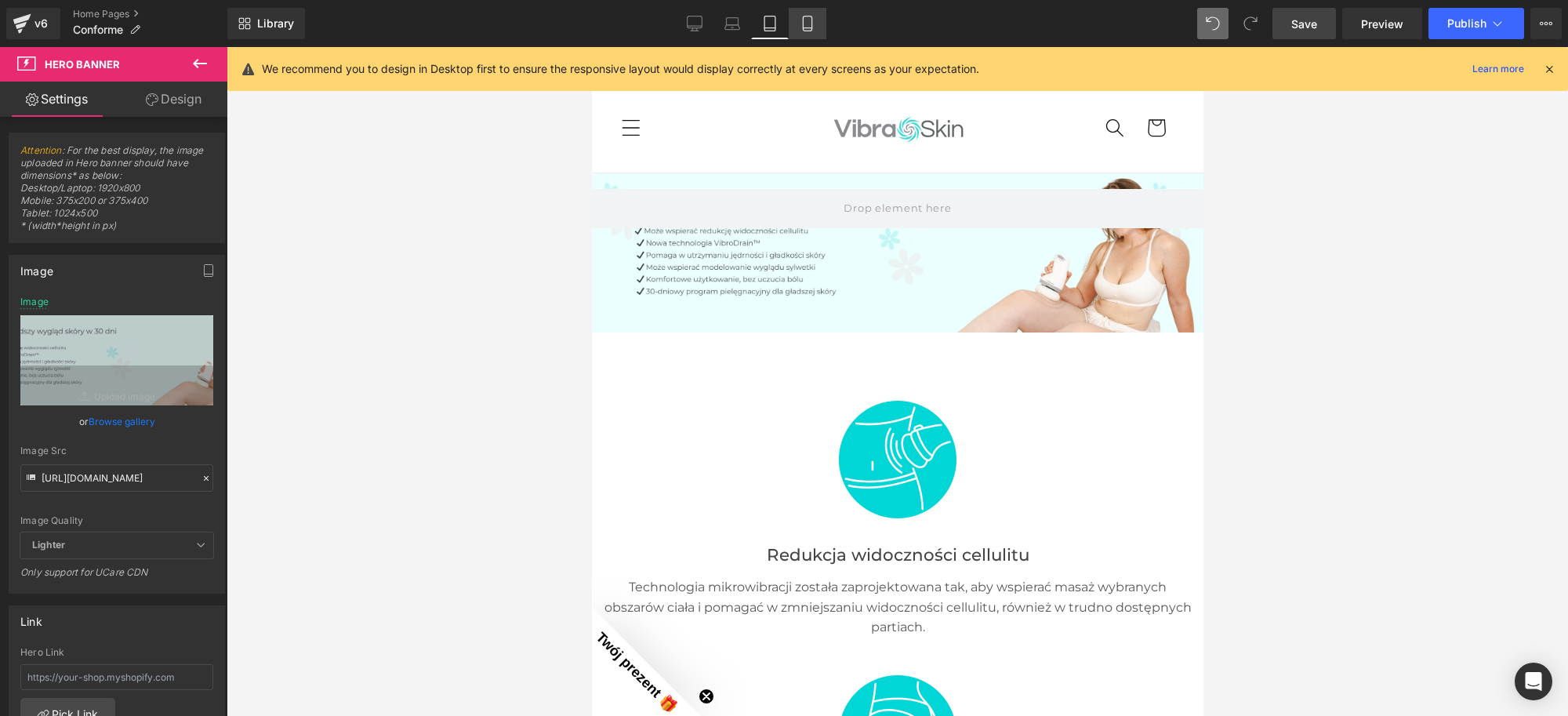
click at [805, 25] on icon at bounding box center [808, 23] width 16 height 16
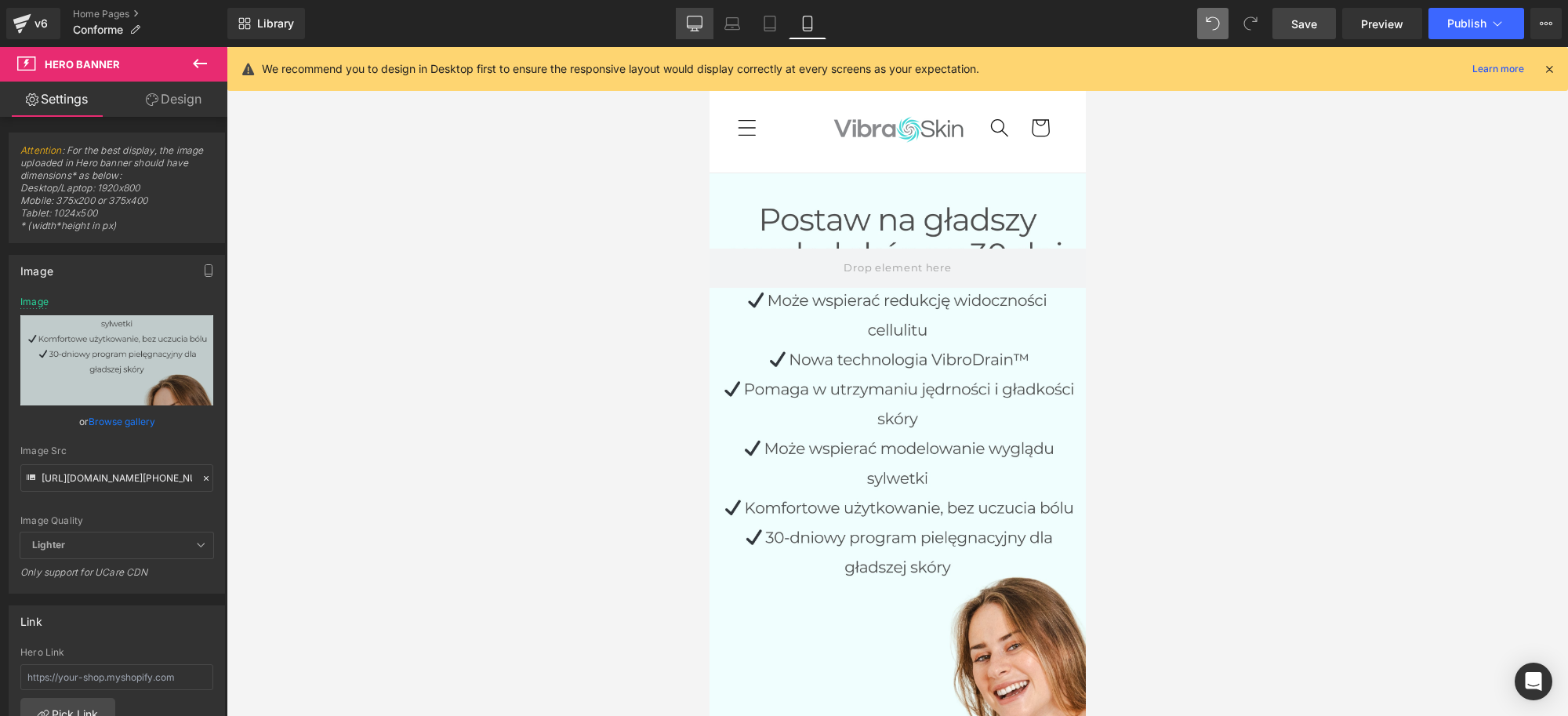
click at [690, 25] on icon at bounding box center [695, 22] width 15 height 12
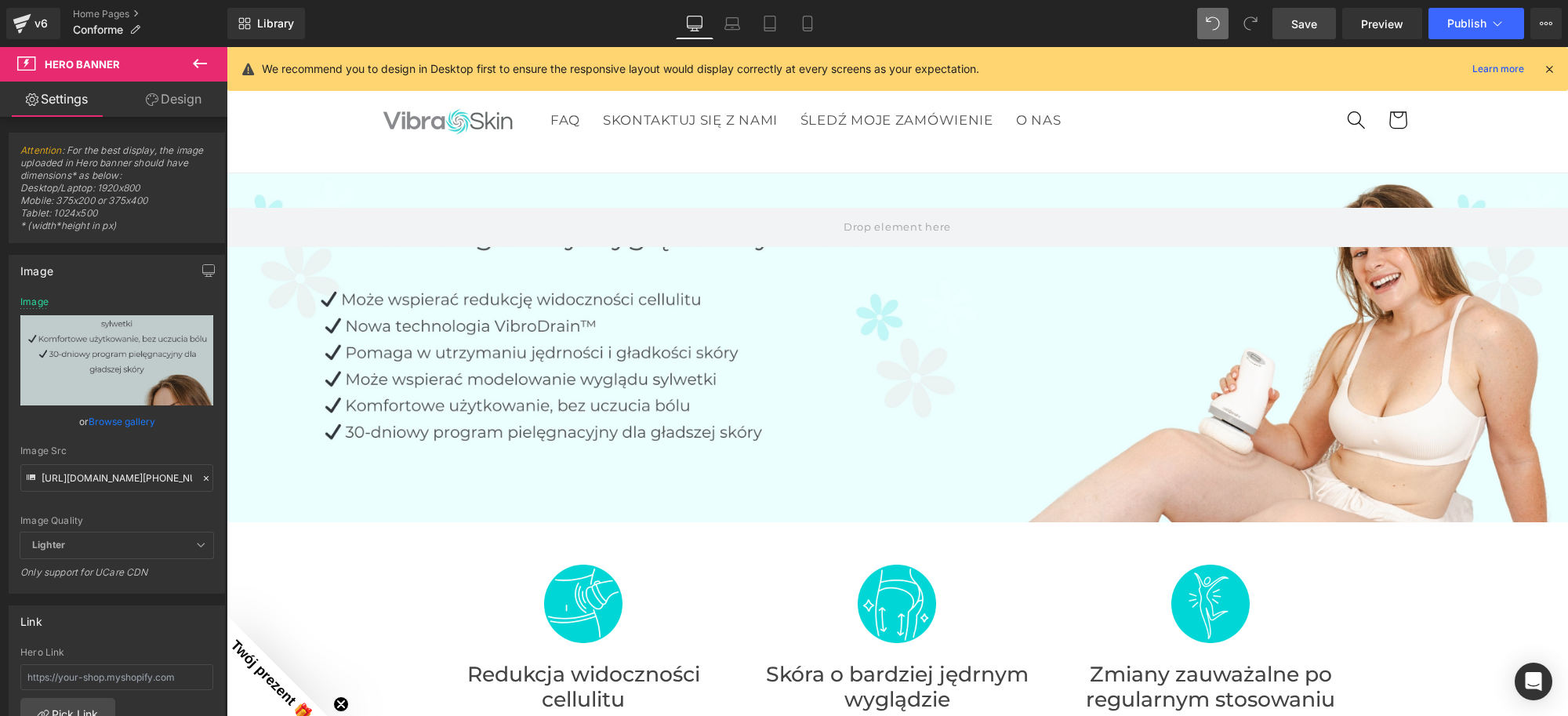
type input "[URL][DOMAIN_NAME]"
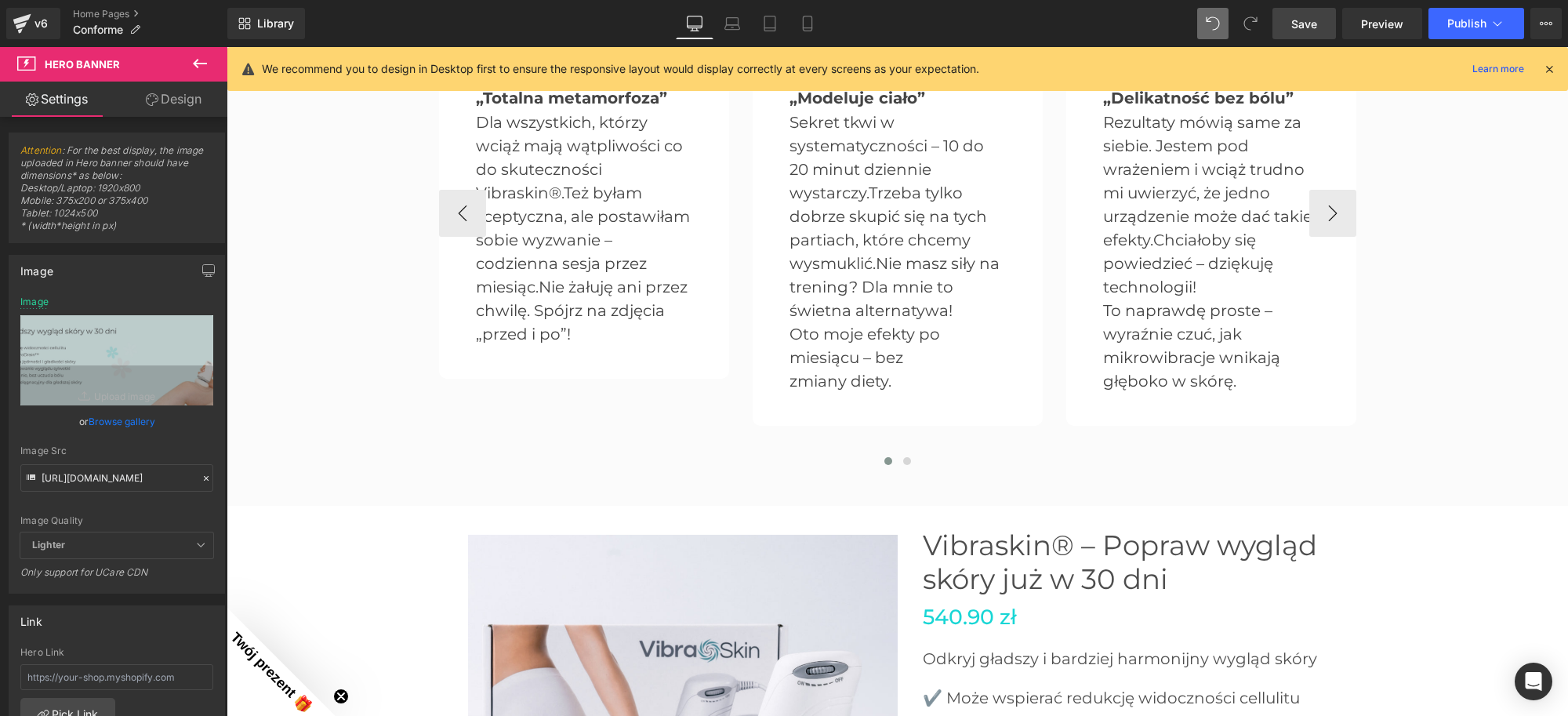
scroll to position [3643, 0]
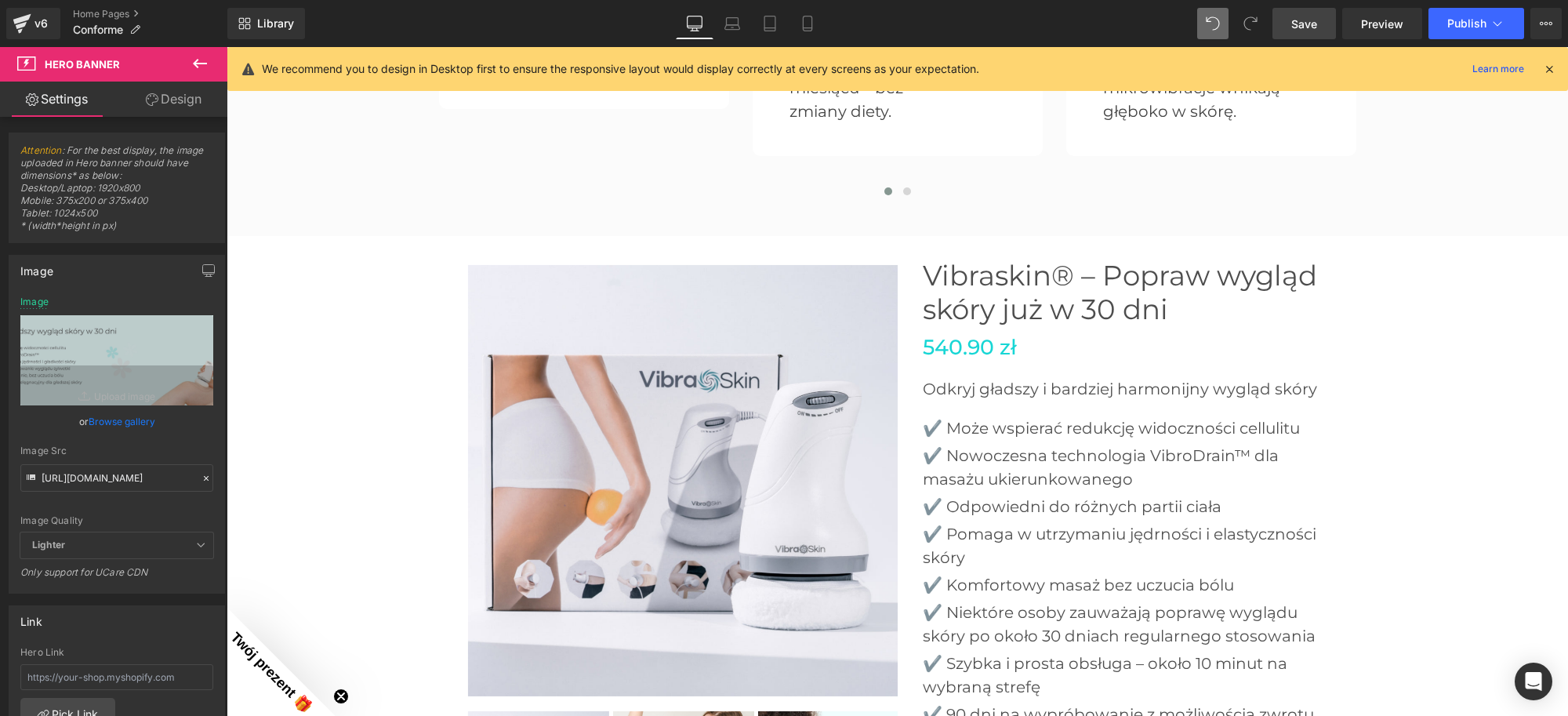
click at [1309, 33] on link "Save" at bounding box center [1304, 23] width 63 height 32
